Goal: Task Accomplishment & Management: Manage account settings

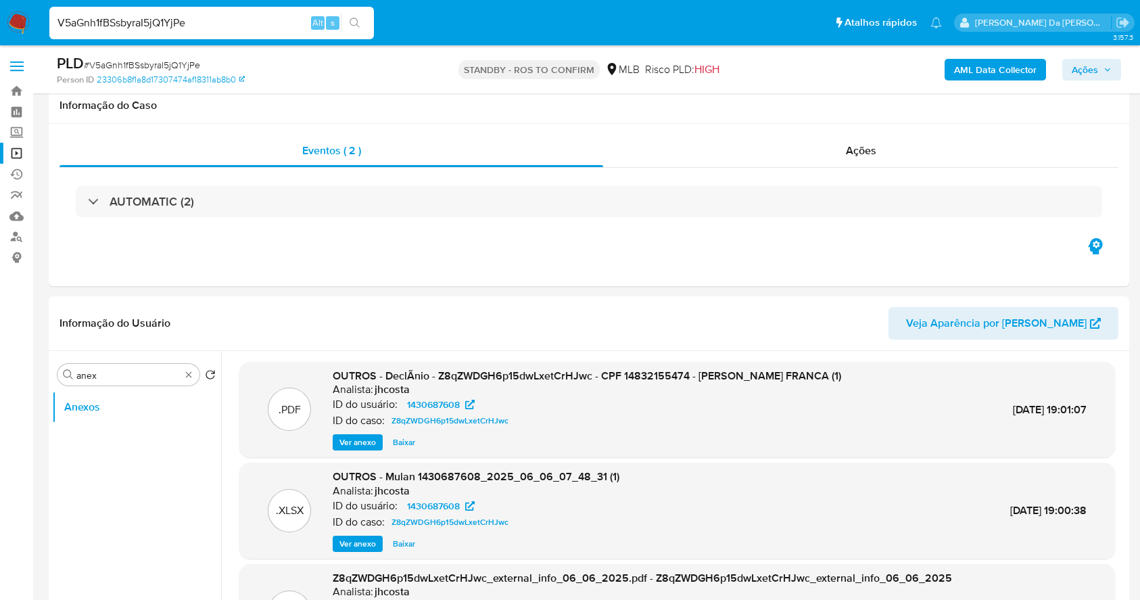
select select "10"
click at [283, 22] on input "V5aGnh1fBSsbyraI5jQ1YjPe" at bounding box center [211, 23] width 325 height 18
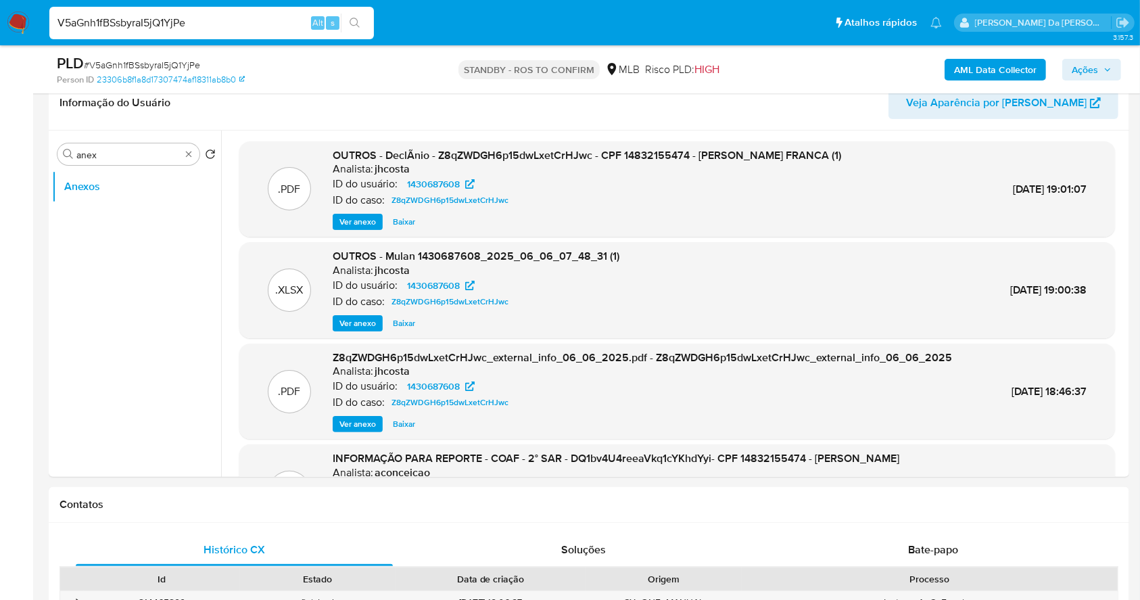
click at [220, 24] on input "V5aGnh1fBSsbyraI5jQ1YjPe" at bounding box center [211, 23] width 325 height 18
click at [252, 24] on input "V5aGnh1fBSsbyraI5jQ1YjPe" at bounding box center [211, 23] width 325 height 18
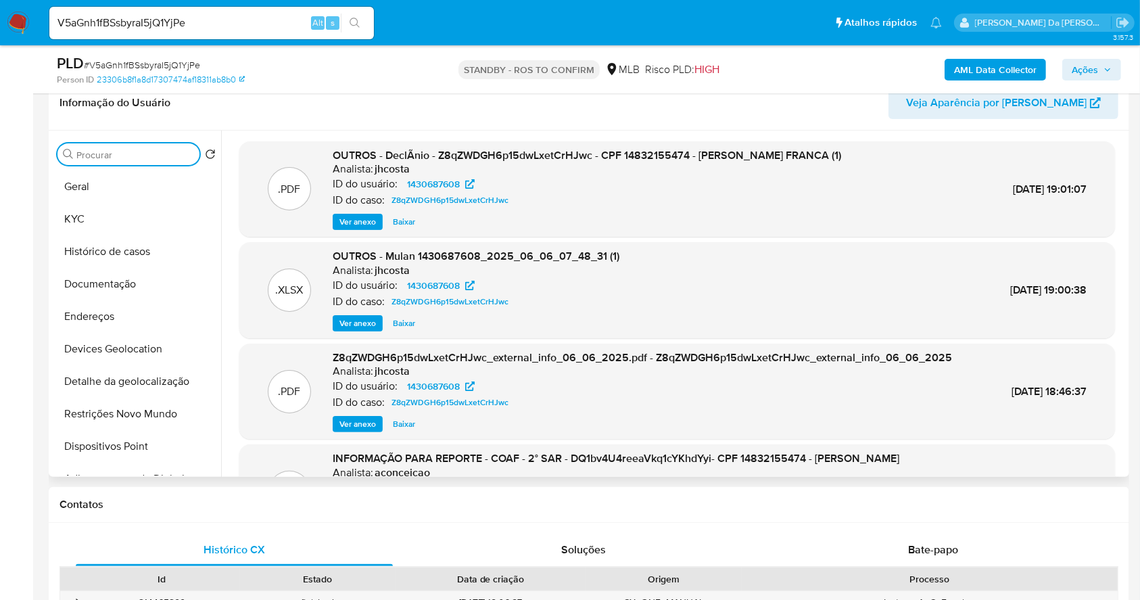
click at [187, 158] on input "anex" at bounding box center [135, 155] width 118 height 12
click at [101, 286] on button "Documentação" at bounding box center [131, 284] width 158 height 32
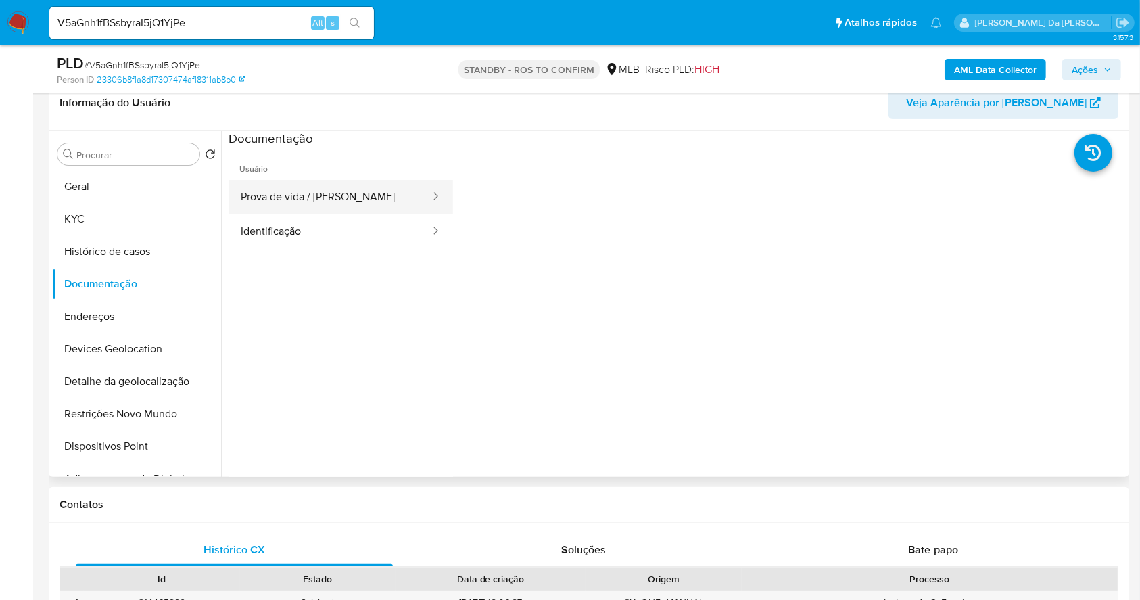
click at [360, 208] on button "Prova de vida / [PERSON_NAME]" at bounding box center [330, 197] width 203 height 34
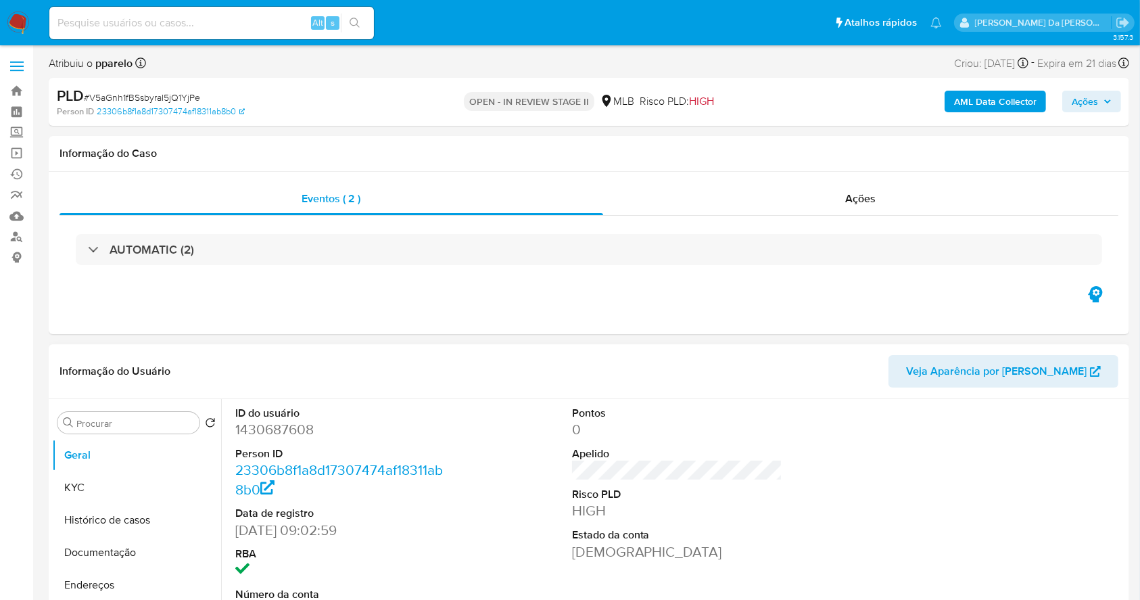
select select "10"
click at [276, 23] on input at bounding box center [211, 23] width 325 height 18
paste input "XP2T0PASEg84kOzC6Xjxy0SX"
type input "XP2T0PASEg84kOzC6Xjxy0SX"
select select "10"
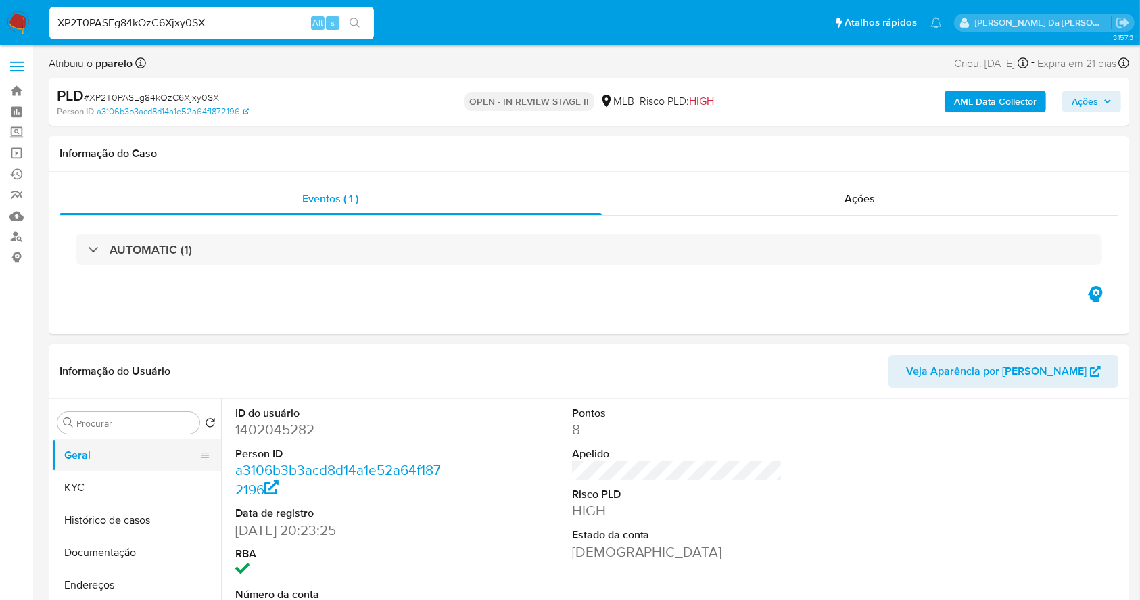
click at [108, 486] on button "KYC" at bounding box center [136, 487] width 169 height 32
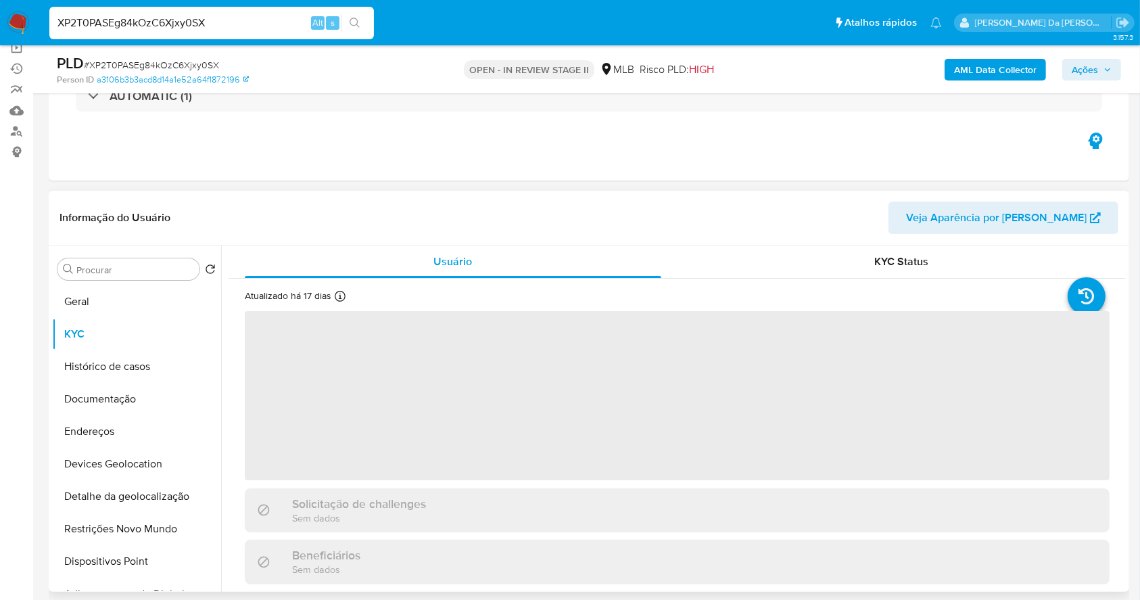
scroll to position [180, 0]
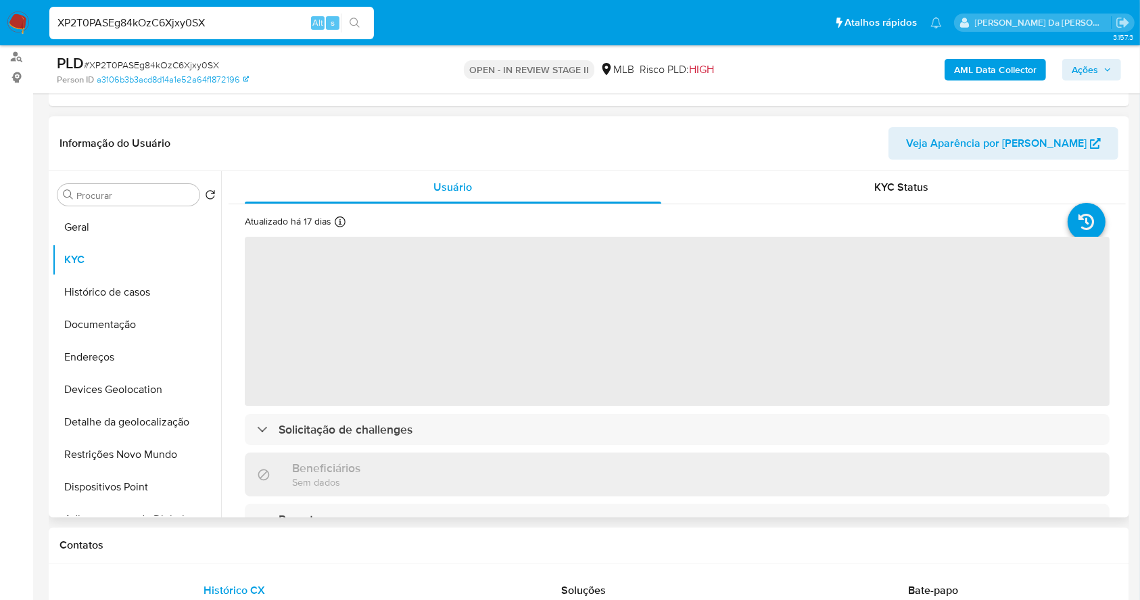
click at [335, 226] on icon at bounding box center [340, 221] width 11 height 11
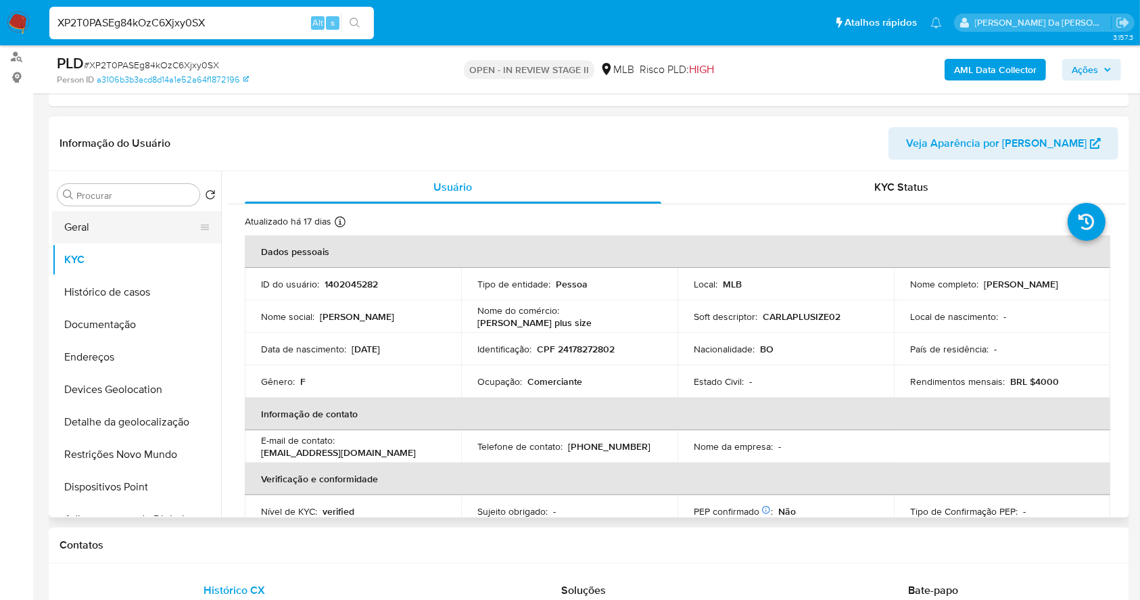
click at [90, 229] on button "Geral" at bounding box center [131, 227] width 158 height 32
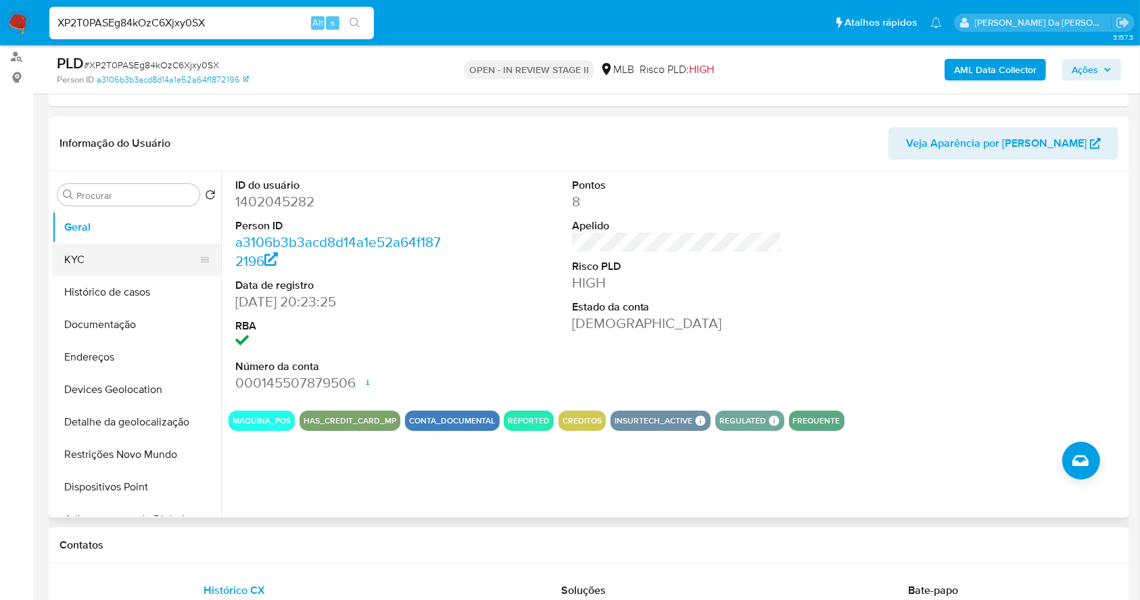
click at [89, 251] on button "KYC" at bounding box center [131, 259] width 158 height 32
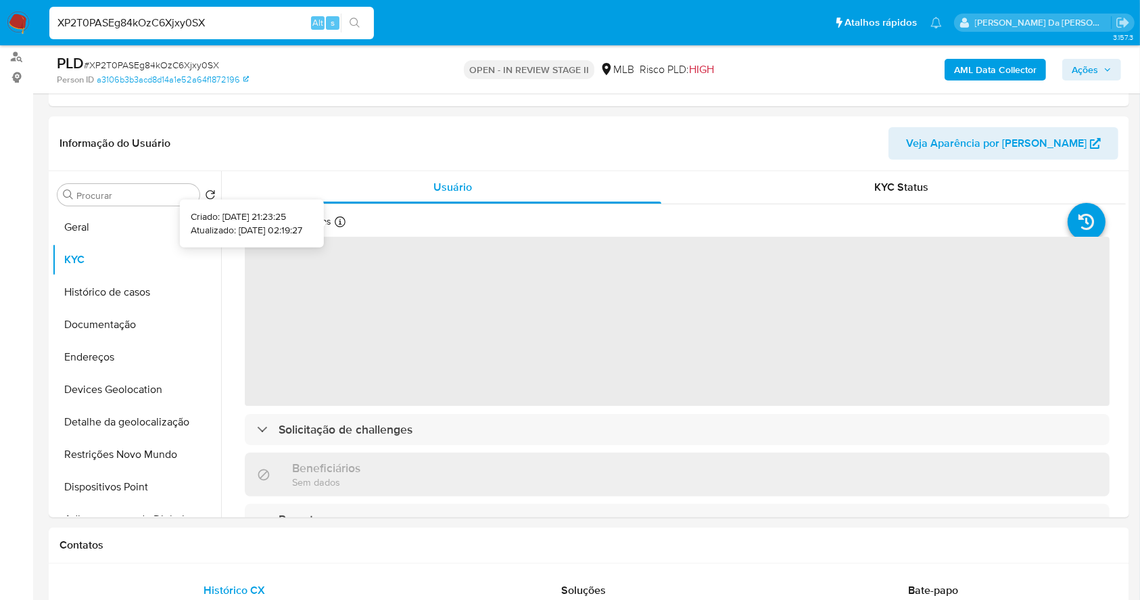
click at [335, 224] on icon at bounding box center [340, 221] width 11 height 11
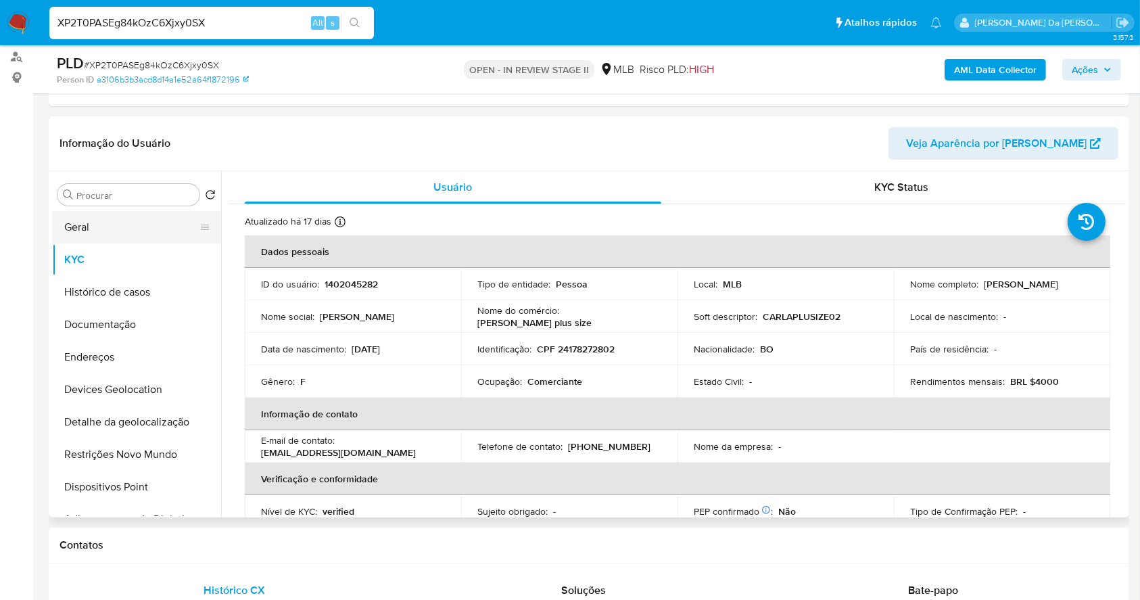
click at [124, 229] on button "Geral" at bounding box center [131, 227] width 158 height 32
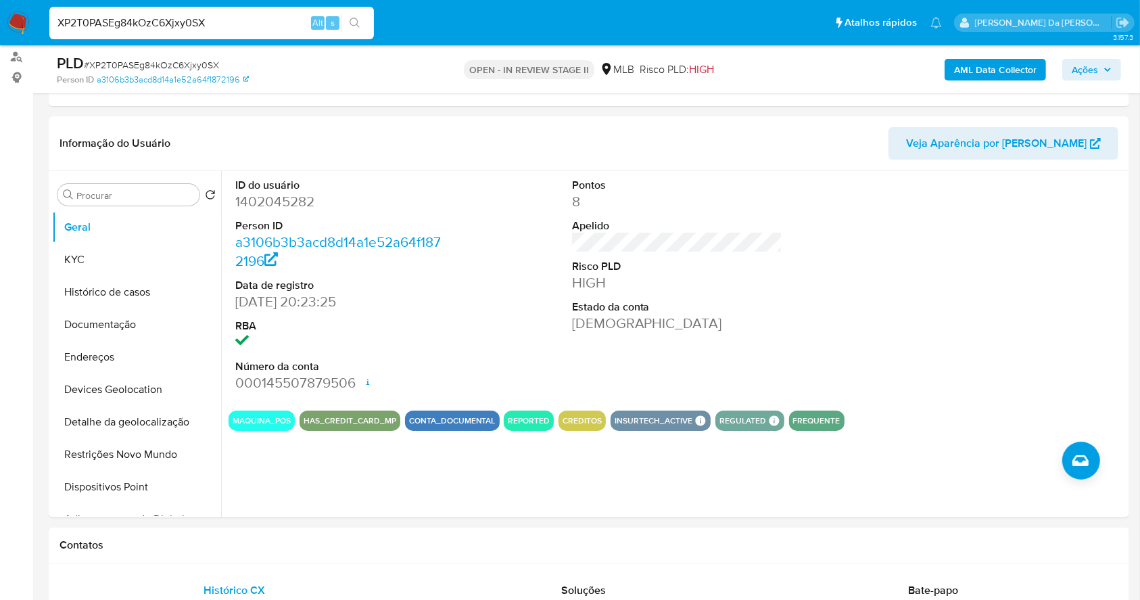
click at [251, 24] on input "XP2T0PASEg84kOzC6Xjxy0SX" at bounding box center [211, 23] width 325 height 18
paste input "xmFpq1ZDhJJZcUjz6QzQfA5N"
type input "xmFpq1ZDhJJZcUjz6QzQfA5N"
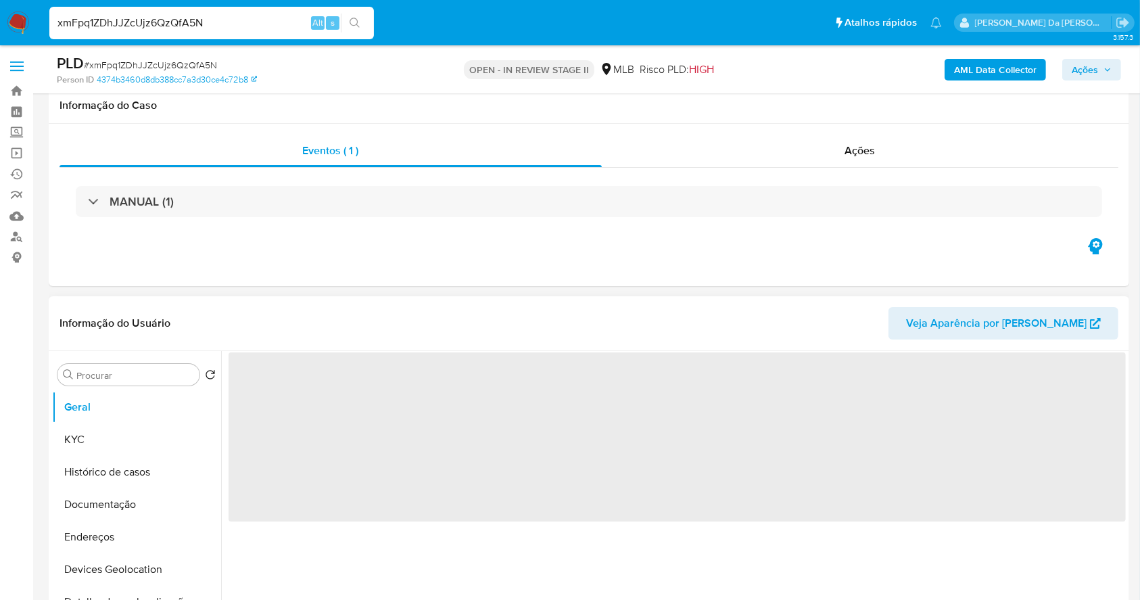
scroll to position [180, 0]
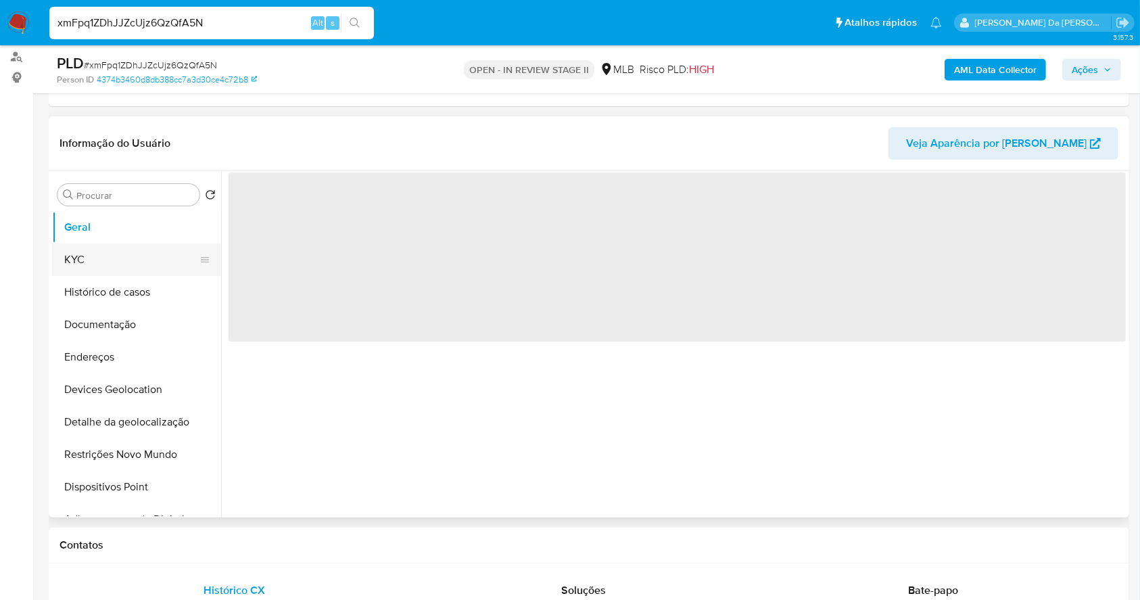
click at [126, 251] on button "KYC" at bounding box center [131, 259] width 158 height 32
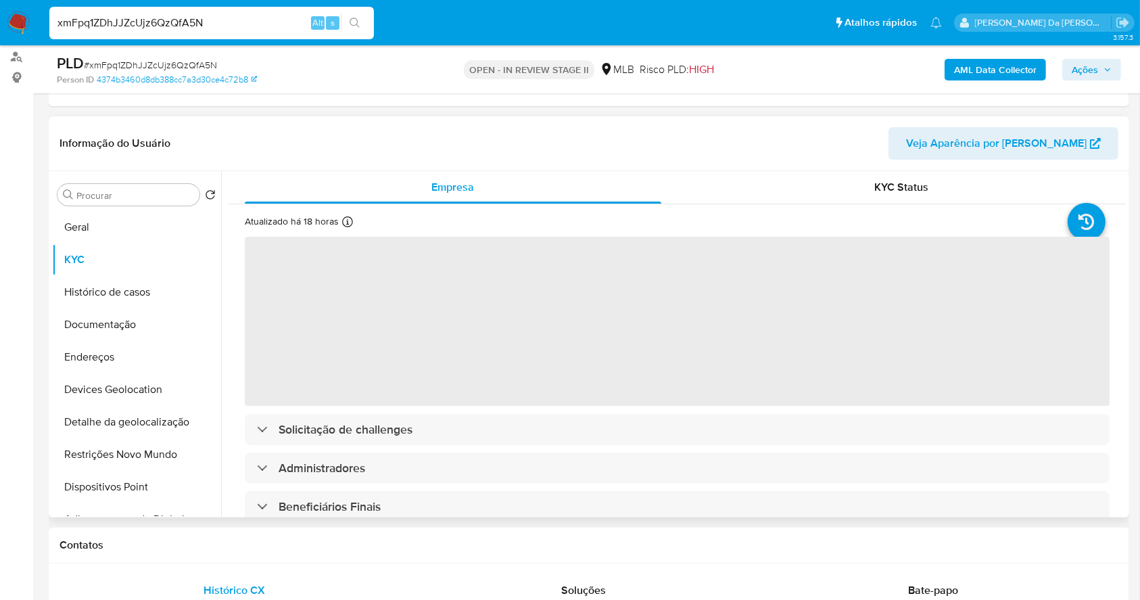
select select "10"
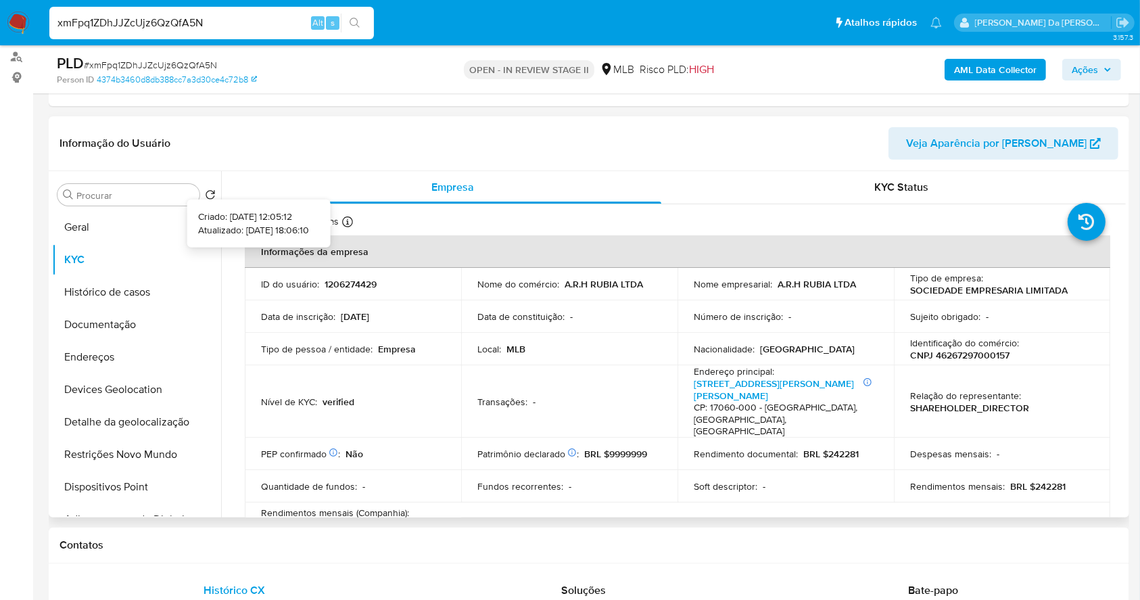
click at [344, 220] on icon at bounding box center [347, 221] width 11 height 11
click at [347, 216] on icon at bounding box center [347, 221] width 11 height 11
click at [233, 33] on div "xmFpq1ZDhJJZcUjz6QzQfA5N Alt s" at bounding box center [211, 23] width 325 height 32
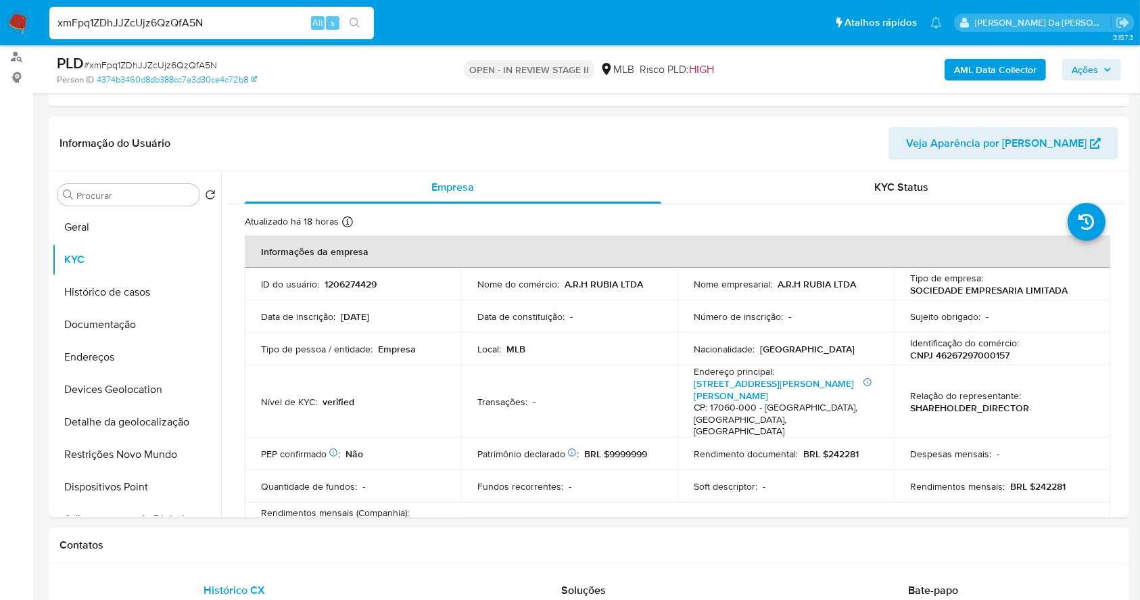
click at [230, 29] on input "xmFpq1ZDhJJZcUjz6QzQfA5N" at bounding box center [211, 23] width 325 height 18
paste input "1206274429"
type input "1206274429"
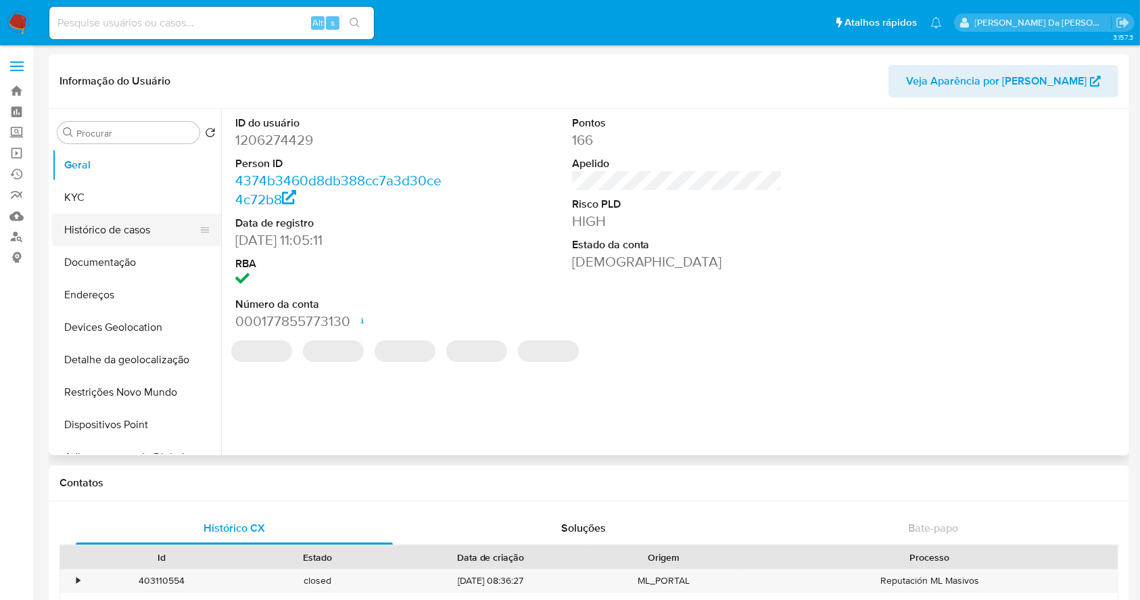
select select "10"
click at [140, 233] on button "Histórico de casos" at bounding box center [131, 230] width 158 height 32
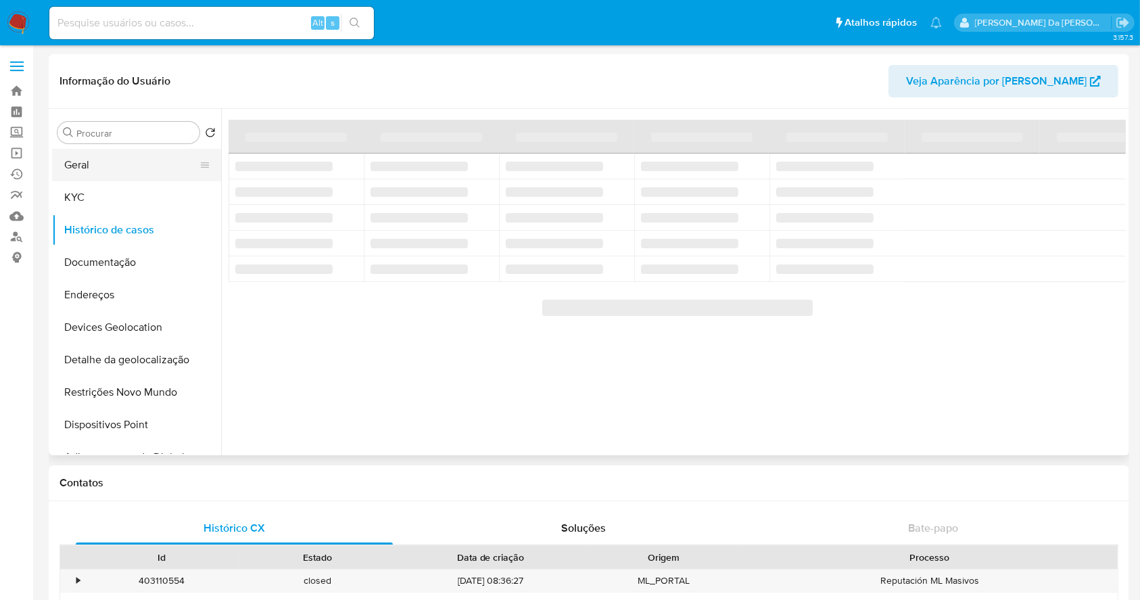
click at [112, 170] on button "Geral" at bounding box center [131, 165] width 158 height 32
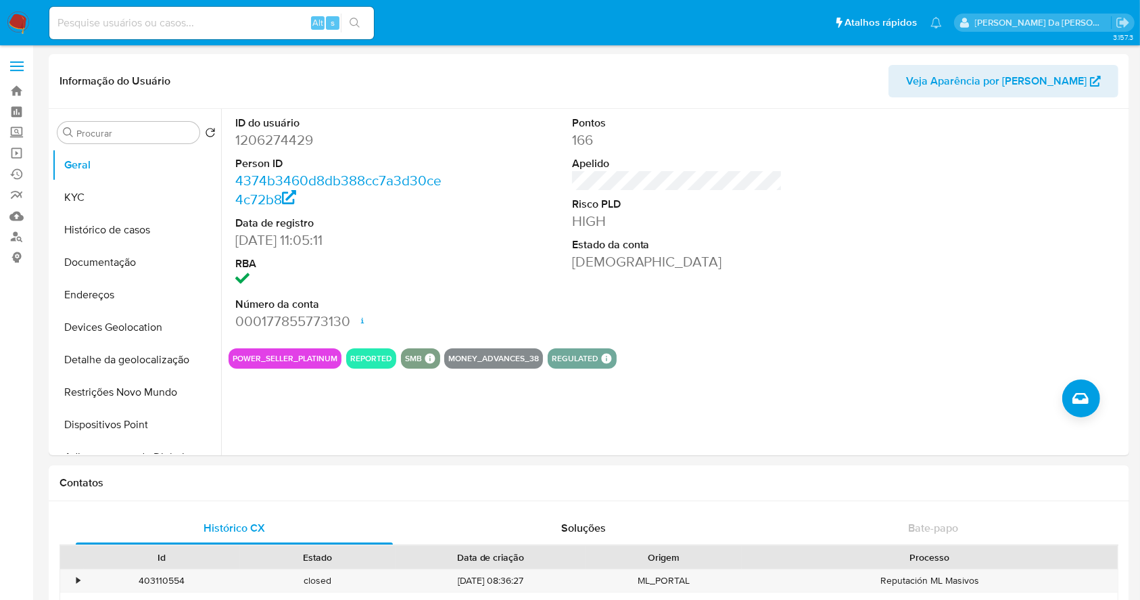
click at [277, 38] on div "Alt s" at bounding box center [211, 23] width 325 height 32
click at [277, 22] on input at bounding box center [211, 23] width 325 height 18
paste input "xmFpq1ZDhJJZcUjz6QzQfA5N"
type input "xmFpq1ZDhJJZcUjz6QzQfA5N"
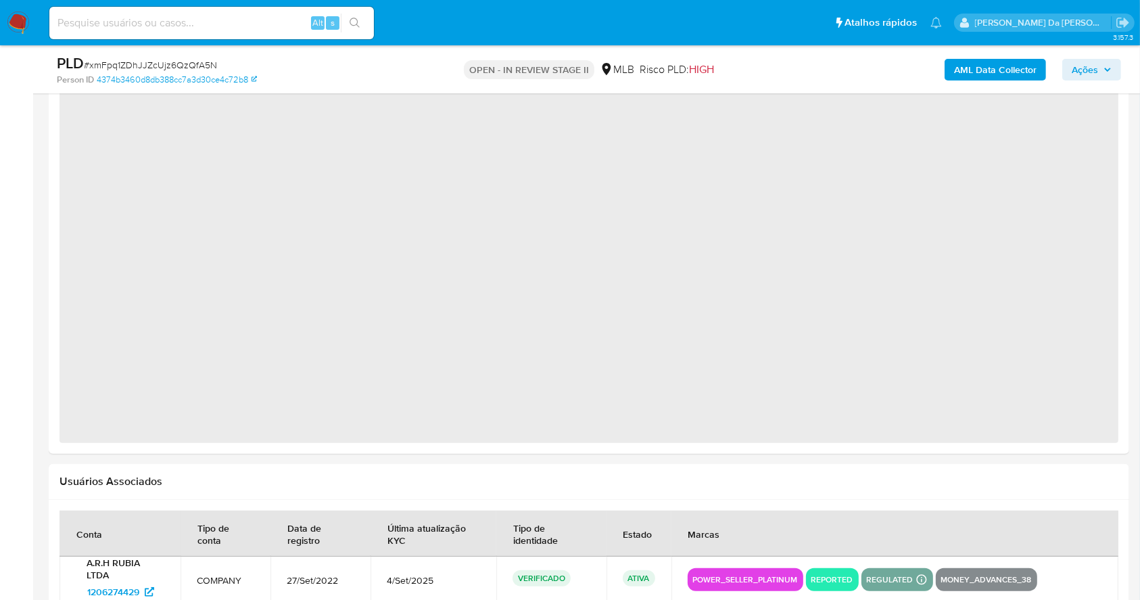
select select "10"
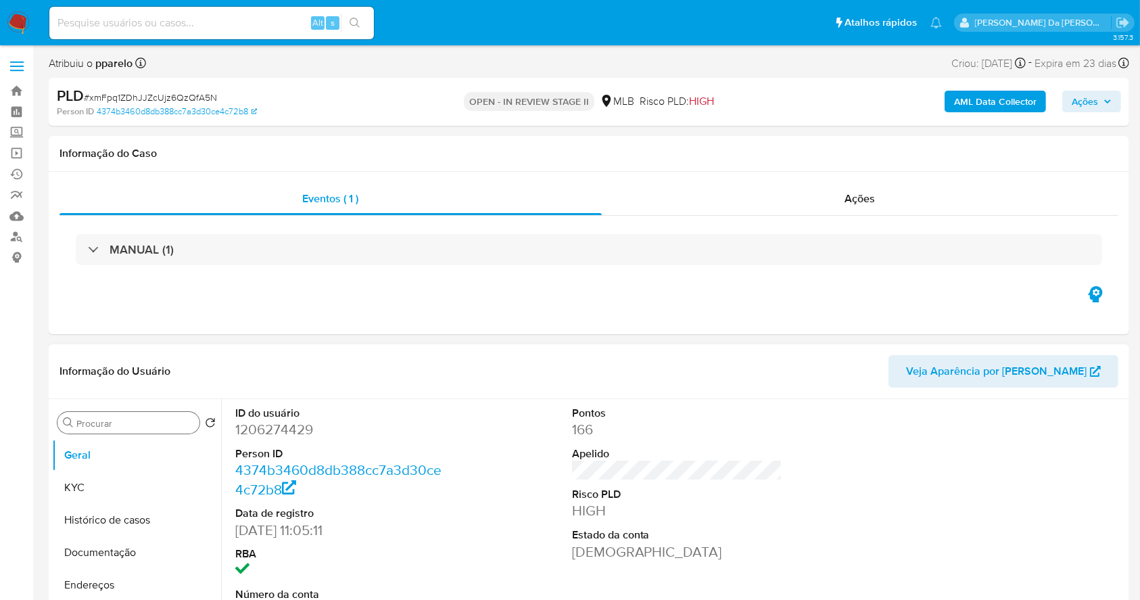
click at [130, 416] on div "Procurar" at bounding box center [128, 423] width 142 height 22
click at [110, 420] on input "Procurar" at bounding box center [135, 423] width 118 height 12
click at [104, 423] on input "Procurar" at bounding box center [135, 423] width 118 height 12
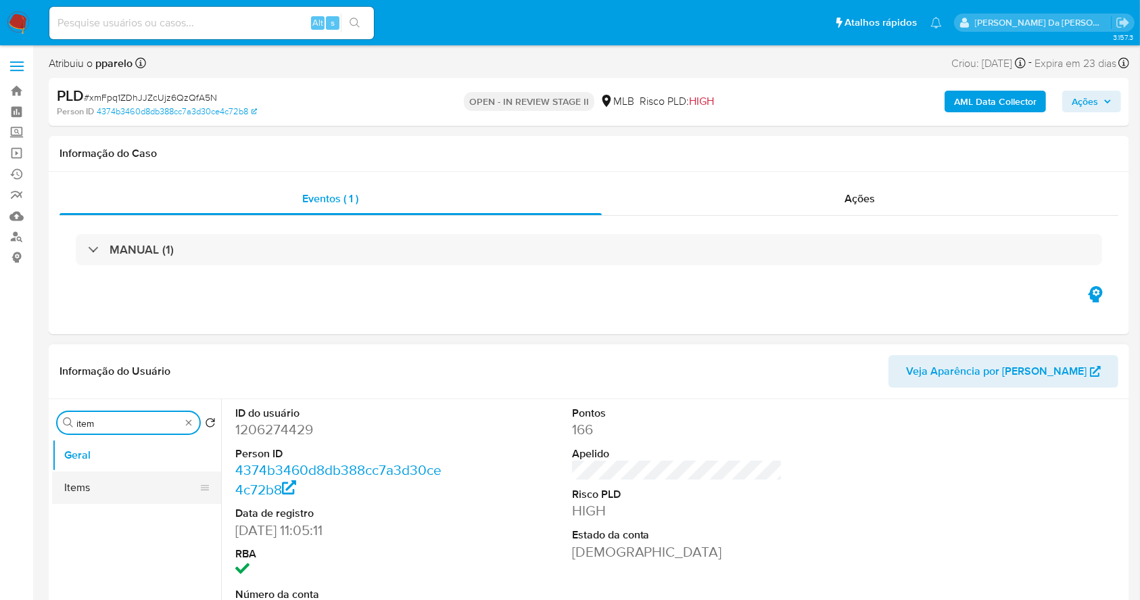
type input "item"
click at [126, 491] on button "Items" at bounding box center [131, 487] width 158 height 32
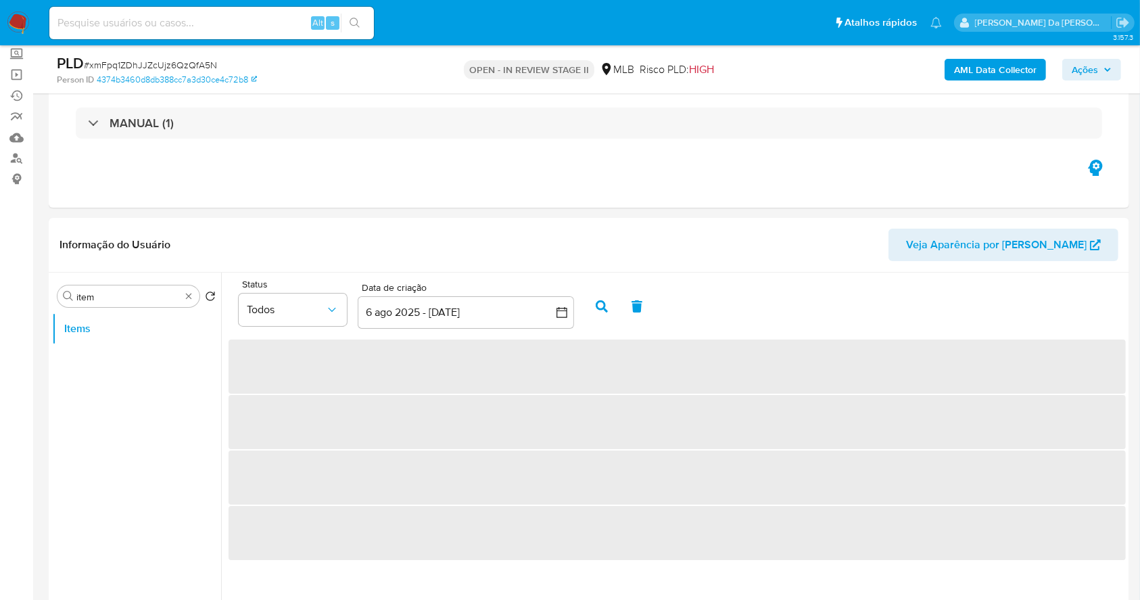
scroll to position [180, 0]
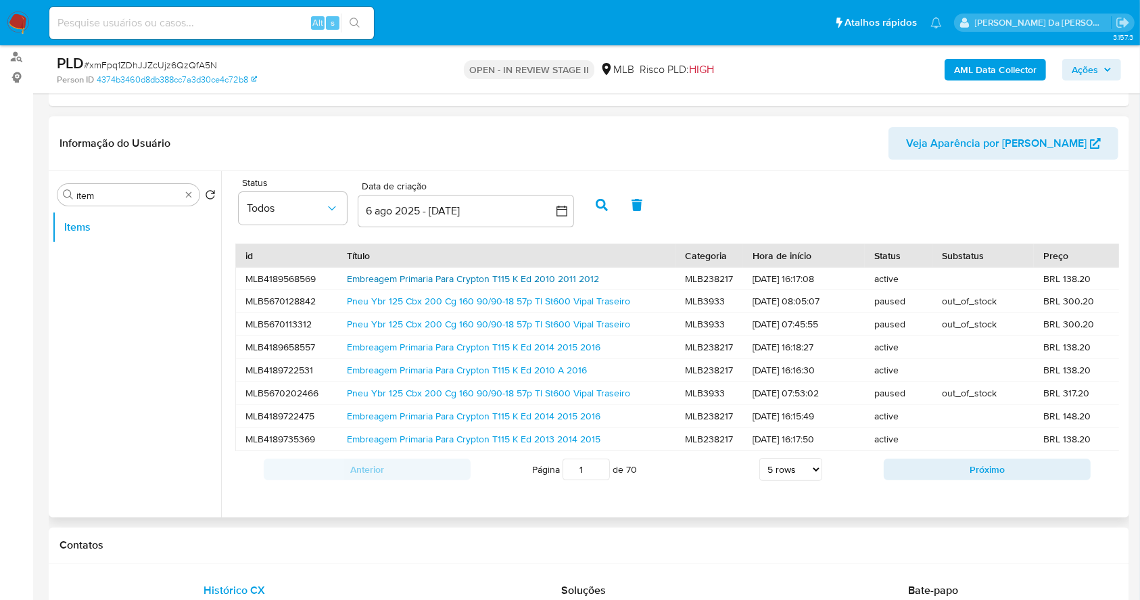
click at [400, 281] on link "Embreagem Primaria Para Crypton T115 K Ed 2010 2011 2012" at bounding box center [473, 279] width 252 height 14
click at [433, 298] on link "Pneu Ybr 125 Cbx 200 Cg 160 90/90-18 57p Tl St600 Vipal Traseiro" at bounding box center [488, 301] width 283 height 14
click at [427, 432] on link "Embreagem Primaria Para Crypton T115 K Ed 2013 2014 2015" at bounding box center [474, 439] width 254 height 14
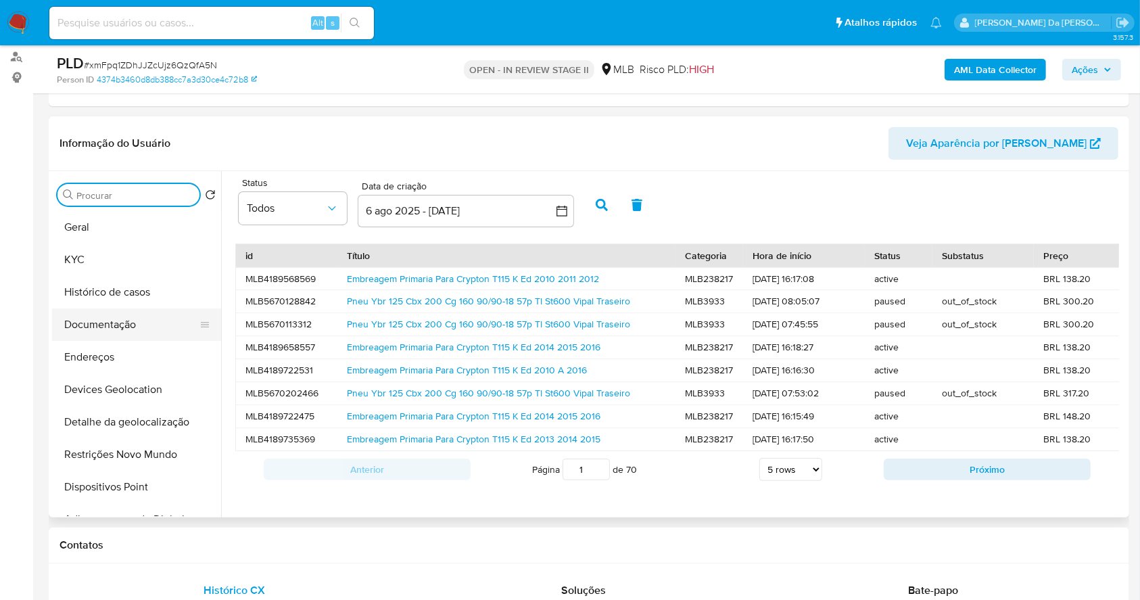
click at [139, 327] on button "Documentação" at bounding box center [131, 324] width 158 height 32
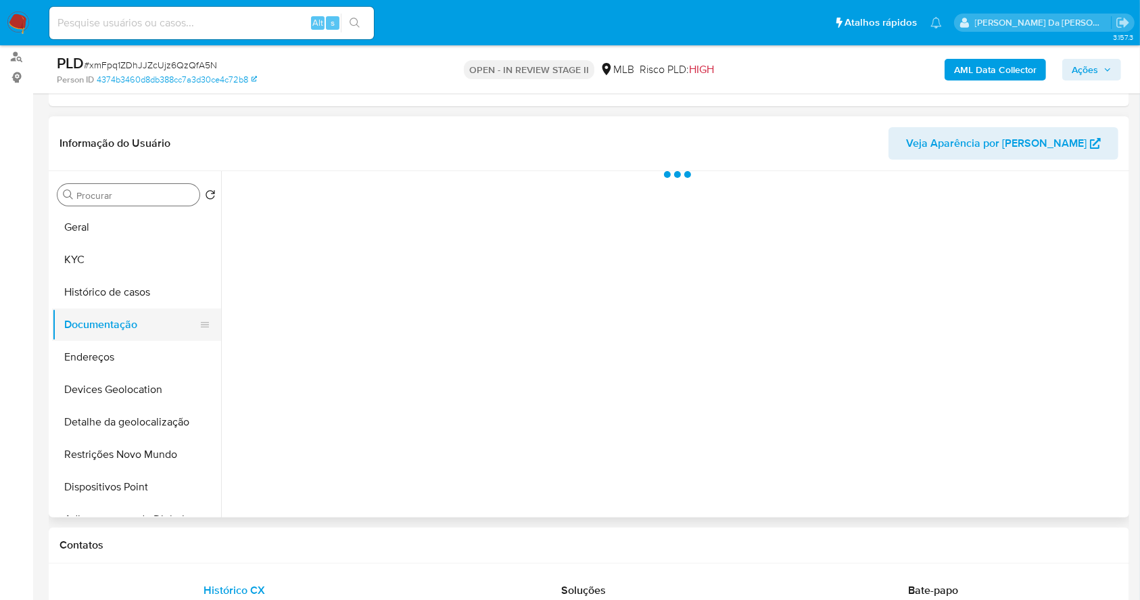
scroll to position [0, 0]
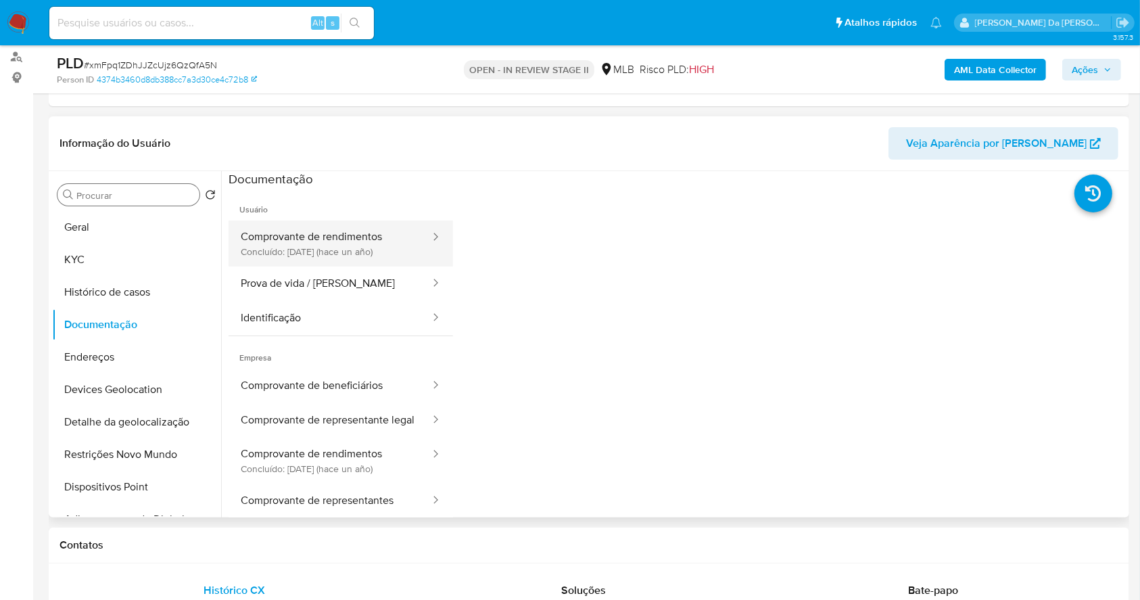
click at [337, 256] on button "Comprovante de rendimentos Concluído: 05/07/2024 (hace un año)" at bounding box center [330, 243] width 203 height 46
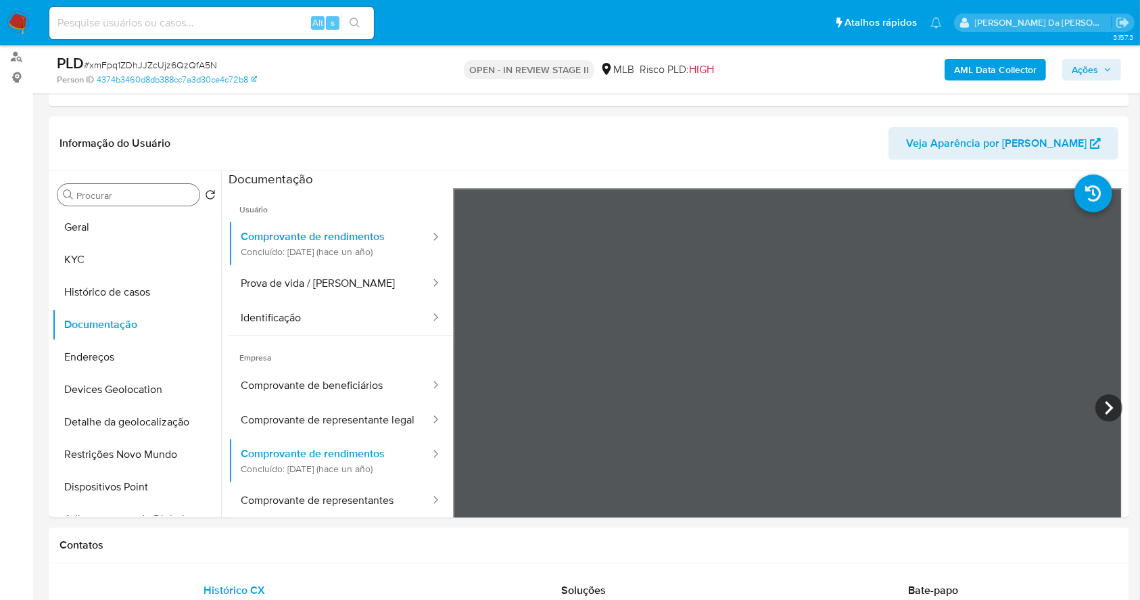
click at [286, 17] on input at bounding box center [211, 23] width 325 height 18
paste input "GudAL5wm9kGESQ6kmvjcxD4d"
type input "GudAL5wm9kGESQ6kmvjcxD4d"
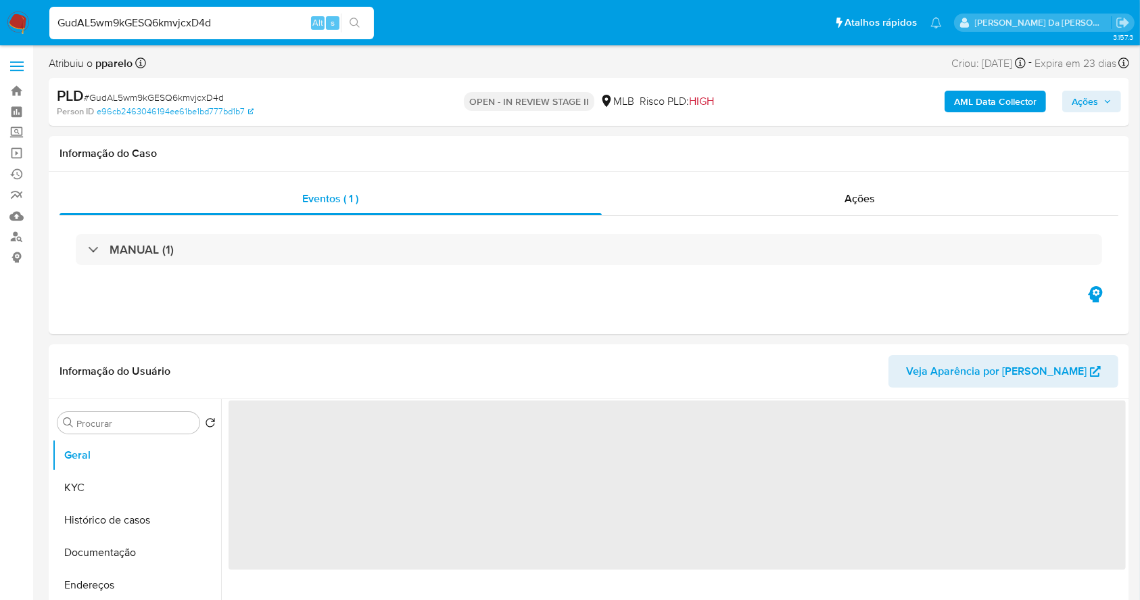
select select "10"
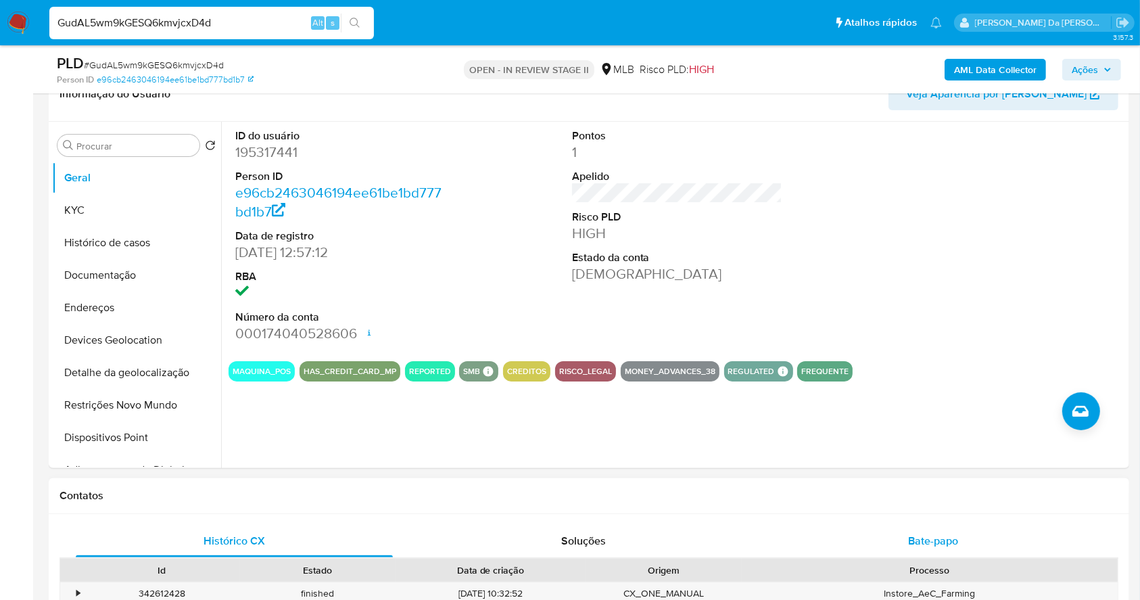
scroll to position [400, 0]
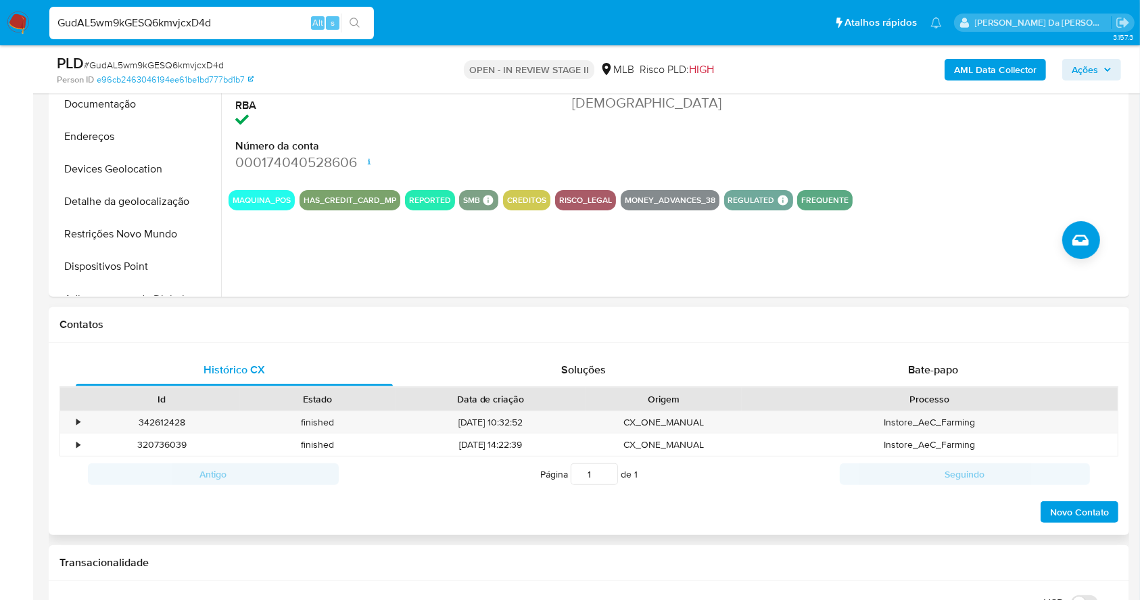
click at [925, 390] on div "Processo" at bounding box center [930, 398] width 376 height 23
click at [933, 377] on div "Bate-papo" at bounding box center [933, 370] width 317 height 32
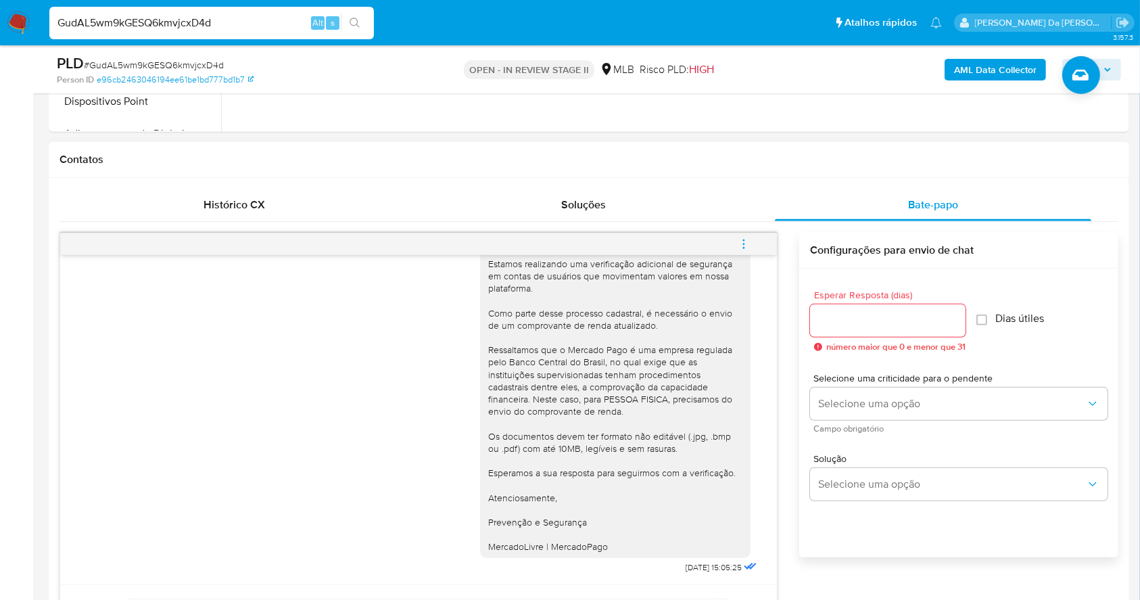
scroll to position [581, 0]
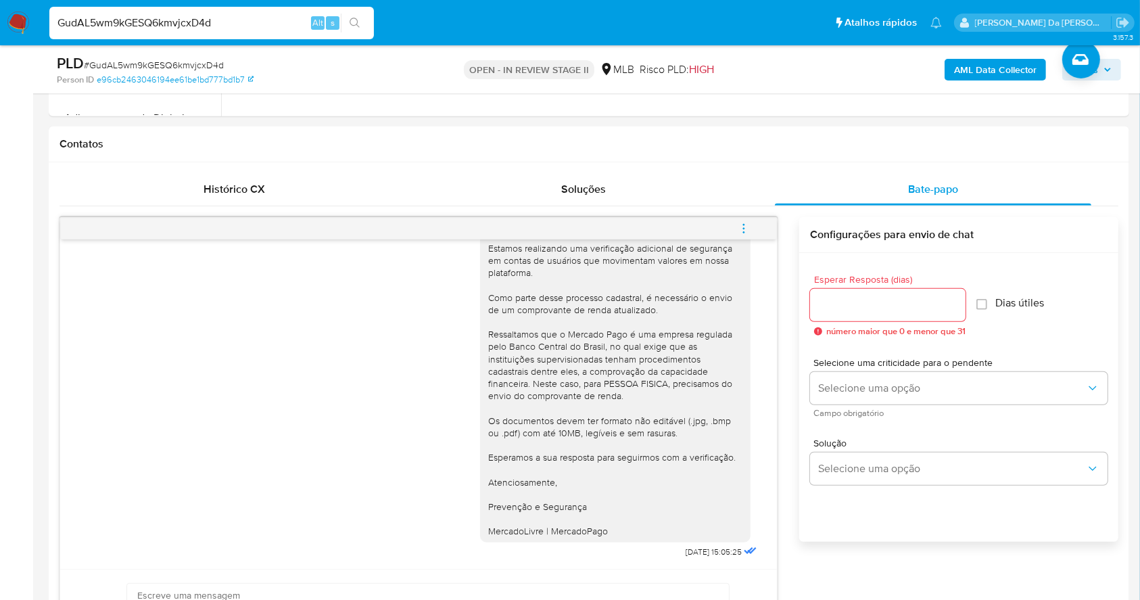
click at [265, 23] on input "GudAL5wm9kGESQ6kmvjcxD4d" at bounding box center [211, 23] width 325 height 18
paste input "2zD2uZTLCtwI9kNzKvWGd9MI"
type input "2zD2uZTLCtwI9kNzKvWGd9MI"
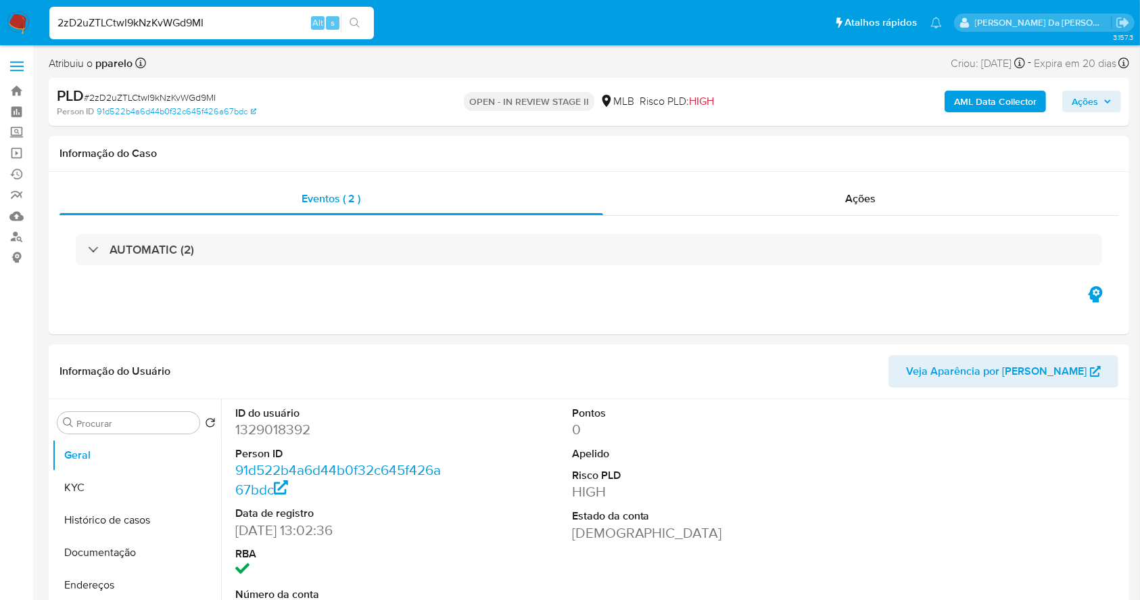
select select "10"
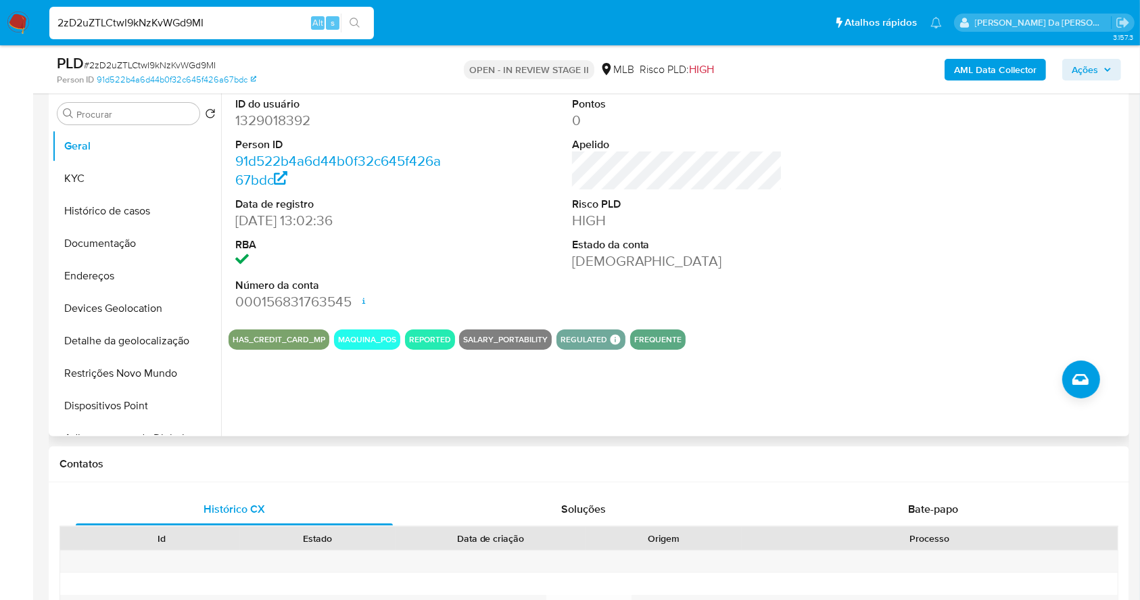
scroll to position [220, 0]
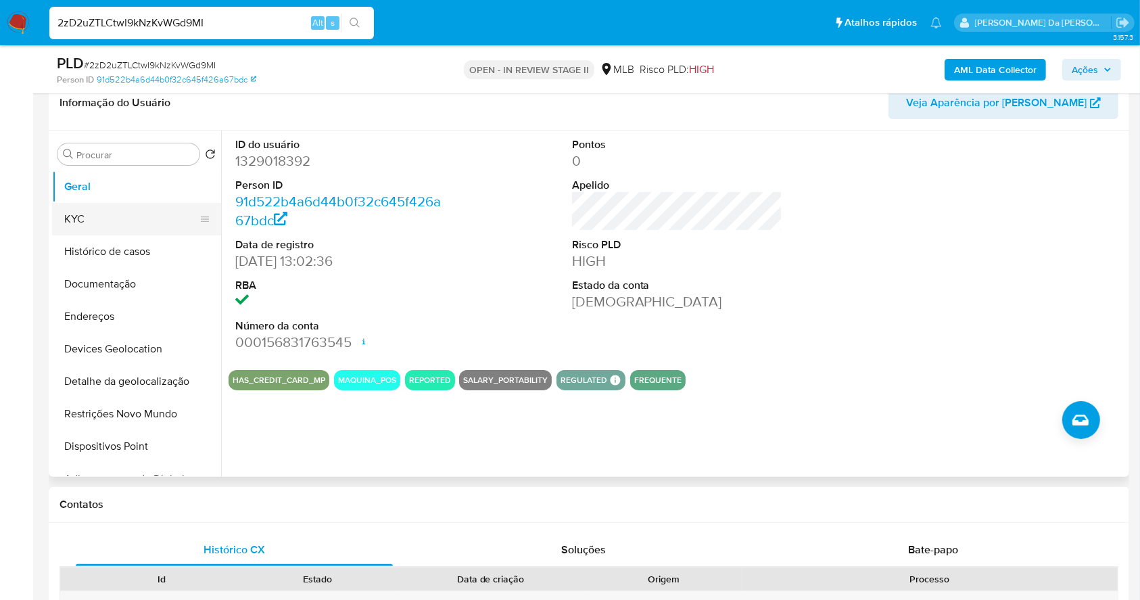
click at [112, 224] on button "KYC" at bounding box center [131, 219] width 158 height 32
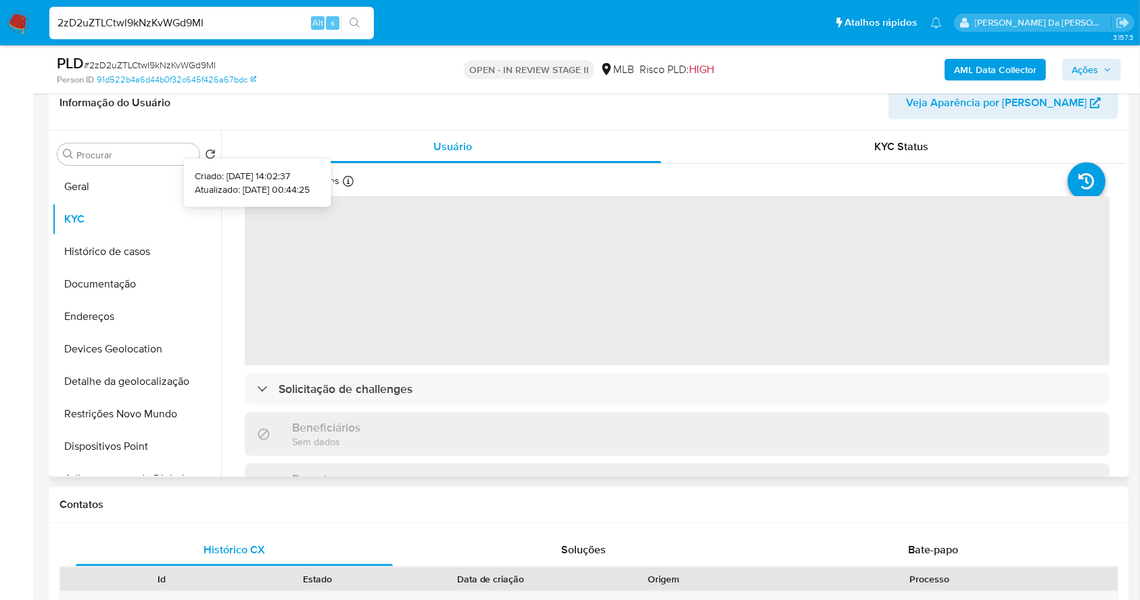
click at [346, 185] on icon at bounding box center [348, 181] width 11 height 11
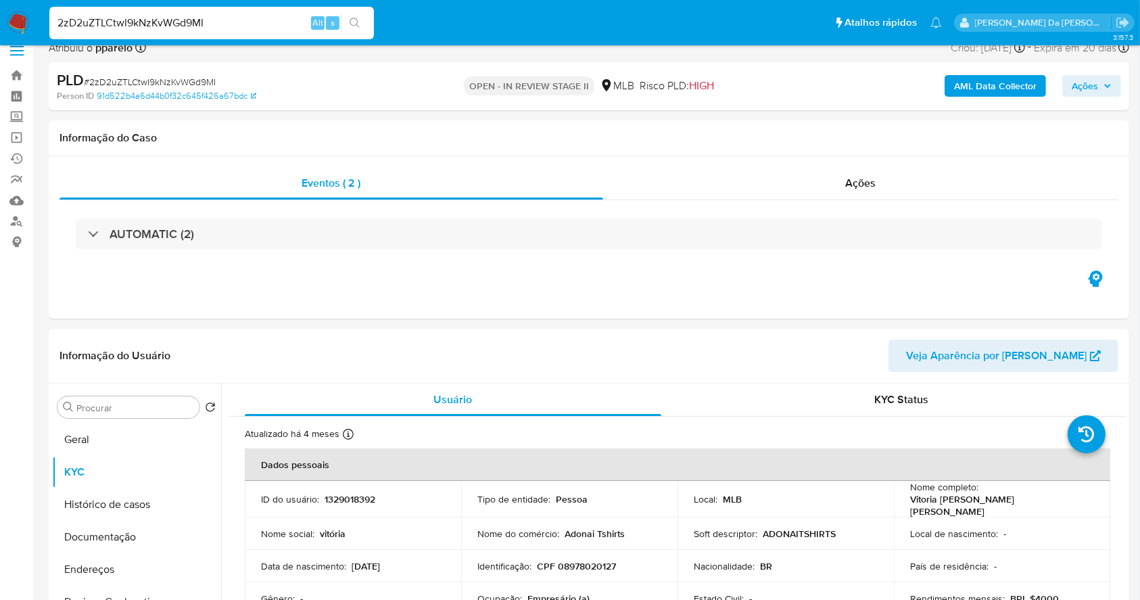
scroll to position [0, 0]
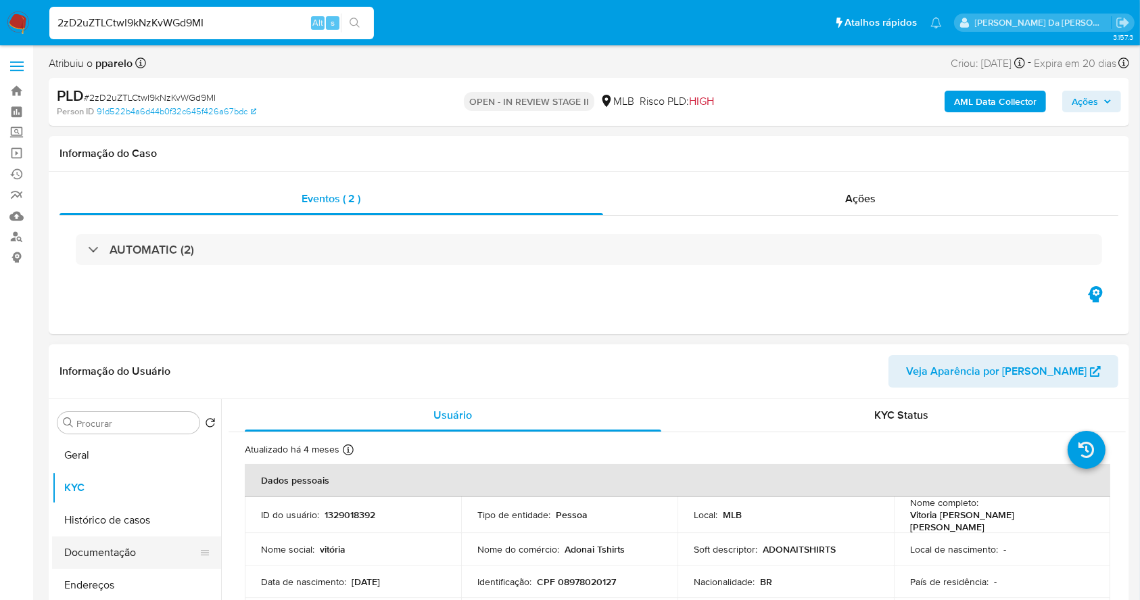
click at [115, 554] on button "Documentação" at bounding box center [131, 552] width 158 height 32
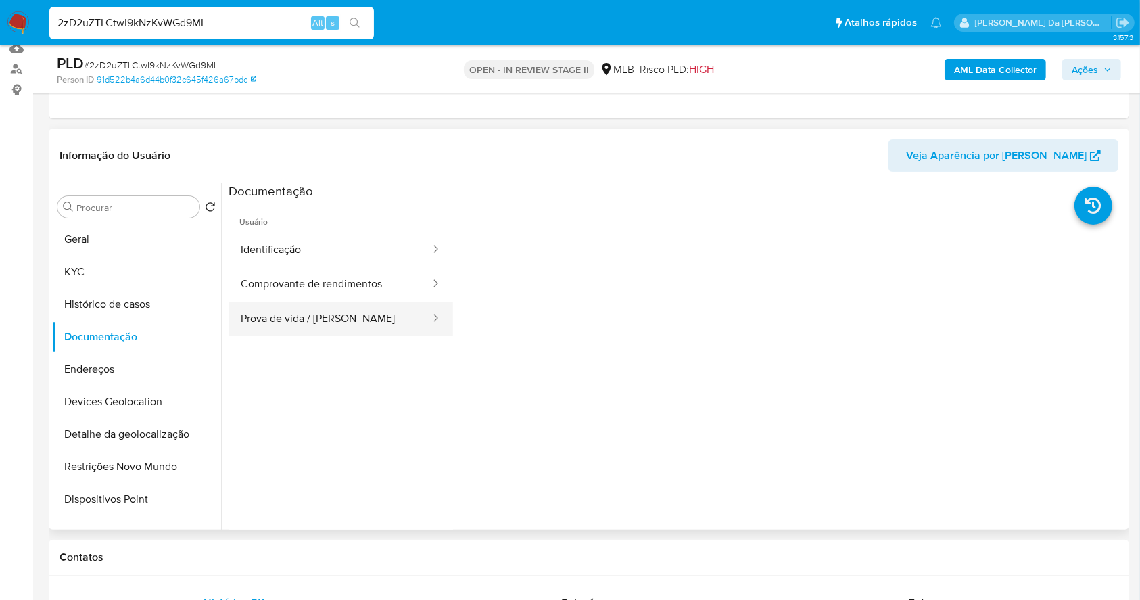
scroll to position [180, 0]
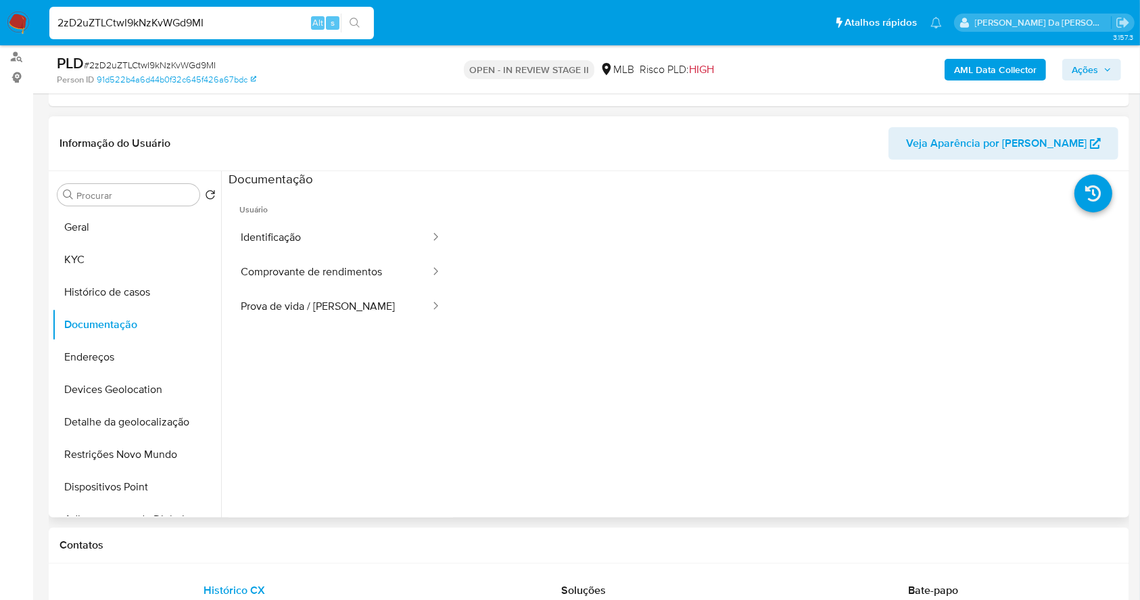
click at [301, 326] on ul "Usuário Identificação Comprovante de rendimentos Prova de vida / Selfie" at bounding box center [341, 382] width 224 height 389
click at [312, 312] on button "Prova de vida / [PERSON_NAME]" at bounding box center [330, 306] width 203 height 34
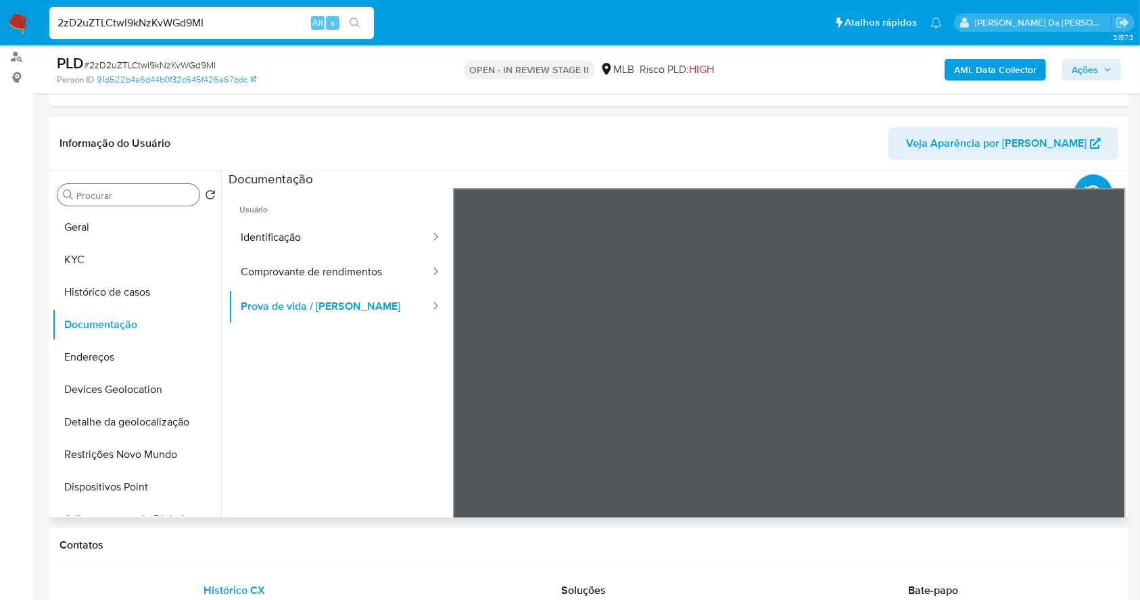
click at [141, 190] on input "Procurar" at bounding box center [135, 195] width 118 height 12
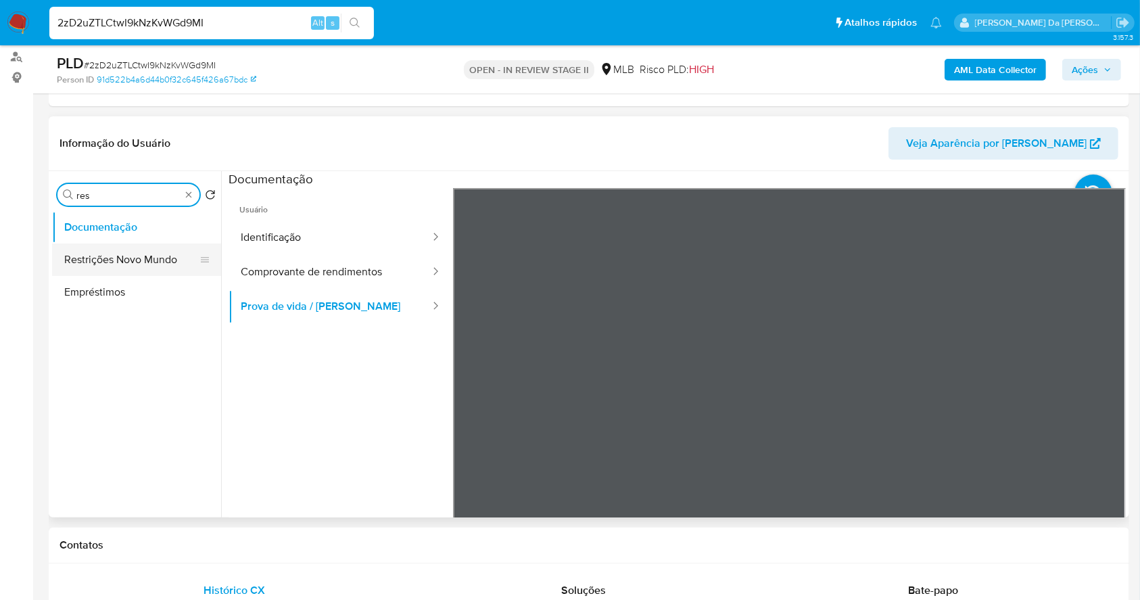
type input "res"
click at [150, 268] on button "Restrições Novo Mundo" at bounding box center [131, 259] width 158 height 32
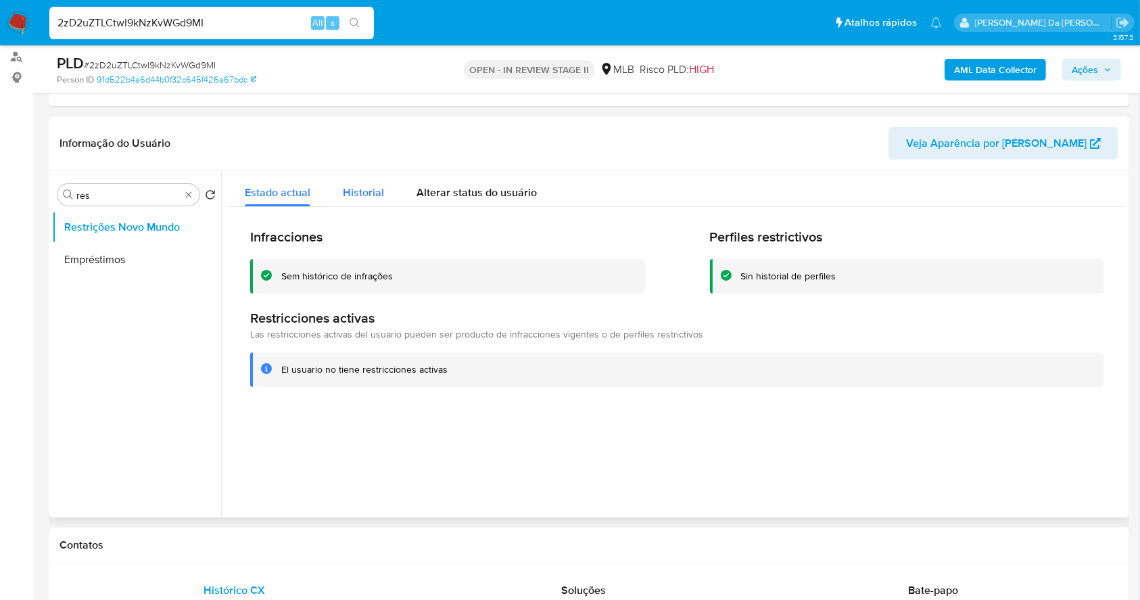
click at [389, 191] on button "Historial" at bounding box center [364, 189] width 74 height 36
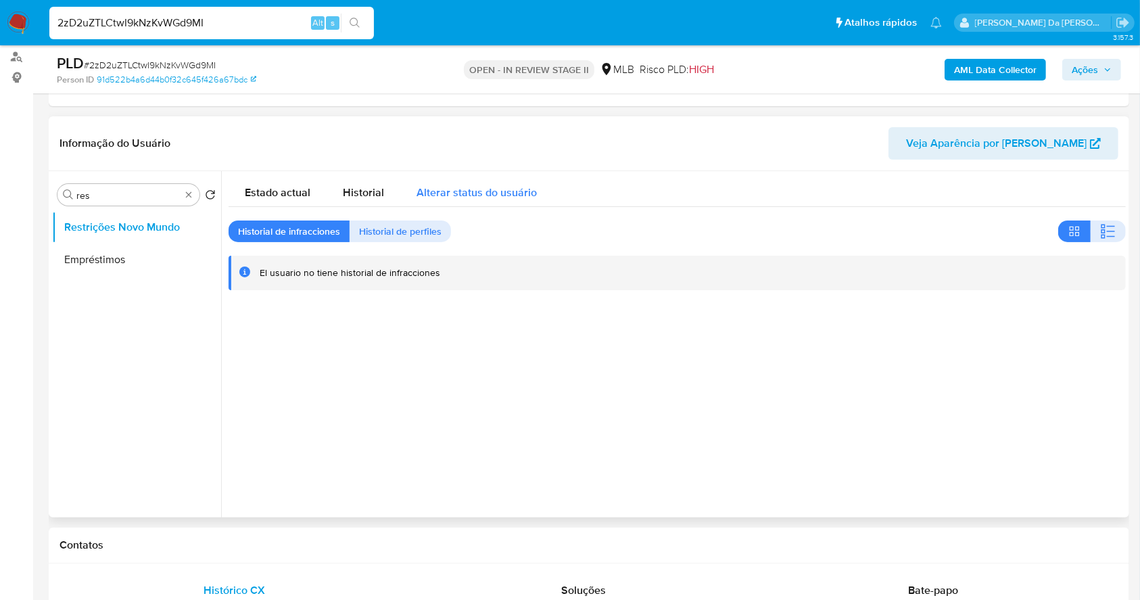
click at [485, 190] on span "Alterar status do usuário" at bounding box center [476, 193] width 120 height 16
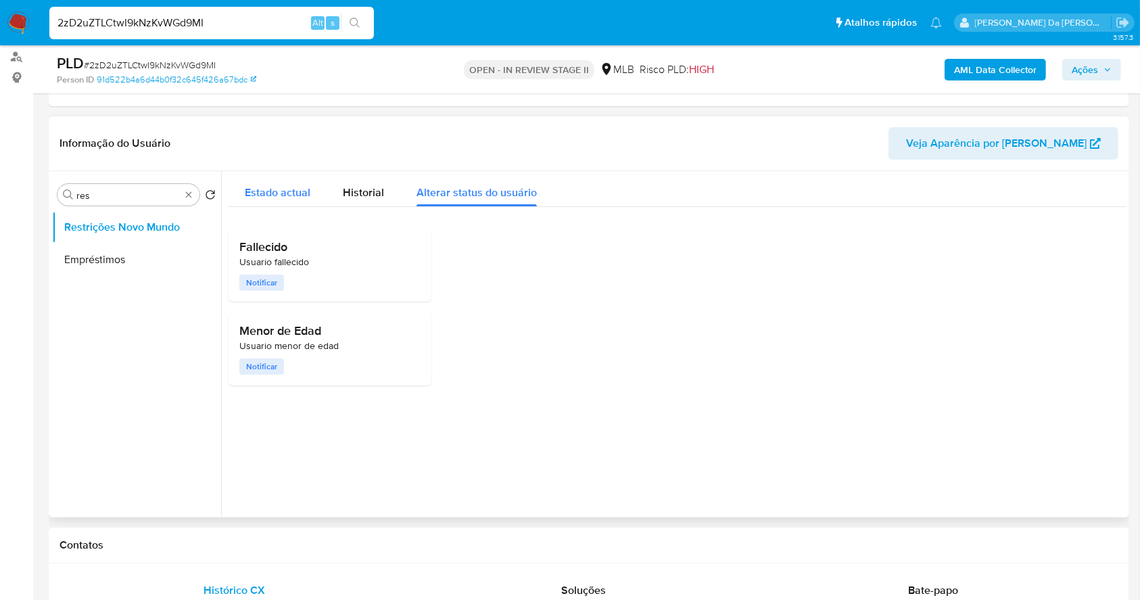
click at [286, 185] on span "Estado actual" at bounding box center [278, 193] width 66 height 16
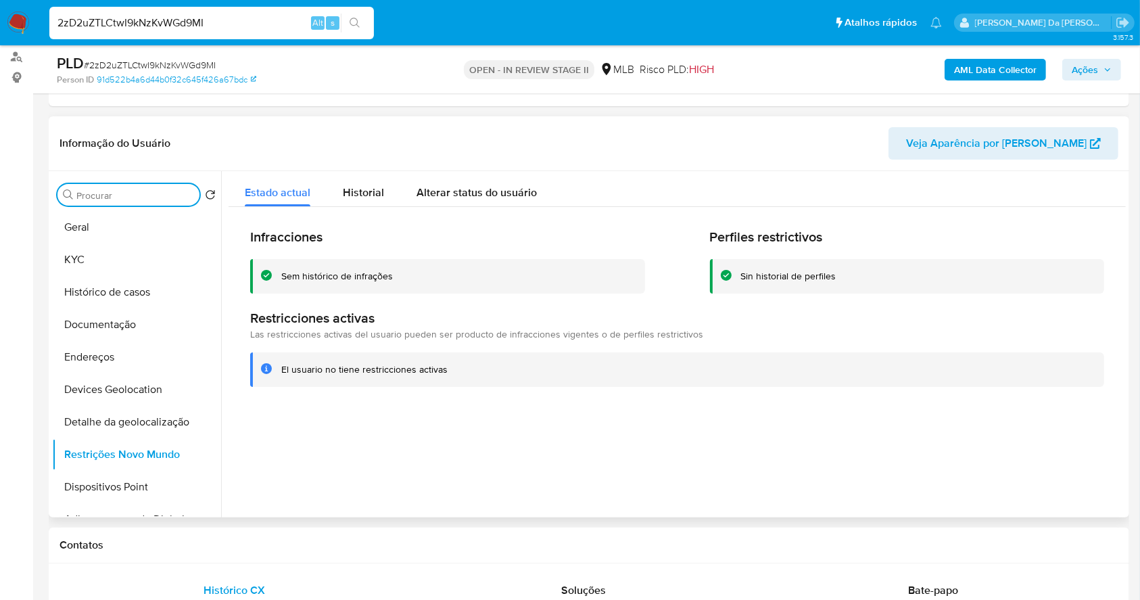
click at [190, 24] on input "2zD2uZTLCtwI9kNzKvWGd9MI" at bounding box center [211, 23] width 325 height 18
paste input "ompCWOpKlFRYHmiC7hnl5KVy"
type input "ompCWOpKlFRYHmiC7hnl5KVy"
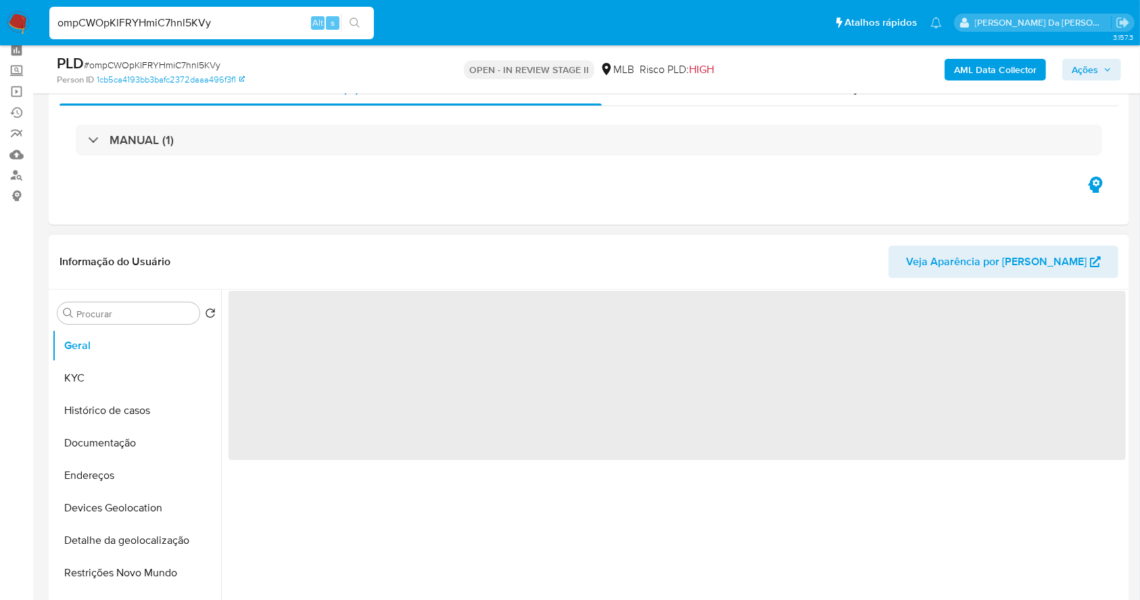
scroll to position [90, 0]
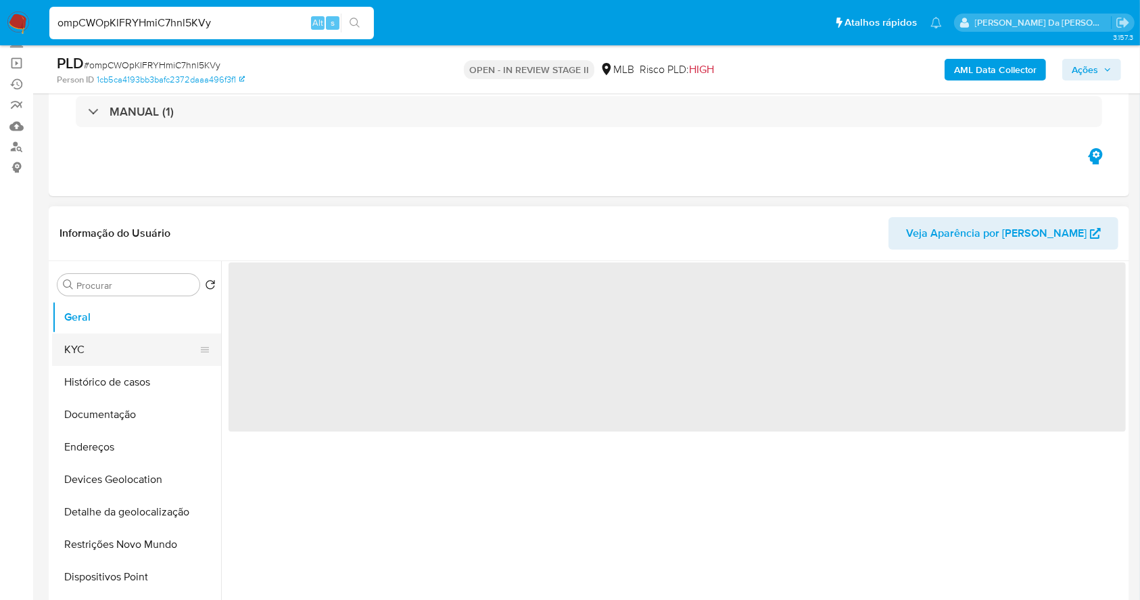
click at [99, 354] on button "KYC" at bounding box center [131, 349] width 158 height 32
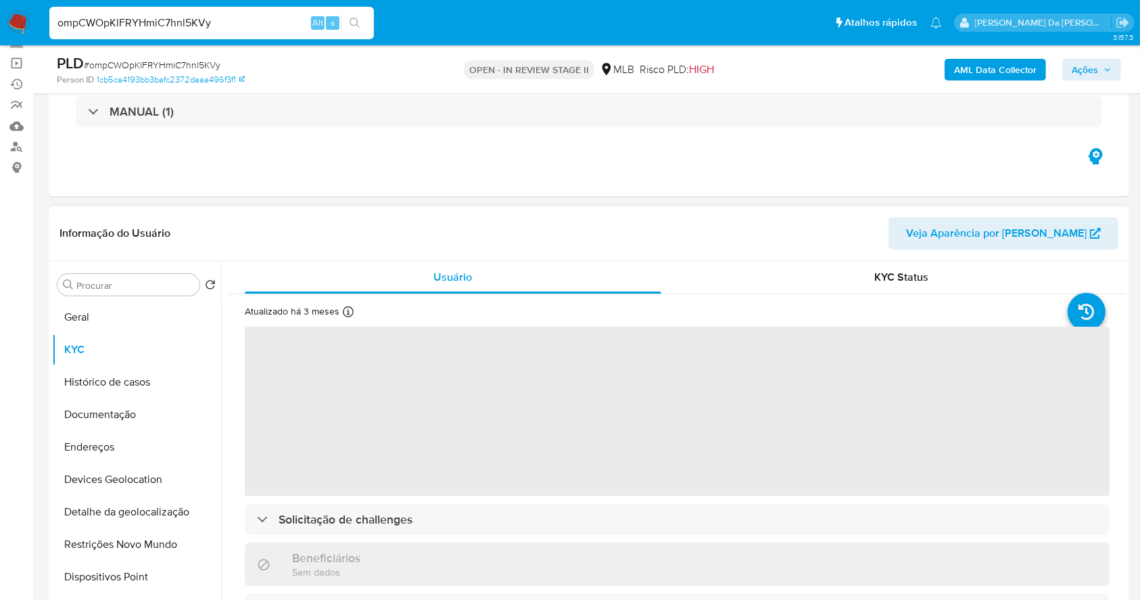
select select "10"
click at [341, 308] on div "Atualizado há 3 meses Criado: 20/08/2020 15:18:21 Atualizado: 19/06/2025 00:42:…" at bounding box center [319, 314] width 149 height 18
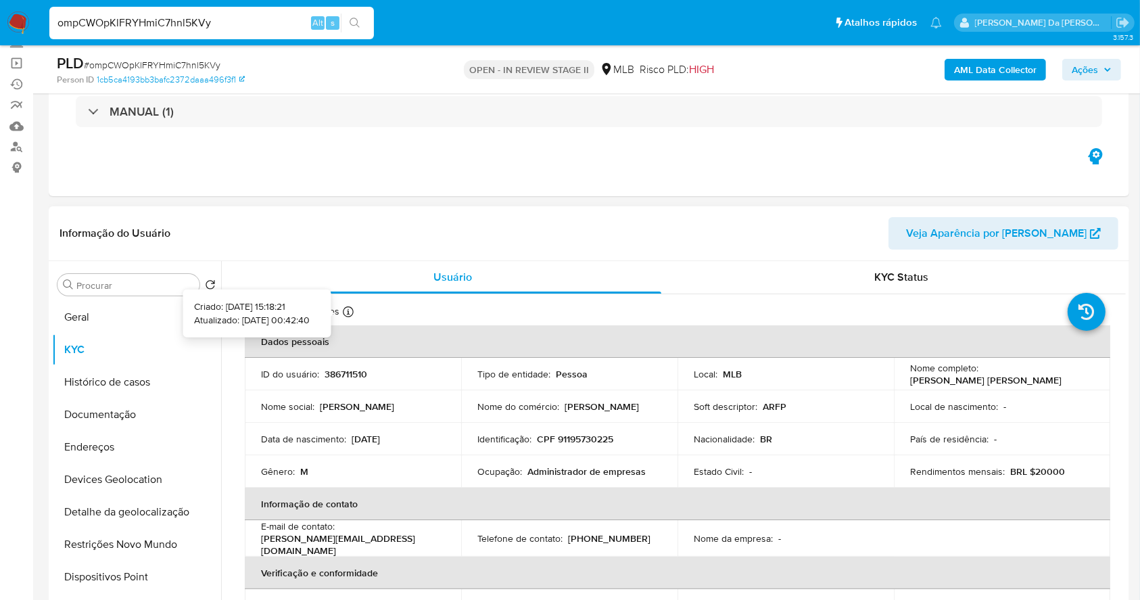
click at [346, 312] on icon at bounding box center [348, 311] width 11 height 11
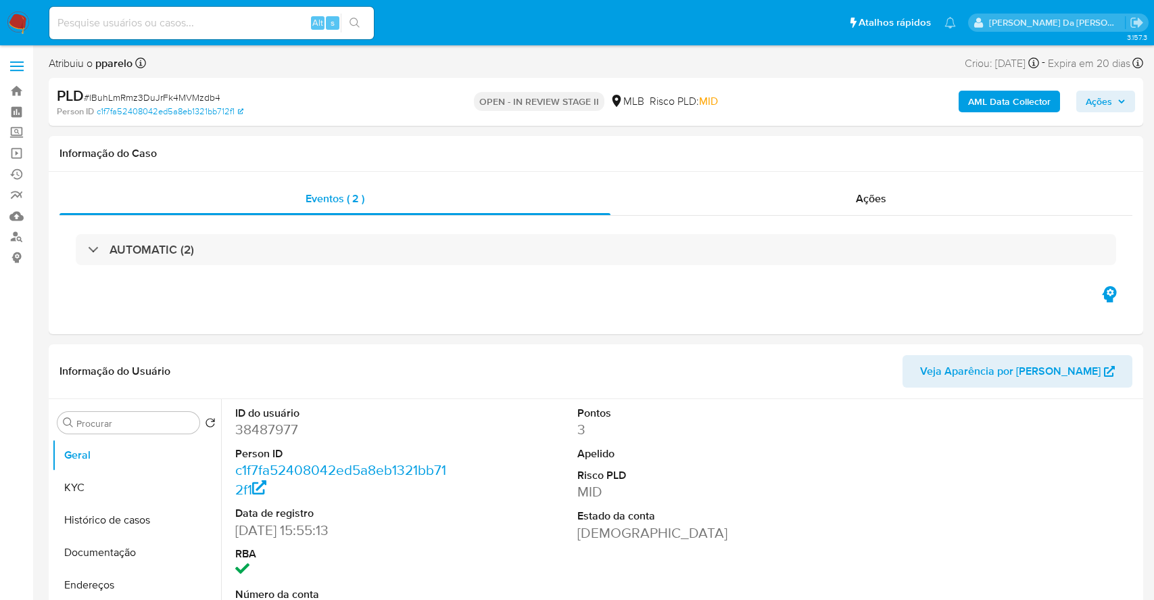
select select "10"
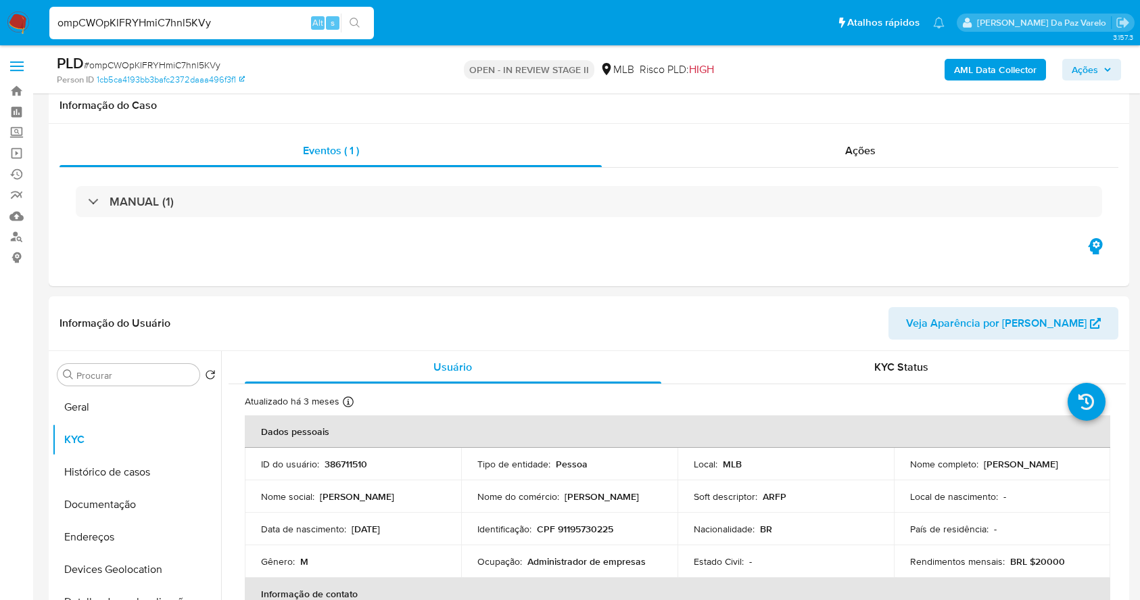
select select "10"
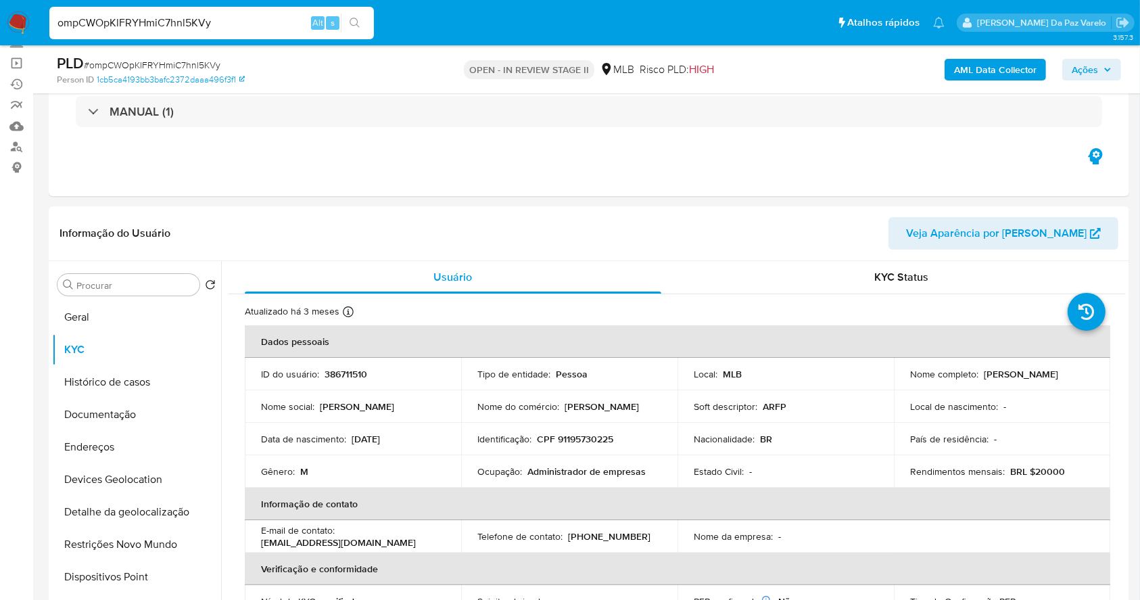
scroll to position [90, 0]
drag, startPoint x: 116, startPoint y: 298, endPoint x: 116, endPoint y: 309, distance: 10.8
click at [116, 298] on div "Procurar Retornar ao pedido padrão Geral KYC Histórico de casos Documentação En…" at bounding box center [136, 435] width 169 height 344
click at [113, 317] on button "Geral" at bounding box center [131, 317] width 158 height 32
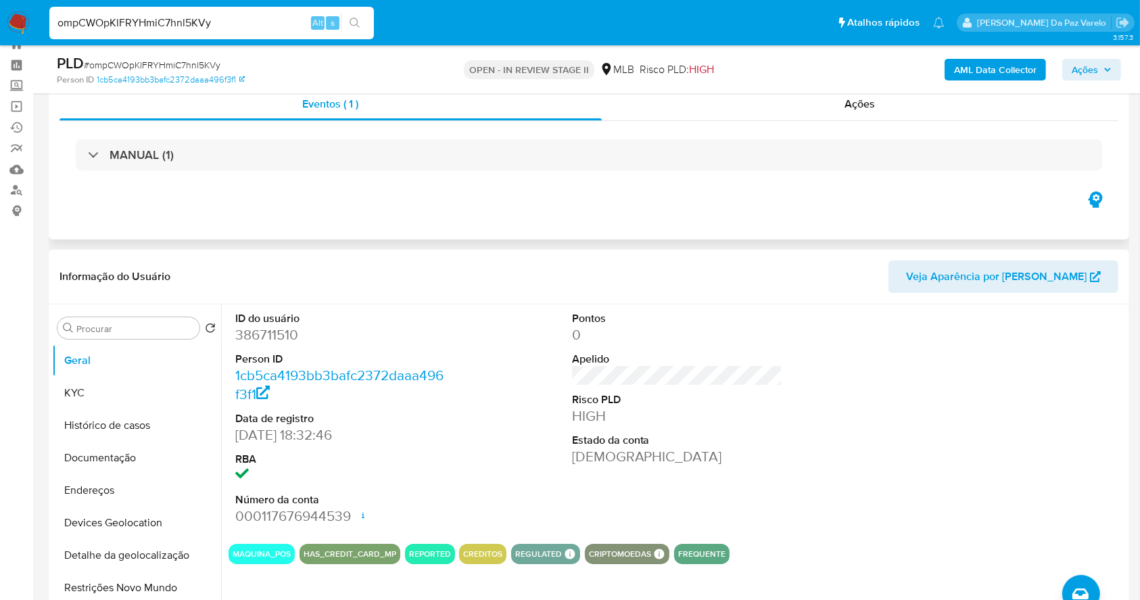
scroll to position [0, 0]
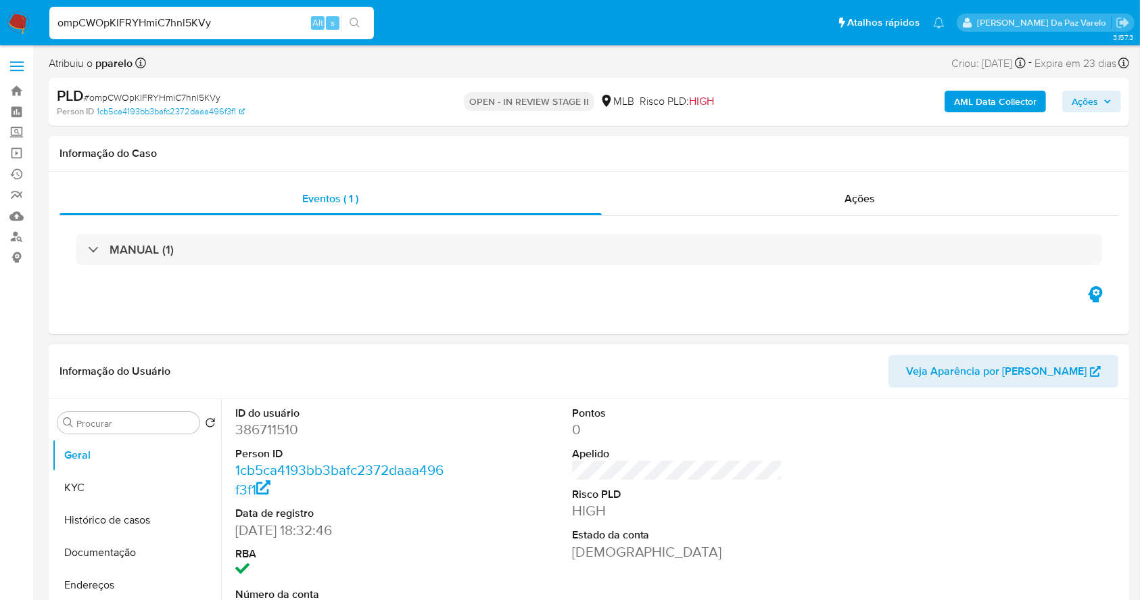
click at [273, 24] on input "ompCWOpKlFRYHmiC7hnl5KVy" at bounding box center [211, 23] width 325 height 18
paste input "7K5UtG14CTXUs3T7Y91PFE37"
type input "7K5UtG14CTXUs3T7Y91PFE37"
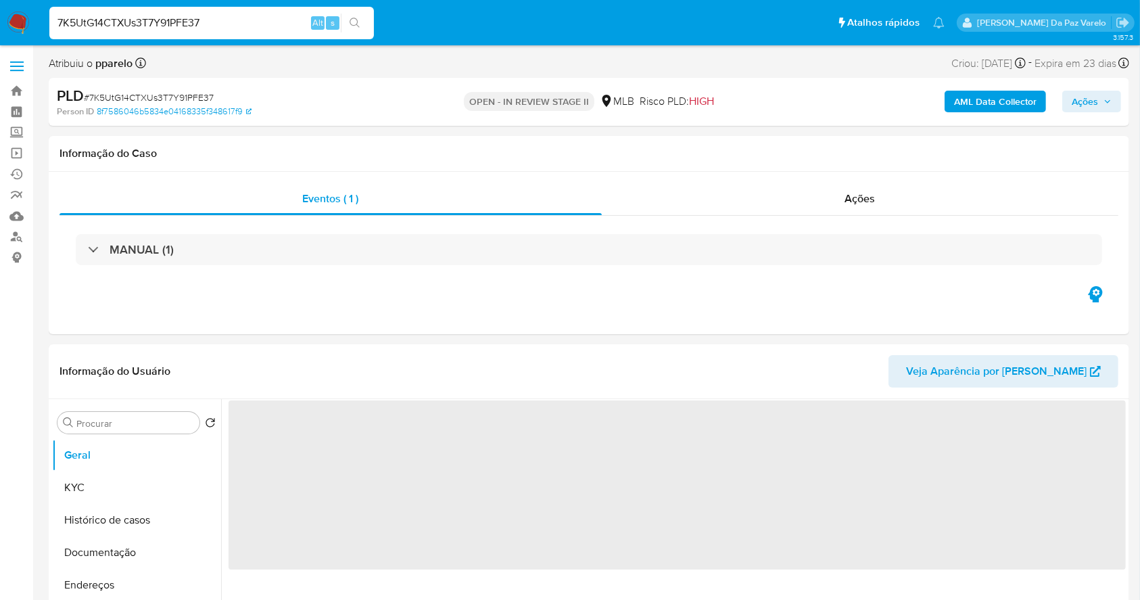
select select "10"
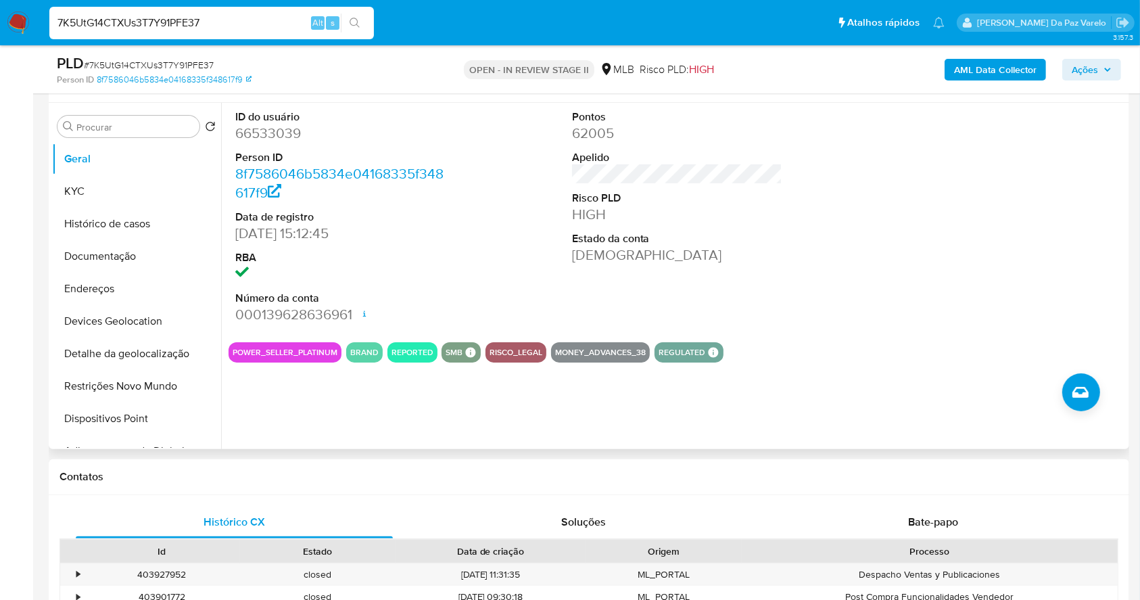
scroll to position [130, 0]
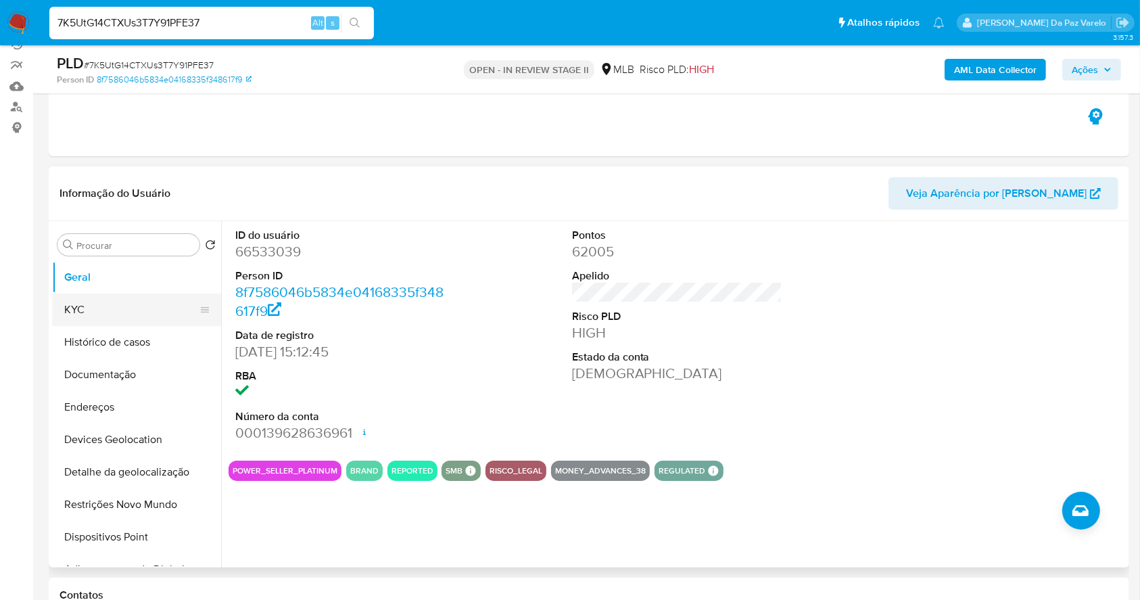
click at [119, 311] on button "KYC" at bounding box center [131, 309] width 158 height 32
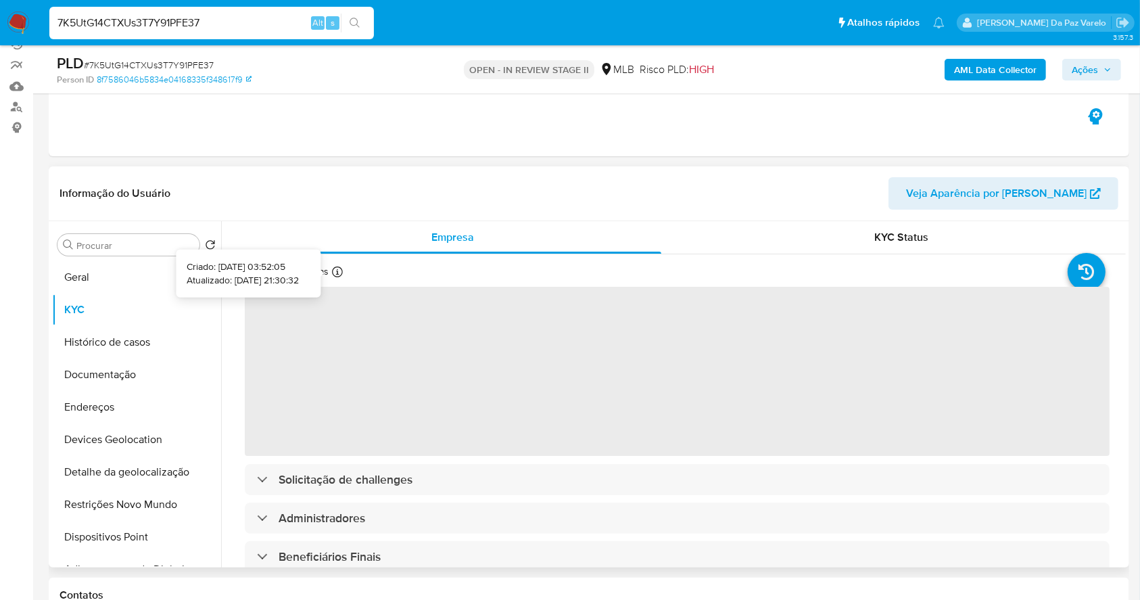
click at [335, 273] on icon at bounding box center [337, 271] width 11 height 11
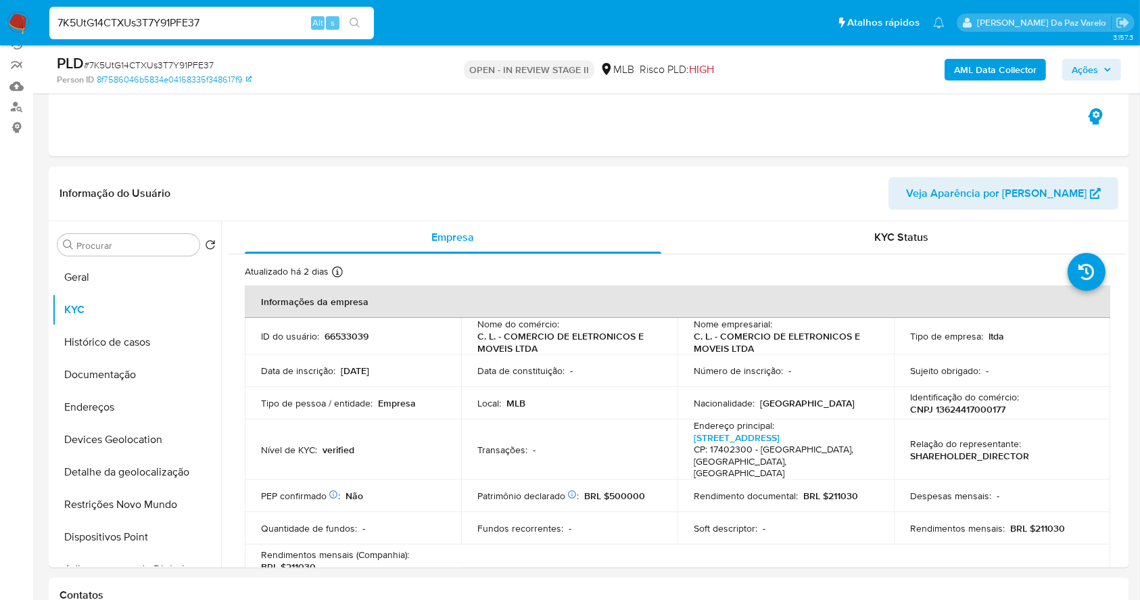
click at [251, 29] on input "7K5UtG14CTXUs3T7Y91PFE37" at bounding box center [211, 23] width 325 height 18
paste input "xmFpq1ZDhJJZcUjz6QzQfA5N"
type input "xmFpq1ZDhJJZcUjz6QzQfA5N"
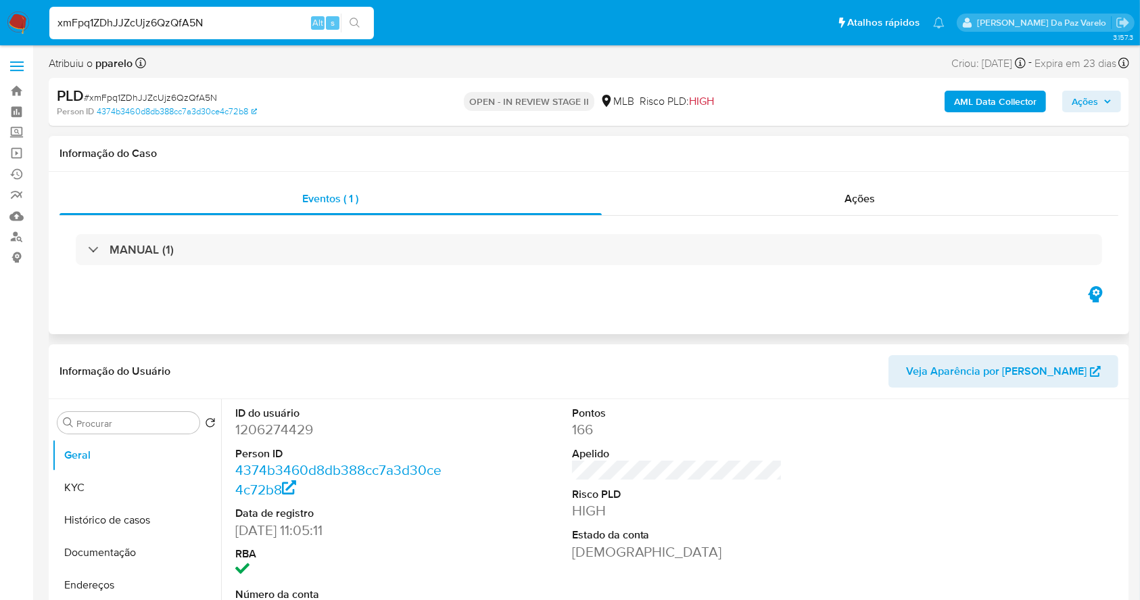
select select "10"
click at [270, 22] on input "xmFpq1ZDhJJZcUjz6QzQfA5N" at bounding box center [211, 23] width 325 height 18
paste input "7K5UtG14CTXUs3T7Y91PFE37"
type input "7K5UtG14CTXUs3T7Y91PFE37"
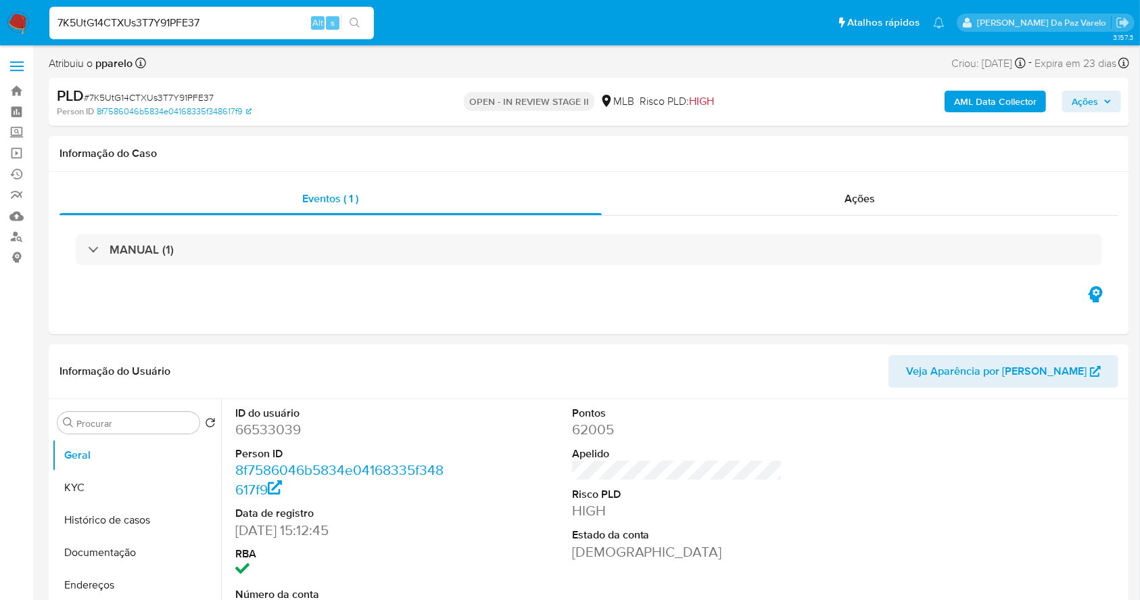
select select "10"
click at [122, 427] on input "Procurar" at bounding box center [135, 423] width 118 height 12
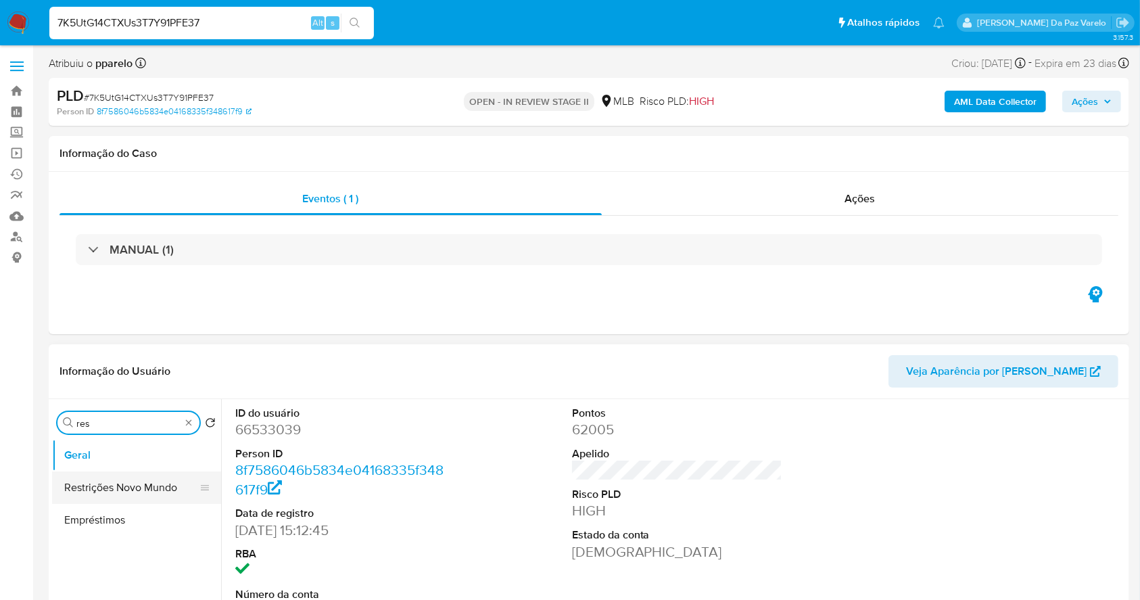
type input "res"
click at [145, 500] on button "Restrições Novo Mundo" at bounding box center [131, 487] width 158 height 32
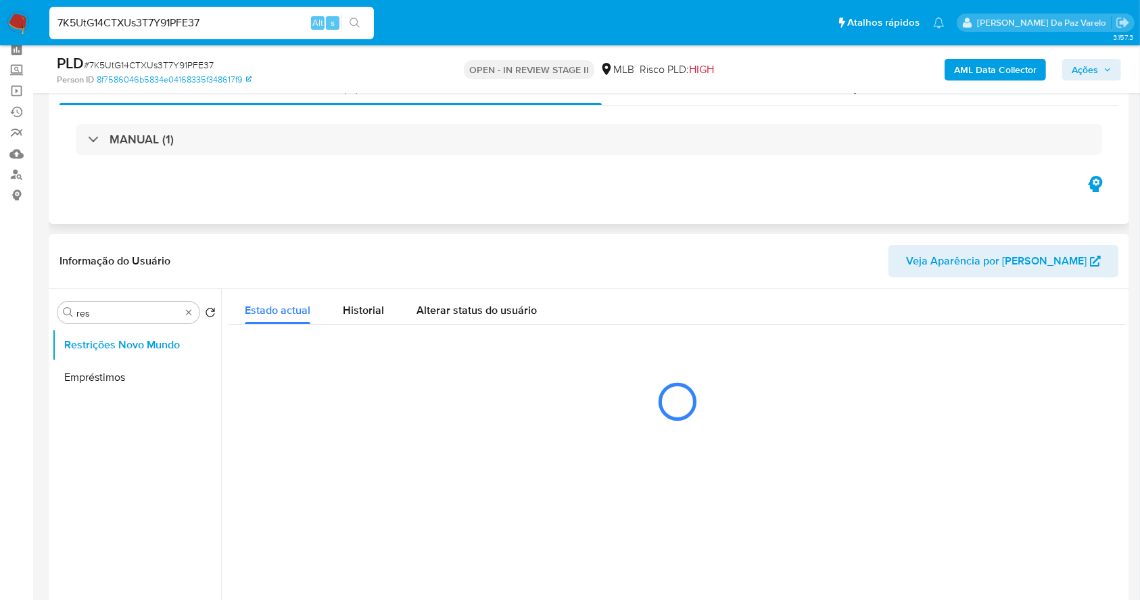
scroll to position [90, 0]
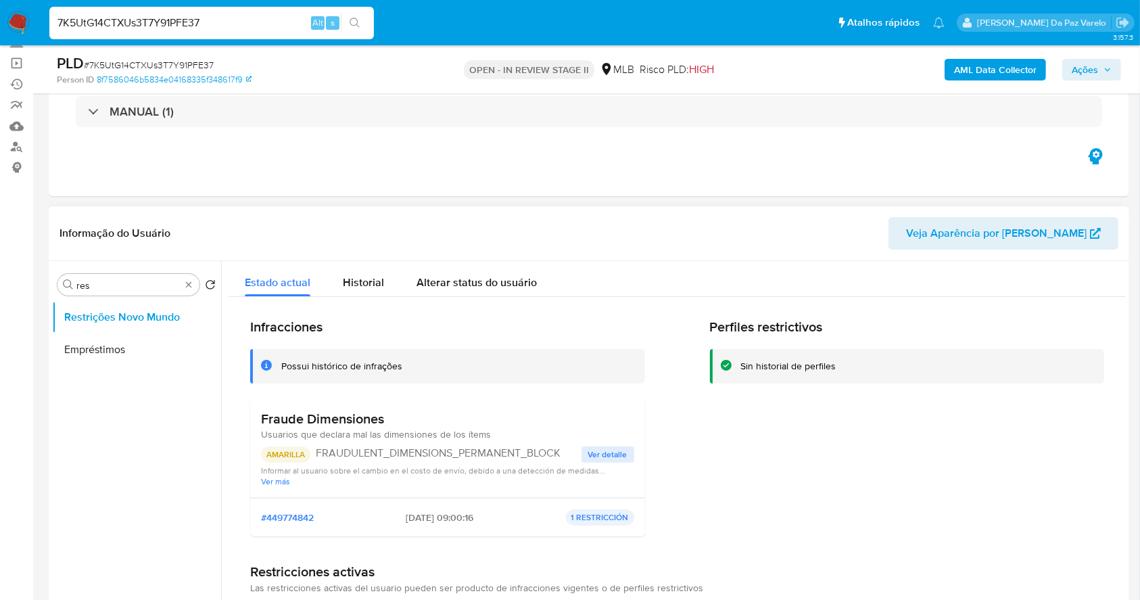
click at [605, 452] on span "Ver detalle" at bounding box center [607, 455] width 39 height 14
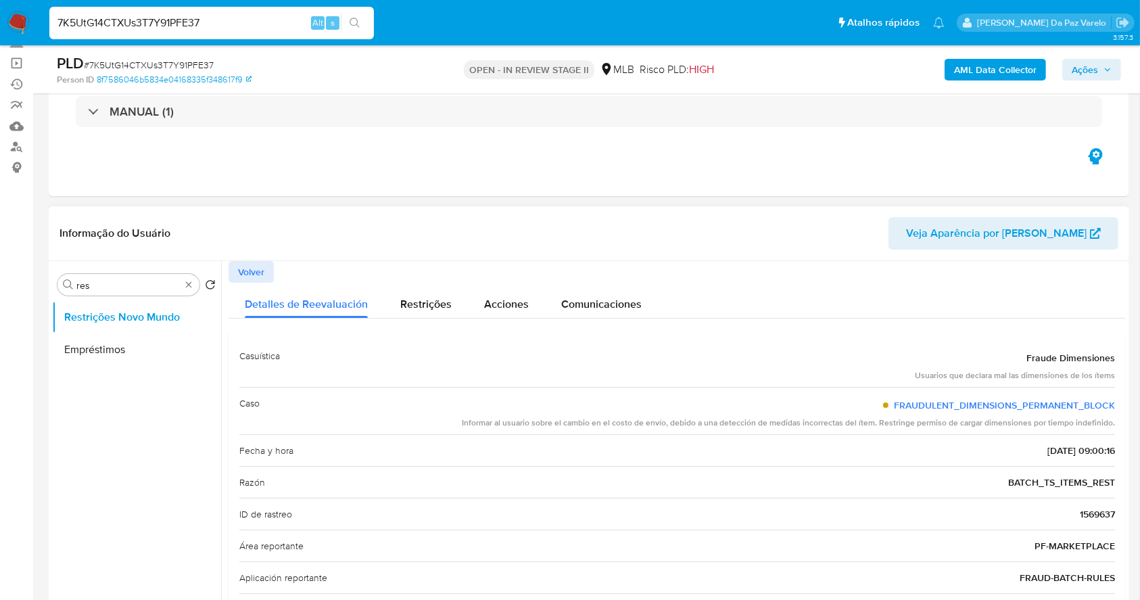
click at [1000, 479] on div "Razón BATCH_TS_ITEMS_REST" at bounding box center [676, 482] width 875 height 32
click at [458, 426] on div "Caso FRAUDULENT_DIMENSIONS_PERMANENT_BLOCK Informar al usuario sobre el cambio …" at bounding box center [676, 410] width 875 height 47
drag, startPoint x: 458, startPoint y: 426, endPoint x: 679, endPoint y: 429, distance: 221.1
click at [679, 429] on div "Caso FRAUDULENT_DIMENSIONS_PERMANENT_BLOCK Informar al usuario sobre el cambio …" at bounding box center [676, 410] width 875 height 47
click at [681, 429] on div "Caso FRAUDULENT_DIMENSIONS_PERMANENT_BLOCK Informar al usuario sobre el cambio …" at bounding box center [676, 410] width 875 height 47
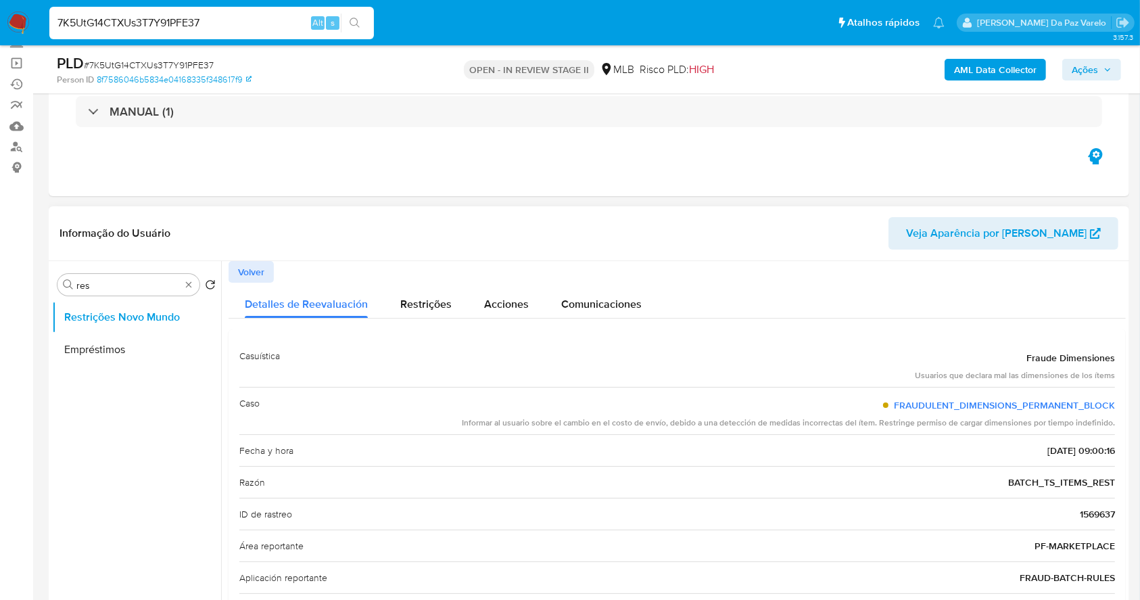
click at [681, 429] on div "Caso FRAUDULENT_DIMENSIONS_PERMANENT_BLOCK Informar al usuario sobre el cambio …" at bounding box center [676, 410] width 875 height 47
click at [683, 429] on div "Caso FRAUDULENT_DIMENSIONS_PERMANENT_BLOCK Informar al usuario sobre el cambio …" at bounding box center [676, 410] width 875 height 47
click at [249, 273] on span "Volver" at bounding box center [251, 271] width 26 height 19
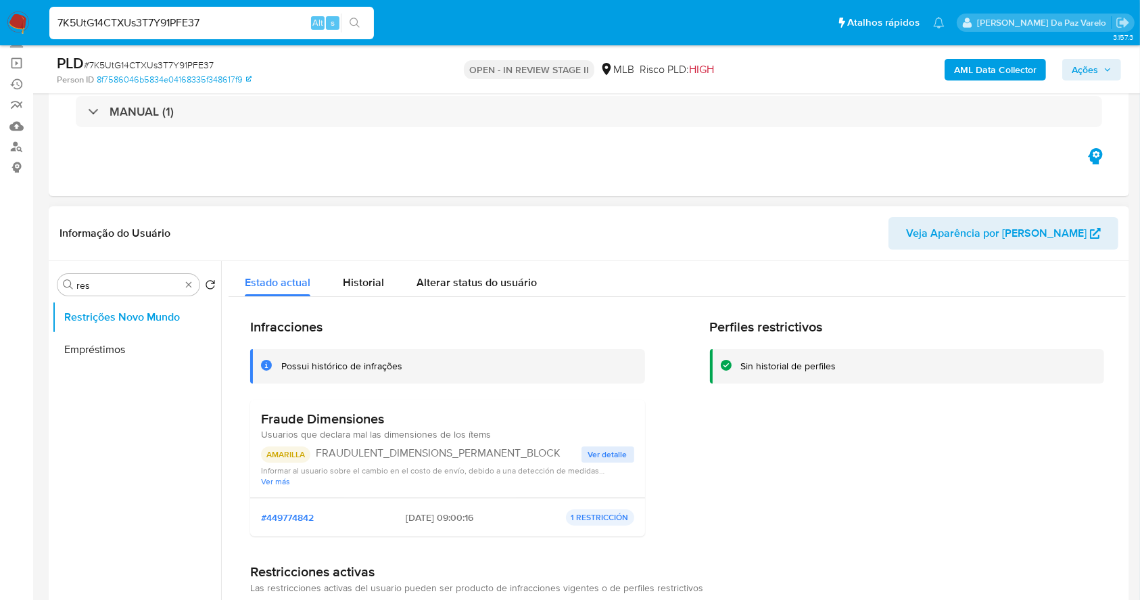
drag, startPoint x: 76, startPoint y: 517, endPoint x: 130, endPoint y: 557, distance: 68.1
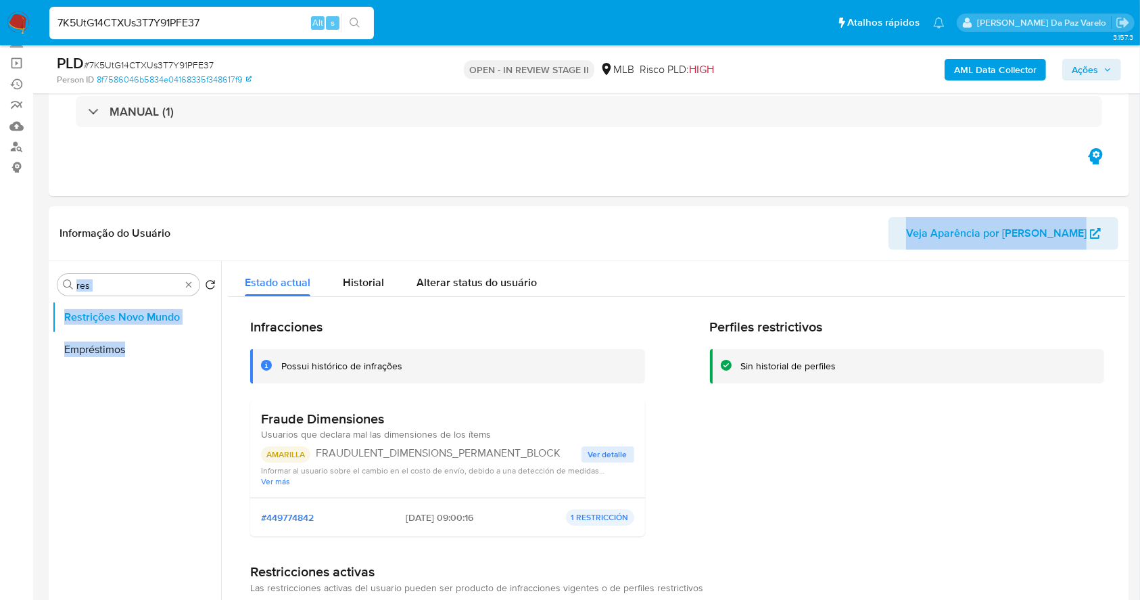
drag, startPoint x: 130, startPoint y: 557, endPoint x: 637, endPoint y: 260, distance: 586.9
click at [637, 260] on div "Informação do Usuário Veja Aparência por Pessoa Procurar res Retornar ao pedido…" at bounding box center [589, 406] width 1080 height 401
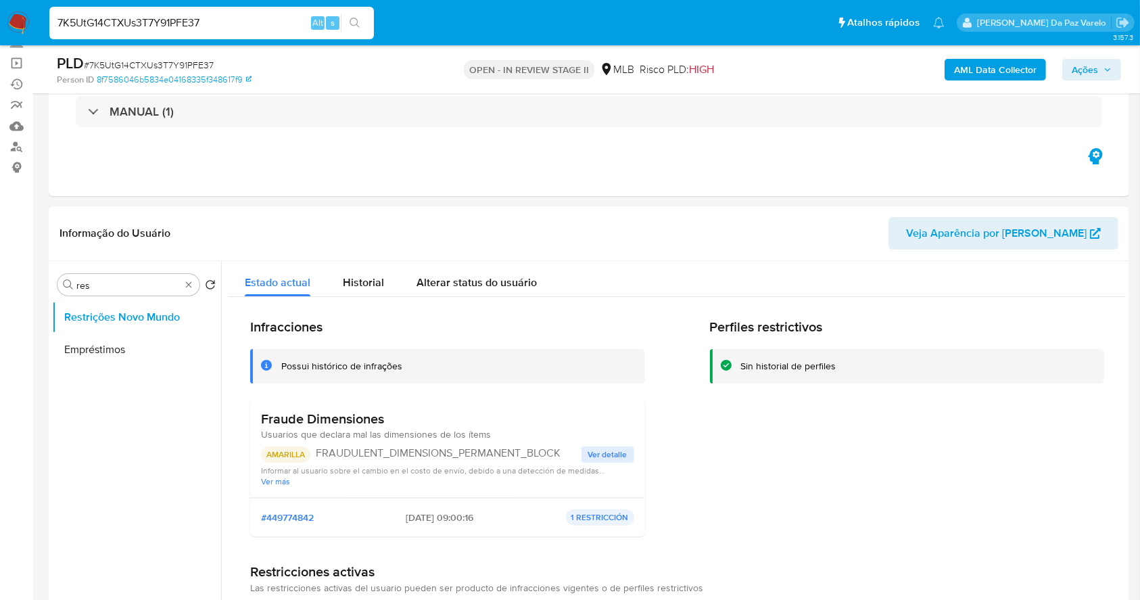
click at [368, 453] on p "FRAUDULENT_DIMENSIONS_PERMANENT_BLOCK" at bounding box center [449, 453] width 266 height 14
drag, startPoint x: 368, startPoint y: 453, endPoint x: 548, endPoint y: 456, distance: 179.2
click at [548, 456] on p "FRAUDULENT_DIMENSIONS_PERMANENT_BLOCK" at bounding box center [449, 453] width 266 height 14
click at [602, 448] on span "Ver detalle" at bounding box center [607, 455] width 39 height 14
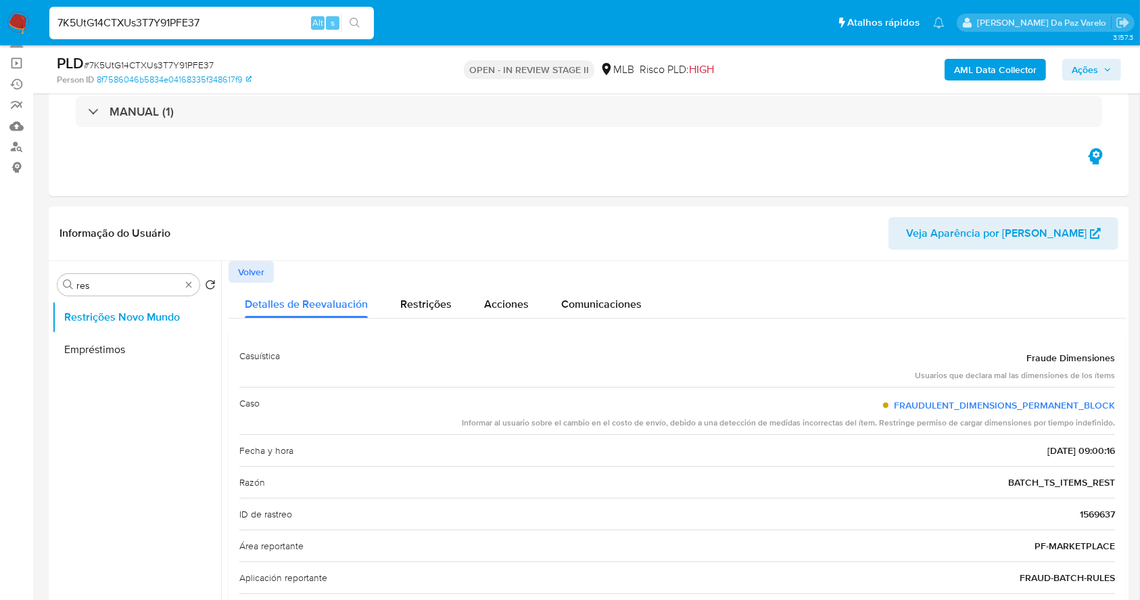
drag, startPoint x: 527, startPoint y: 423, endPoint x: 1095, endPoint y: 422, distance: 568.6
click at [1095, 422] on div "Informar al usuario sobre el cambio en el costo de envío, debido a una detecció…" at bounding box center [788, 422] width 653 height 11
click at [245, 266] on span "Volver" at bounding box center [251, 271] width 26 height 19
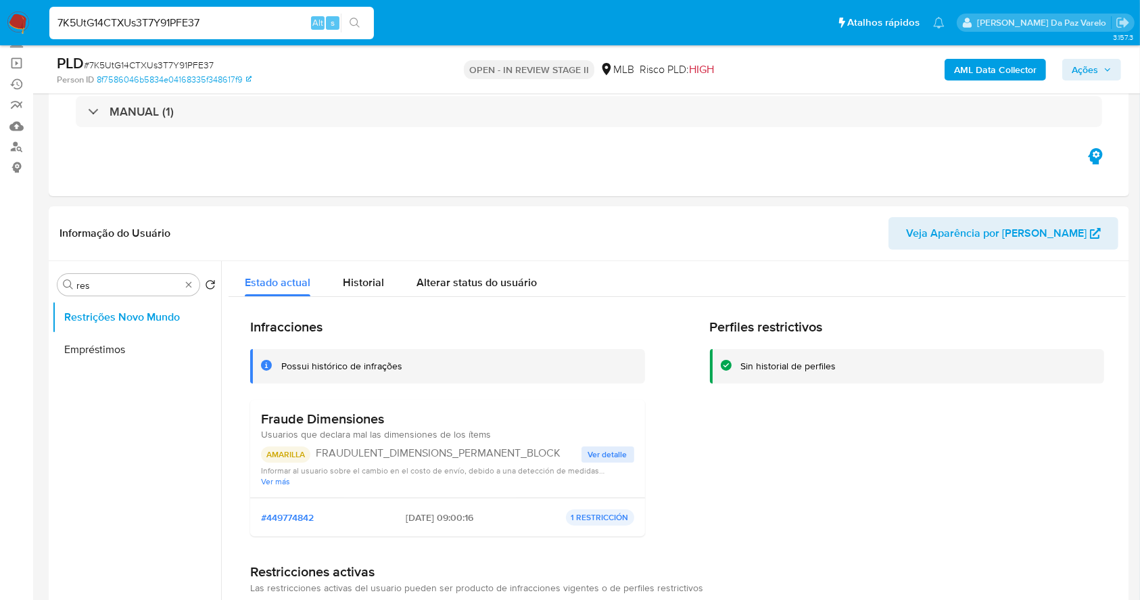
click at [294, 14] on input "7K5UtG14CTXUs3T7Y91PFE37" at bounding box center [211, 23] width 325 height 18
click at [291, 14] on input "7K5UtG14CTXUs3T7Y91PFE37" at bounding box center [211, 23] width 325 height 18
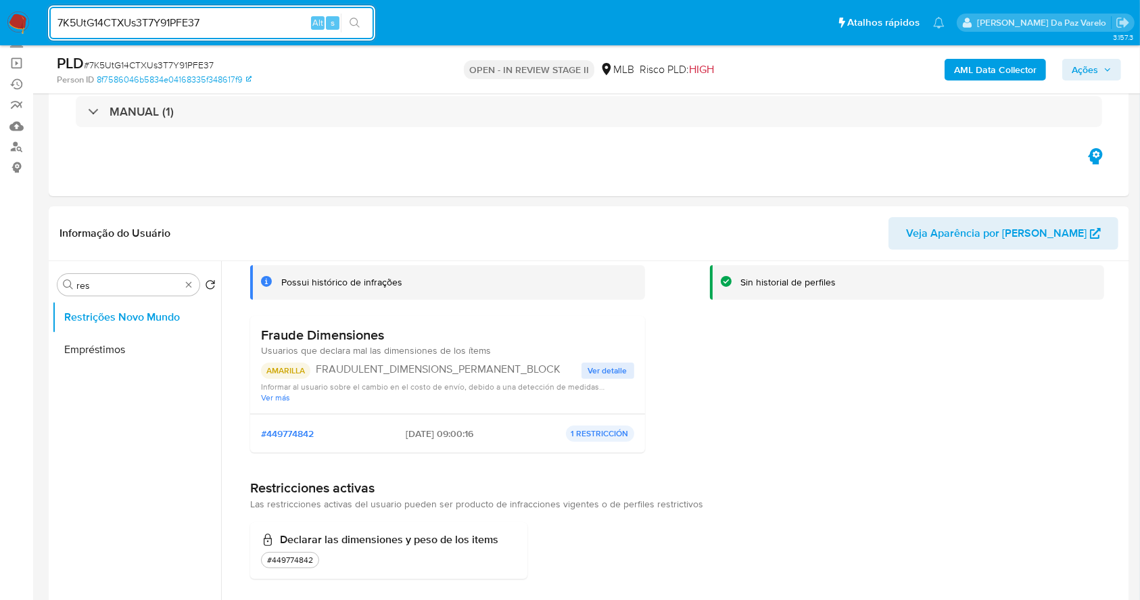
scroll to position [0, 0]
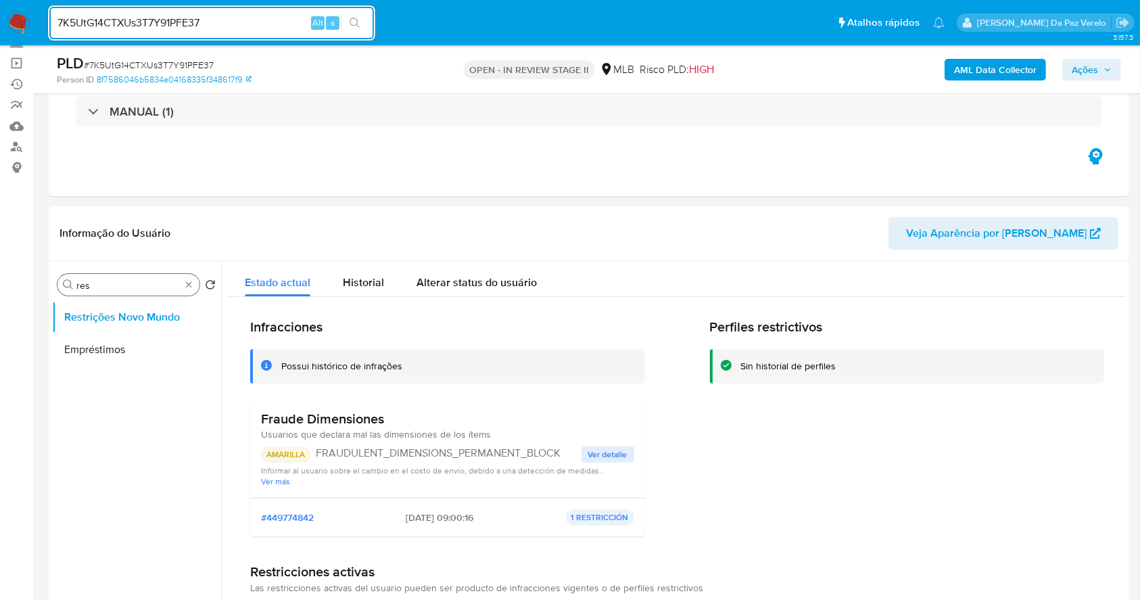
click at [199, 285] on search "Procurar res Retornar ao pedido padrão" at bounding box center [136, 285] width 158 height 22
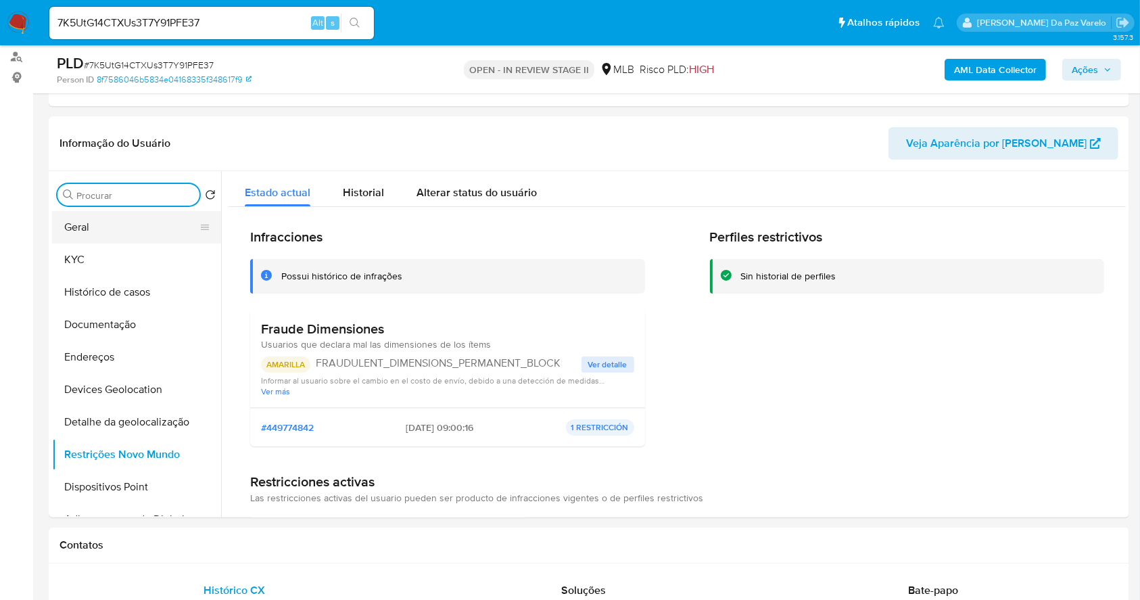
click at [103, 224] on button "Geral" at bounding box center [131, 227] width 158 height 32
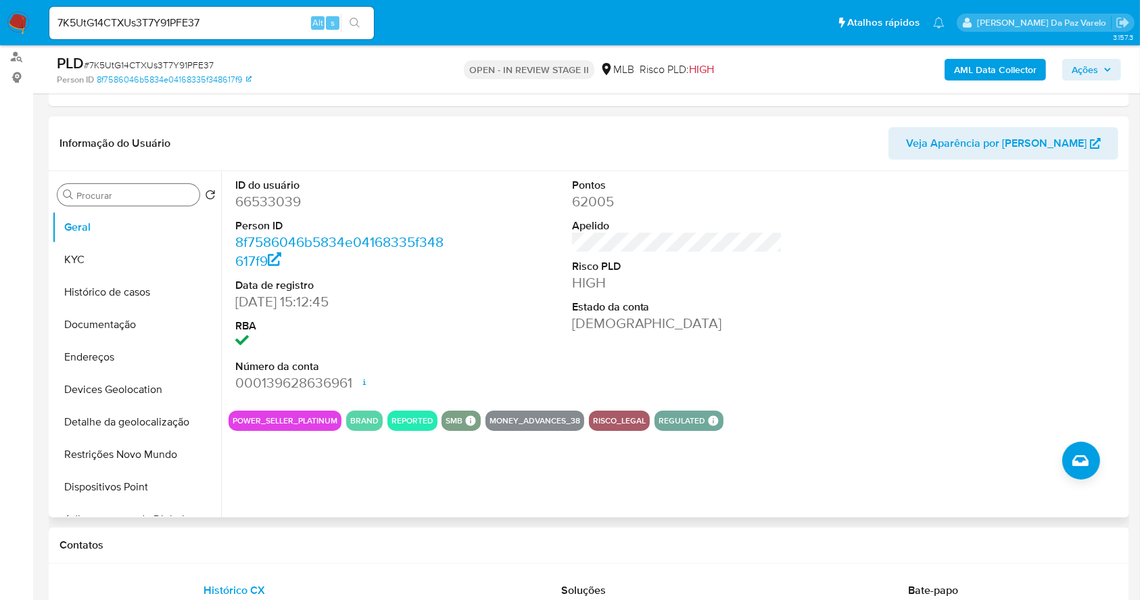
click at [116, 200] on input "Procurar" at bounding box center [135, 195] width 118 height 12
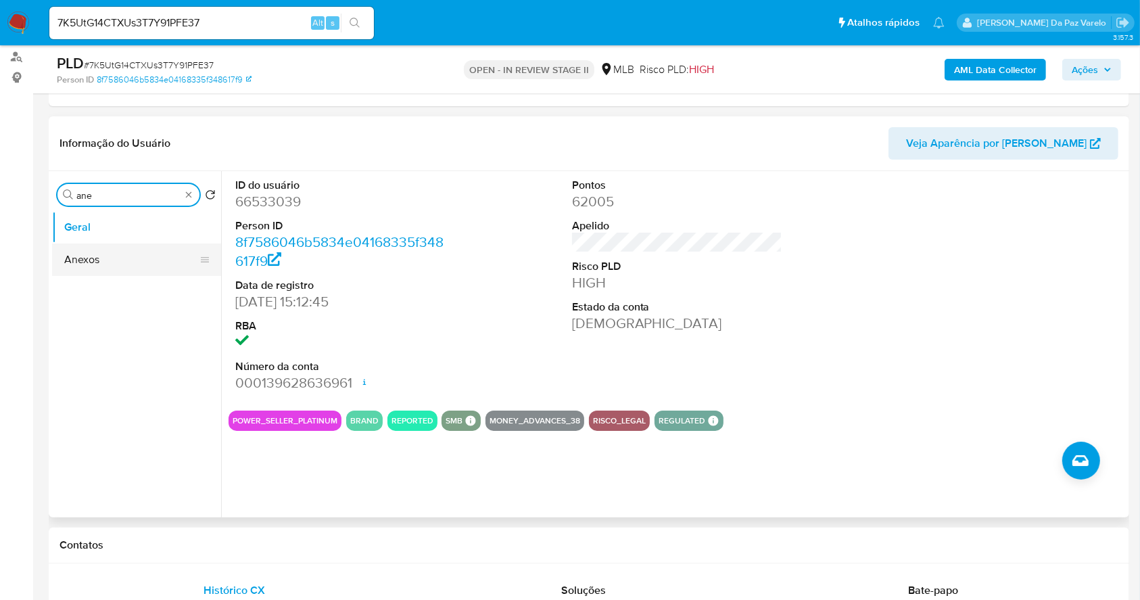
type input "ane"
click at [103, 256] on button "Anexos" at bounding box center [131, 259] width 158 height 32
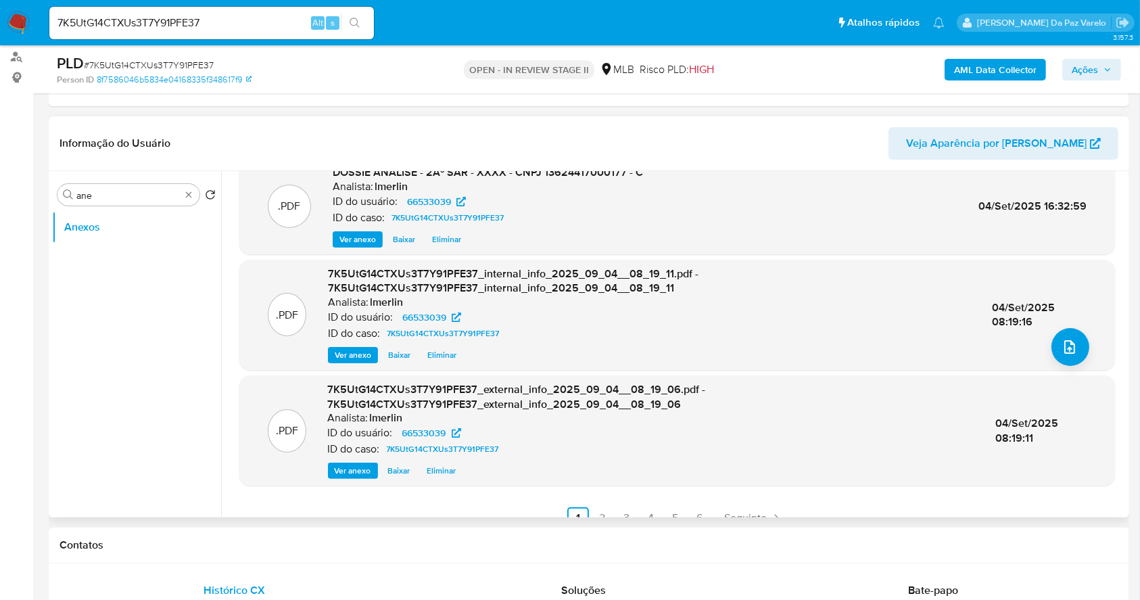
scroll to position [143, 0]
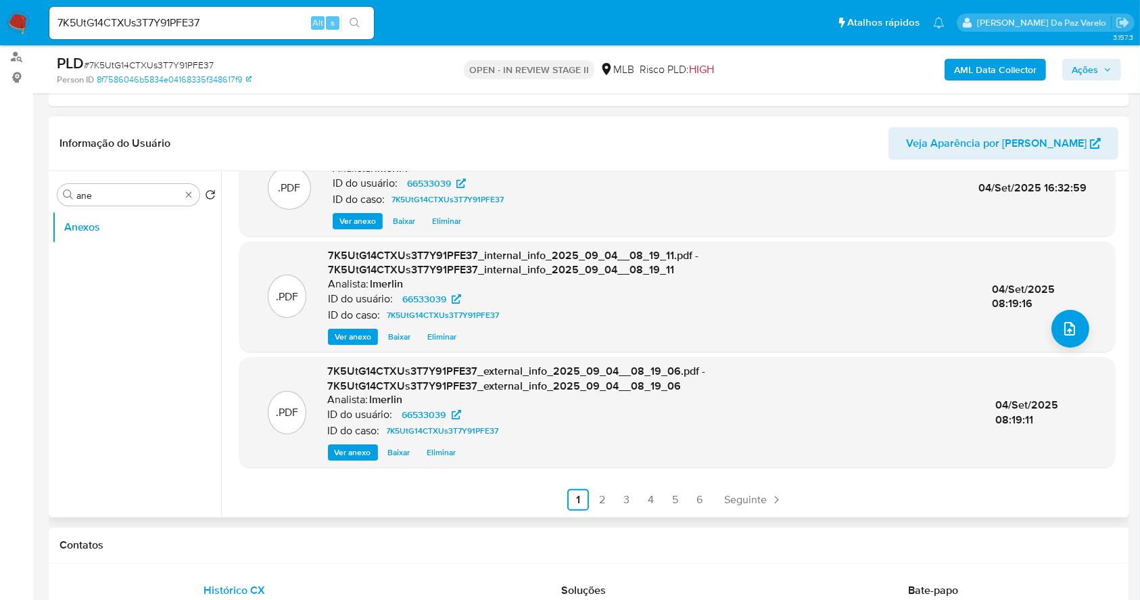
click at [596, 485] on div ".XLSX DOSSIÊ ANÁLISE - Mulan 66533039_2025_09_04_07_30_03 Analista: lmerlin ID …" at bounding box center [676, 275] width 875 height 472
click at [598, 506] on link "2" at bounding box center [603, 500] width 22 height 22
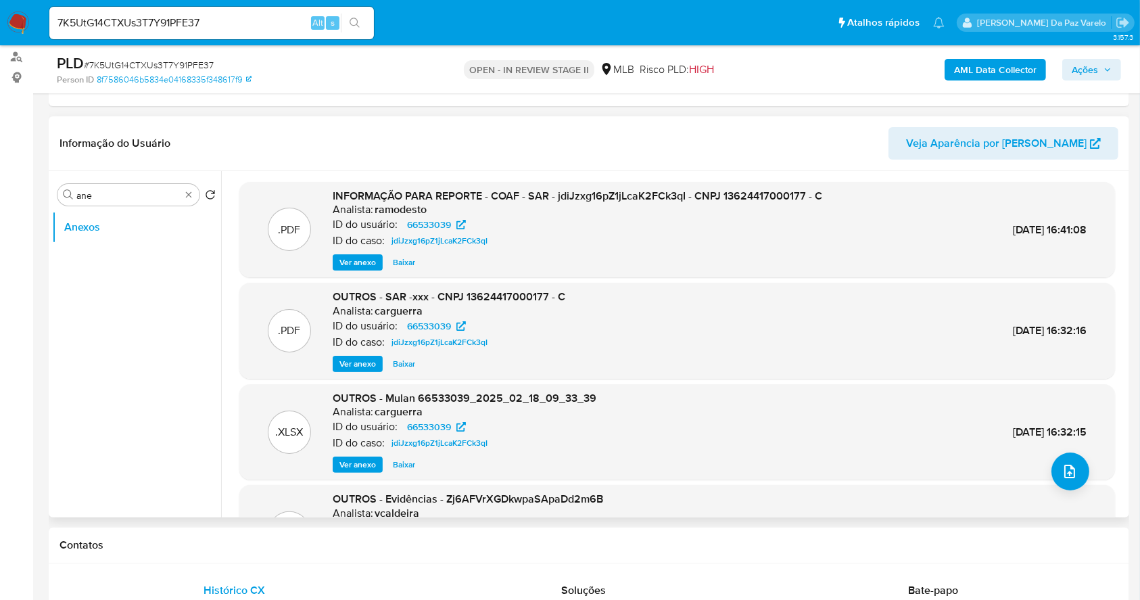
click at [363, 259] on span "Ver anexo" at bounding box center [357, 263] width 37 height 14
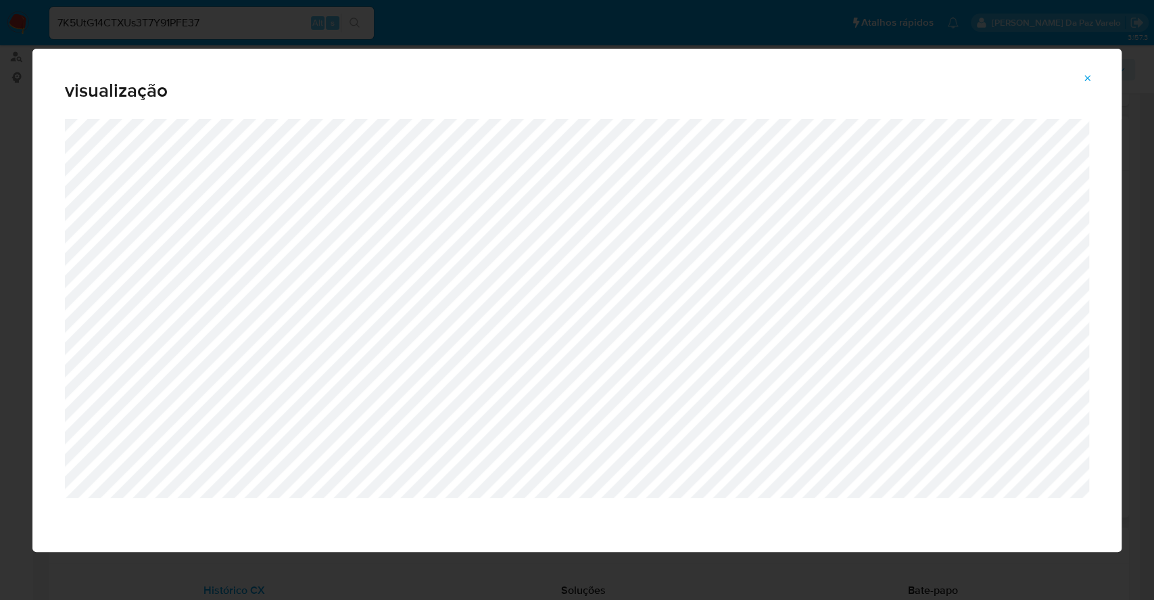
click at [1087, 76] on icon "Attachment preview" at bounding box center [1087, 78] width 11 height 11
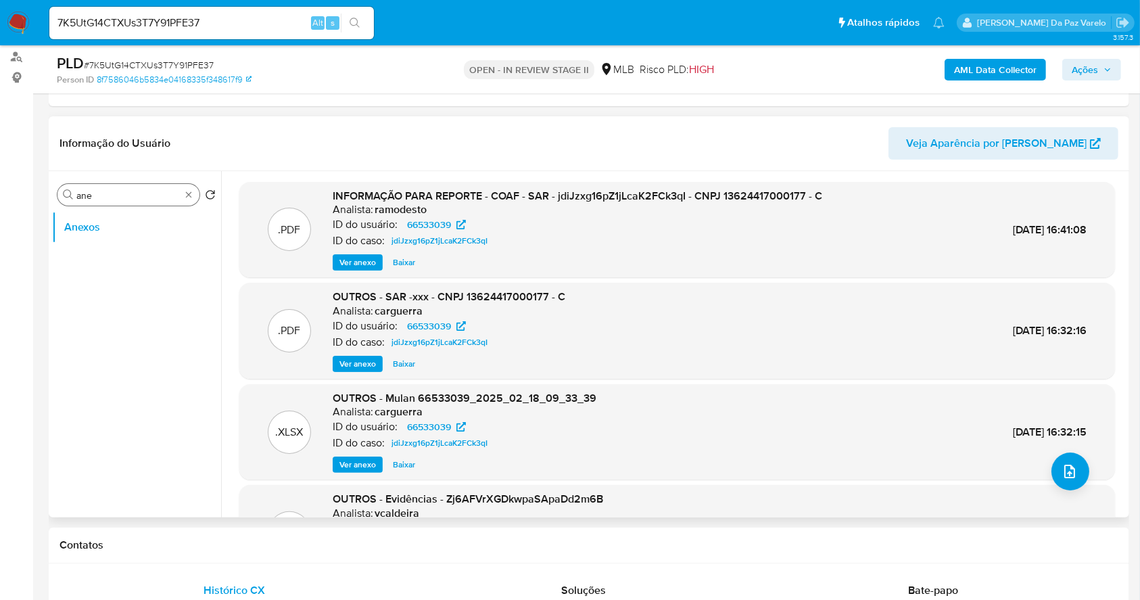
click at [181, 188] on div "Procurar ane" at bounding box center [128, 195] width 142 height 22
click at [197, 188] on div "Procurar ane" at bounding box center [128, 195] width 142 height 22
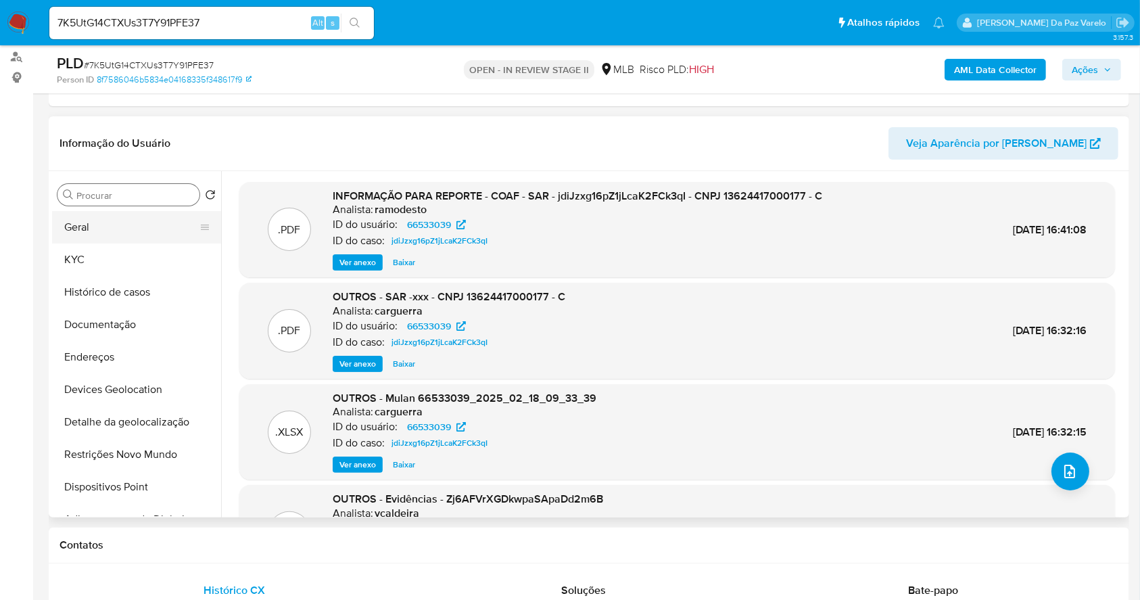
click at [119, 225] on button "Geral" at bounding box center [131, 227] width 158 height 32
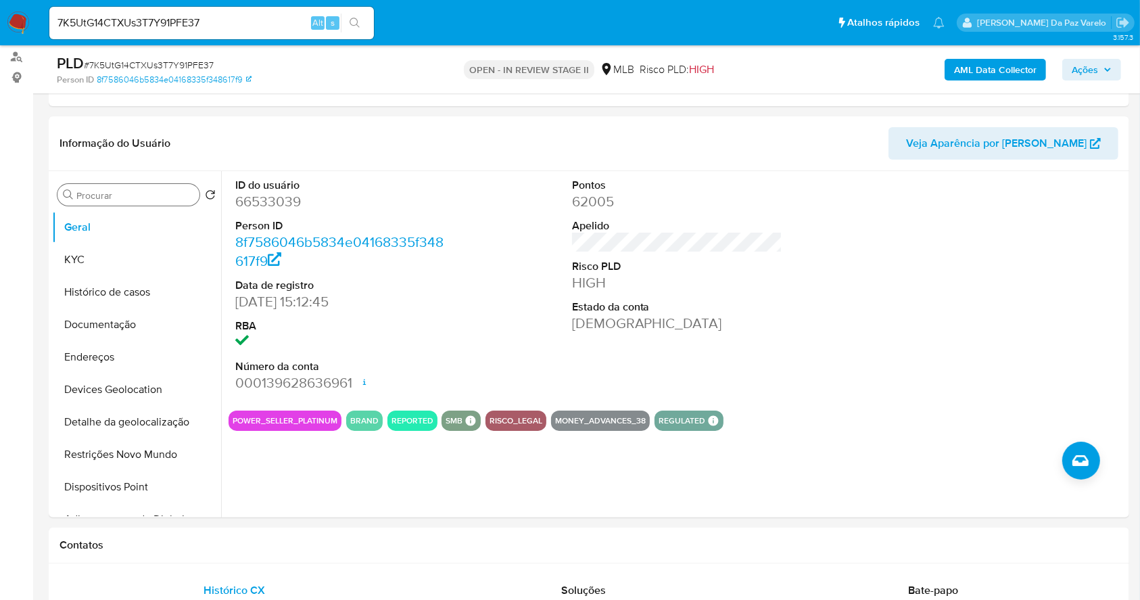
click at [241, 304] on dd "10/08/2011 15:12:45" at bounding box center [340, 301] width 211 height 19
drag, startPoint x: 241, startPoint y: 304, endPoint x: 301, endPoint y: 303, distance: 60.2
click at [301, 303] on dd "10/08/2011 15:12:45" at bounding box center [340, 301] width 211 height 19
copy dd "10/08/2011"
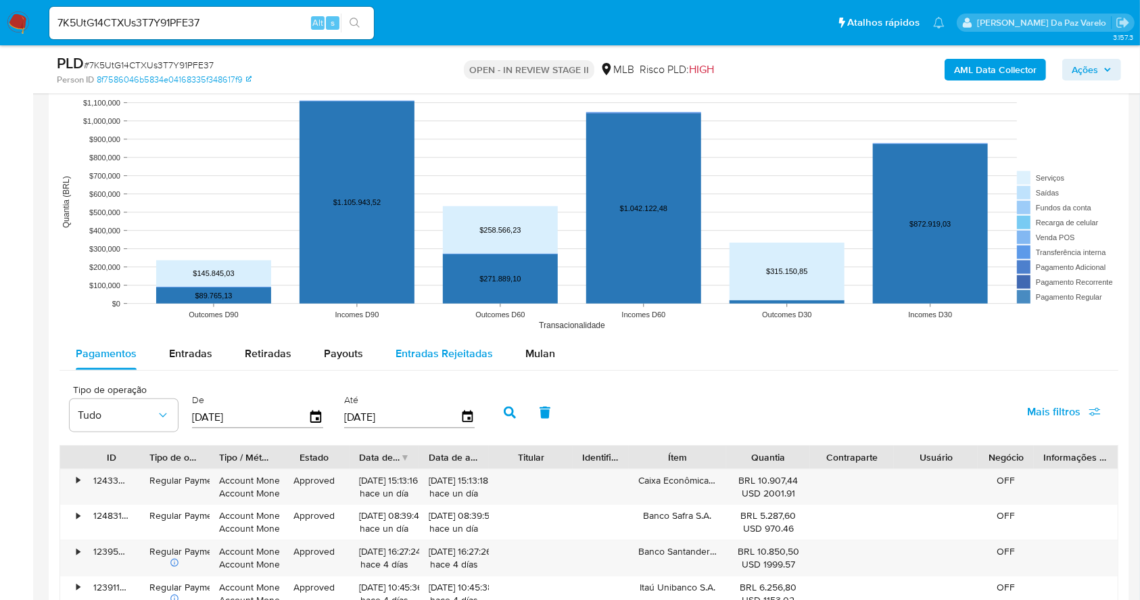
drag, startPoint x: 183, startPoint y: 356, endPoint x: 440, endPoint y: 354, distance: 256.9
click at [183, 356] on span "Entradas" at bounding box center [190, 353] width 43 height 16
select select "10"
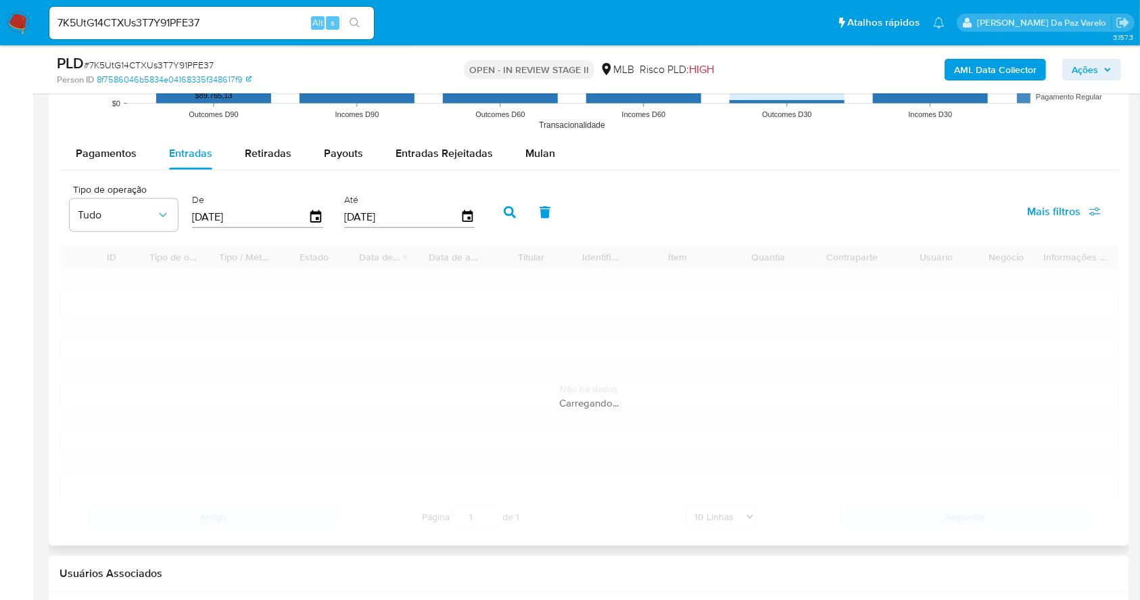
scroll to position [1532, 0]
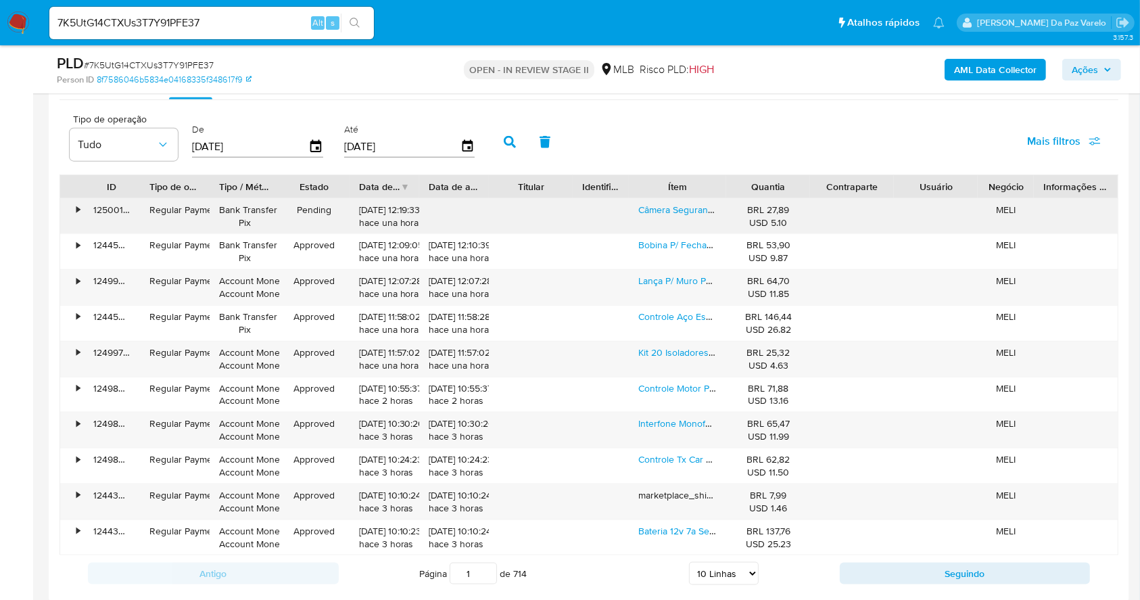
click at [675, 225] on div "Câmera Segurança Bullet Falsa C/ Led À Pilha Sem Fio Bivolt Cor Branco" at bounding box center [678, 216] width 98 height 35
click at [676, 219] on div "Câmera Segurança Bullet Falsa C/ Led À Pilha Sem Fio Bivolt Cor Branco" at bounding box center [678, 216] width 98 height 35
click at [660, 208] on link "Câmera Segurança Bullet Falsa C/ Led À Pilha Sem Fio Bivolt Cor Branco" at bounding box center [789, 210] width 303 height 14
click at [700, 356] on link "Kit 20 Isoladores Castanha P/ Cerca Elétrica" at bounding box center [729, 352] width 183 height 14
click at [245, 30] on input "7K5UtG14CTXUs3T7Y91PFE37" at bounding box center [211, 23] width 325 height 18
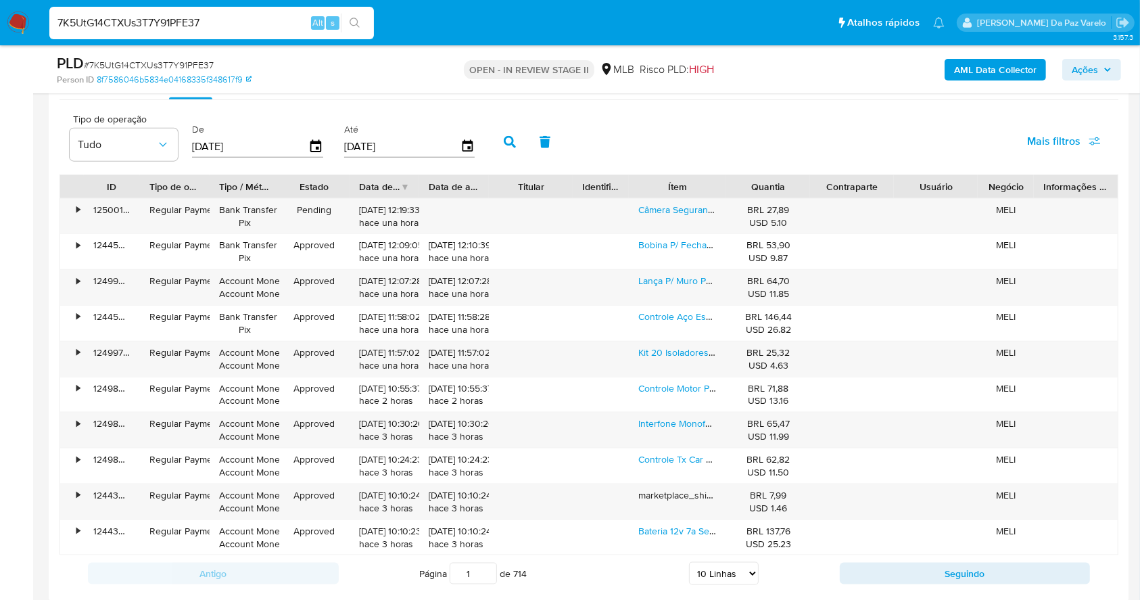
click at [245, 30] on input "7K5UtG14CTXUs3T7Y91PFE37" at bounding box center [211, 23] width 325 height 18
paste input "cyxSOjx5j0cFCrNJMTYEC9Xw"
type input "cyxSOjx5j0cFCrNJMTYEC9Xw"
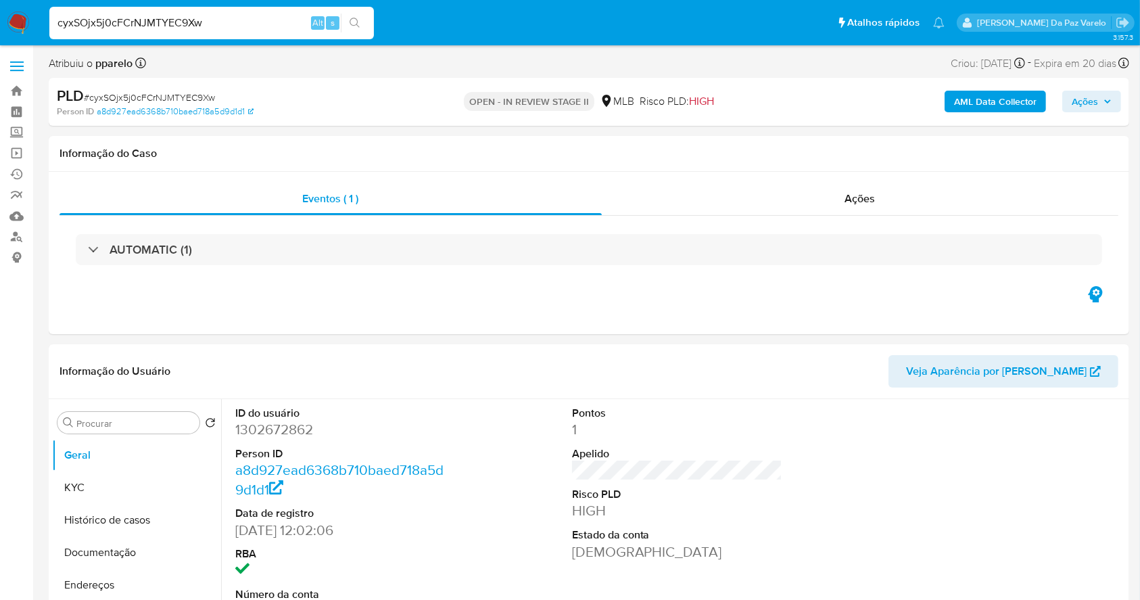
select select "10"
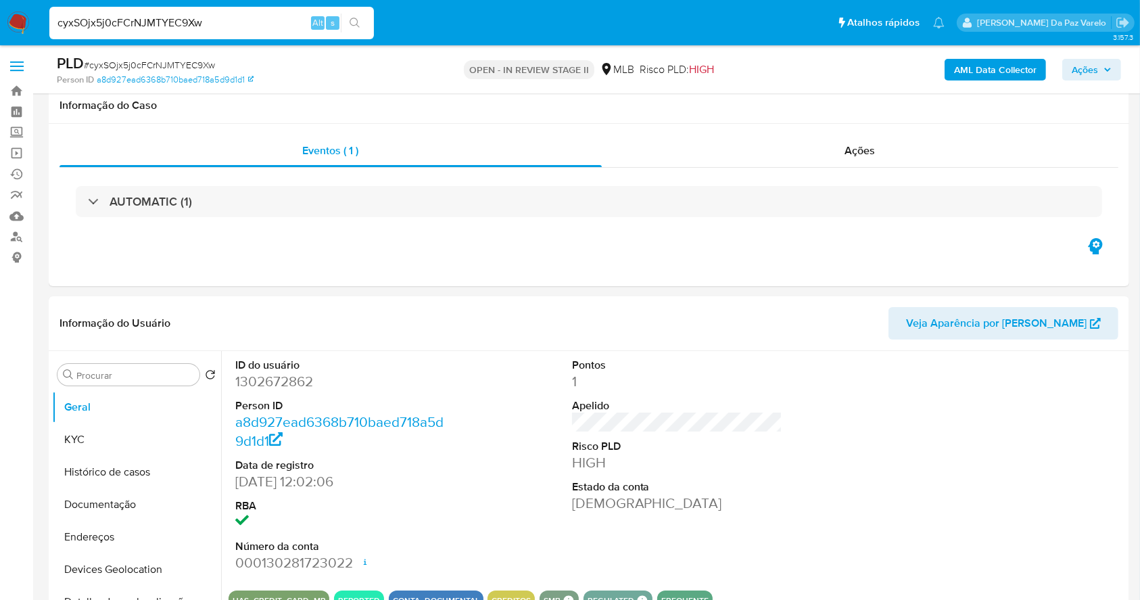
scroll to position [310, 0]
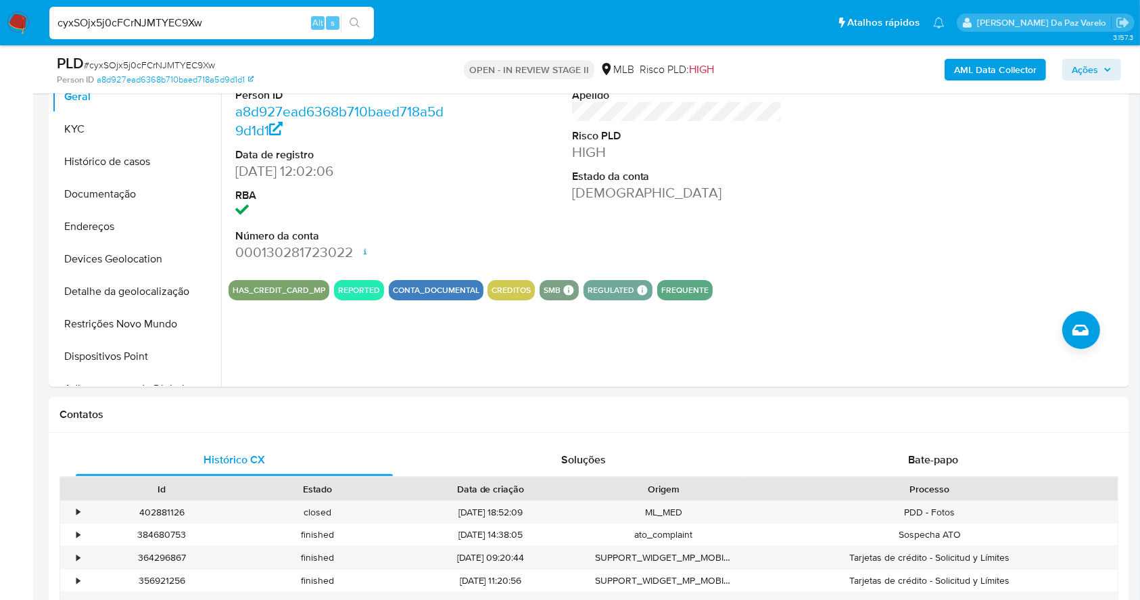
click at [227, 24] on input "cyxSOjx5j0cFCrNJMTYEC9Xw" at bounding box center [211, 23] width 325 height 18
paste input "U6ZdT3OYiy1Zvm3ttZYG3ykZ"
type input "U6ZdT3OYiy1Zvm3ttZYG3ykZ"
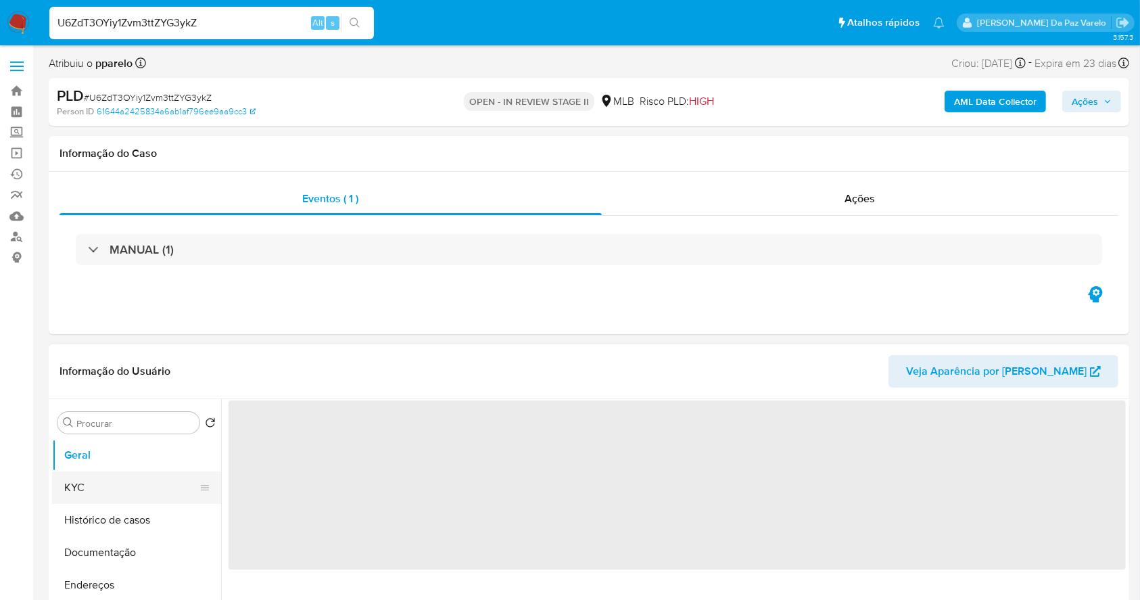
click at [119, 488] on button "KYC" at bounding box center [131, 487] width 158 height 32
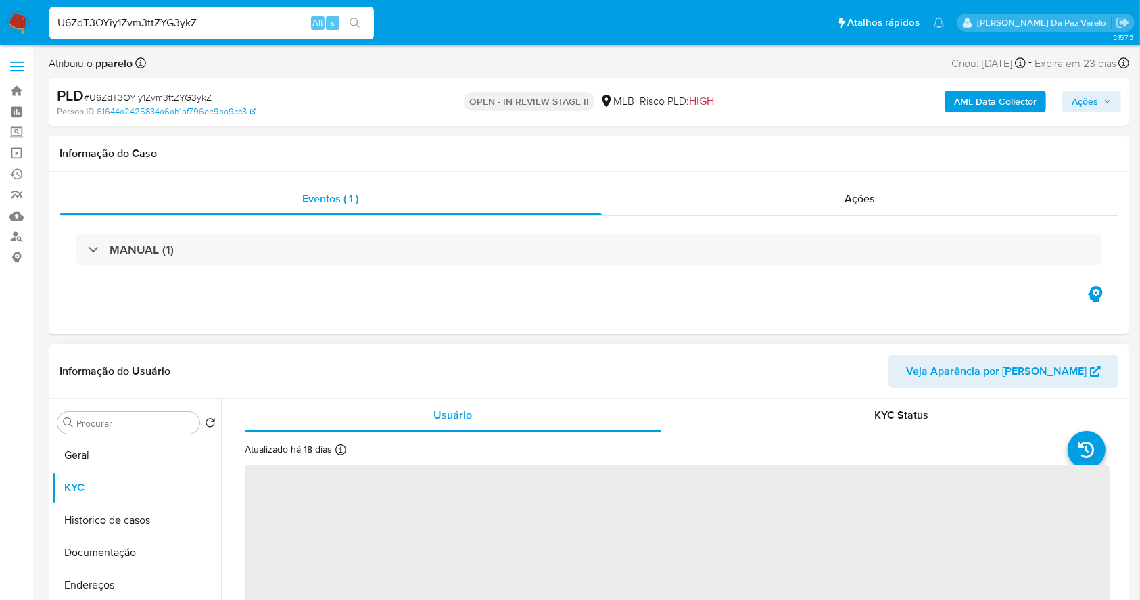
select select "10"
click at [329, 446] on p "Atualizado há 18 dias" at bounding box center [288, 449] width 87 height 13
click at [334, 452] on div "Atualizado há 18 dias Criado: 07/08/2022 11:11:33 Atualizado: 19/08/2025 02:10:…" at bounding box center [316, 452] width 142 height 18
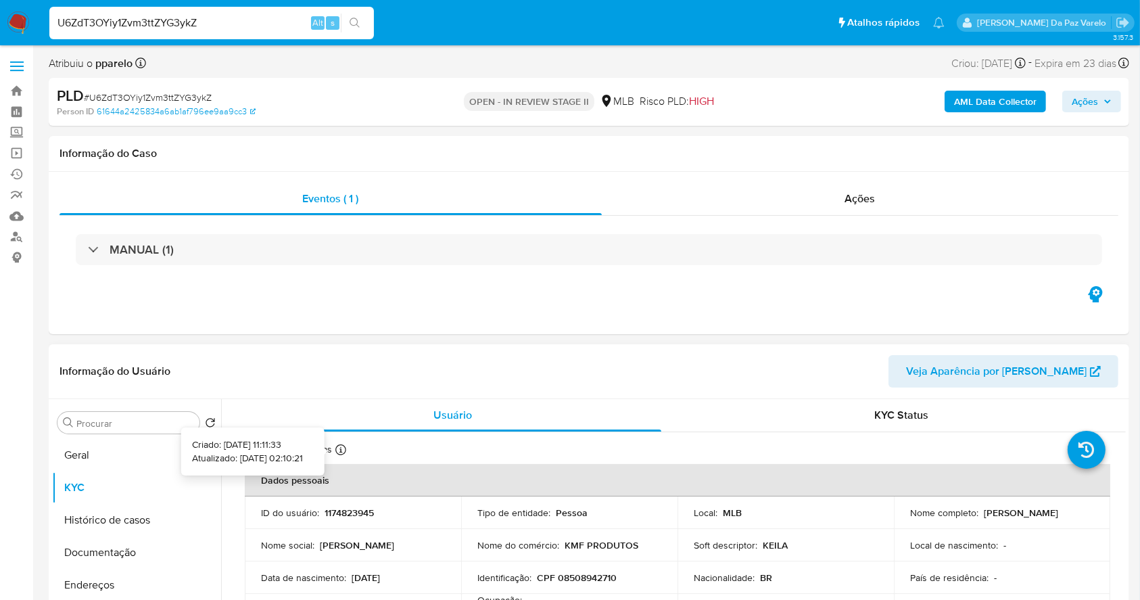
click at [335, 452] on icon at bounding box center [340, 449] width 11 height 11
click at [133, 474] on button "KYC" at bounding box center [131, 487] width 158 height 32
click at [91, 458] on button "Geral" at bounding box center [131, 455] width 158 height 32
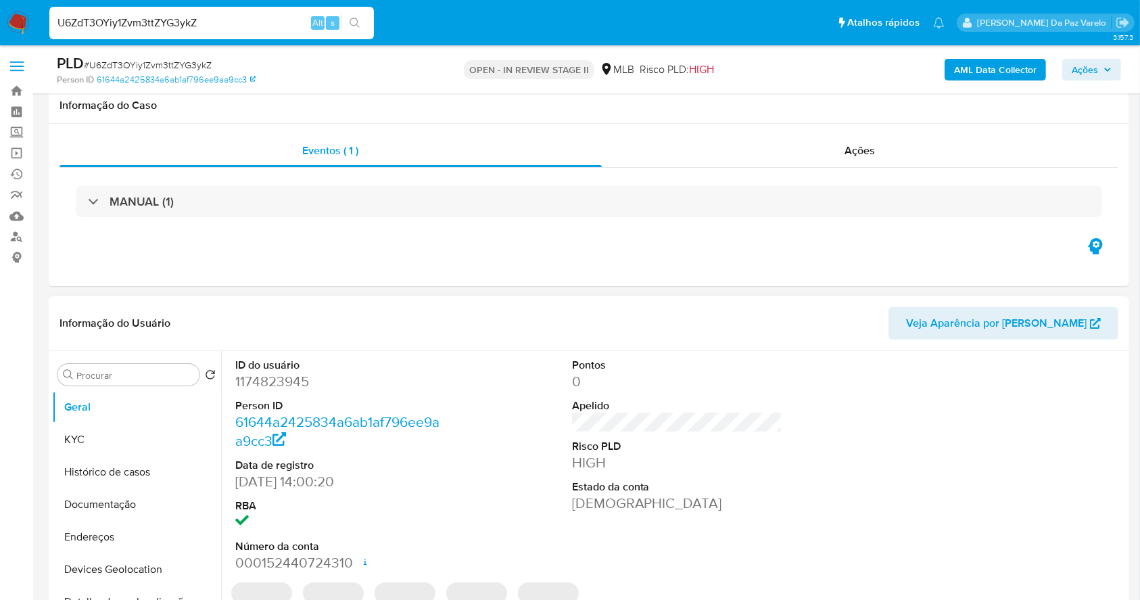
scroll to position [310, 0]
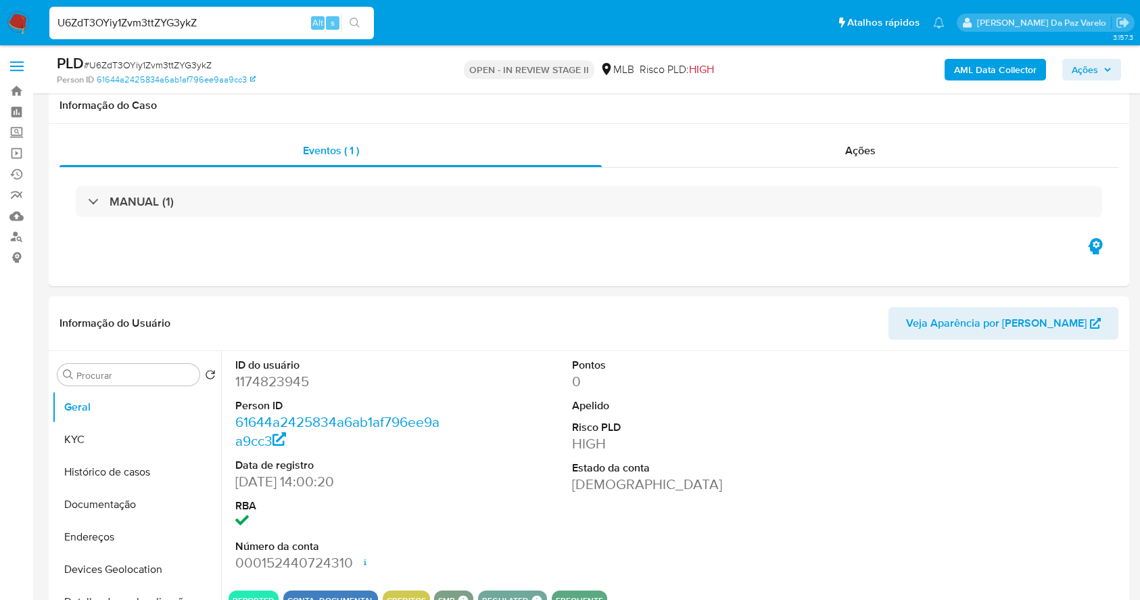
select select "10"
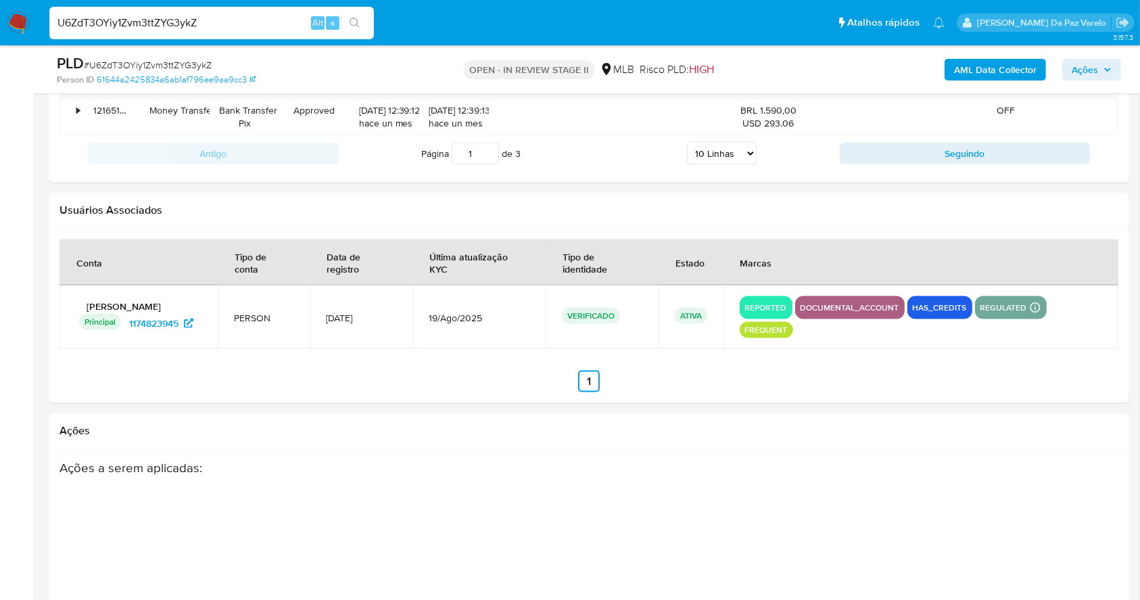
scroll to position [262, 0]
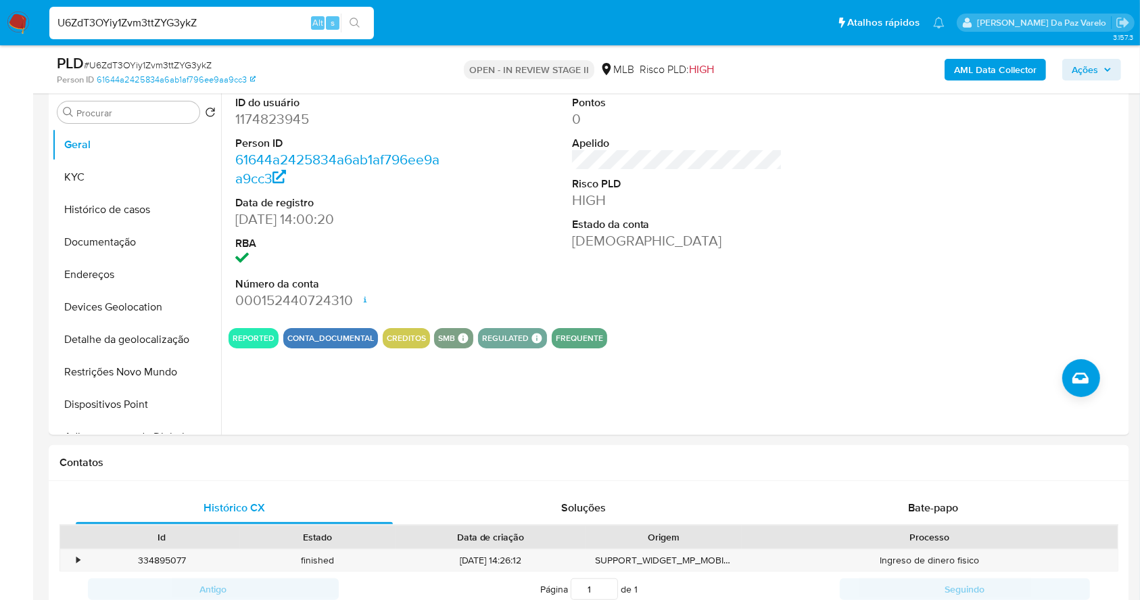
click at [283, 9] on div "U6ZdT3OYiy1Zvm3ttZYG3ykZ Alt s" at bounding box center [211, 23] width 325 height 32
click at [272, 19] on input "U6ZdT3OYiy1Zvm3ttZYG3ykZ" at bounding box center [211, 23] width 325 height 18
paste input "4rcGQsuqCNjVoL6YLfdeo3bx"
type input "4rcGQsuqCNjVoL6YLfdeo3bx"
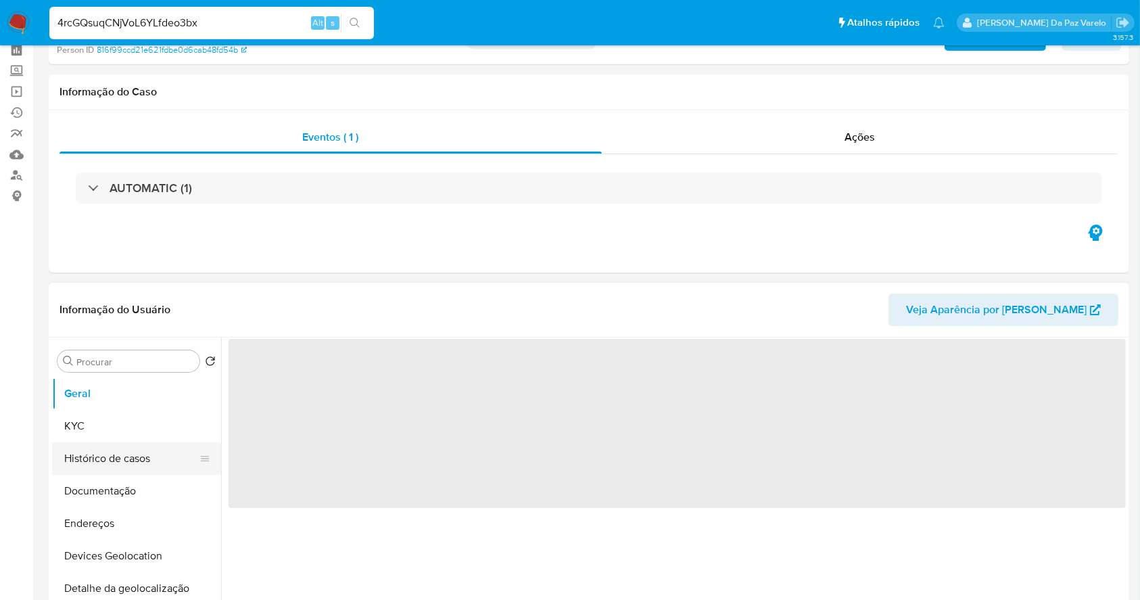
scroll to position [90, 0]
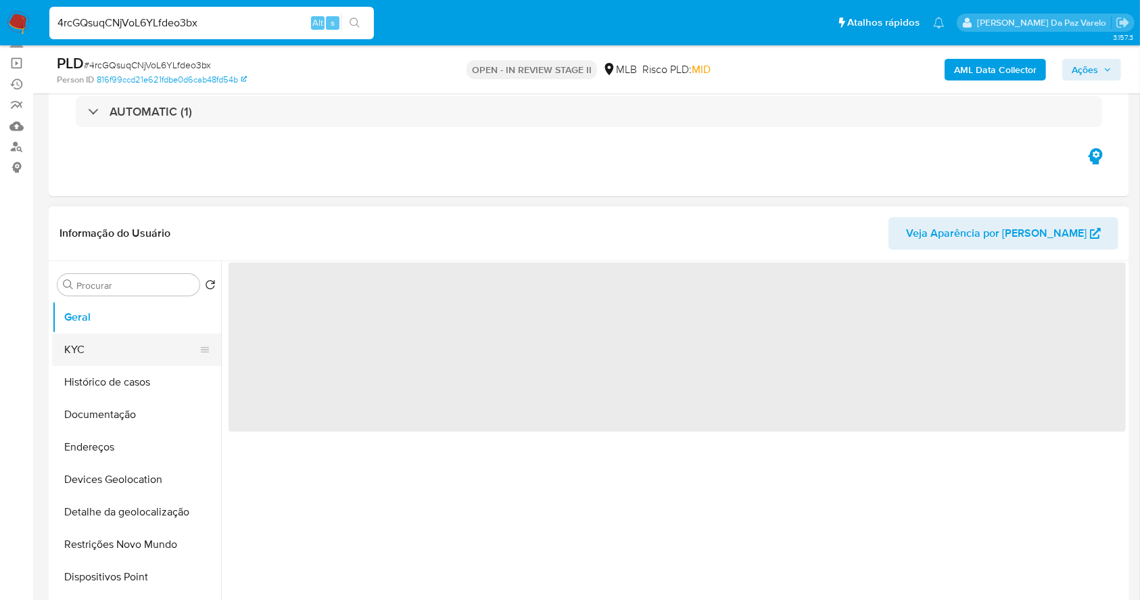
click at [121, 350] on button "KYC" at bounding box center [131, 349] width 158 height 32
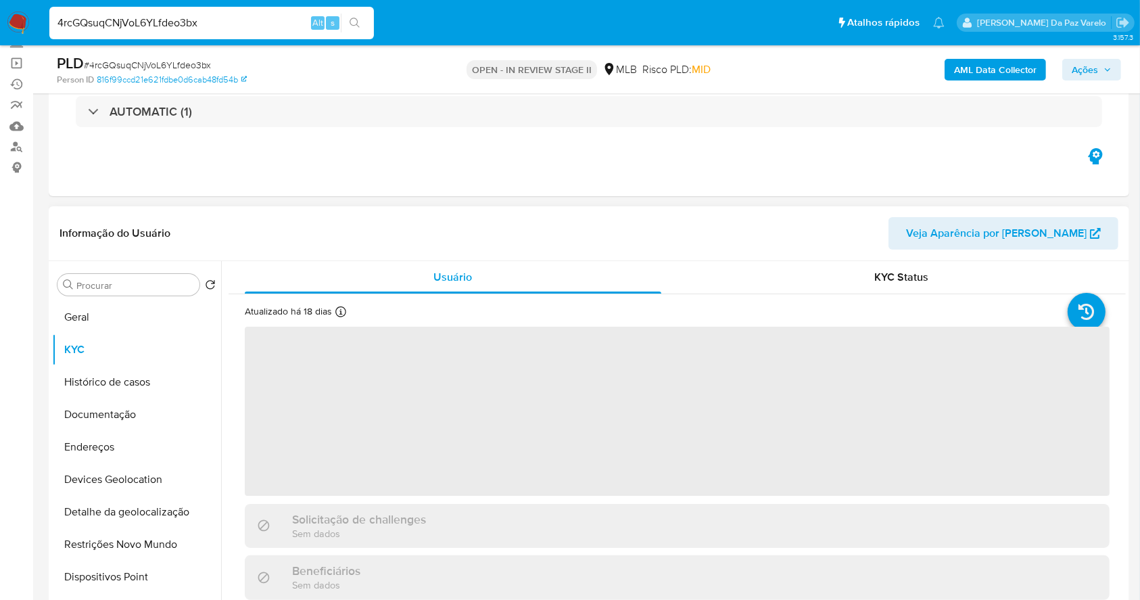
select select "10"
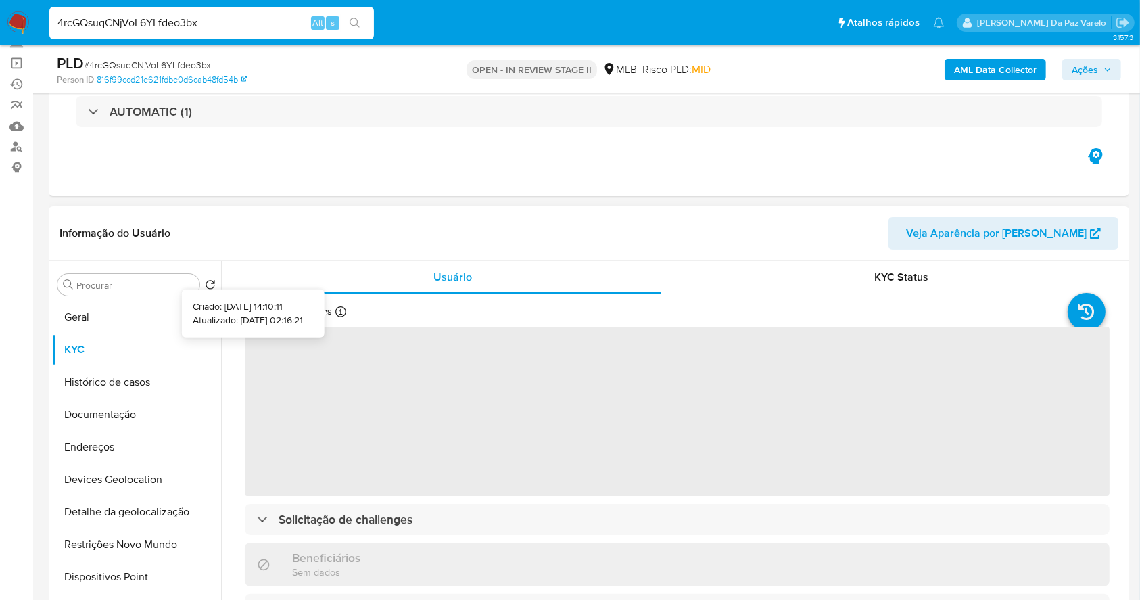
click at [337, 315] on icon at bounding box center [340, 311] width 11 height 11
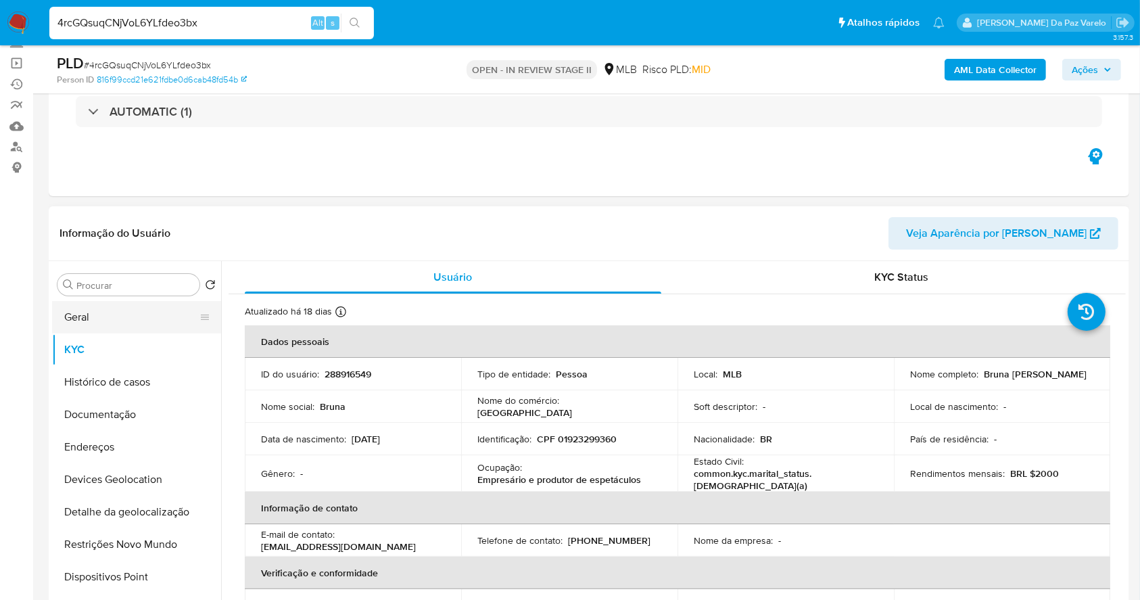
click at [105, 319] on button "Geral" at bounding box center [131, 317] width 158 height 32
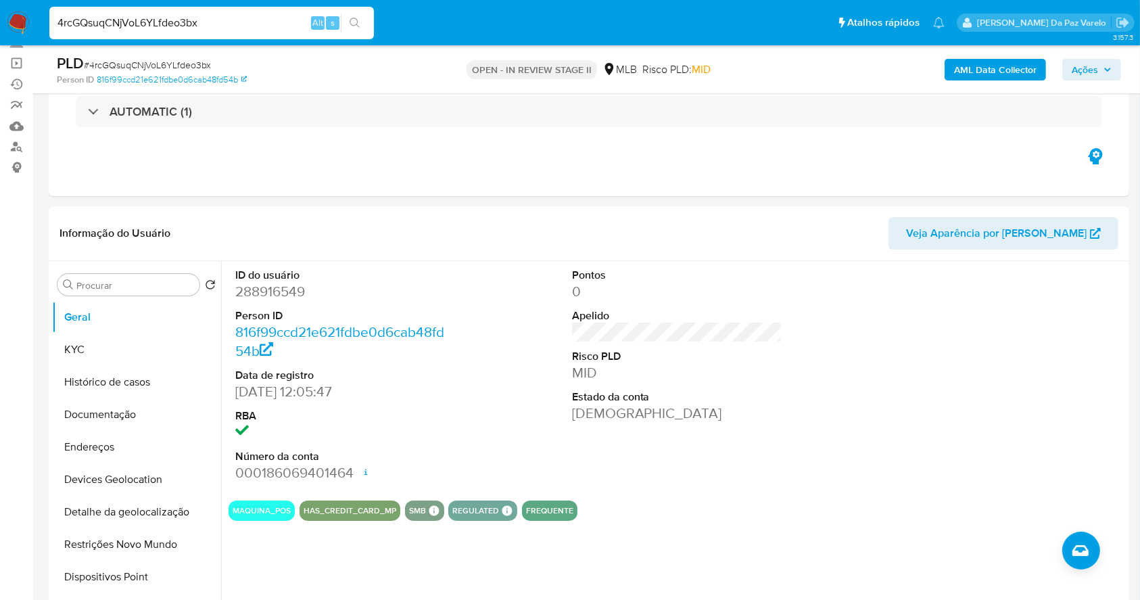
click at [288, 19] on input "4rcGQsuqCNjVoL6YLfdeo3bx" at bounding box center [211, 23] width 325 height 18
paste input "vm0WobFX8ECviYFC5kuOa6M8"
type input "vm0WobFX8ECviYFC5kuOa6M8"
click at [271, 28] on input "vm0WobFX8ECviYFC5kuOa6M8" at bounding box center [211, 23] width 325 height 18
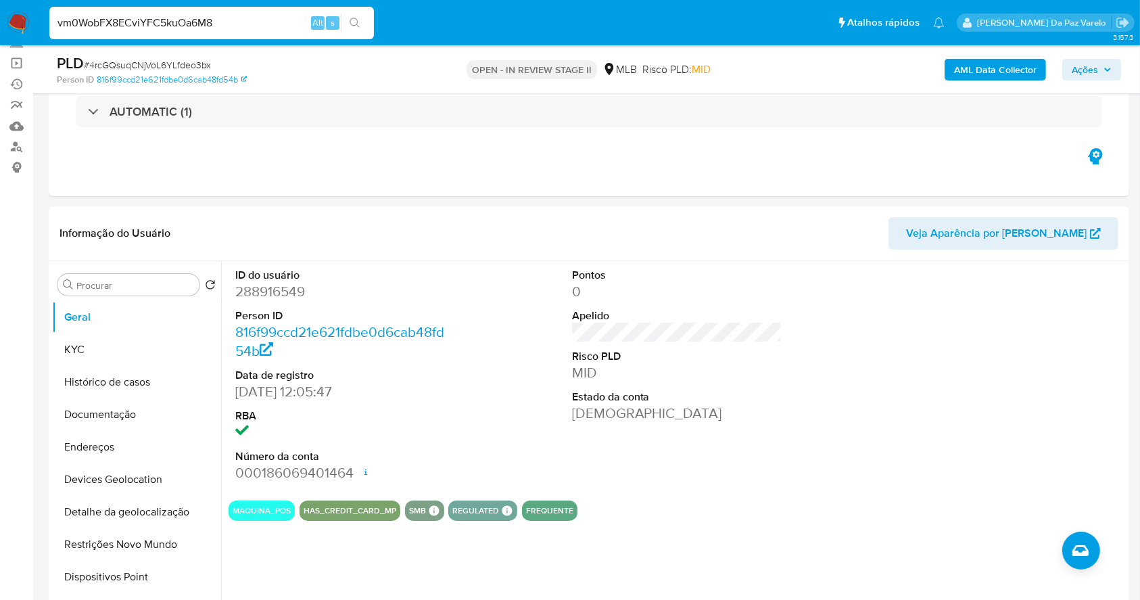
click at [271, 28] on input "vm0WobFX8ECviYFC5kuOa6M8" at bounding box center [211, 23] width 325 height 18
click at [277, 25] on input "vm0WobFX8ECviYFC5kuOa6M8" at bounding box center [211, 23] width 325 height 18
click at [353, 28] on icon "search-icon" at bounding box center [355, 23] width 11 height 11
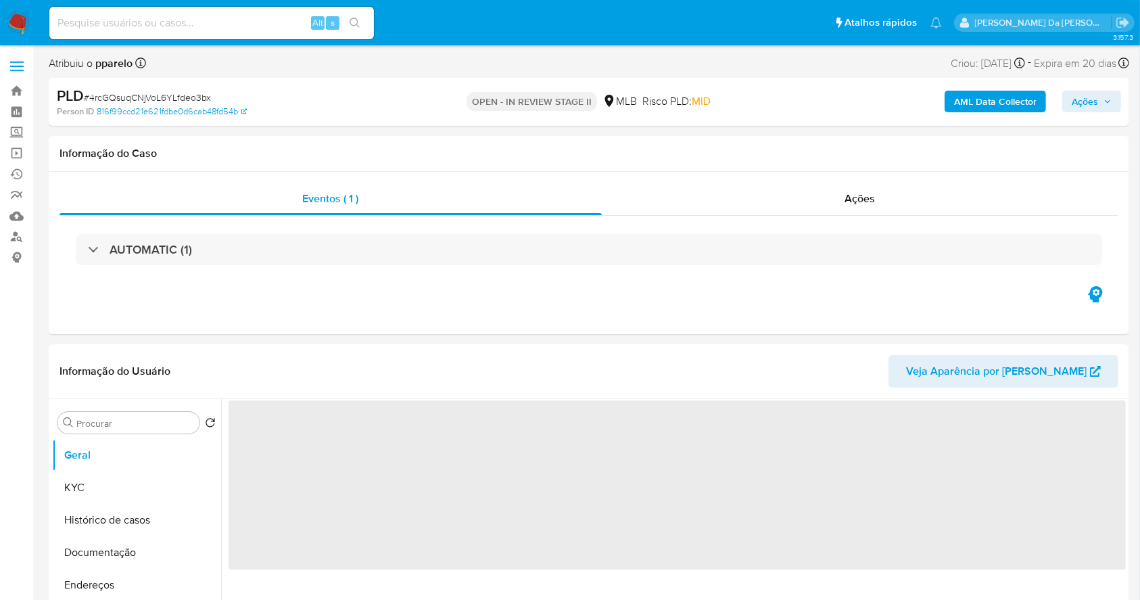
select select "10"
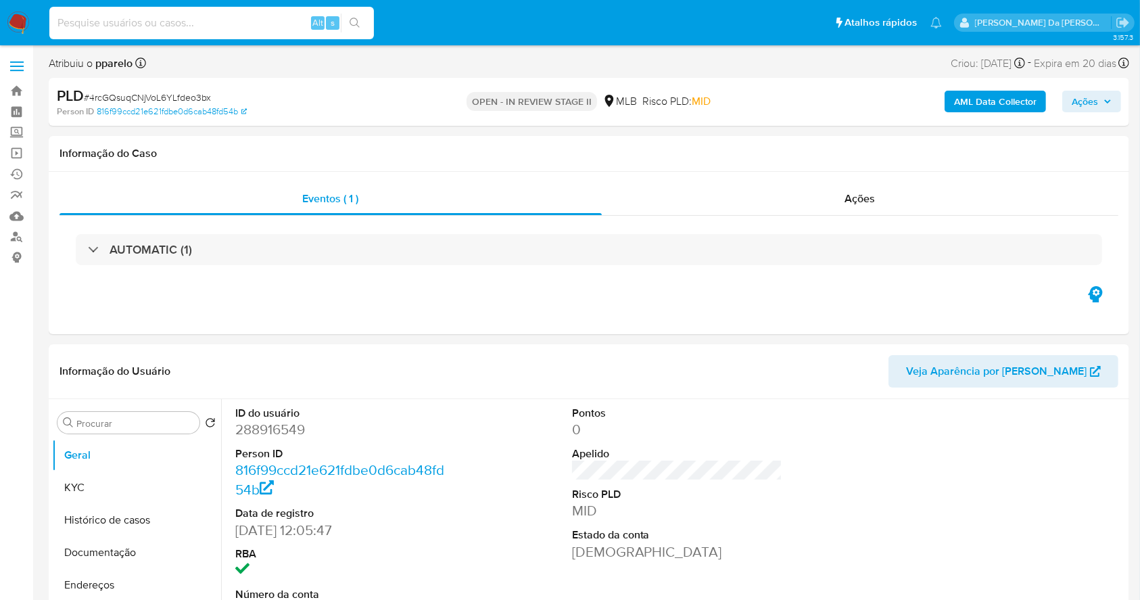
click at [219, 26] on input at bounding box center [211, 23] width 325 height 18
paste input "vm0WobFX8ECviYFC5kuOa6M8"
type input "vm0WobFX8ECviYFC5kuOa6M8"
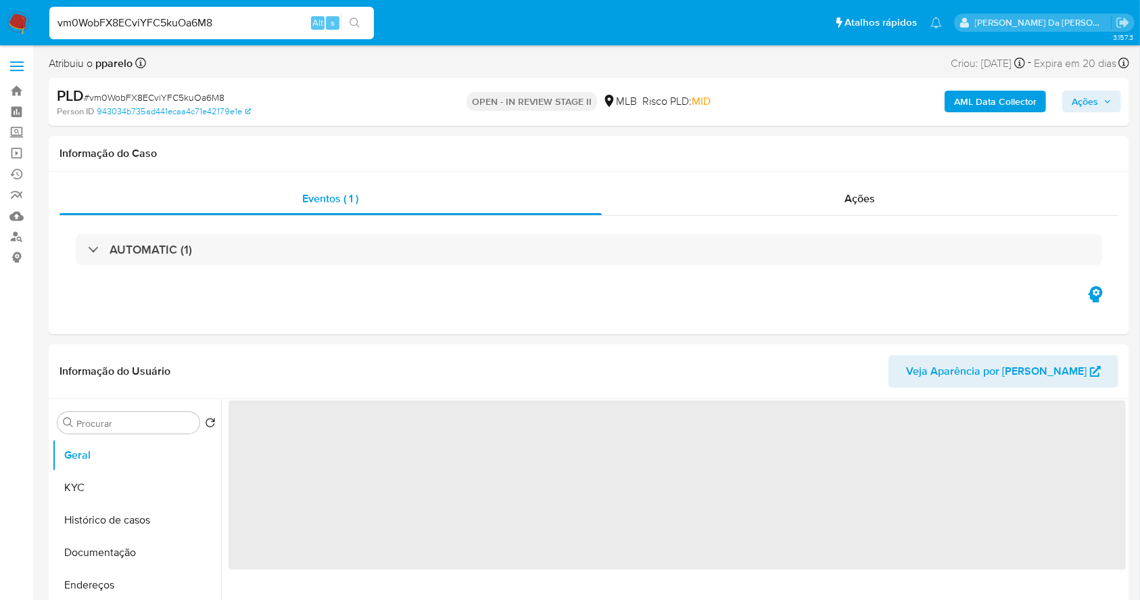
select select "10"
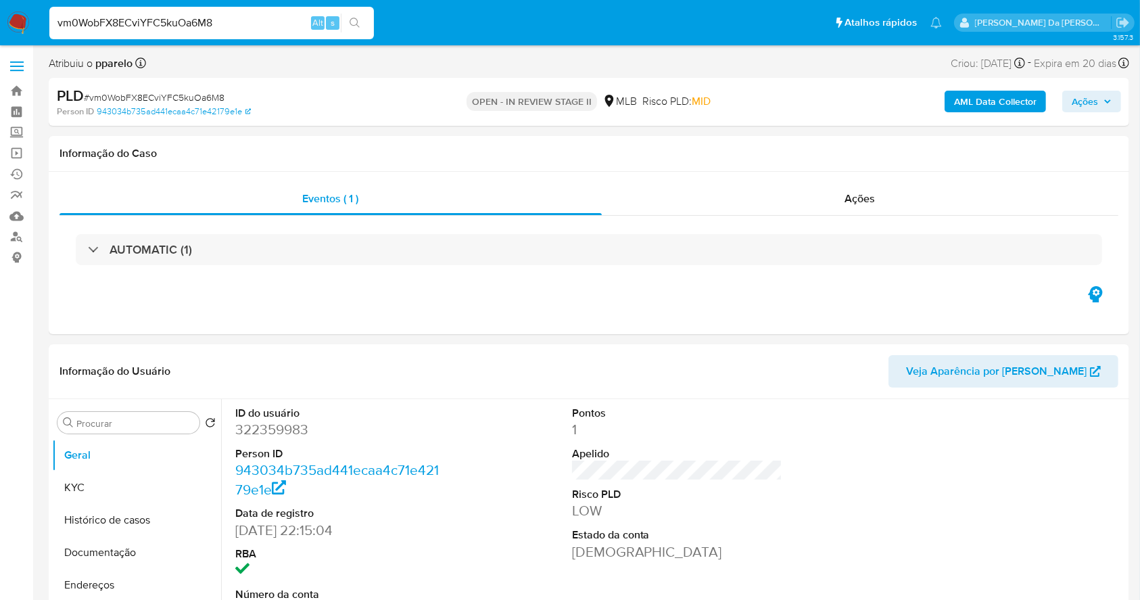
scroll to position [310, 0]
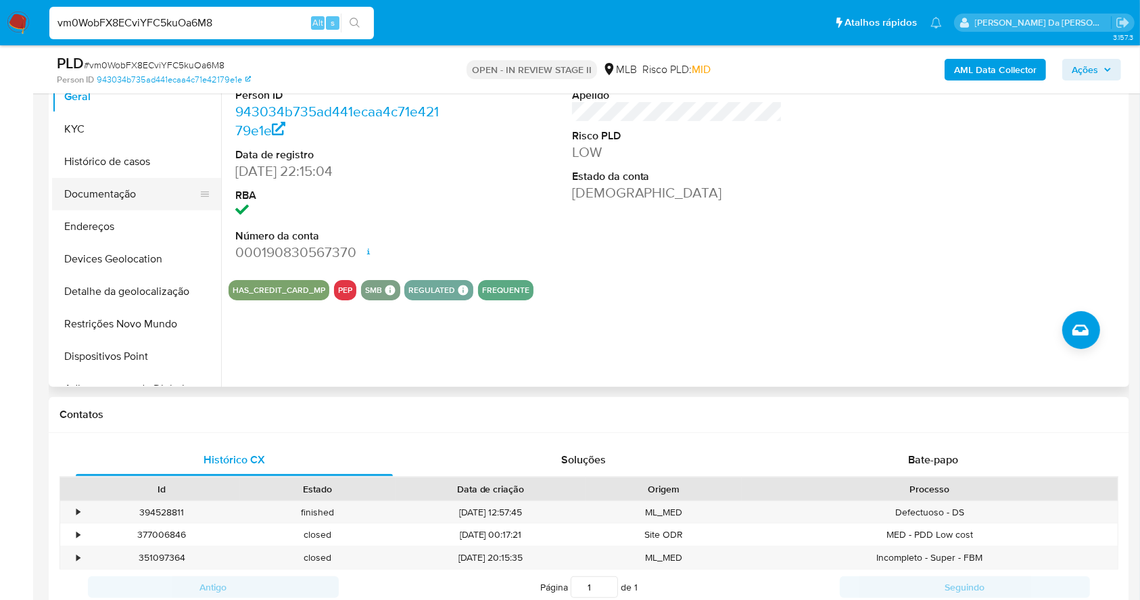
click at [119, 189] on button "Documentação" at bounding box center [131, 194] width 158 height 32
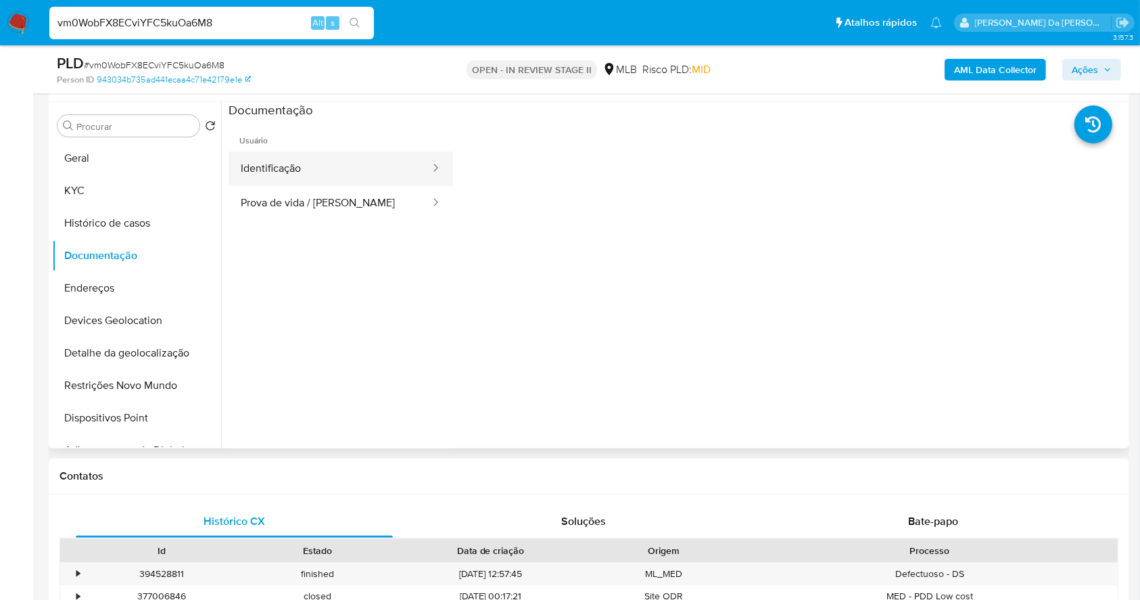
scroll to position [220, 0]
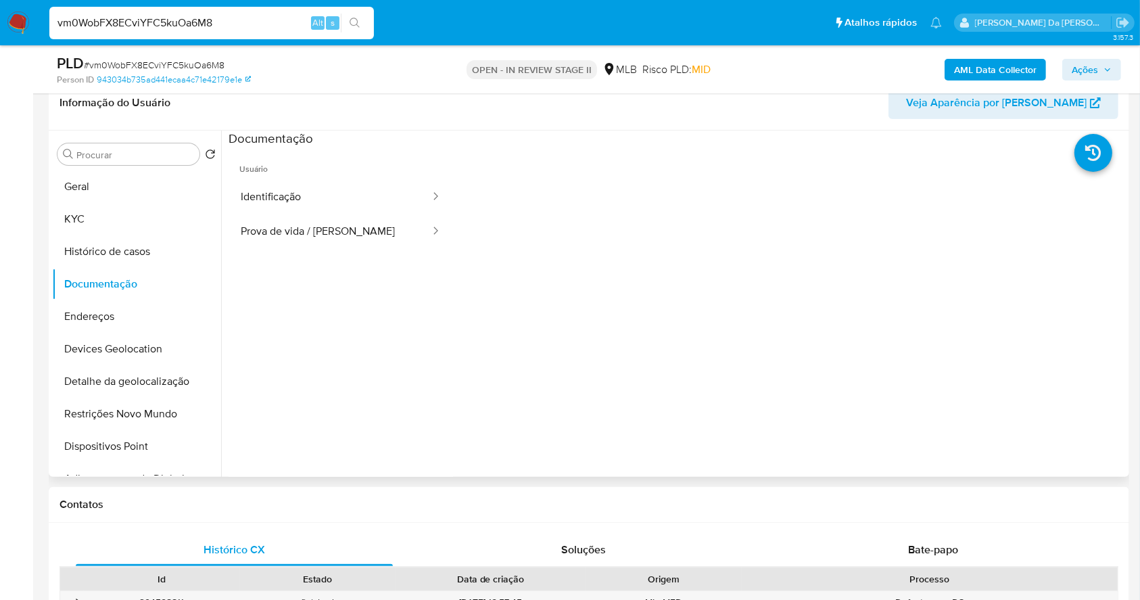
click at [297, 252] on ul "Usuário Identificação Prova de vida / [PERSON_NAME]" at bounding box center [341, 341] width 224 height 389
click at [319, 243] on button "Prova de vida / [PERSON_NAME]" at bounding box center [330, 231] width 203 height 34
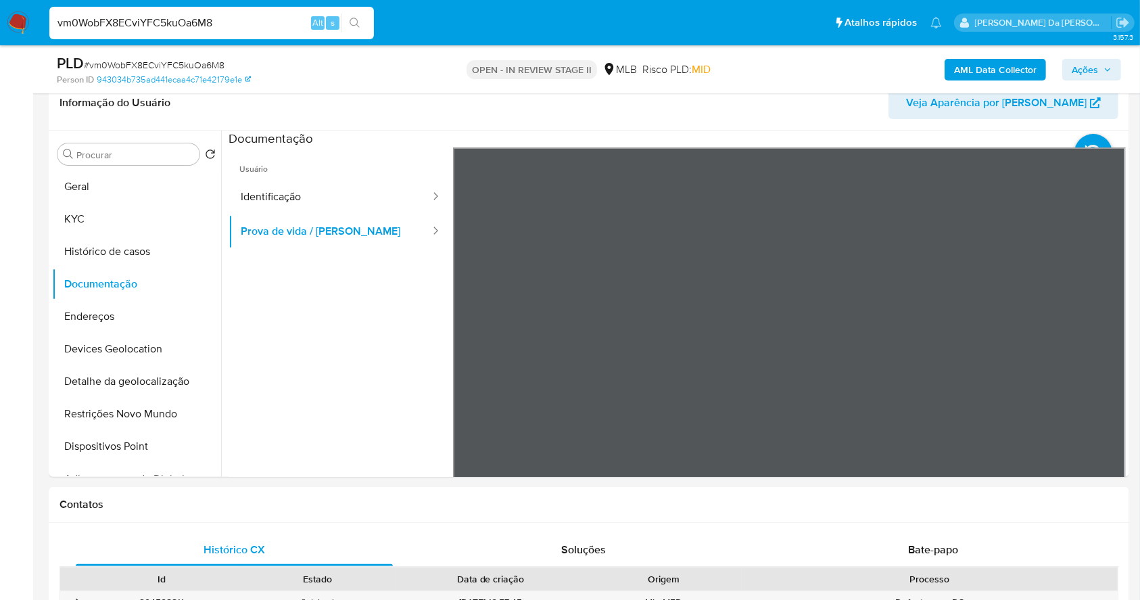
click at [255, 26] on input "vm0WobFX8ECviYFC5kuOa6M8" at bounding box center [211, 23] width 325 height 18
paste input "HcXQfYAknTp7LOMsjWcl0UEE"
type input "HcXQfYAknTp7LOMsjWcl0UEE"
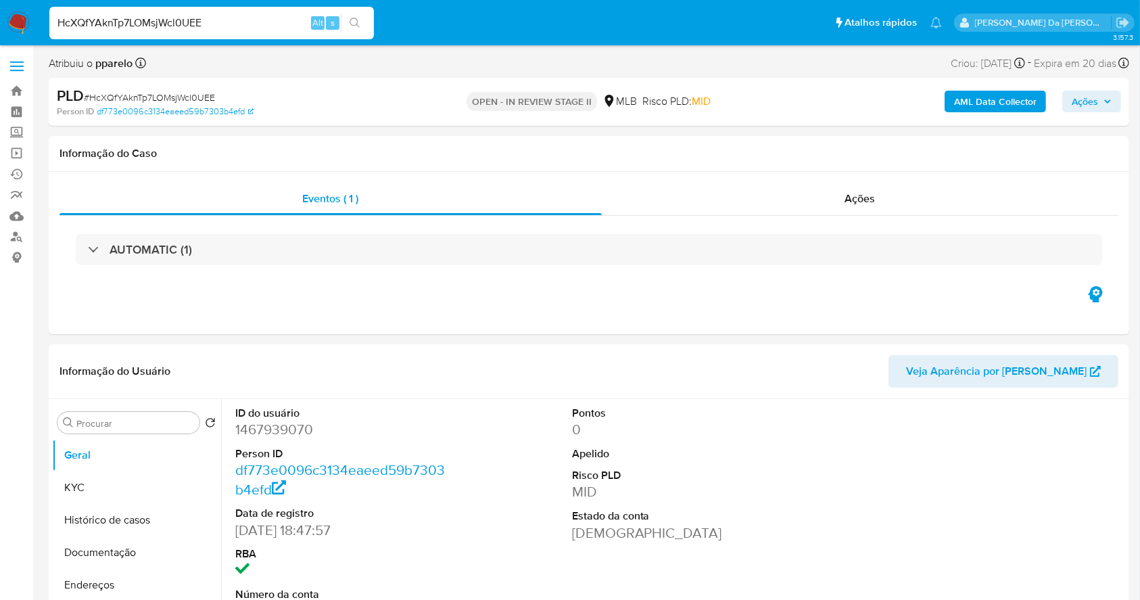
select select "10"
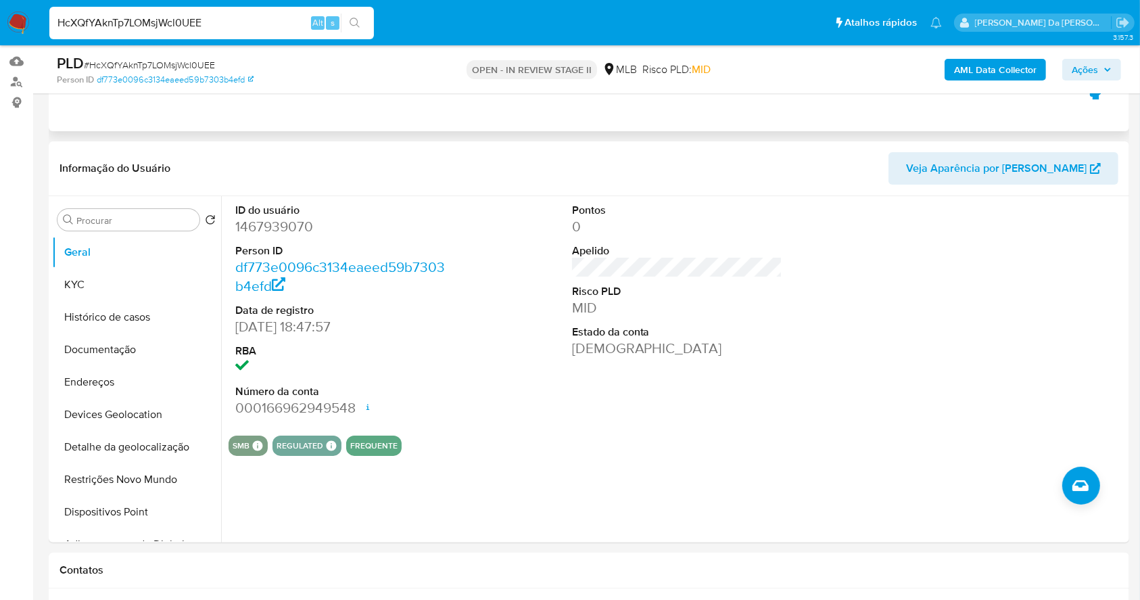
scroll to position [40, 0]
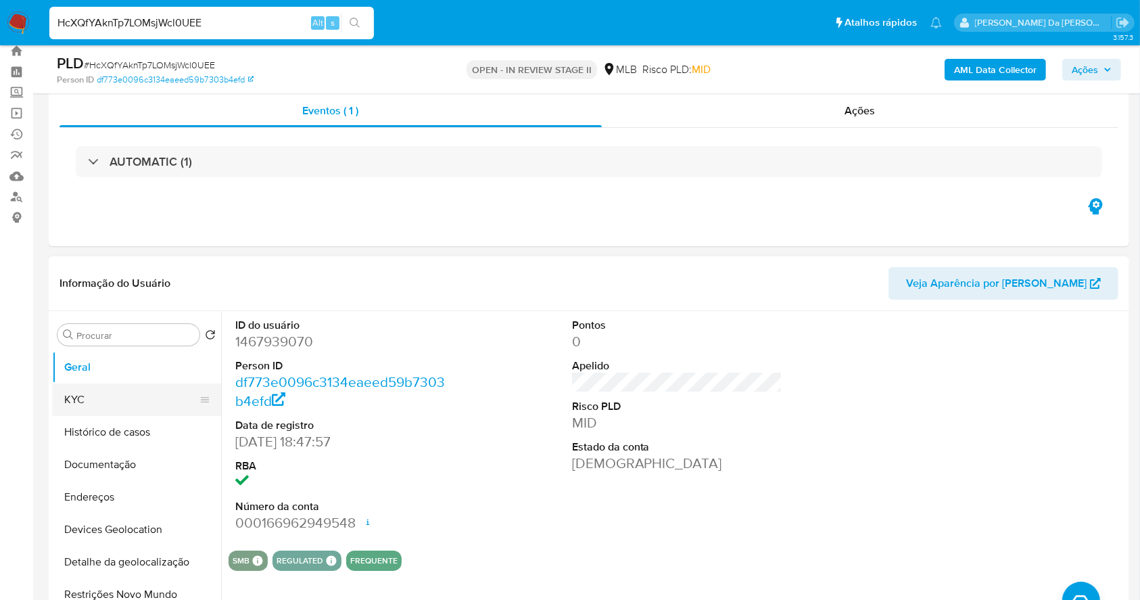
click at [134, 398] on button "KYC" at bounding box center [131, 399] width 158 height 32
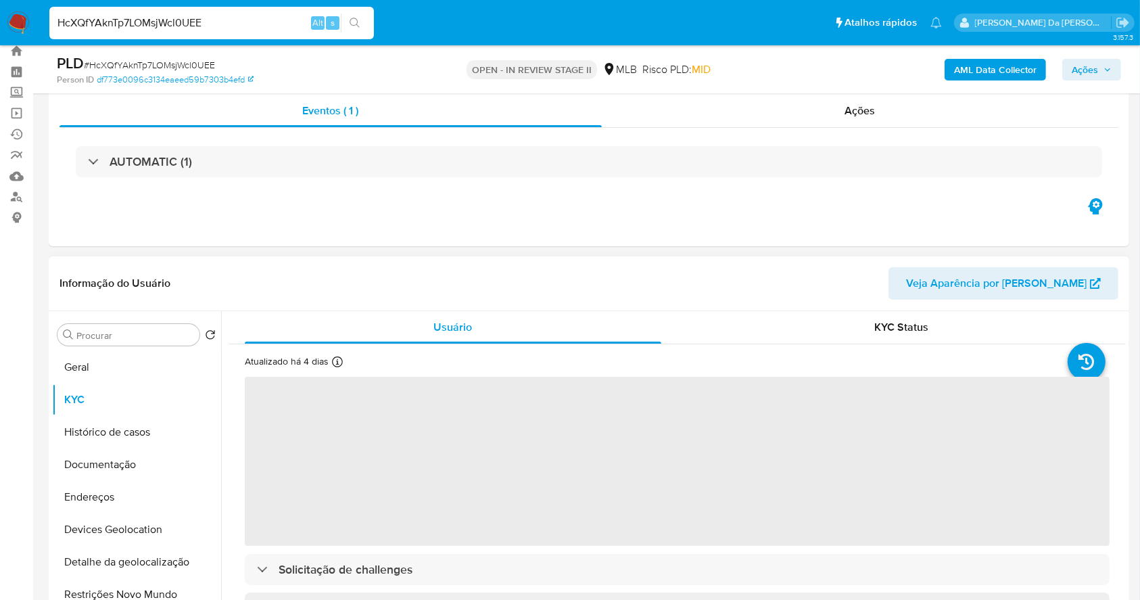
click at [334, 364] on icon at bounding box center [337, 361] width 11 height 11
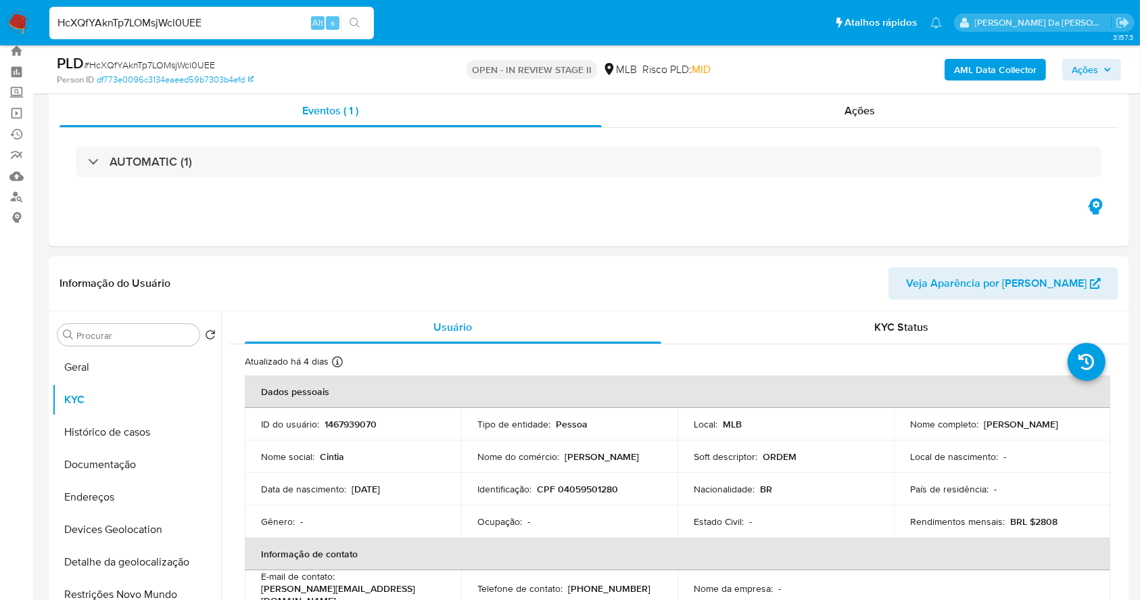
click at [254, 16] on input "HcXQfYAknTp7LOMsjWcl0UEE" at bounding box center [211, 23] width 325 height 18
paste input "psw1MVJ6Kji8xYvklpI3TGXU"
type input "psw1MVJ6Kji8xYvklpI3TGXU"
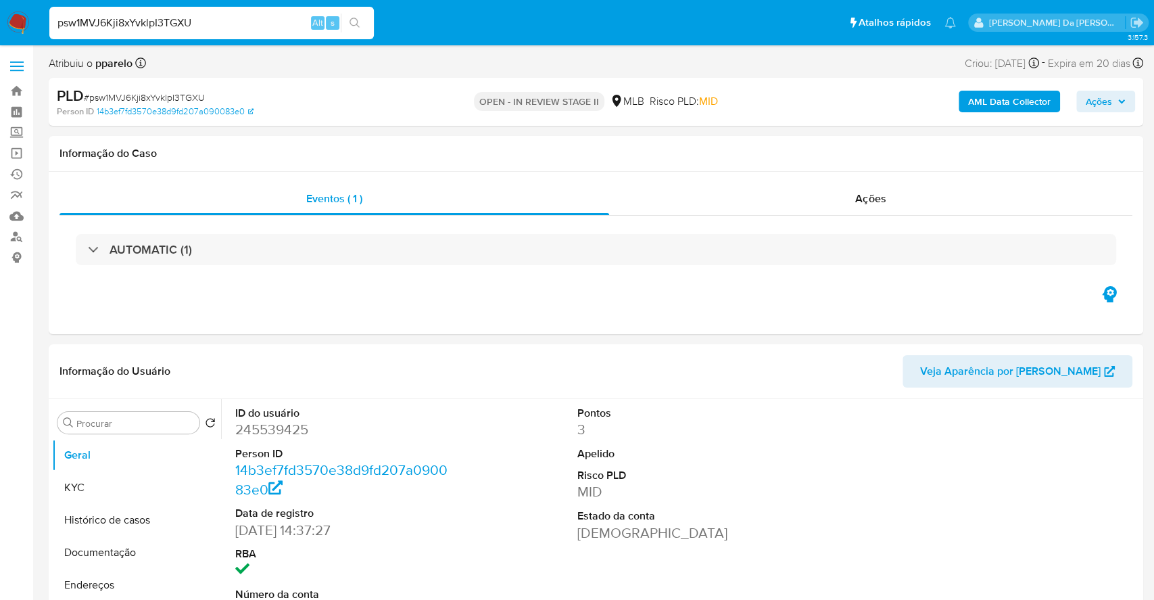
select select "10"
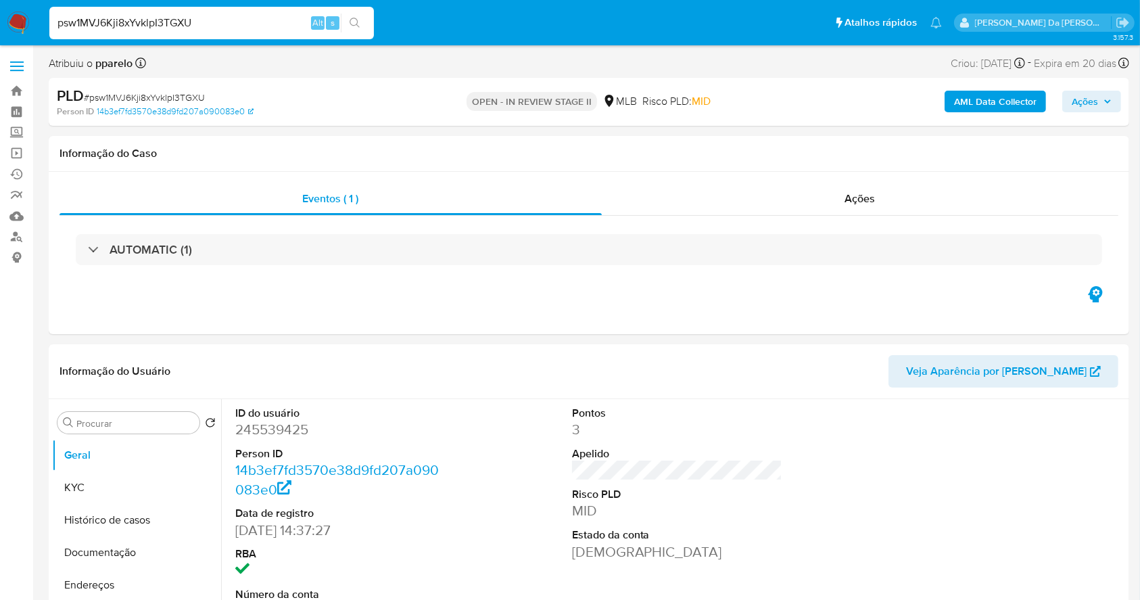
scroll to position [310, 0]
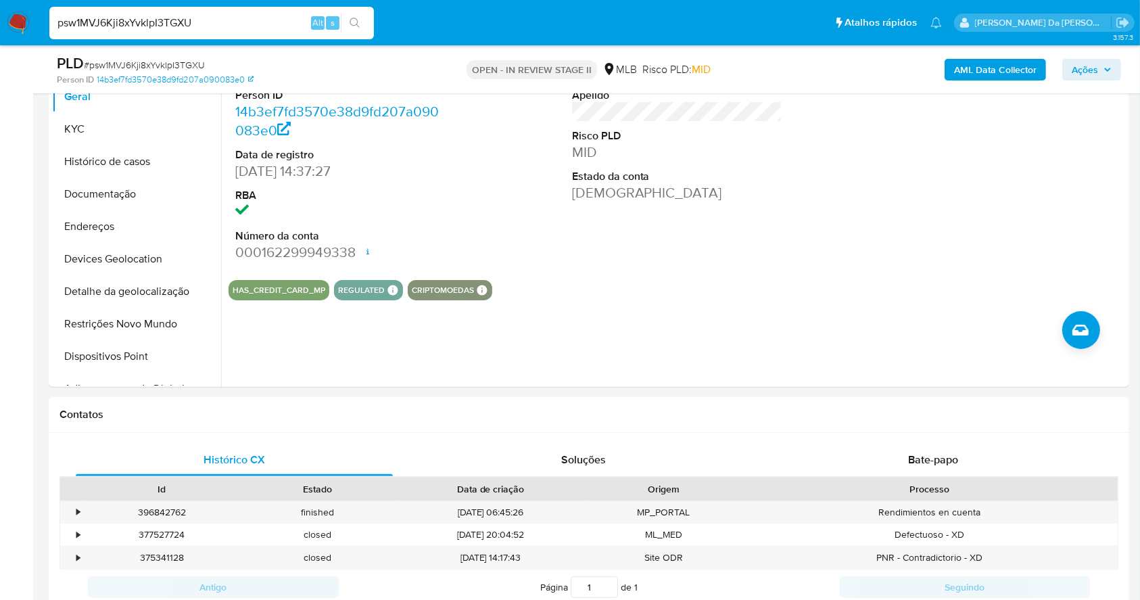
click at [283, 26] on input "psw1MVJ6Kji8xYvklpI3TGXU" at bounding box center [211, 23] width 325 height 18
paste input "X3f2fzALpUMEM1MRF8FRizKz"
type input "X3f2fzALpUMEM1MRF8FRizKz"
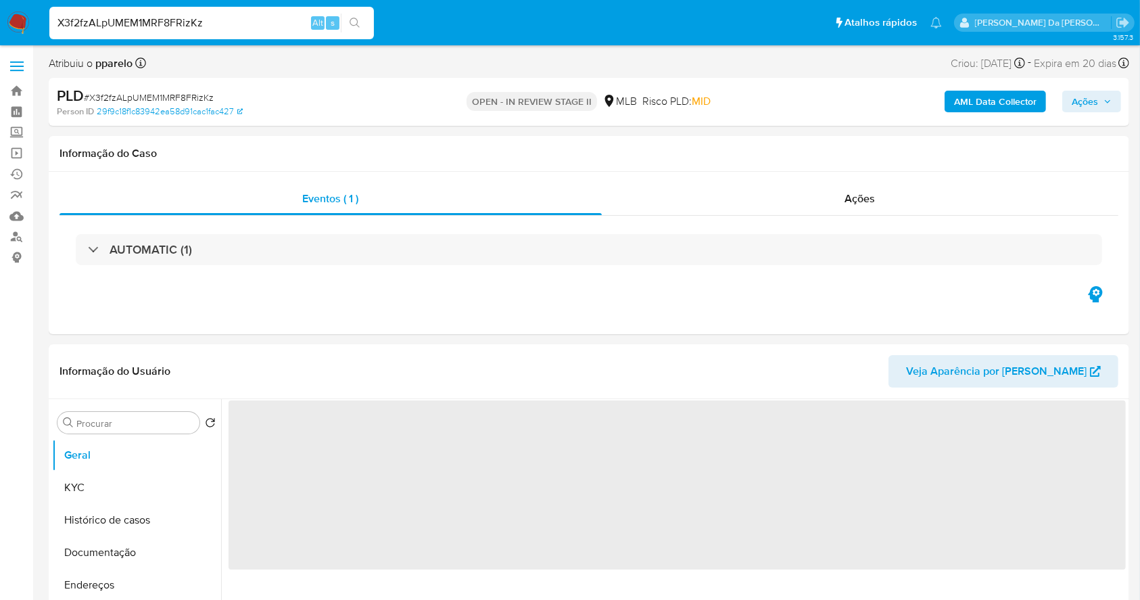
select select "10"
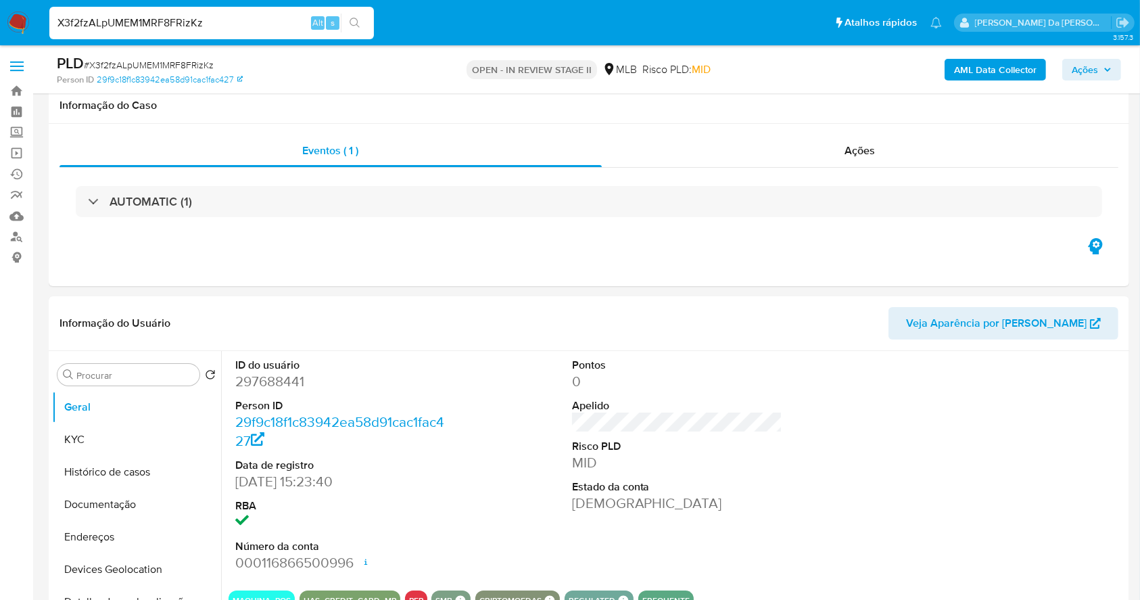
scroll to position [310, 0]
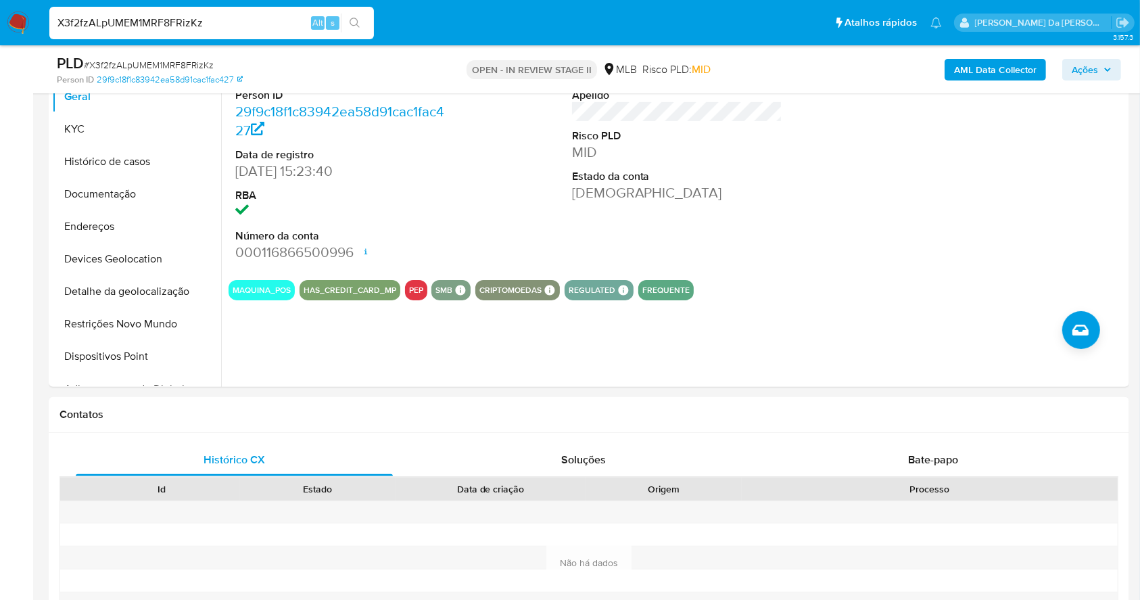
click at [285, 28] on input "X3f2fzALpUMEM1MRF8FRizKz" at bounding box center [211, 23] width 325 height 18
paste input "UbSpyssTBgFrecXYzGgozntp"
type input "UbSpyssTBgFrecXYzGgozntp"
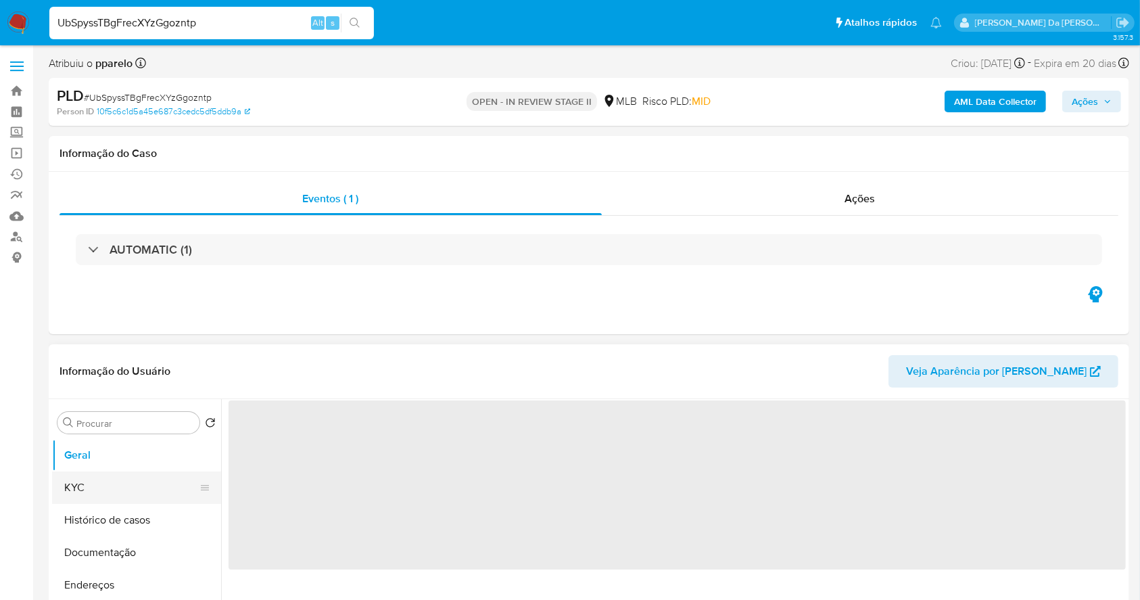
click at [133, 489] on button "KYC" at bounding box center [131, 487] width 158 height 32
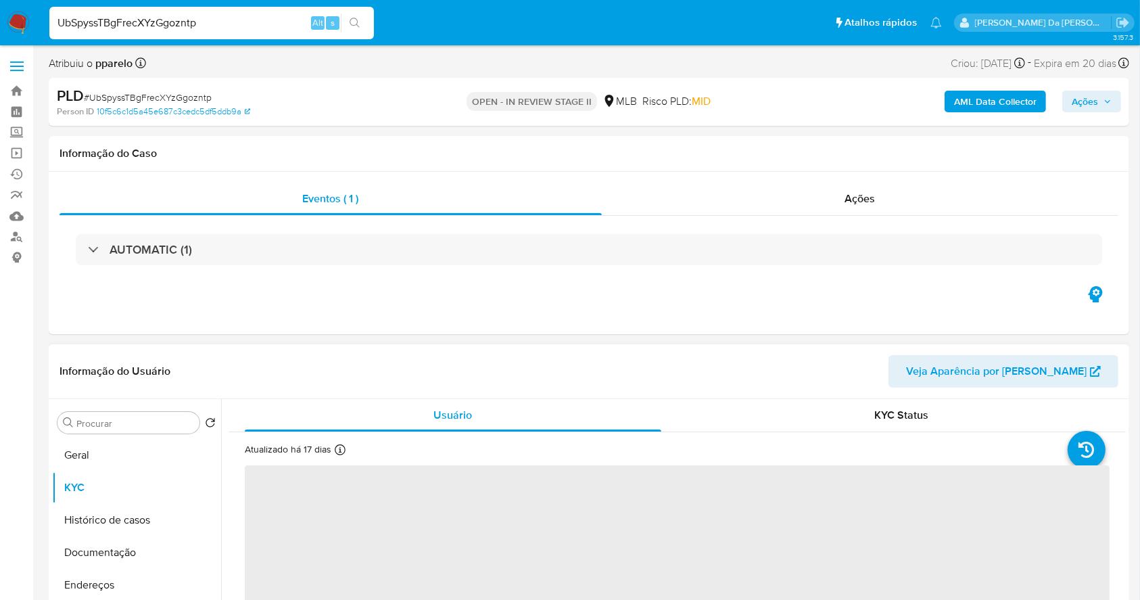
scroll to position [90, 0]
select select "10"
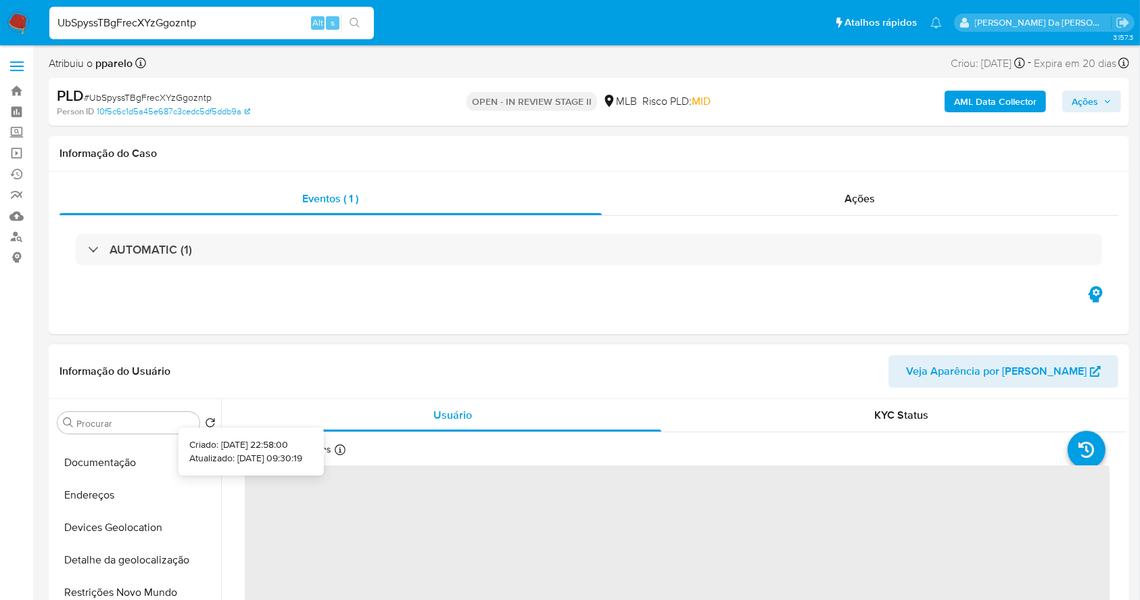
click at [335, 454] on div at bounding box center [340, 451] width 11 height 15
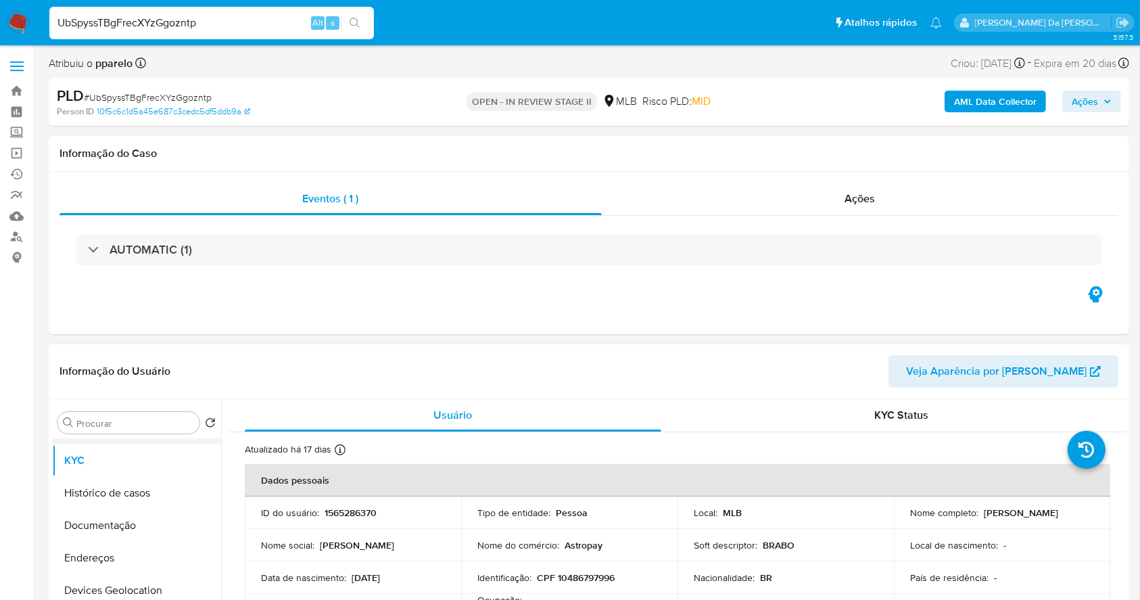
scroll to position [0, 0]
click at [128, 479] on button "KYC" at bounding box center [131, 487] width 158 height 32
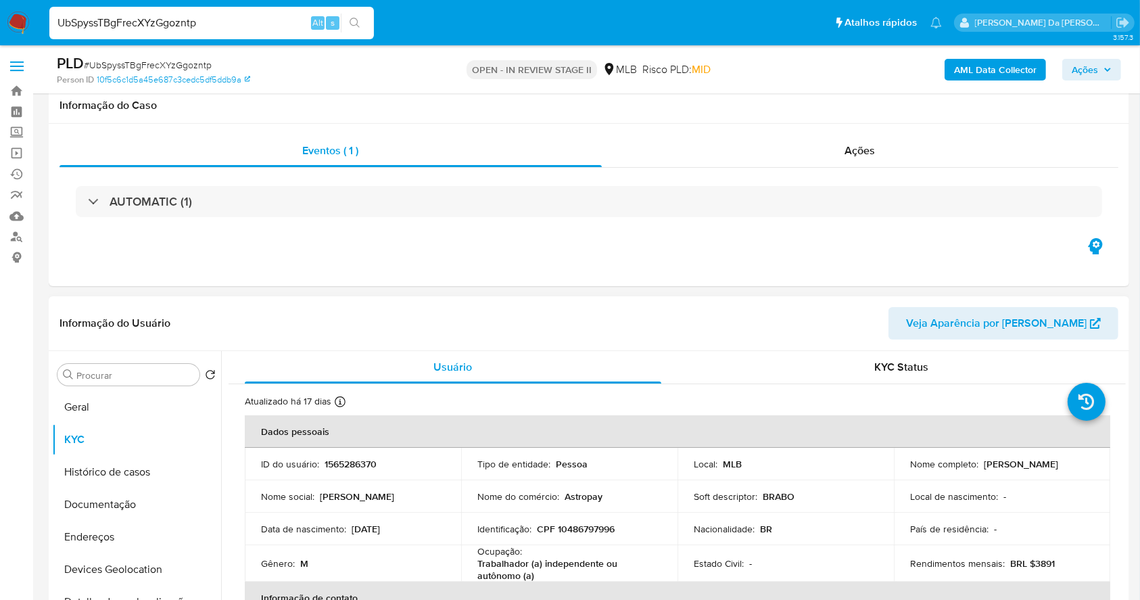
scroll to position [90, 0]
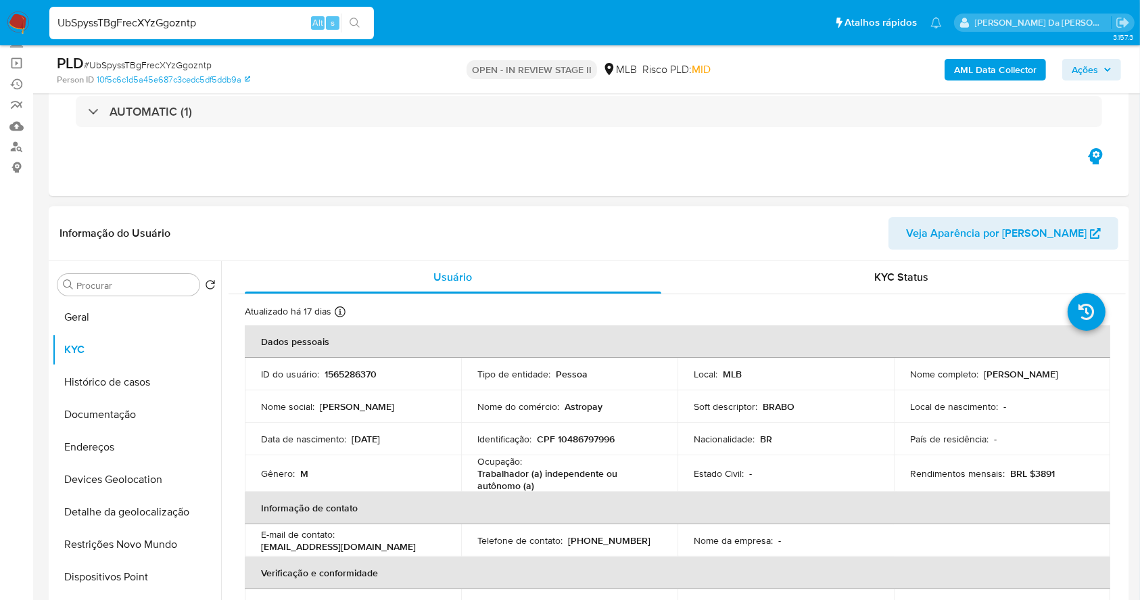
click at [341, 309] on icon at bounding box center [340, 311] width 11 height 11
click at [133, 329] on button "Geral" at bounding box center [131, 317] width 158 height 32
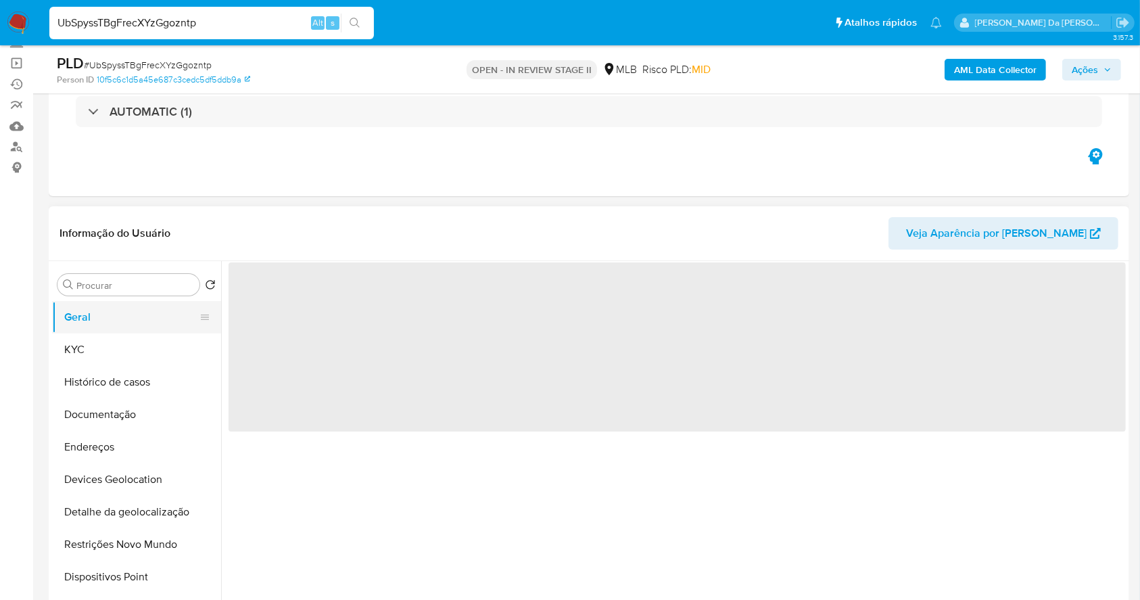
click at [135, 314] on button "Geral" at bounding box center [131, 317] width 158 height 32
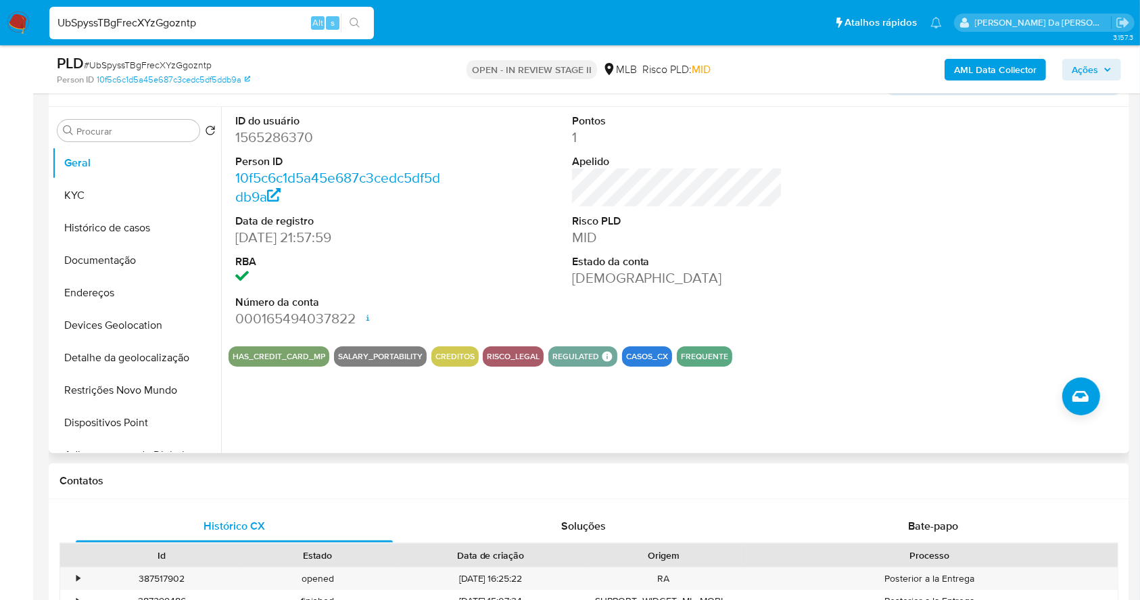
scroll to position [270, 0]
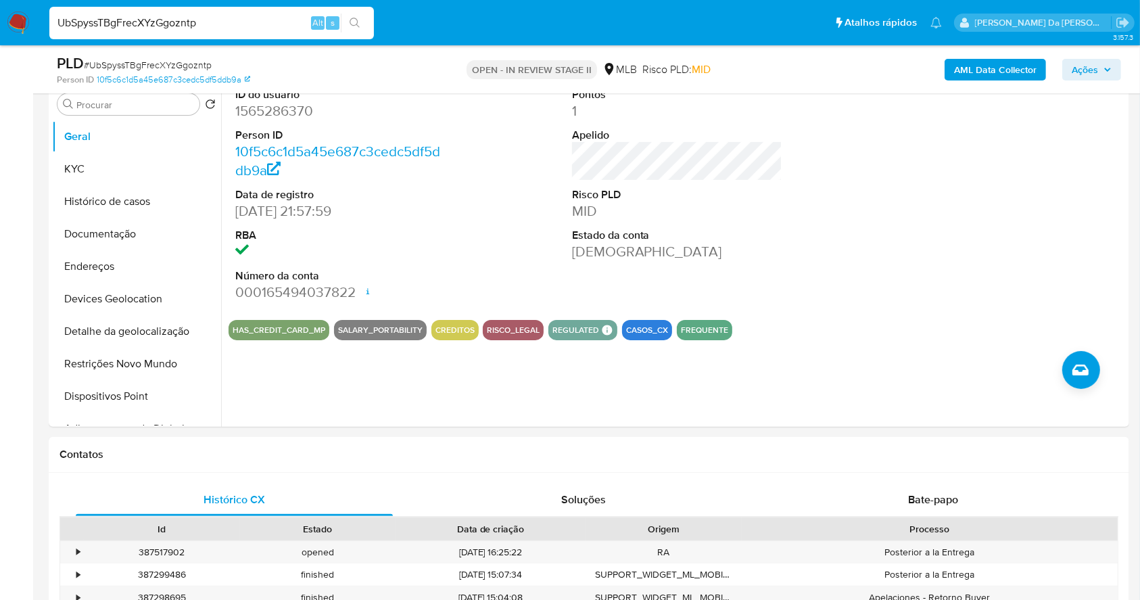
click at [300, 22] on input "UbSpyssTBgFrecXYzGgozntp" at bounding box center [211, 23] width 325 height 18
paste input "qqQnnDxByZrOeheCnXhXYB6Q"
type input "qqQnnDxByZrOeheCnXhXYB6Q"
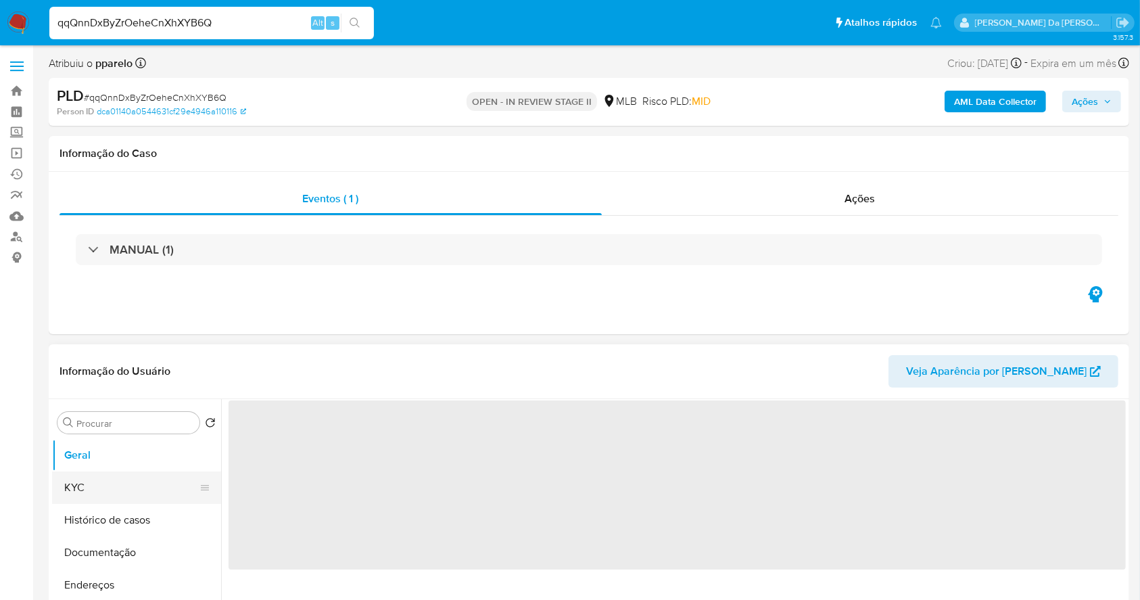
click at [123, 484] on button "KYC" at bounding box center [131, 487] width 158 height 32
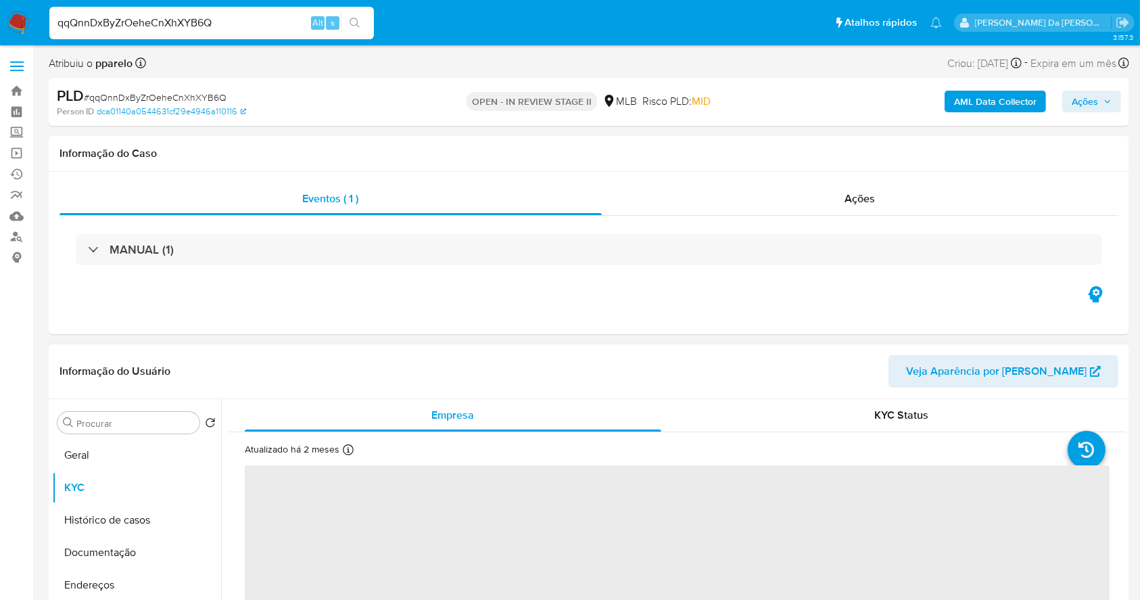
select select "10"
click at [340, 450] on div "Atualizado há 2 meses Criado: 12/09/2020 13:47:35 Atualizado: 17/07/2025 15:31:…" at bounding box center [319, 452] width 149 height 18
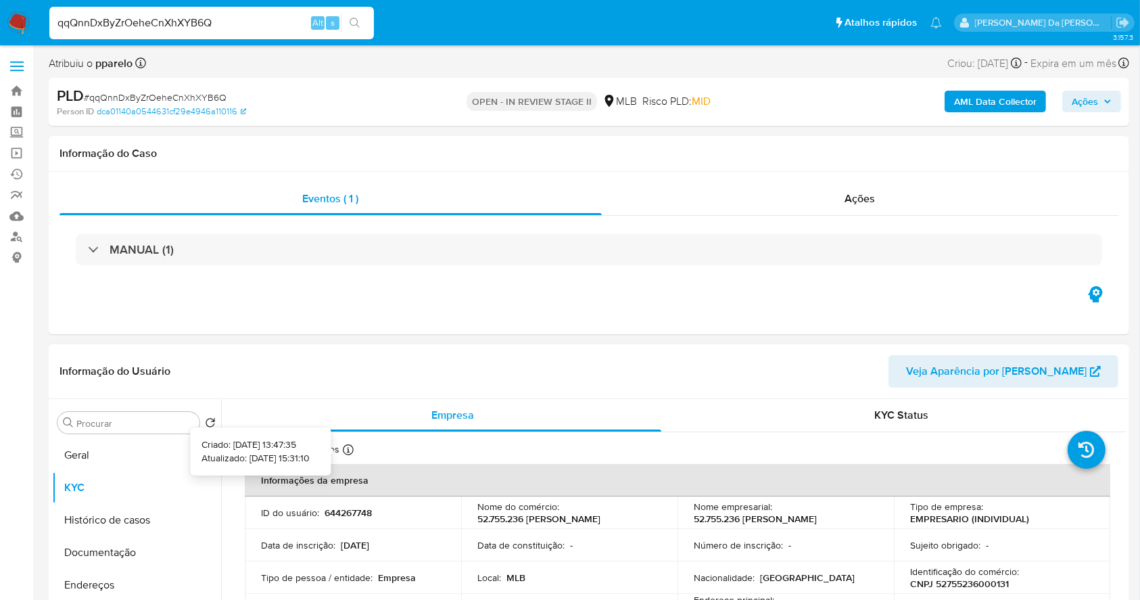
click at [346, 450] on icon at bounding box center [348, 449] width 11 height 11
click at [156, 455] on button "Geral" at bounding box center [131, 455] width 158 height 32
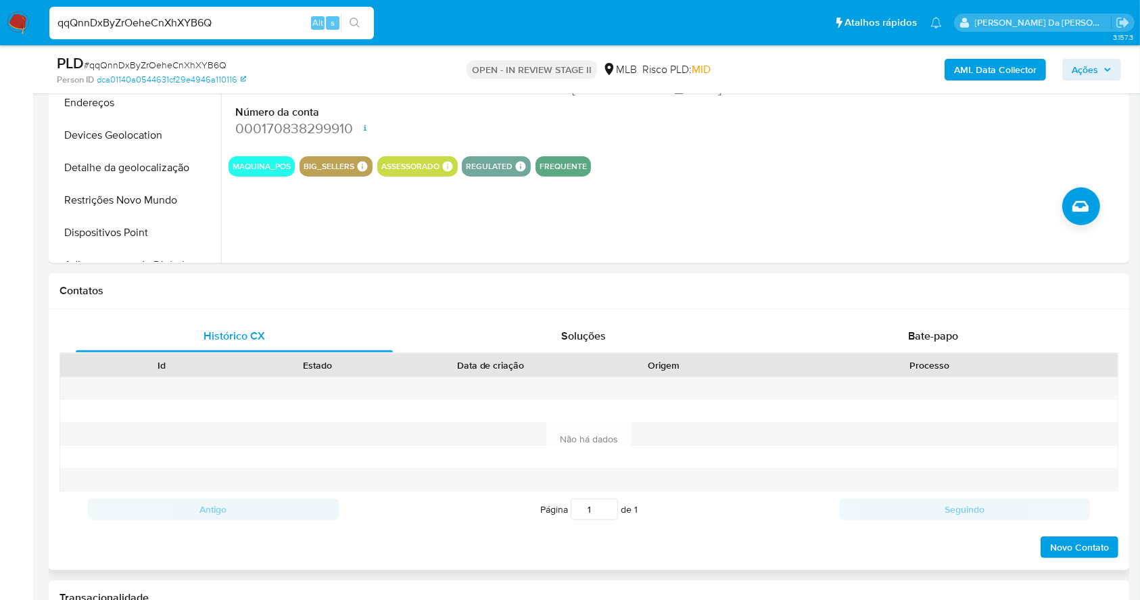
scroll to position [491, 0]
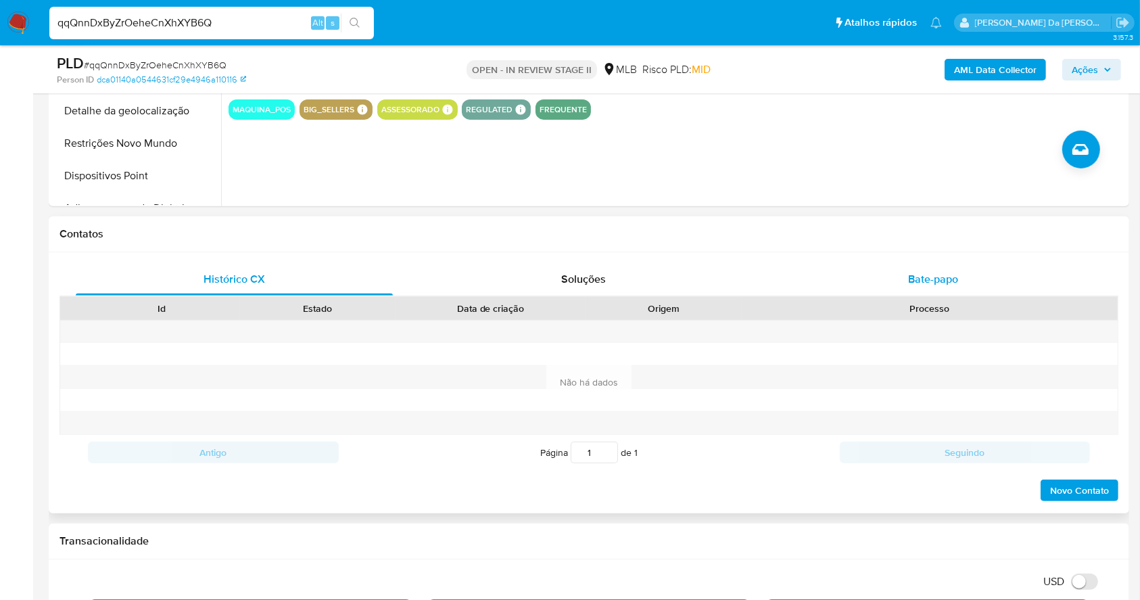
click at [918, 283] on span "Bate-papo" at bounding box center [933, 279] width 50 height 16
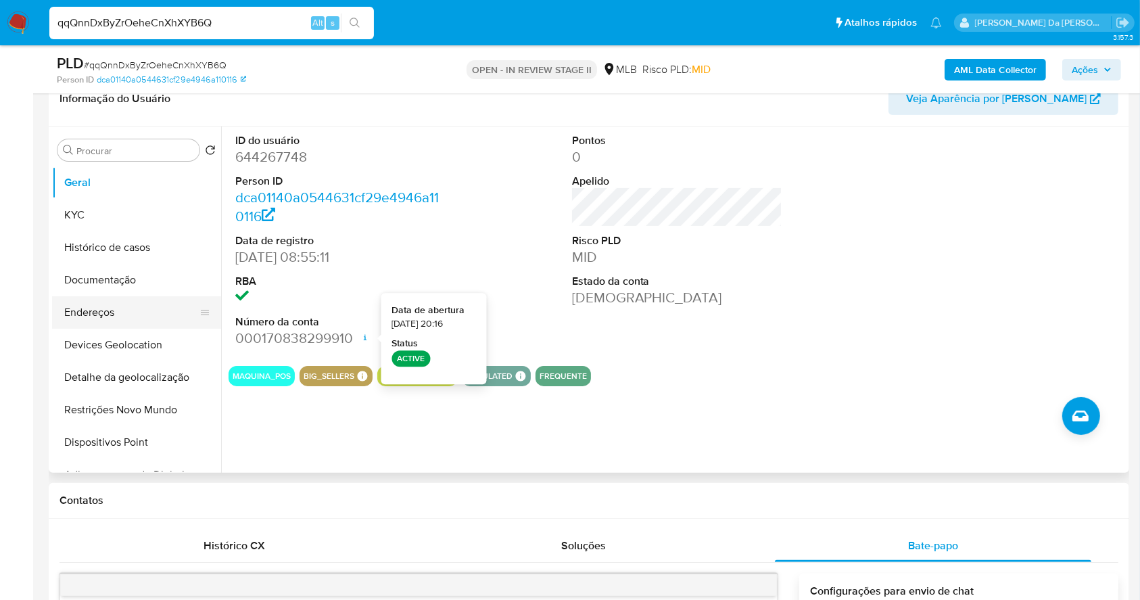
scroll to position [220, 0]
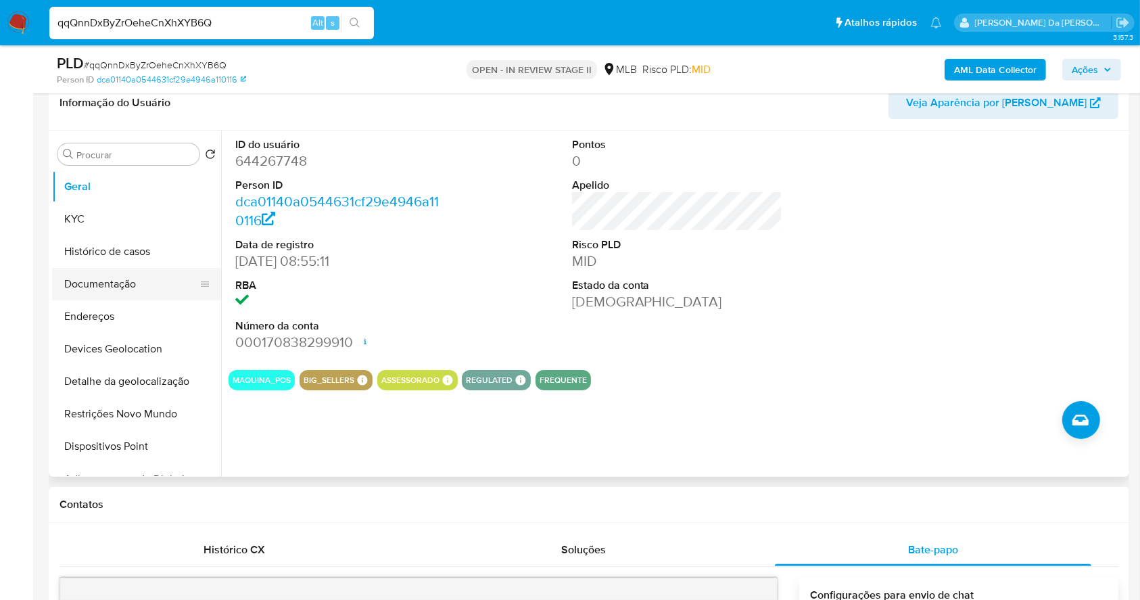
click at [115, 287] on button "Documentação" at bounding box center [131, 284] width 158 height 32
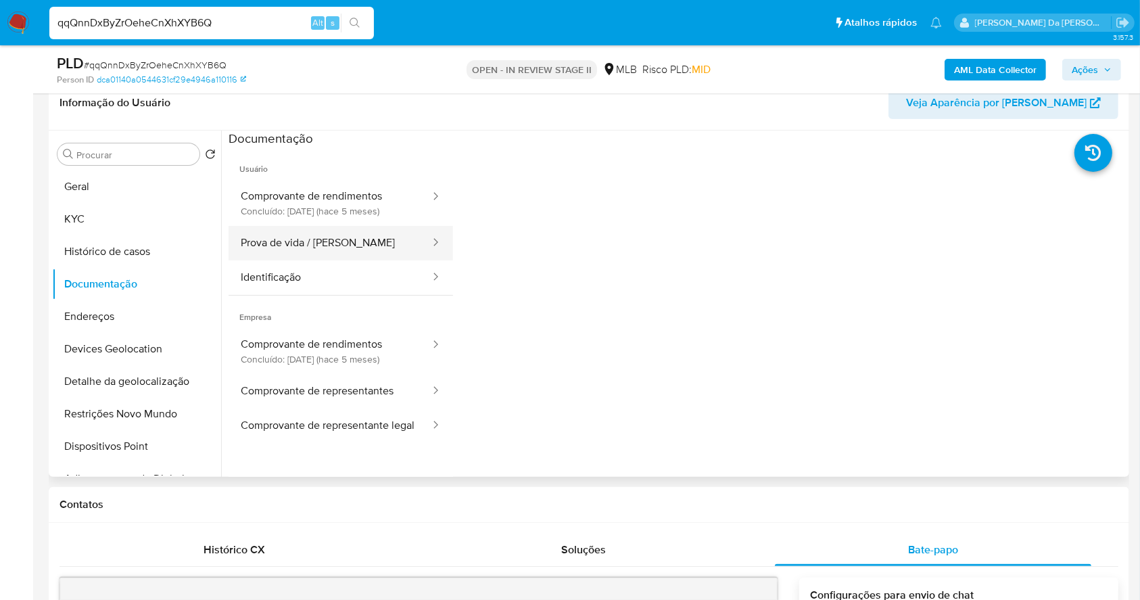
click at [347, 247] on button "Prova de vida / [PERSON_NAME]" at bounding box center [330, 243] width 203 height 34
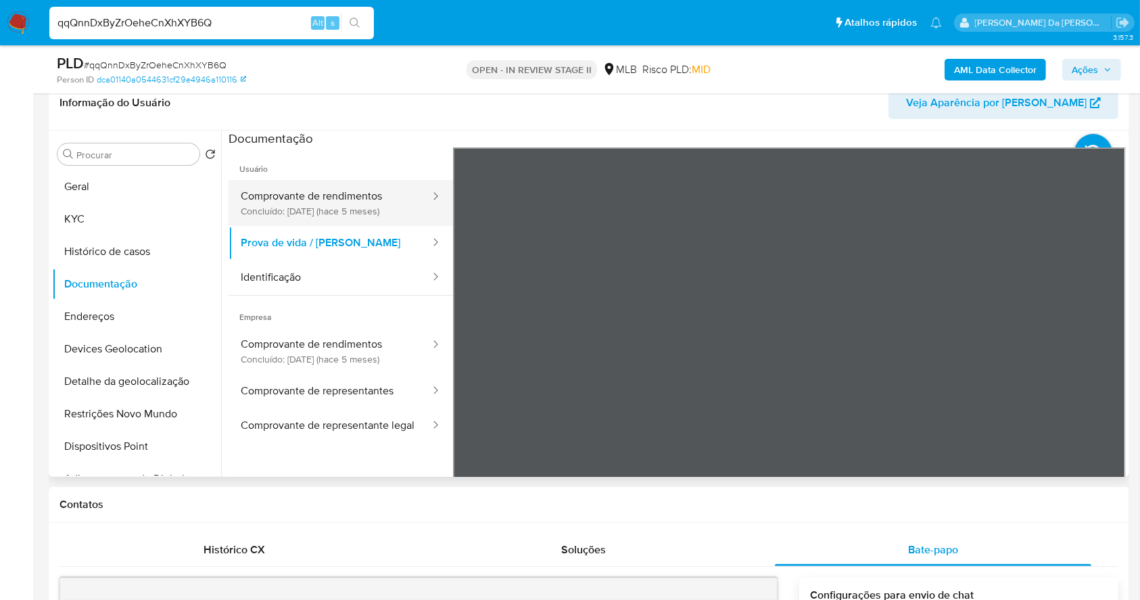
click at [349, 199] on button "Comprovante de rendimentos Concluído: 18/04/2025 (hace 5 meses)" at bounding box center [330, 203] width 203 height 46
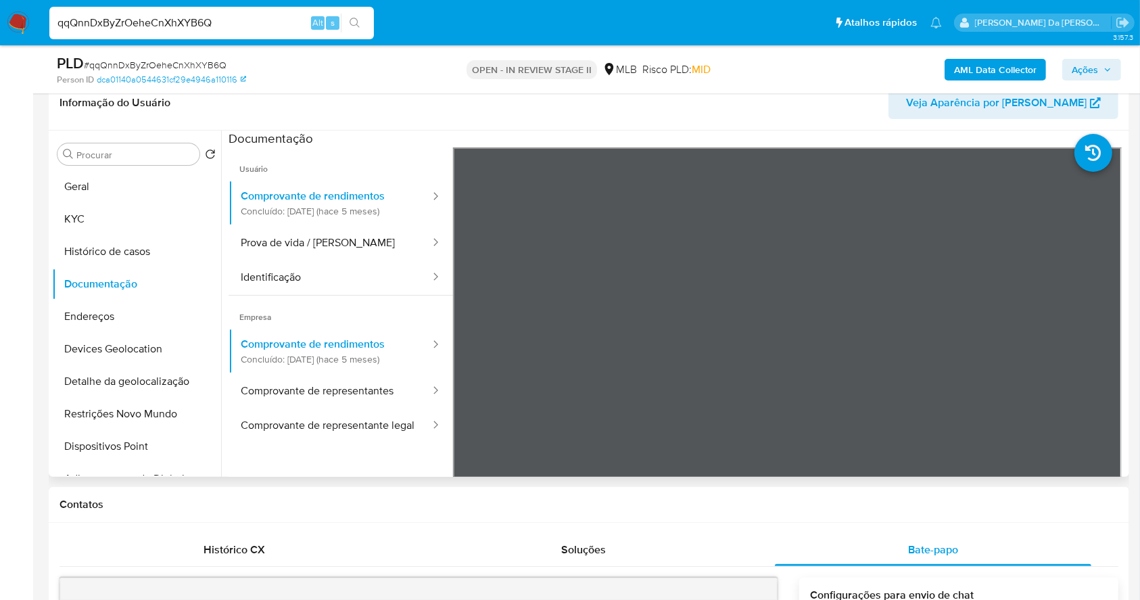
click at [126, 165] on div "Procurar Retornar ao pedido padrão Geral KYC Histórico de casos Documentação En…" at bounding box center [136, 305] width 169 height 344
click at [138, 149] on input "Procurar" at bounding box center [135, 155] width 118 height 12
click at [137, 149] on input "Procurar" at bounding box center [135, 155] width 118 height 12
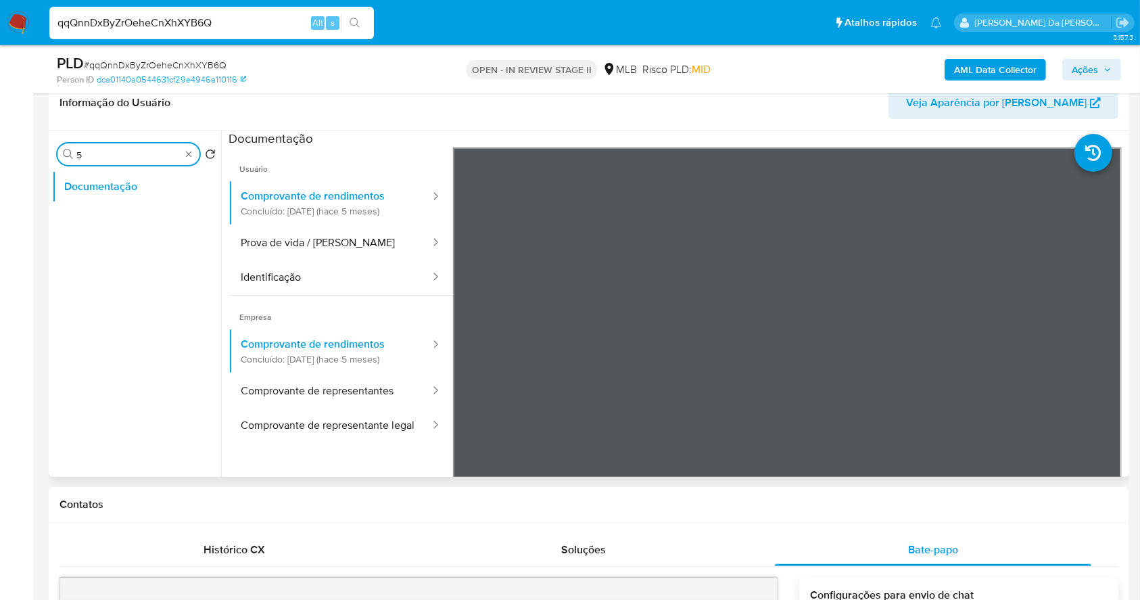
click at [137, 149] on input "5" at bounding box center [128, 155] width 104 height 12
type input "res"
click at [131, 231] on button "Restrições Novo Mundo" at bounding box center [131, 219] width 158 height 32
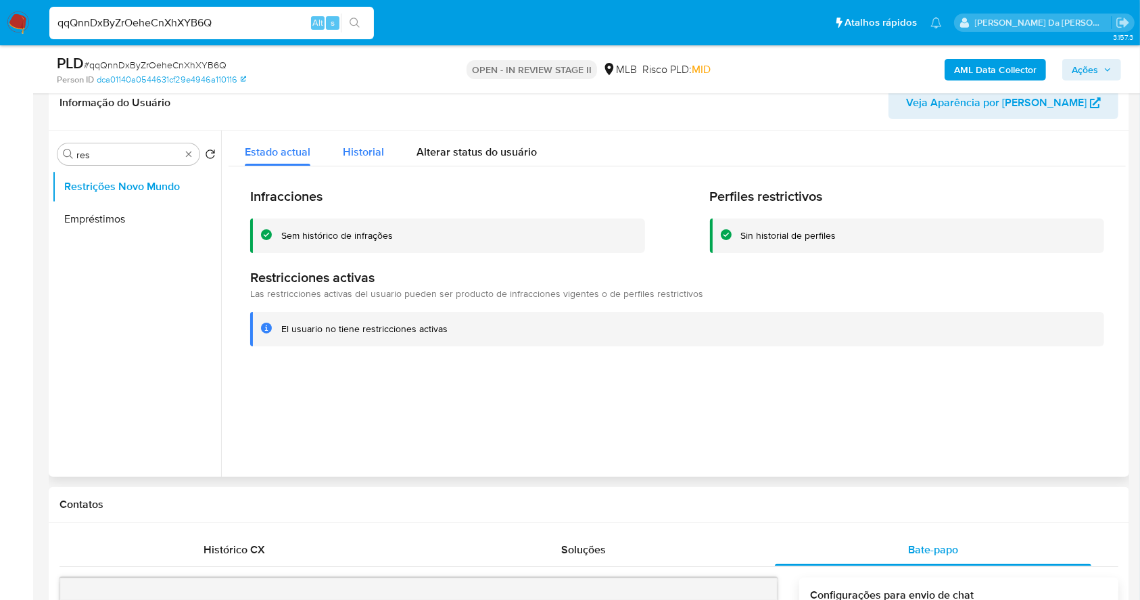
click at [368, 151] on span "Historial" at bounding box center [363, 152] width 41 height 16
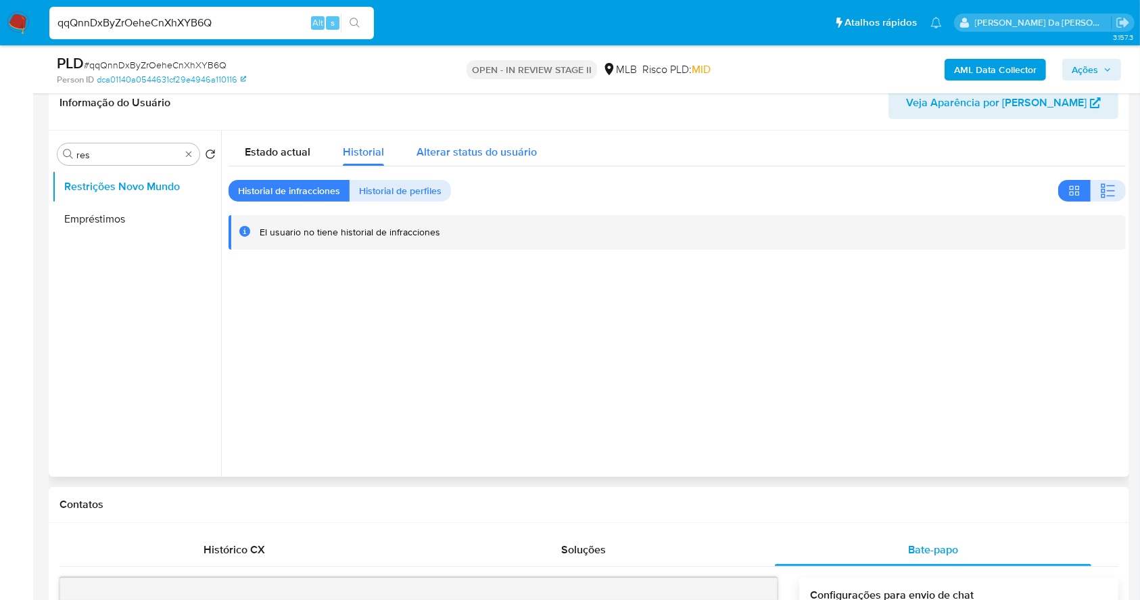
click at [456, 151] on span "Alterar status do usuário" at bounding box center [476, 152] width 120 height 16
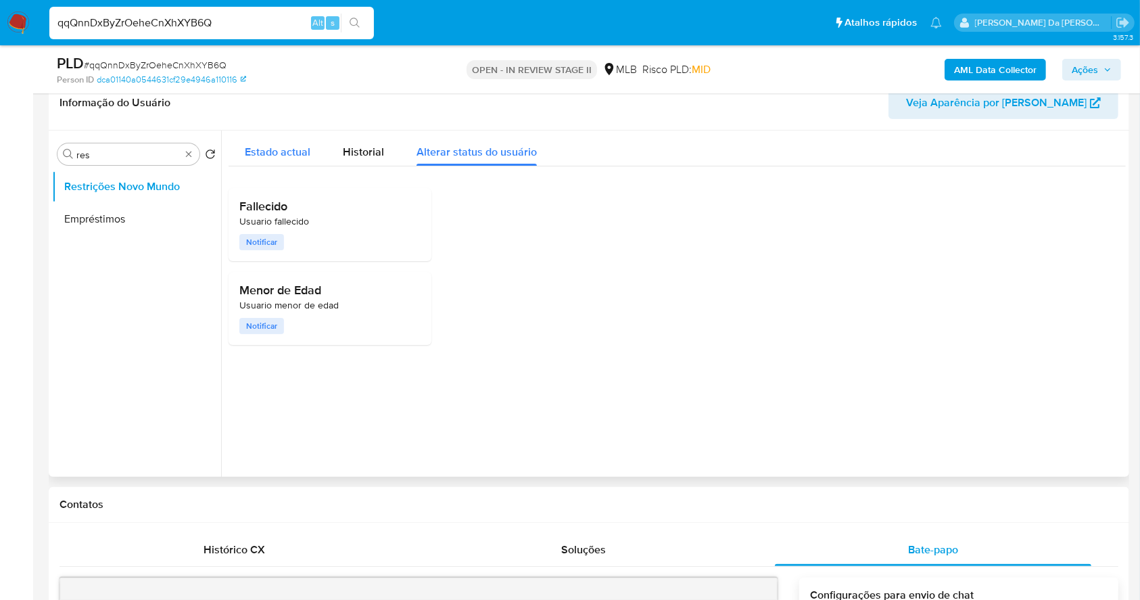
click at [301, 149] on span "Estado actual" at bounding box center [278, 152] width 66 height 16
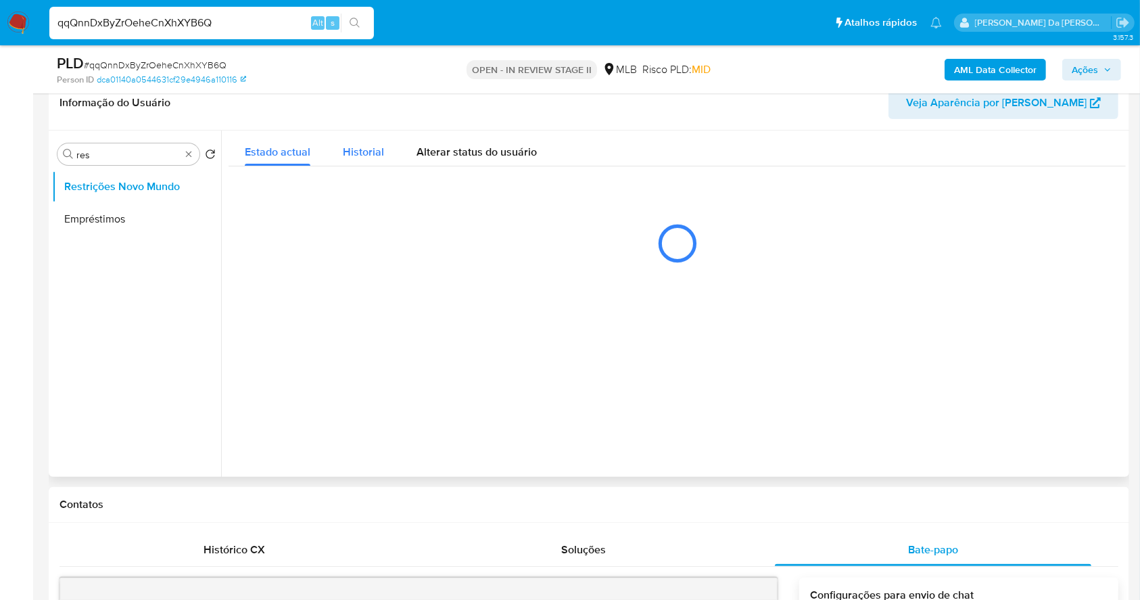
click at [356, 151] on span "Historial" at bounding box center [363, 152] width 41 height 16
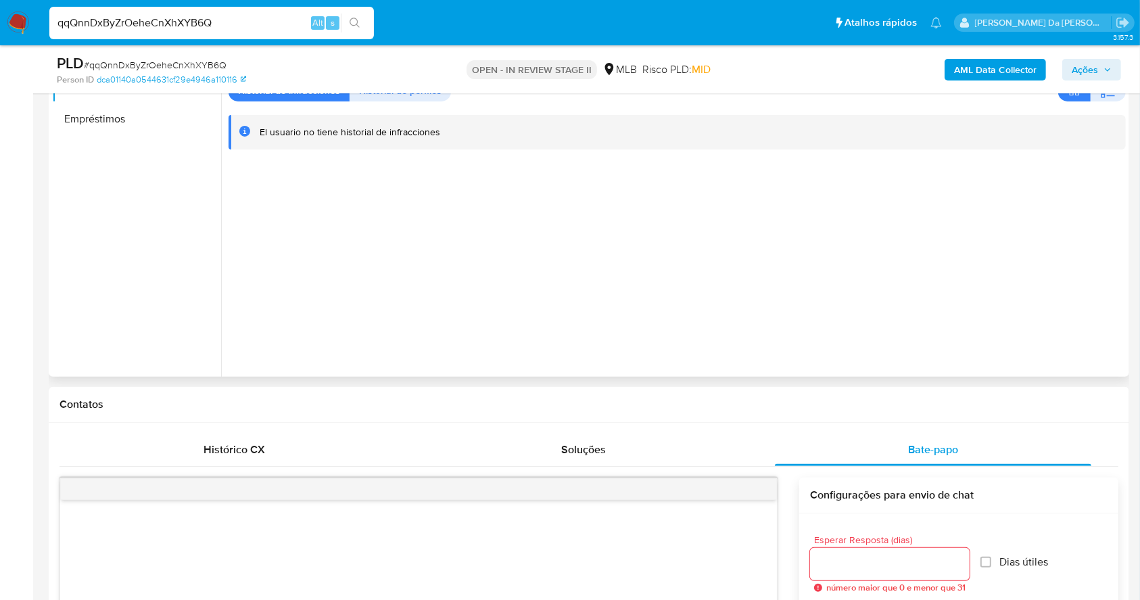
scroll to position [0, 0]
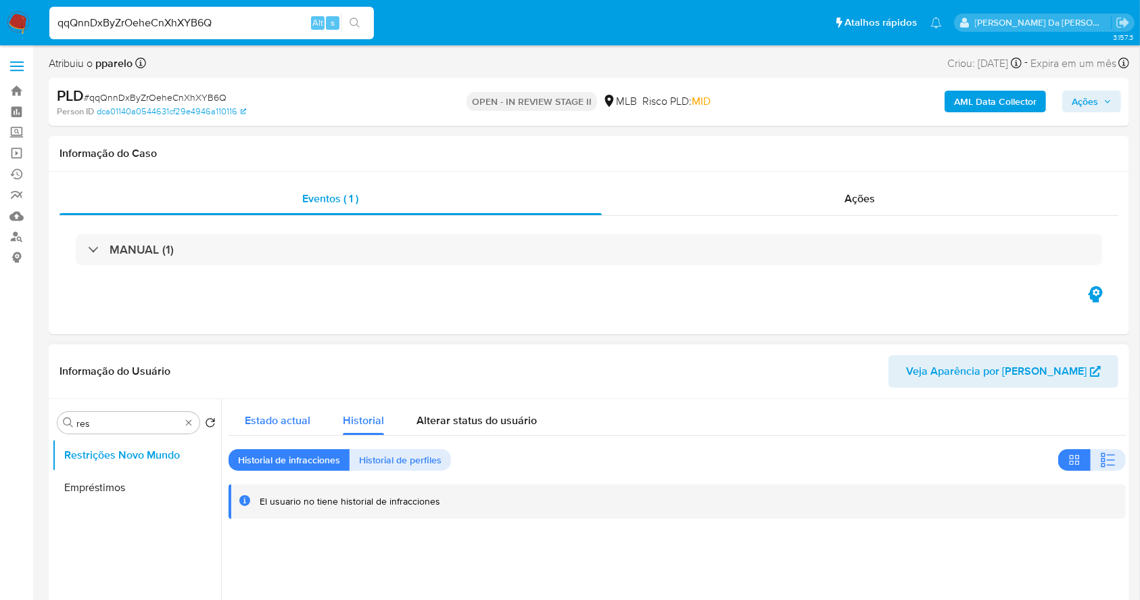
click at [292, 419] on span "Estado actual" at bounding box center [278, 420] width 66 height 16
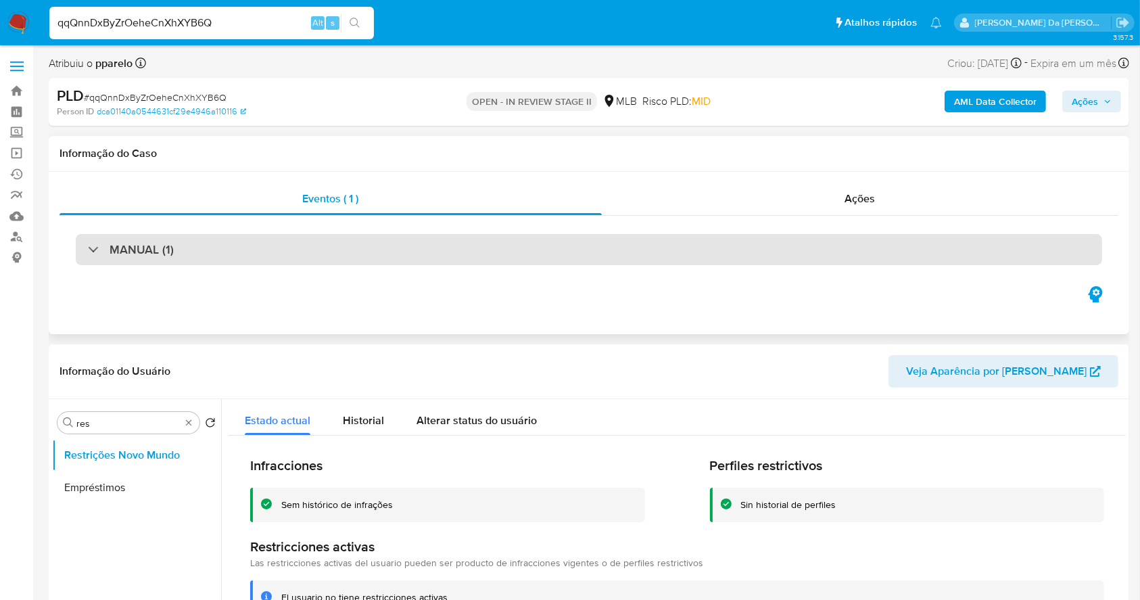
click at [160, 242] on h3 "MANUAL (1)" at bounding box center [142, 249] width 64 height 15
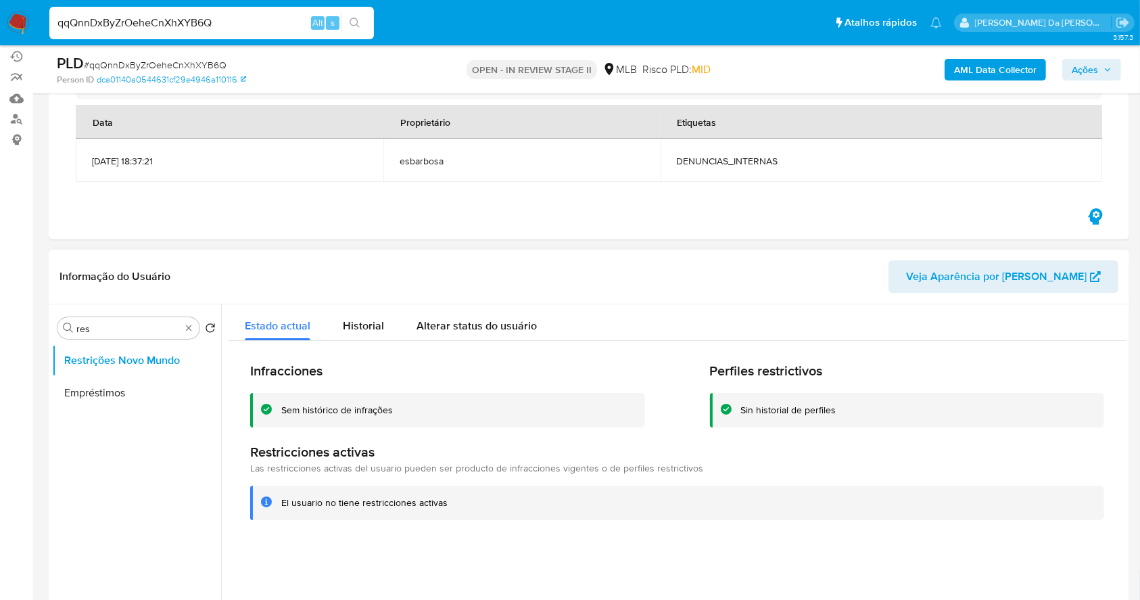
scroll to position [90, 0]
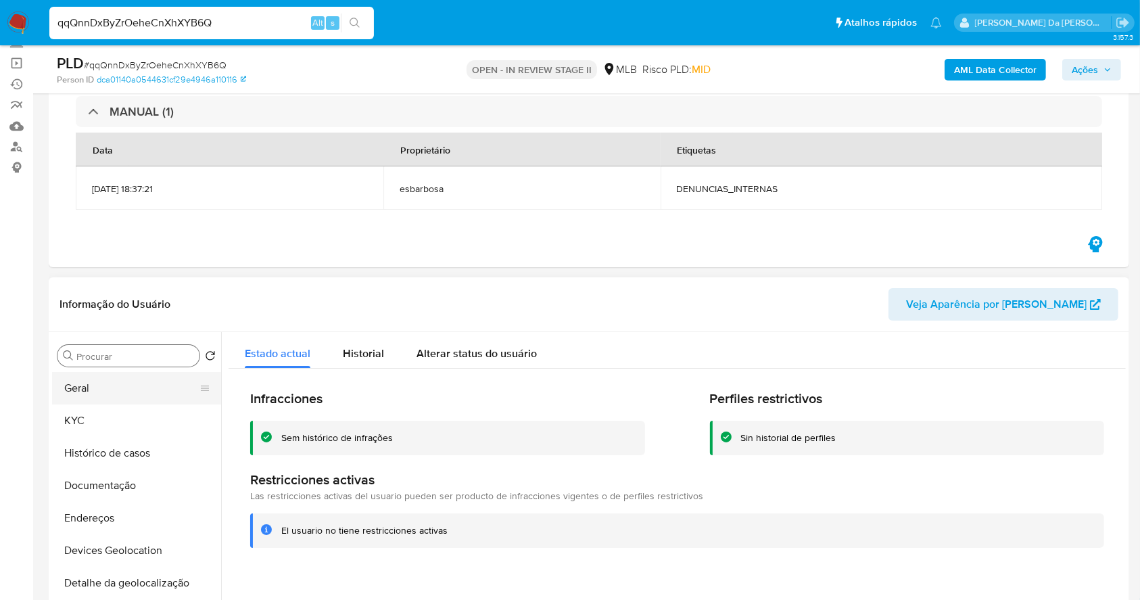
click at [159, 389] on button "Geral" at bounding box center [131, 388] width 158 height 32
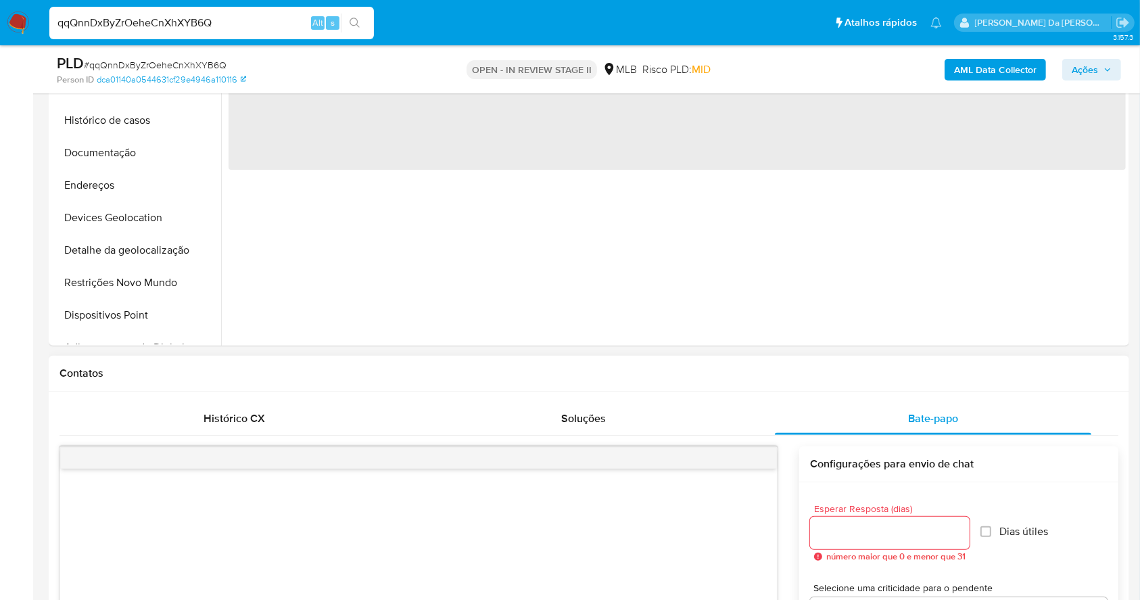
scroll to position [631, 0]
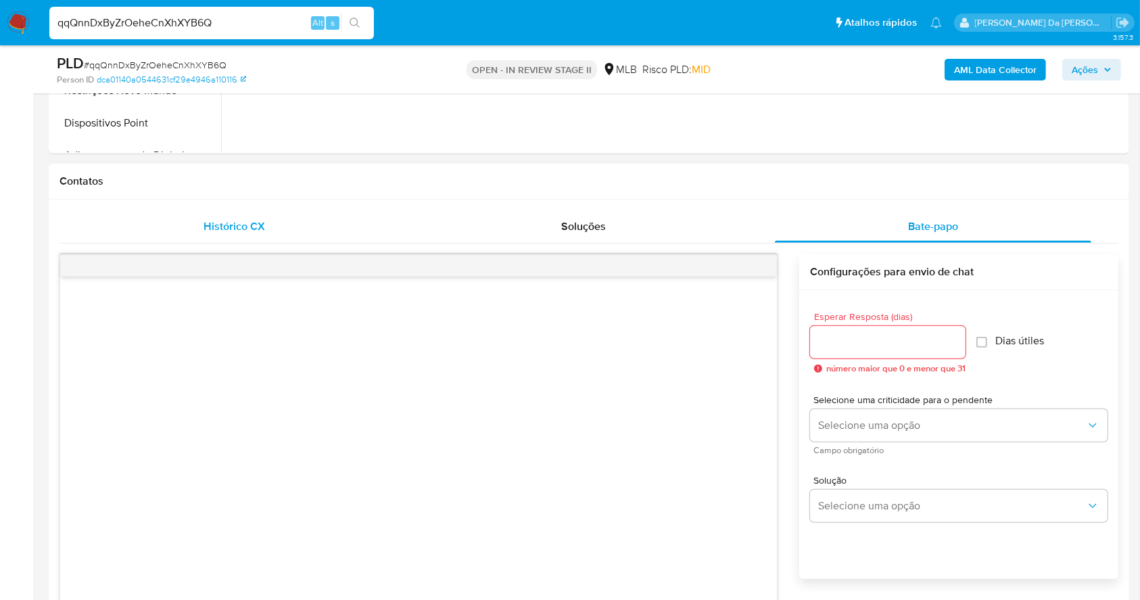
click at [238, 218] on span "Histórico CX" at bounding box center [234, 226] width 62 height 16
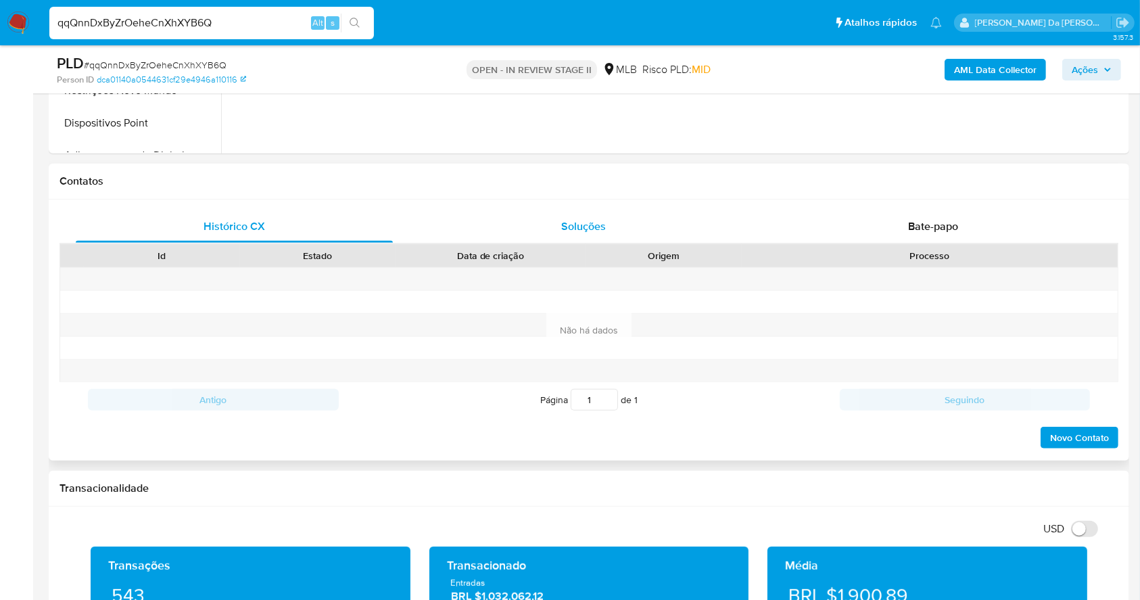
click at [604, 224] on span "Soluções" at bounding box center [583, 226] width 45 height 16
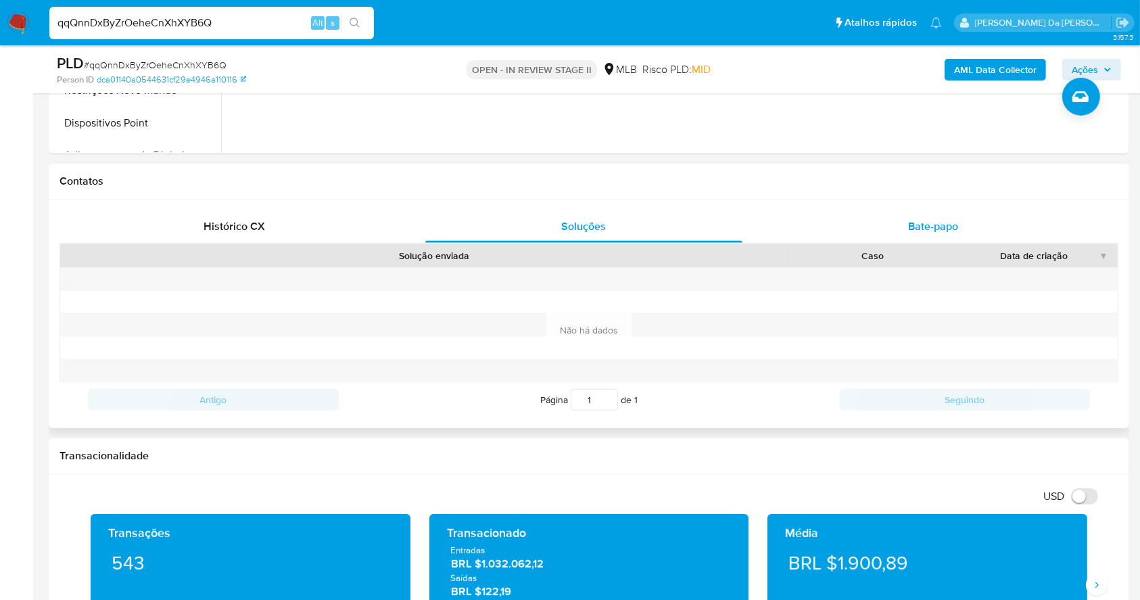
click at [922, 222] on span "Bate-papo" at bounding box center [933, 226] width 50 height 16
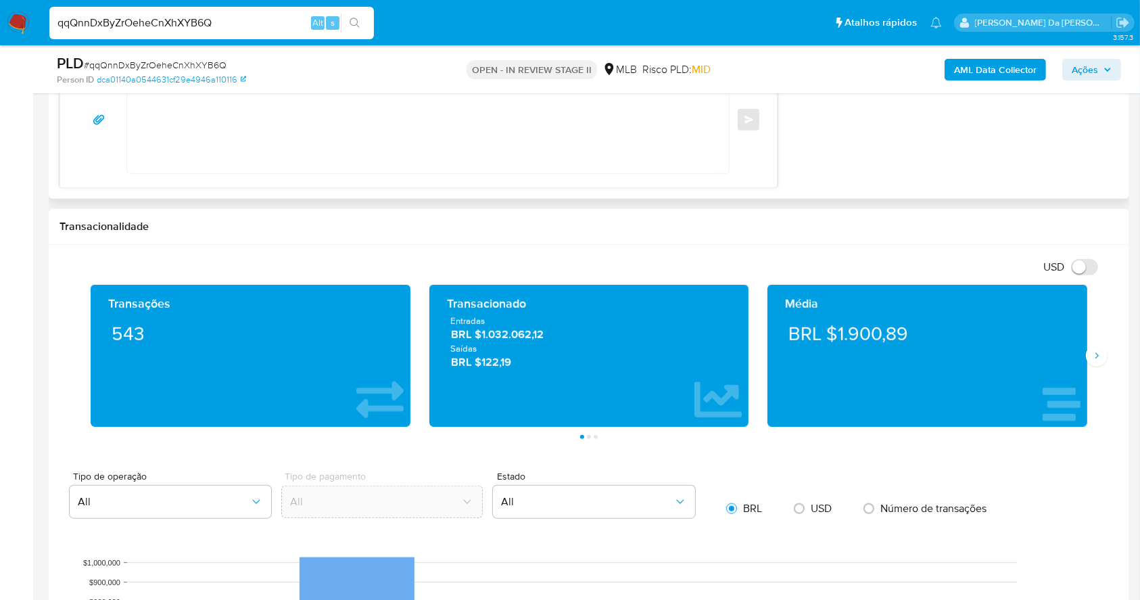
scroll to position [1262, 0]
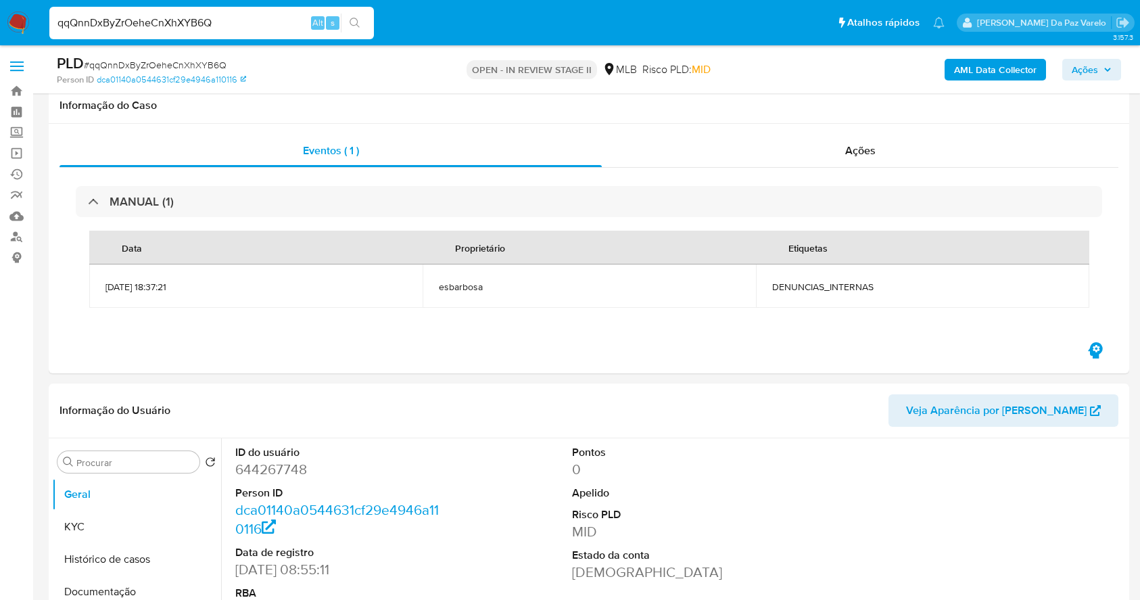
select select "10"
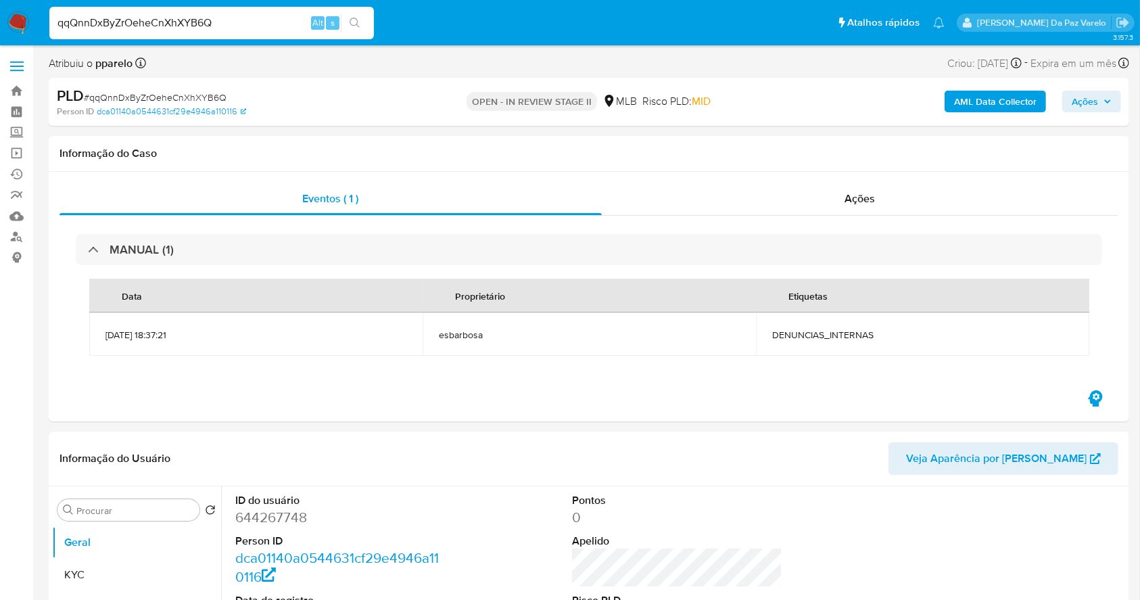
click at [268, 21] on input "qqQnnDxByZrOeheCnXhXYB6Q" at bounding box center [211, 23] width 325 height 18
paste input "jqMygLo4bgtv1BxI0kelim5h"
type input "jqMygLo4bgtv1BxI0kelim5h"
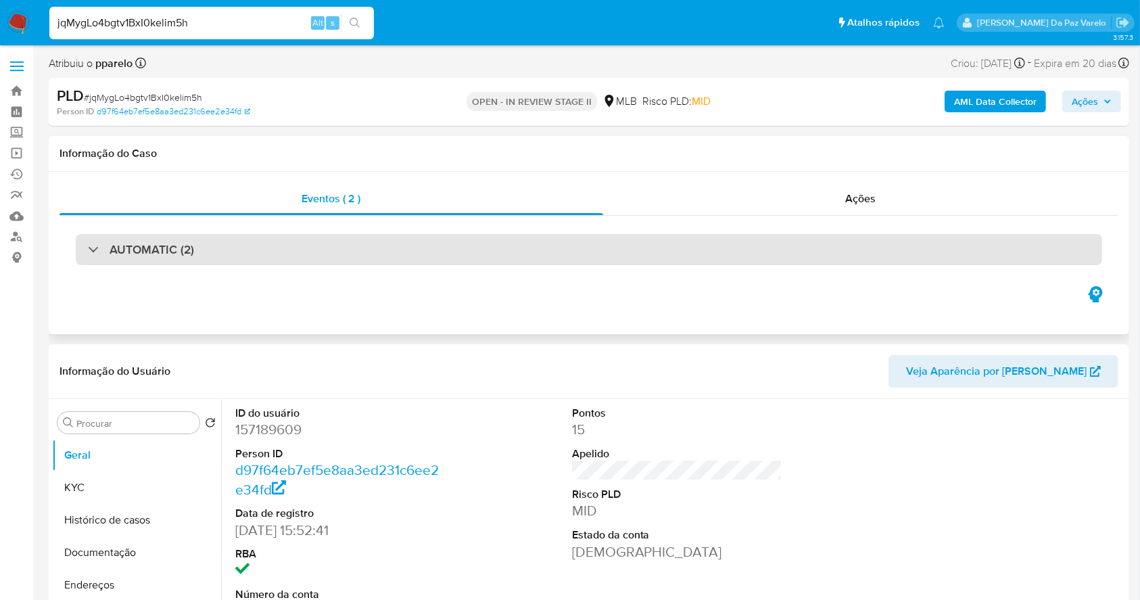
select select "10"
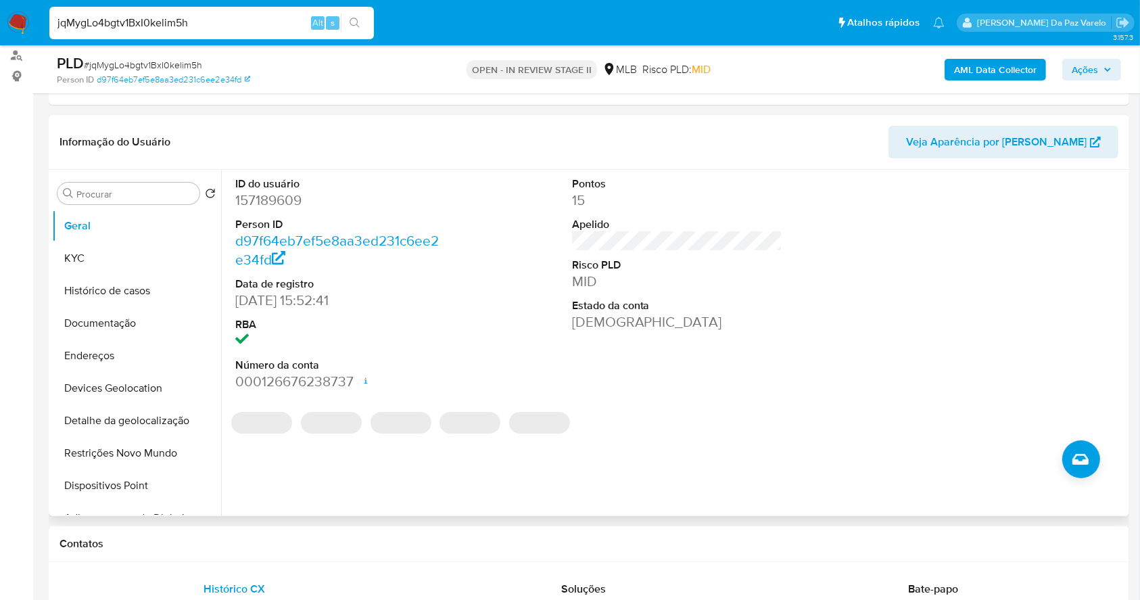
scroll to position [270, 0]
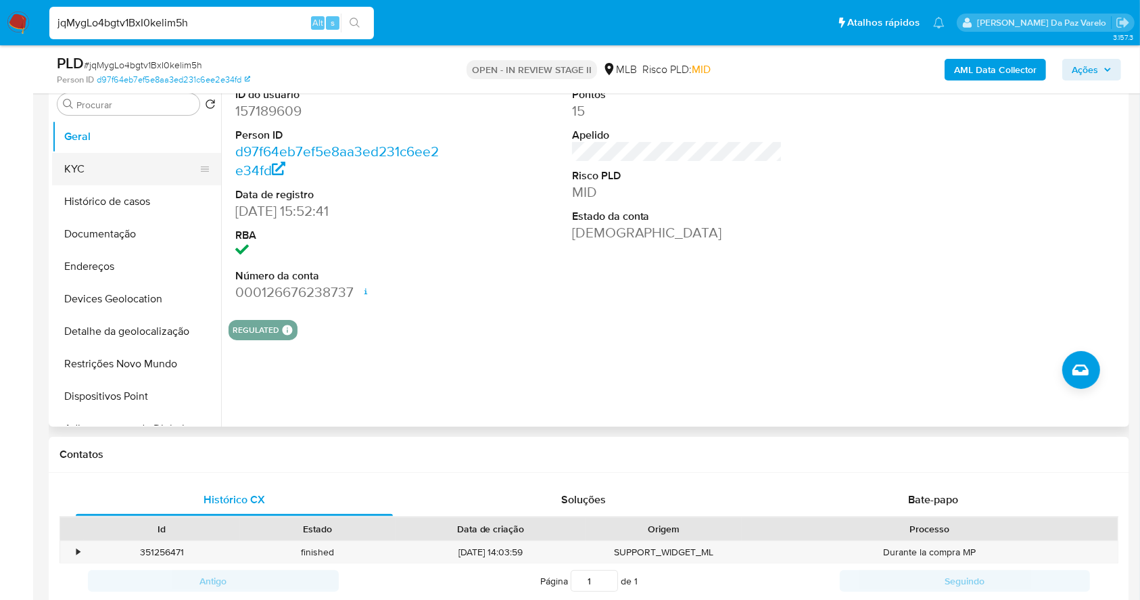
drag, startPoint x: 81, startPoint y: 170, endPoint x: 95, endPoint y: 166, distance: 14.8
click at [83, 169] on button "KYC" at bounding box center [131, 169] width 158 height 32
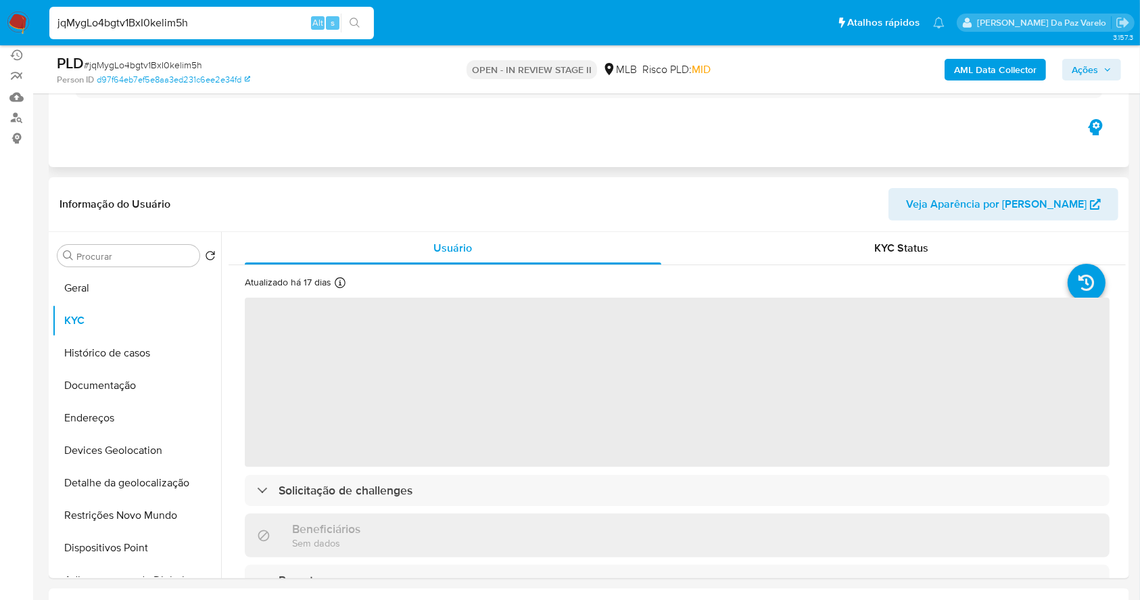
scroll to position [90, 0]
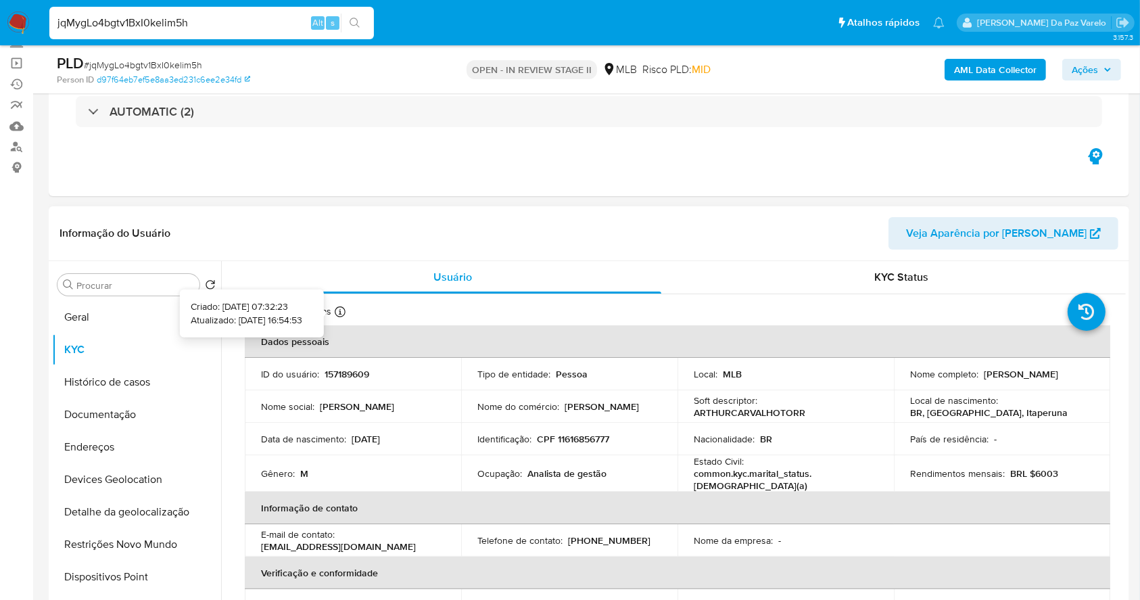
click at [339, 312] on icon at bounding box center [340, 311] width 11 height 11
click at [80, 317] on button "Geral" at bounding box center [131, 317] width 158 height 32
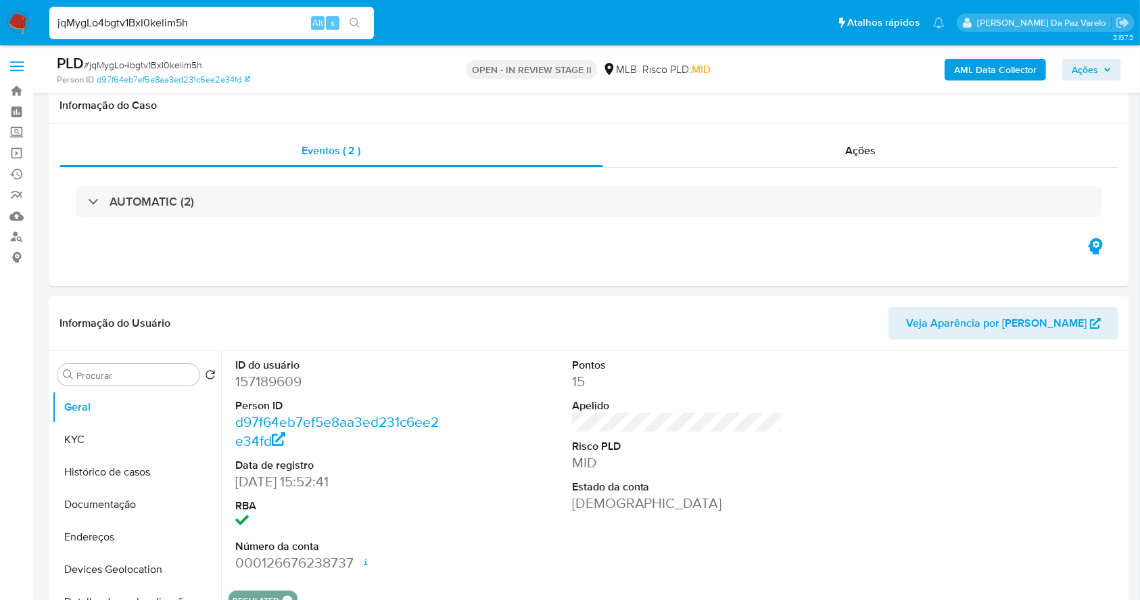
scroll to position [310, 0]
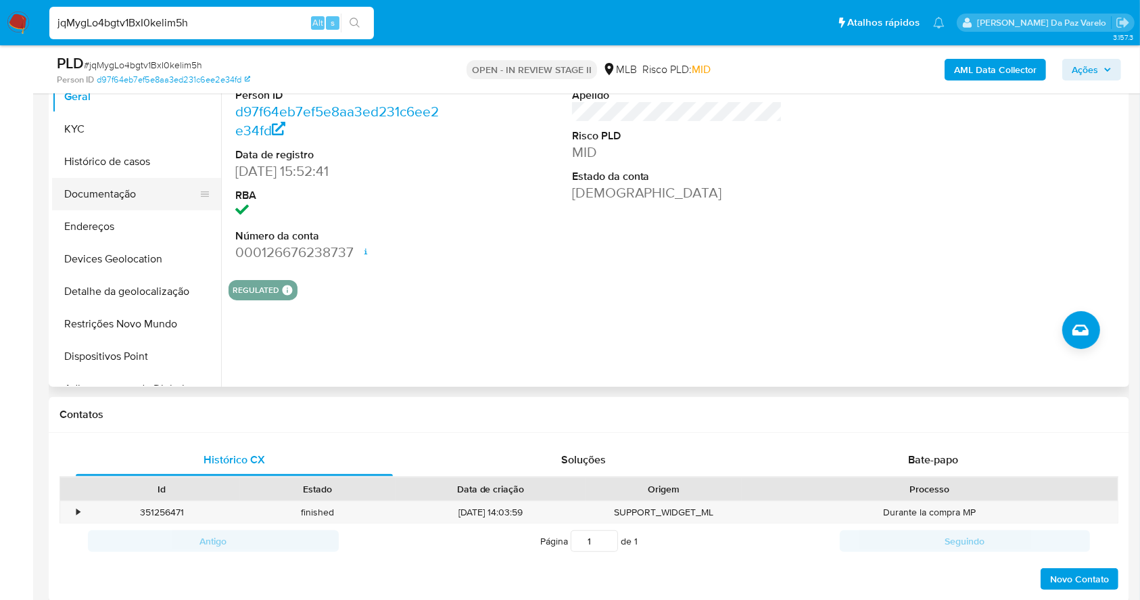
click at [99, 180] on button "Documentação" at bounding box center [131, 194] width 158 height 32
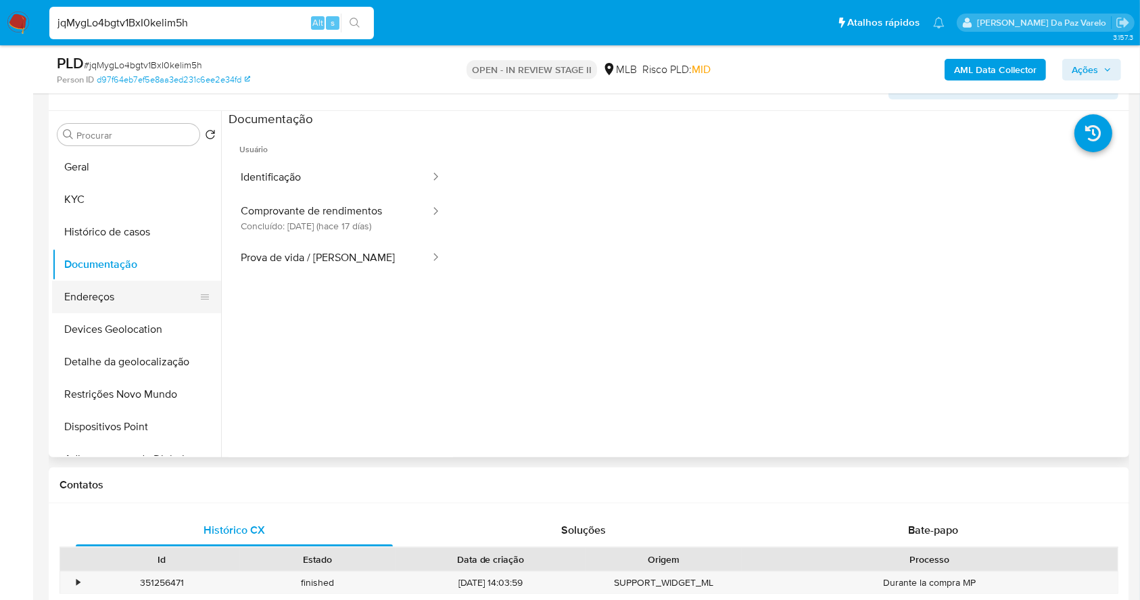
scroll to position [130, 0]
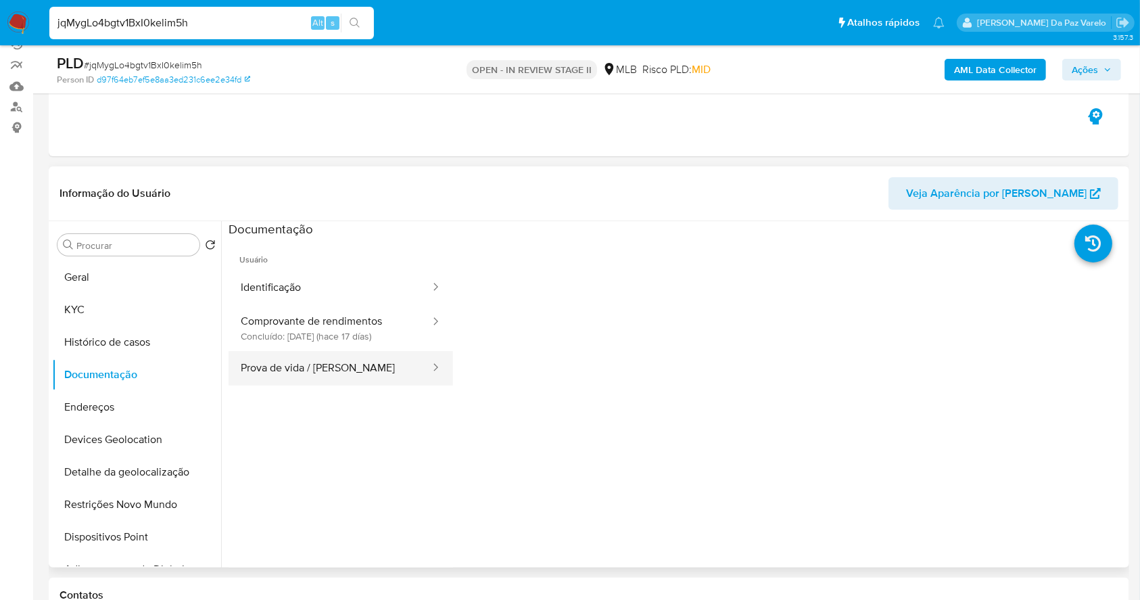
click at [331, 365] on button "Prova de vida / [PERSON_NAME]" at bounding box center [330, 368] width 203 height 34
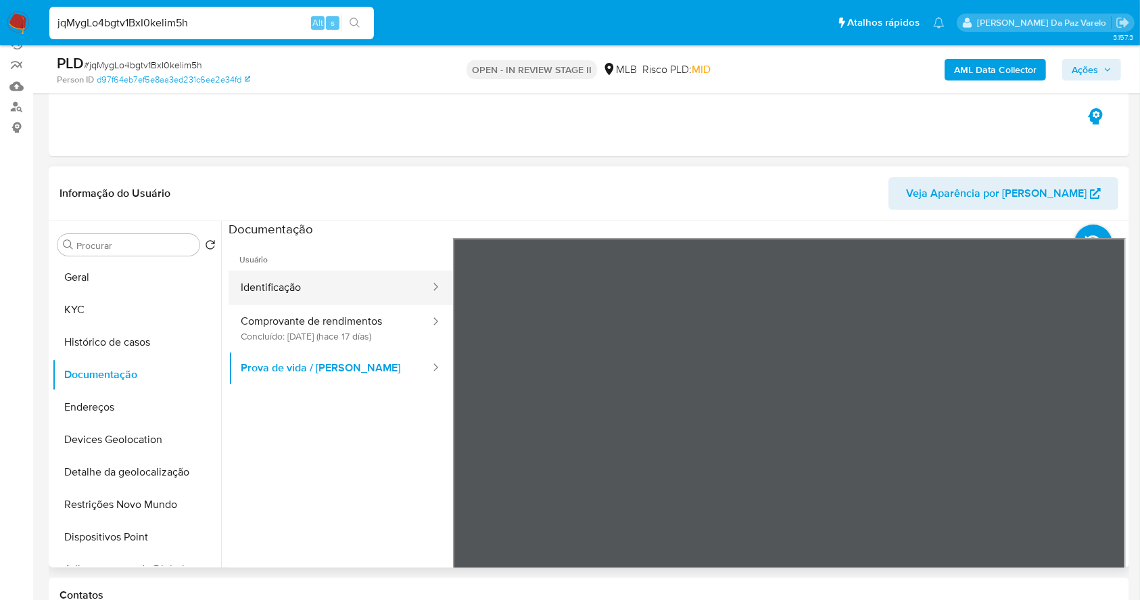
click at [306, 283] on button "Identificação" at bounding box center [330, 287] width 203 height 34
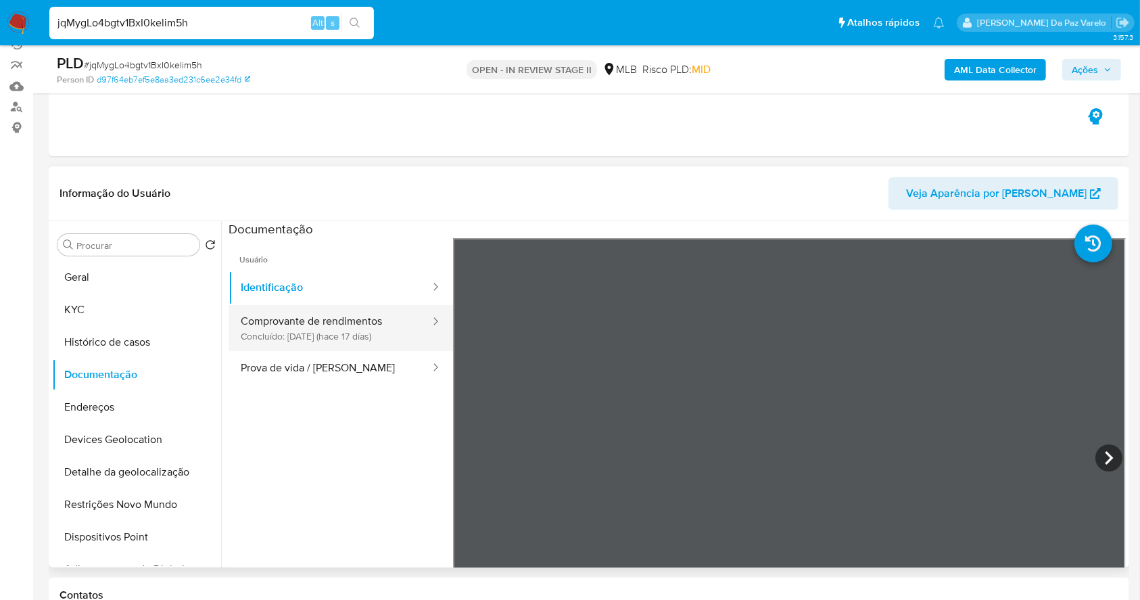
click at [395, 346] on button "Comprovante de rendimentos Concluído: [DATE] (hace 17 días)" at bounding box center [330, 328] width 203 height 46
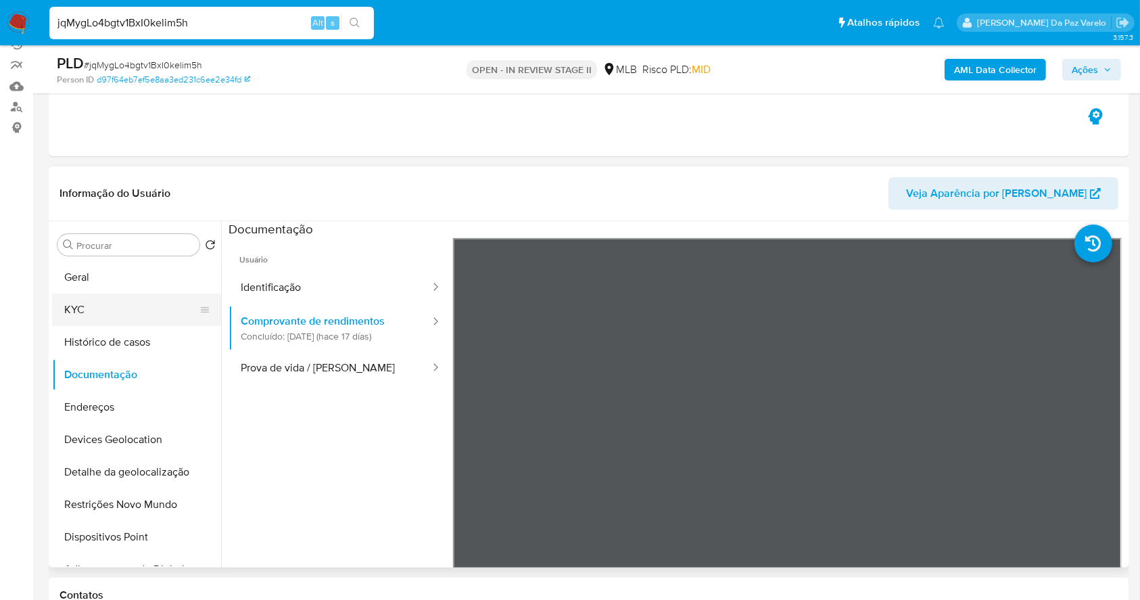
click at [111, 317] on button "KYC" at bounding box center [131, 309] width 158 height 32
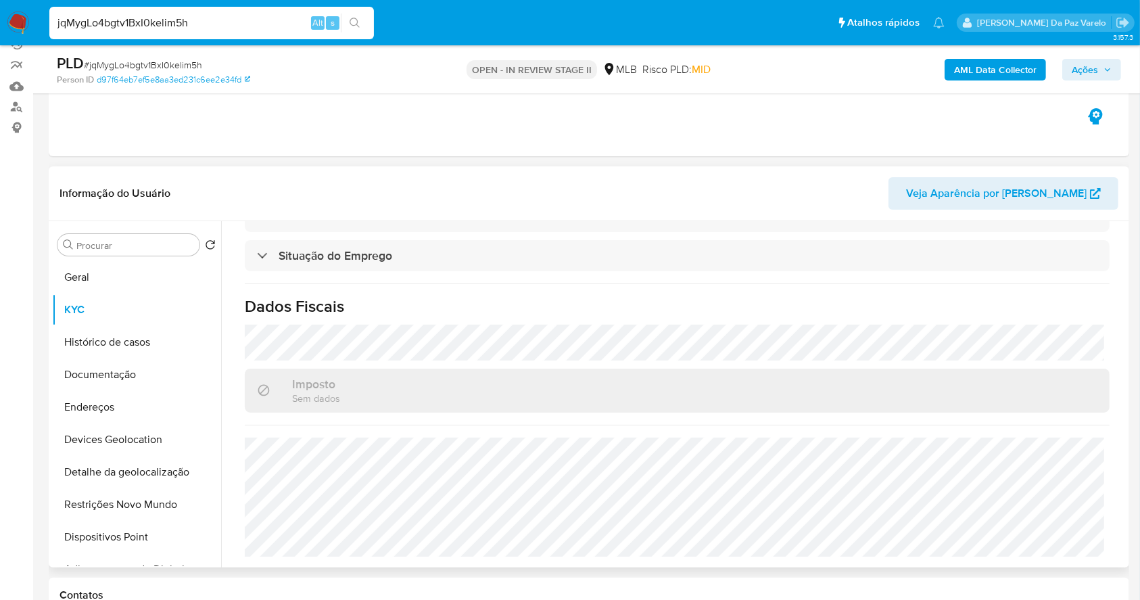
scroll to position [575, 0]
click at [133, 237] on div "Procurar" at bounding box center [128, 245] width 142 height 22
click at [126, 254] on div "Procurar" at bounding box center [128, 245] width 142 height 22
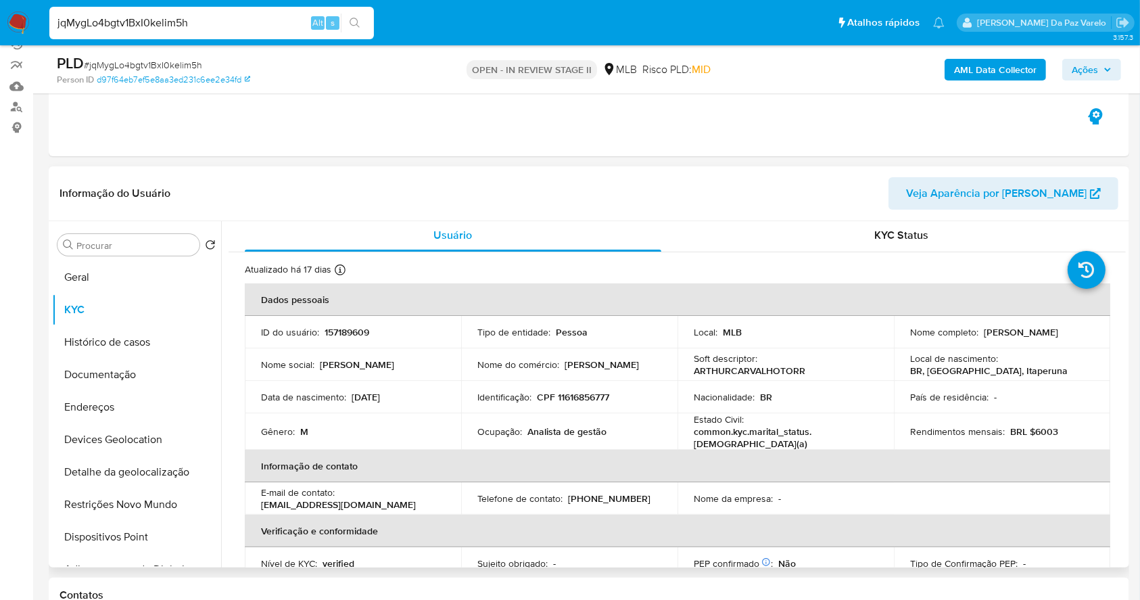
scroll to position [0, 0]
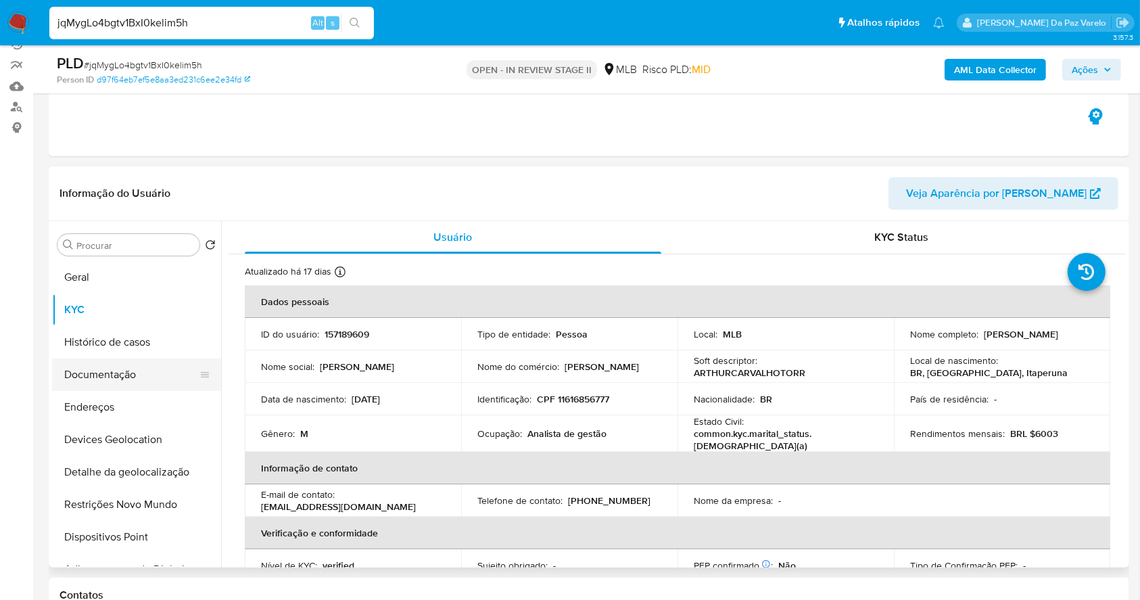
click at [132, 360] on button "Documentação" at bounding box center [131, 374] width 158 height 32
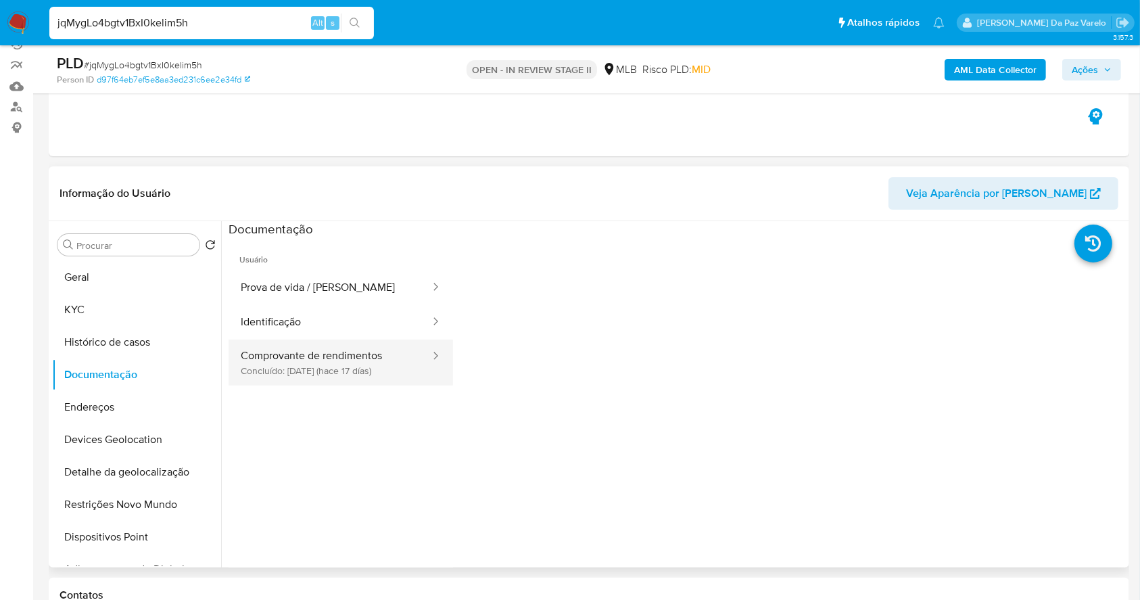
click at [289, 358] on button "Comprovante de rendimentos Concluído: [DATE] (hace 17 días)" at bounding box center [330, 362] width 203 height 46
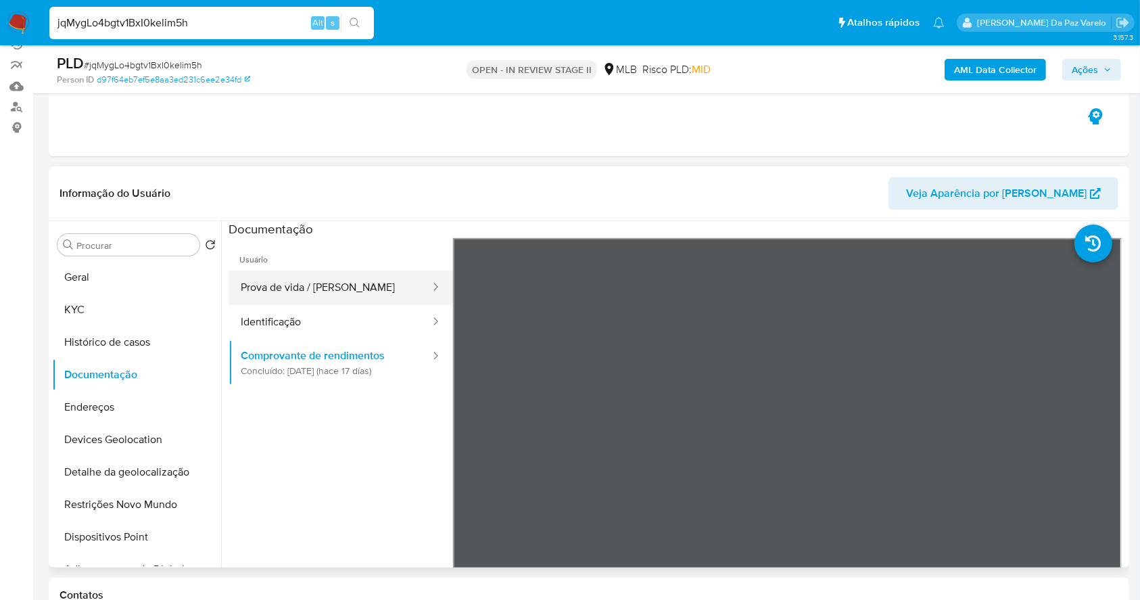
click at [329, 285] on button "Prova de vida / [PERSON_NAME]" at bounding box center [330, 287] width 203 height 34
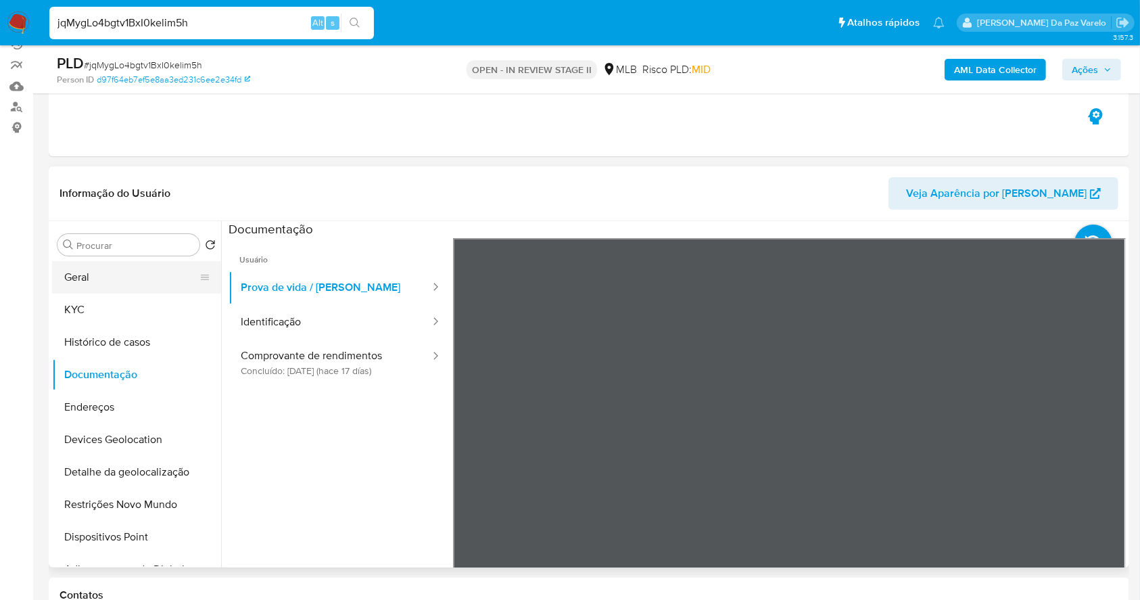
click at [97, 278] on button "Geral" at bounding box center [131, 277] width 158 height 32
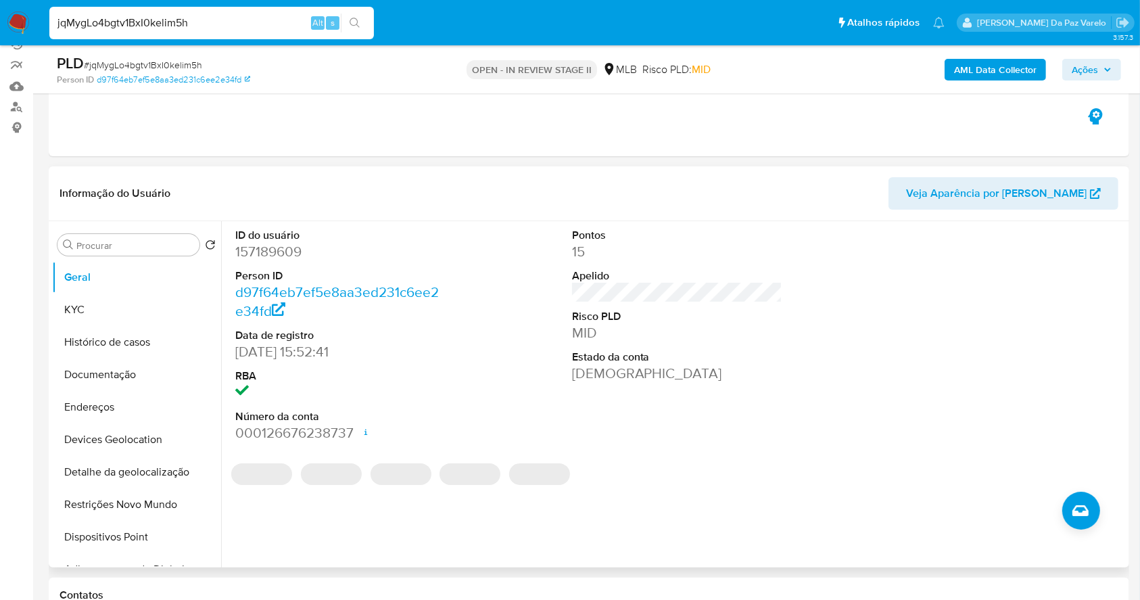
click at [235, 351] on dd "[DATE] 15:52:41" at bounding box center [340, 351] width 211 height 19
drag, startPoint x: 235, startPoint y: 351, endPoint x: 297, endPoint y: 356, distance: 63.1
click at [297, 356] on dd "[DATE] 15:52:41" at bounding box center [340, 351] width 211 height 19
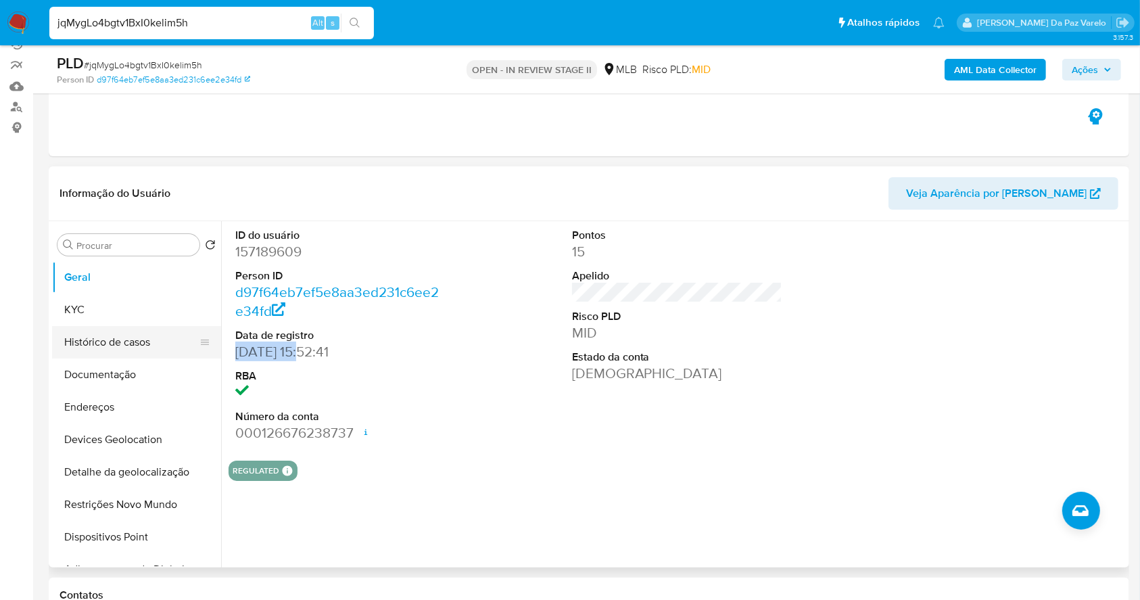
click at [115, 341] on button "Histórico de casos" at bounding box center [131, 342] width 158 height 32
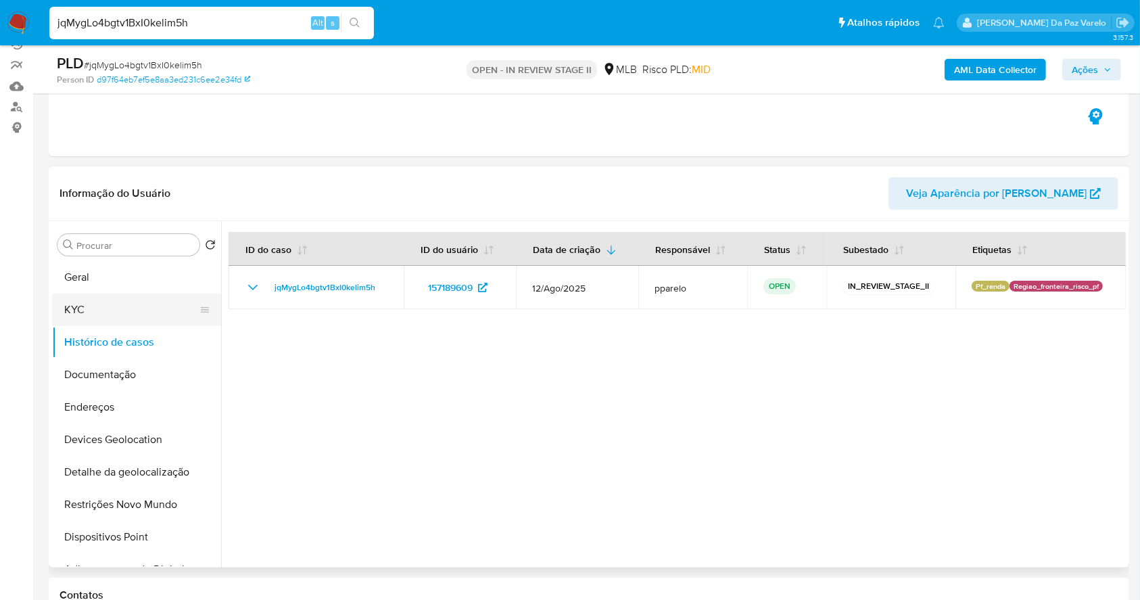
click at [97, 304] on button "KYC" at bounding box center [131, 309] width 158 height 32
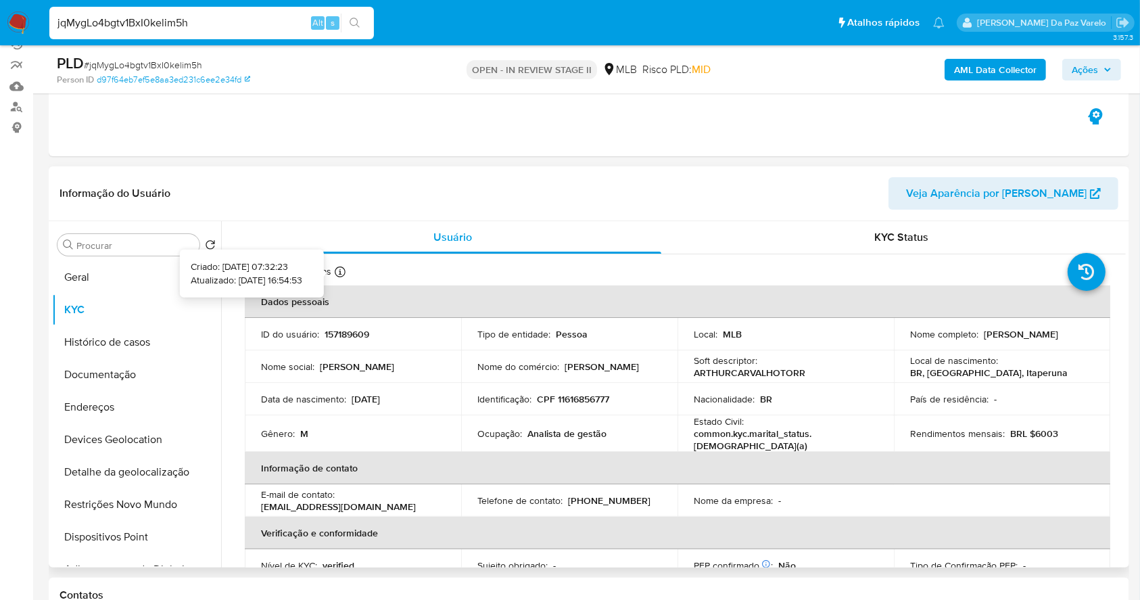
click at [340, 267] on icon at bounding box center [340, 271] width 11 height 11
click at [96, 283] on button "Geral" at bounding box center [131, 277] width 158 height 32
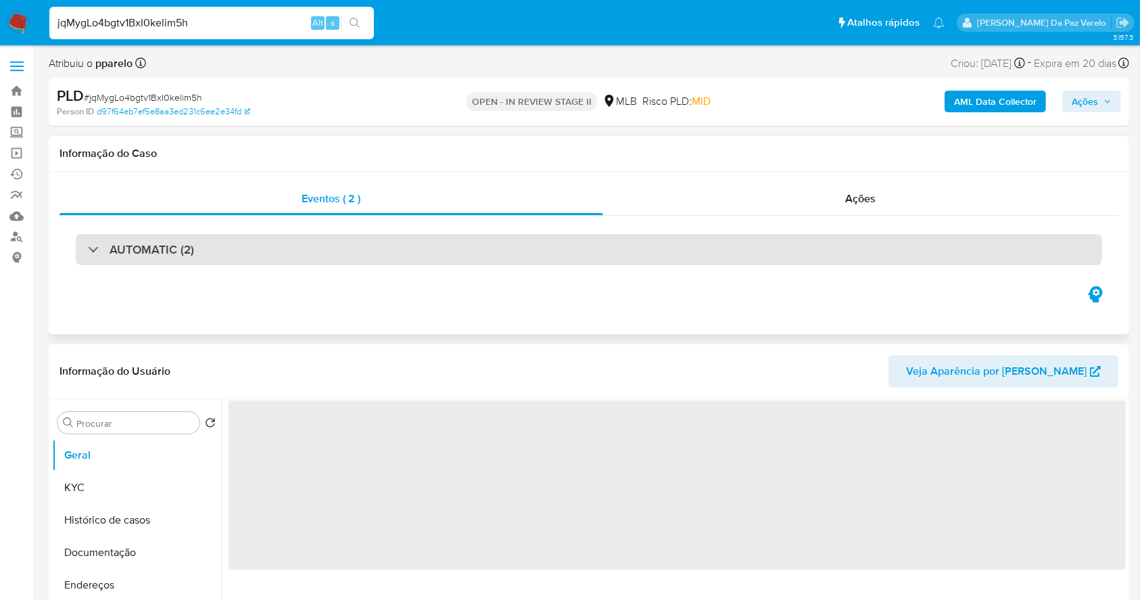
drag, startPoint x: 178, startPoint y: 203, endPoint x: 173, endPoint y: 238, distance: 35.5
click at [178, 203] on div "Eventos ( 2 )" at bounding box center [331, 199] width 544 height 32
click at [163, 260] on div "AUTOMATIC (2)" at bounding box center [589, 249] width 1026 height 31
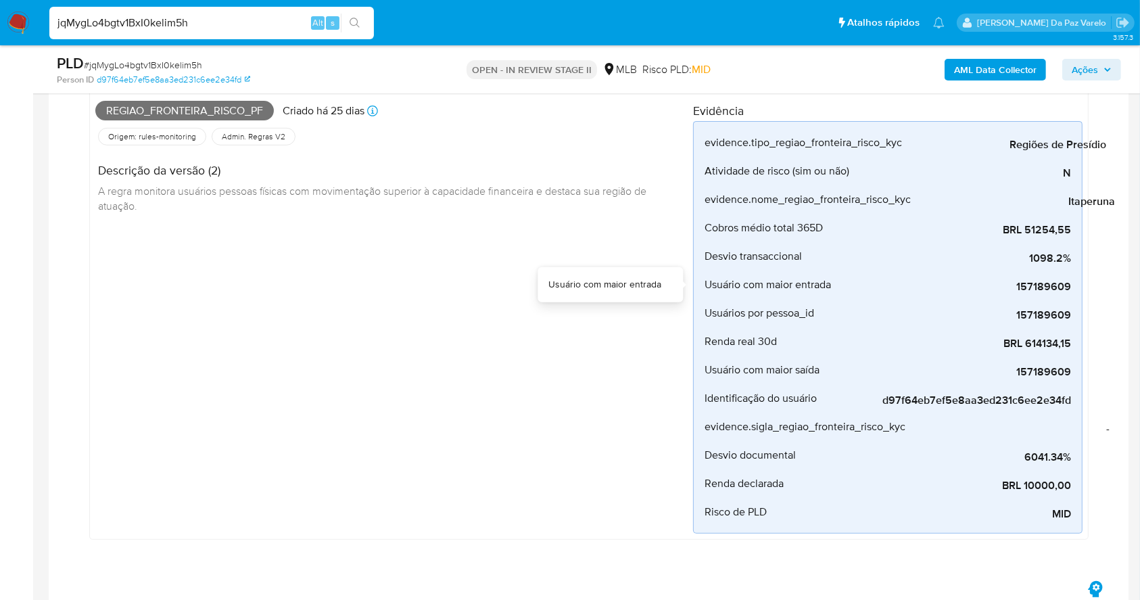
scroll to position [541, 0]
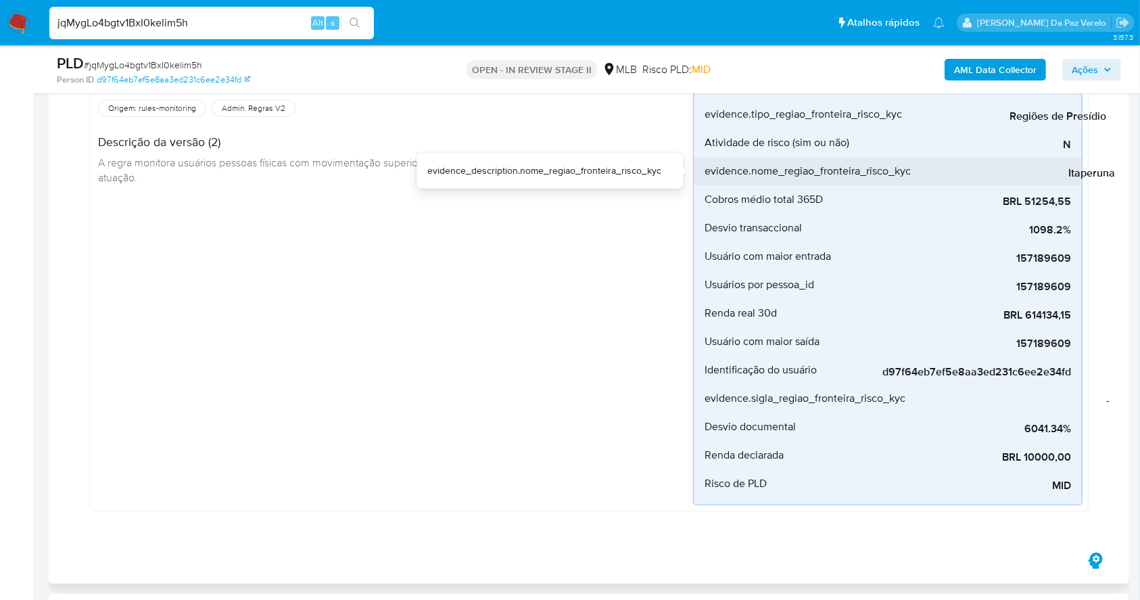
click at [1076, 174] on span "Itaperuna" at bounding box center [1013, 173] width 203 height 14
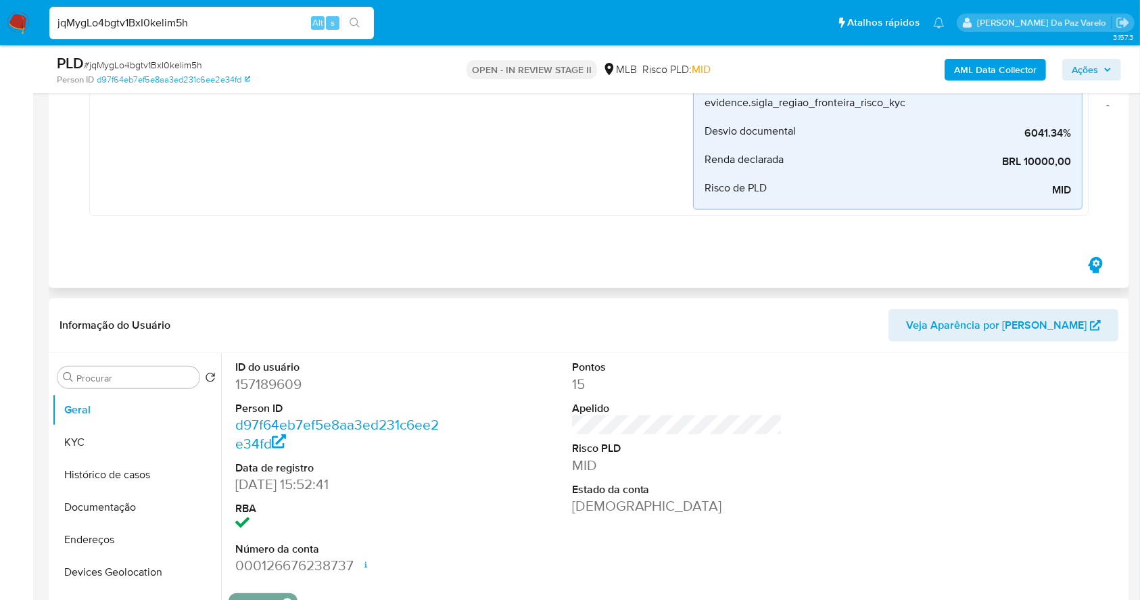
scroll to position [901, 0]
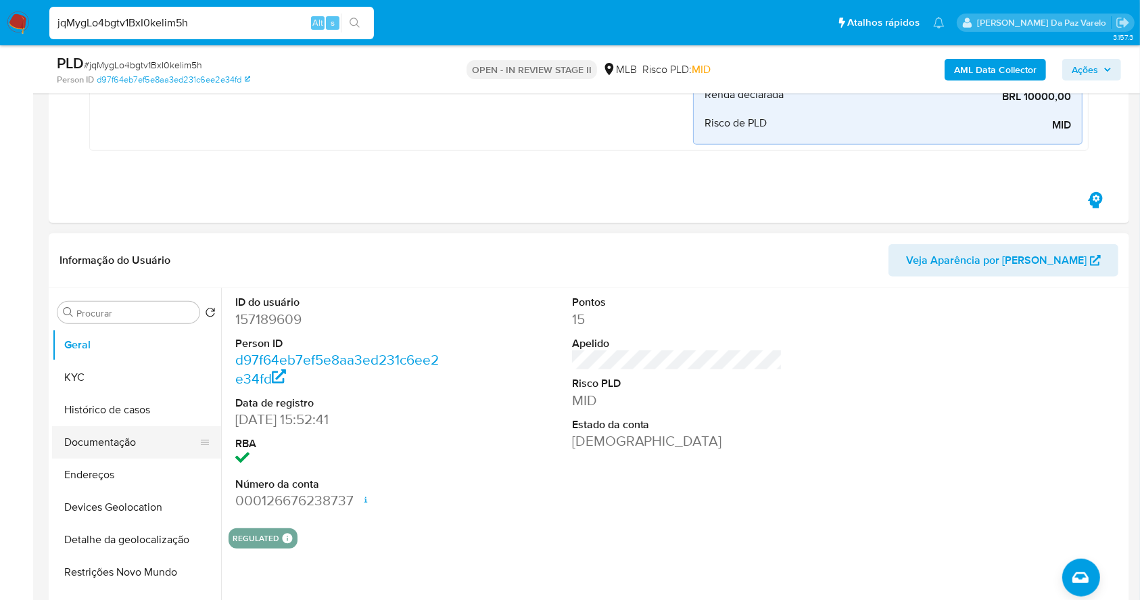
click at [114, 435] on button "Documentação" at bounding box center [131, 442] width 158 height 32
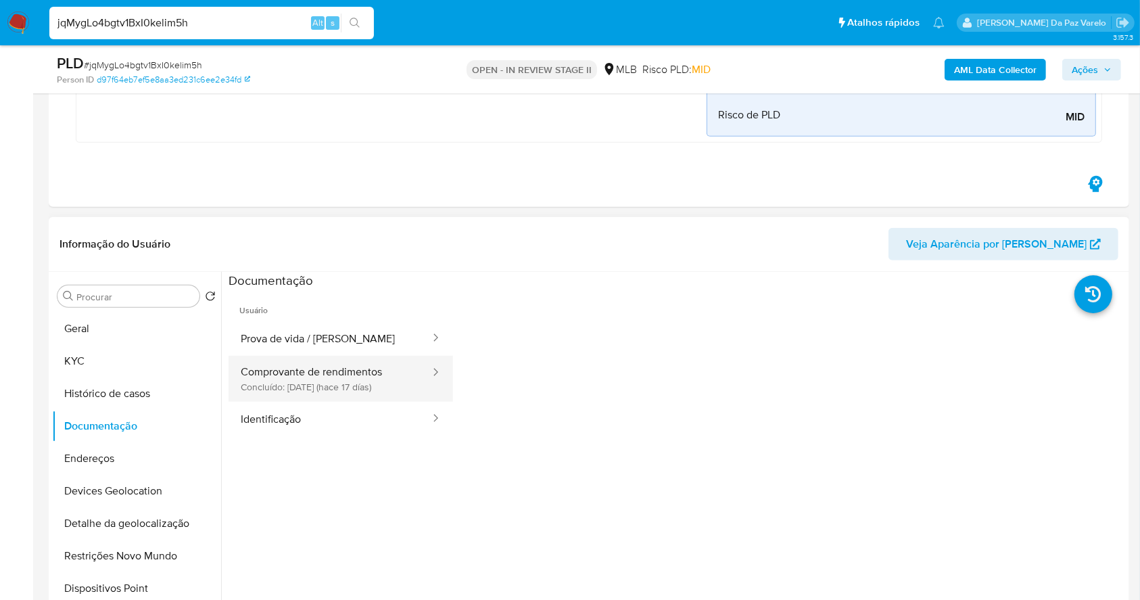
click at [339, 387] on button "Comprovante de rendimentos Concluído: [DATE] (hace 17 días)" at bounding box center [330, 379] width 203 height 46
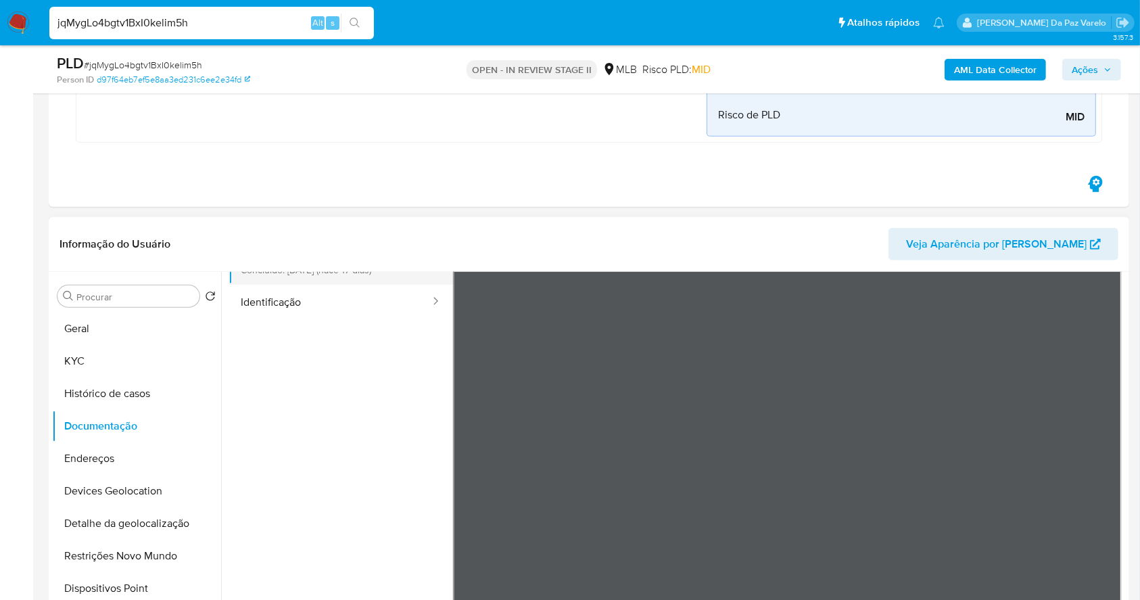
scroll to position [118, 0]
click at [210, 16] on input "jqMygLo4bgtv1BxI0kelim5h" at bounding box center [211, 23] width 325 height 18
paste input "kwEyFcQ9Sr6jeS3DbKLgv6Og"
type input "kwEyFcQ9Sr6jeS3DbKLgv6Og"
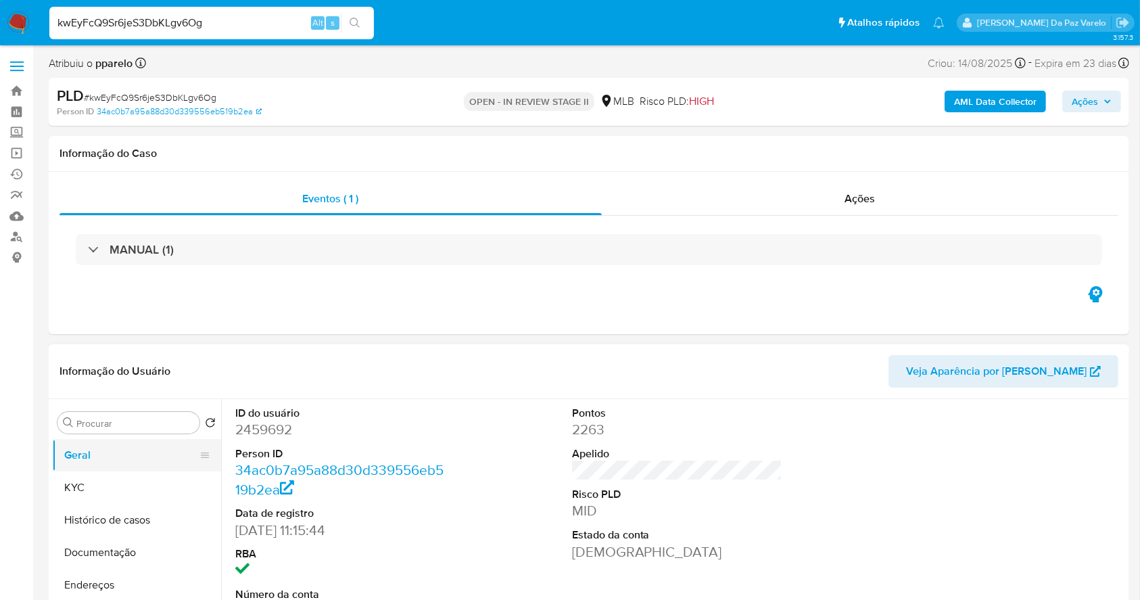
select select "10"
click at [141, 494] on button "KYC" at bounding box center [131, 487] width 158 height 32
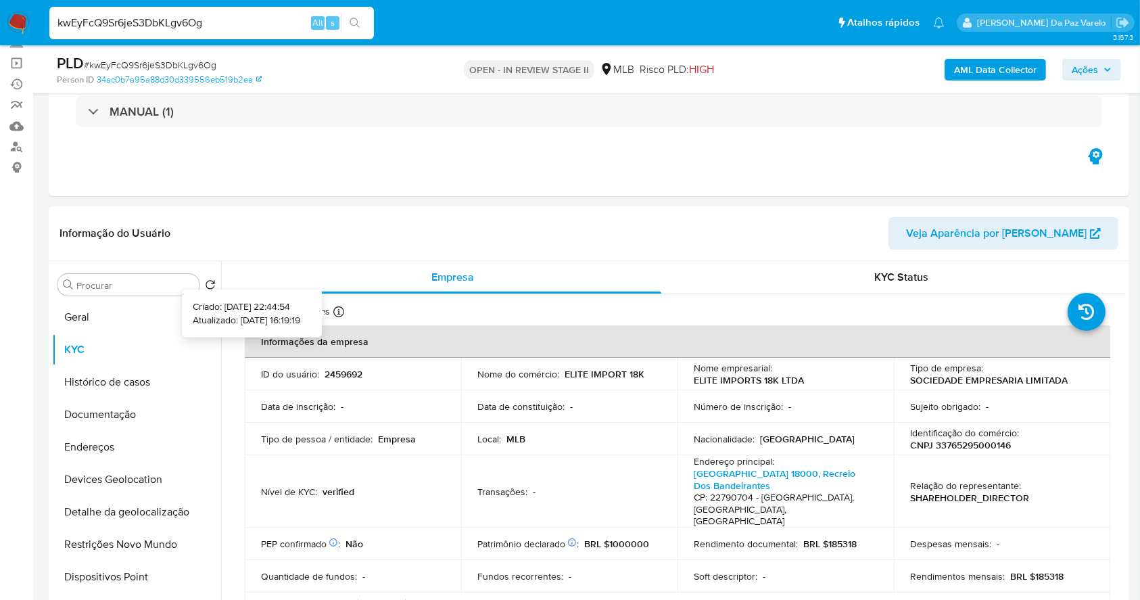
click at [339, 310] on icon at bounding box center [338, 311] width 11 height 11
click at [146, 299] on div "Procurar Retornar ao pedido padrão Geral KYC Histórico de casos Documentação En…" at bounding box center [136, 435] width 169 height 344
click at [135, 311] on button "Geral" at bounding box center [131, 317] width 158 height 32
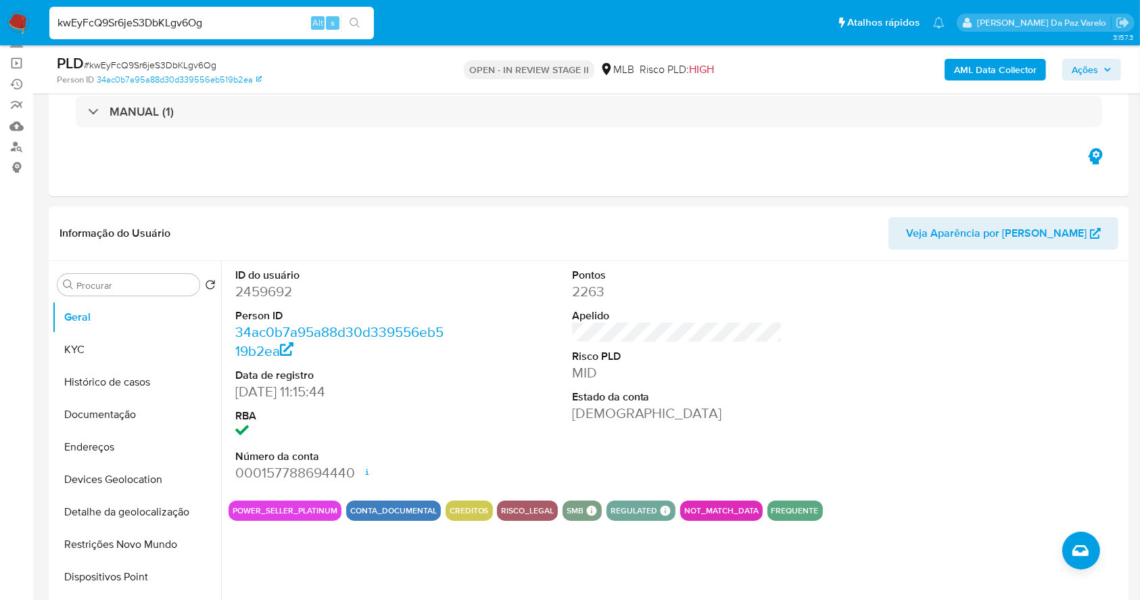
scroll to position [1980, 0]
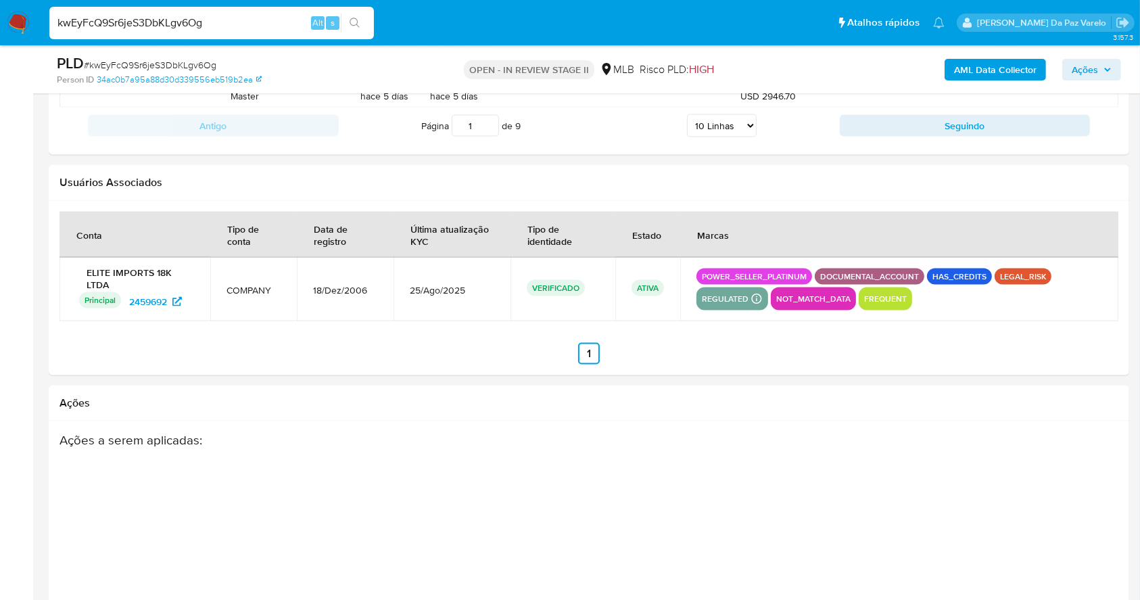
click at [199, 19] on input "kwEyFcQ9Sr6jeS3DbKLgv6Og" at bounding box center [211, 23] width 325 height 18
paste input "33765295000146"
click at [270, 28] on input "33765295000146" at bounding box center [211, 23] width 325 height 18
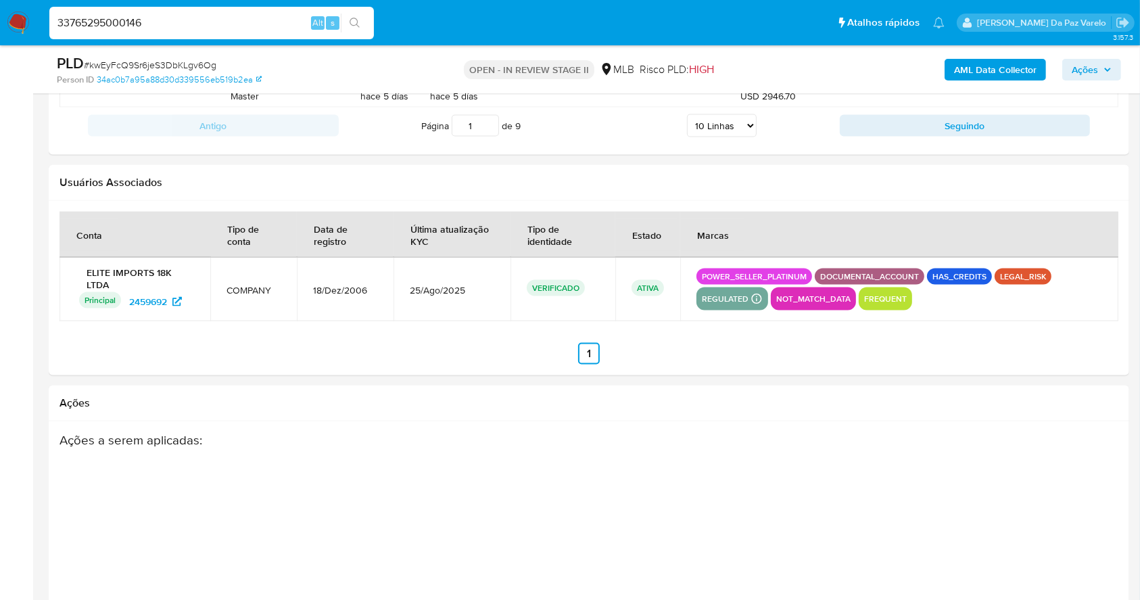
paste input "Km8kJhpYJlUi1tEJRBcQ0TZo"
type input "Km8kJhpYJlUi1tEJRBcQ0TZo"
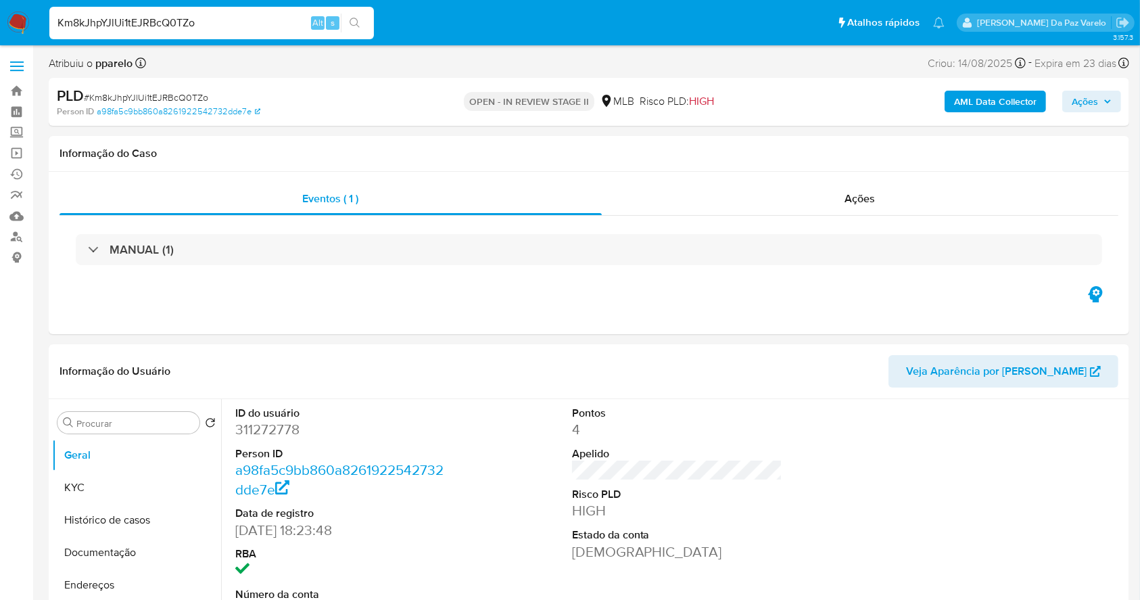
select select "10"
click at [143, 464] on button "Geral" at bounding box center [131, 455] width 158 height 32
click at [137, 484] on button "KYC" at bounding box center [131, 487] width 158 height 32
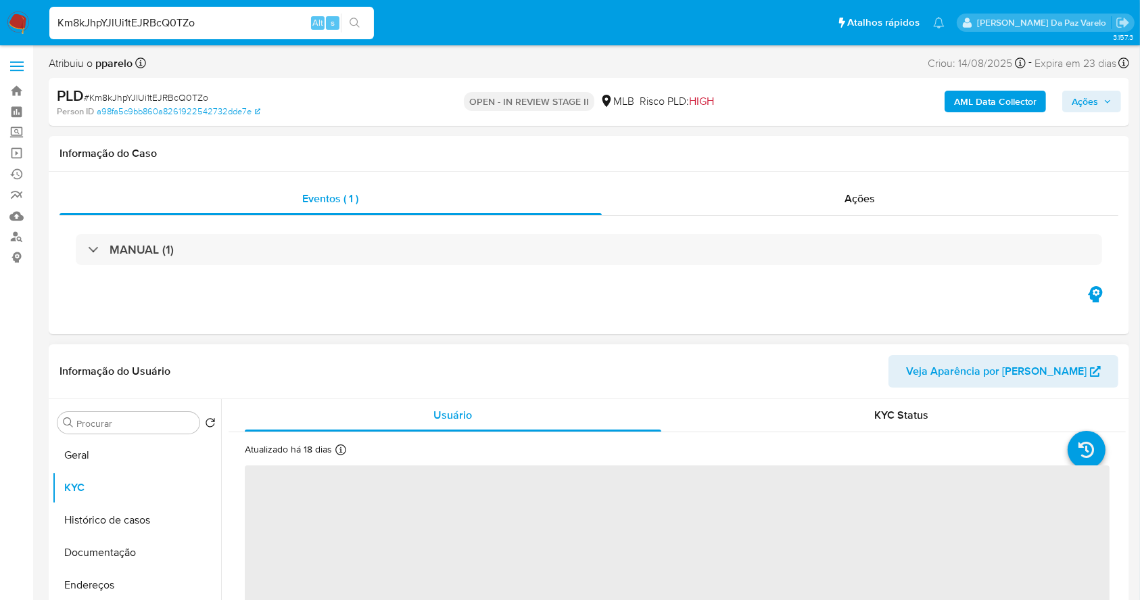
click at [335, 444] on icon at bounding box center [340, 449] width 11 height 11
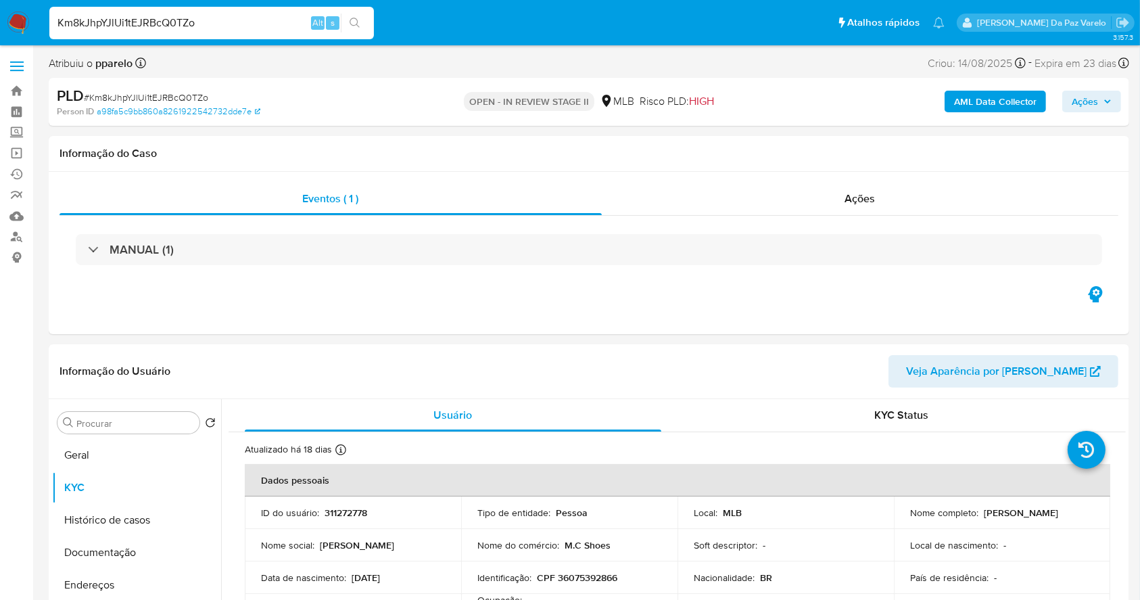
click at [248, 24] on input "Km8kJhpYJlUi1tEJRBcQ0TZo" at bounding box center [211, 23] width 325 height 18
paste input "QxhSw3a9VVJ7VTjmANnJ3gtY"
type input "QxhSw3a9VVJ7VTjmANnJ3gtY["
click at [127, 455] on button "Geral" at bounding box center [131, 455] width 158 height 32
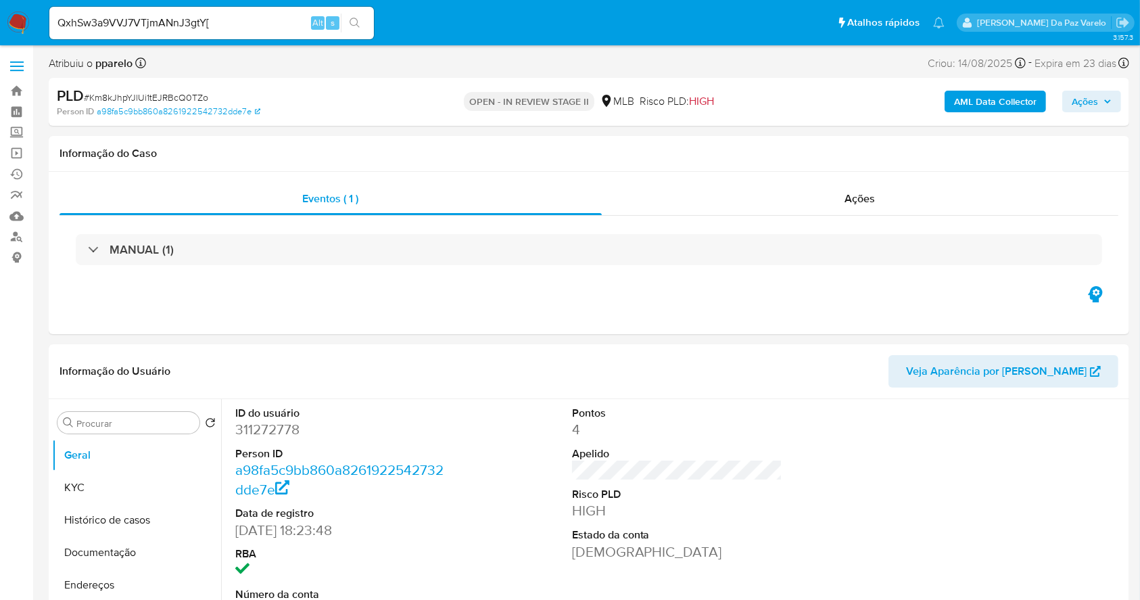
click at [247, 24] on input "QxhSw3a9VVJ7VTjmANnJ3gtY[" at bounding box center [211, 23] width 325 height 18
type input "QxhSw3a9VVJ7VTjmANnJ3gtY"
click at [354, 18] on icon "search-icon" at bounding box center [355, 23] width 11 height 11
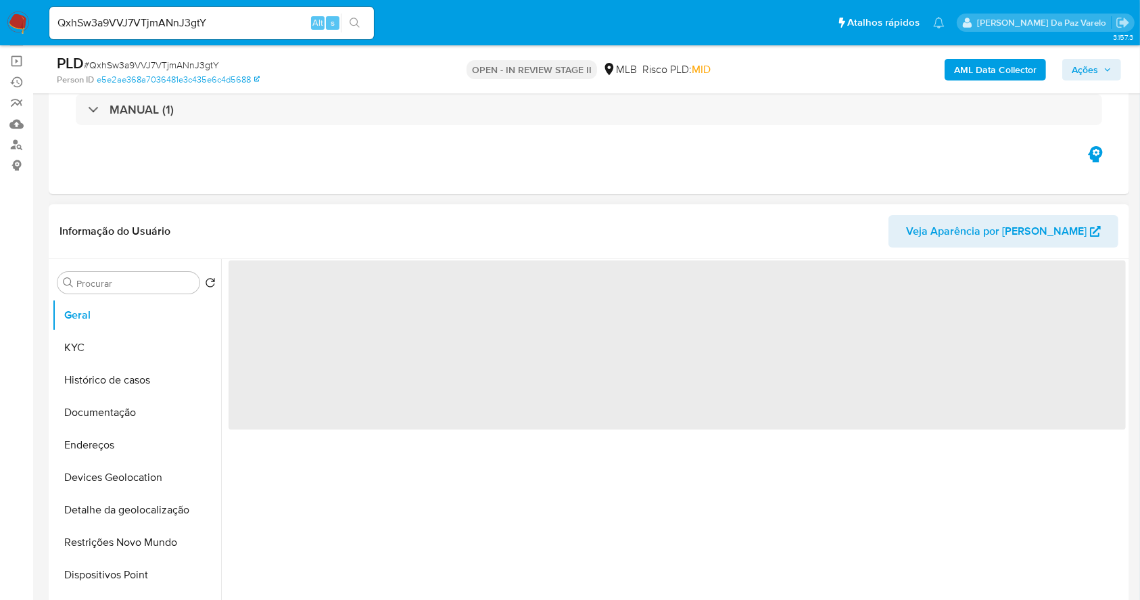
scroll to position [180, 0]
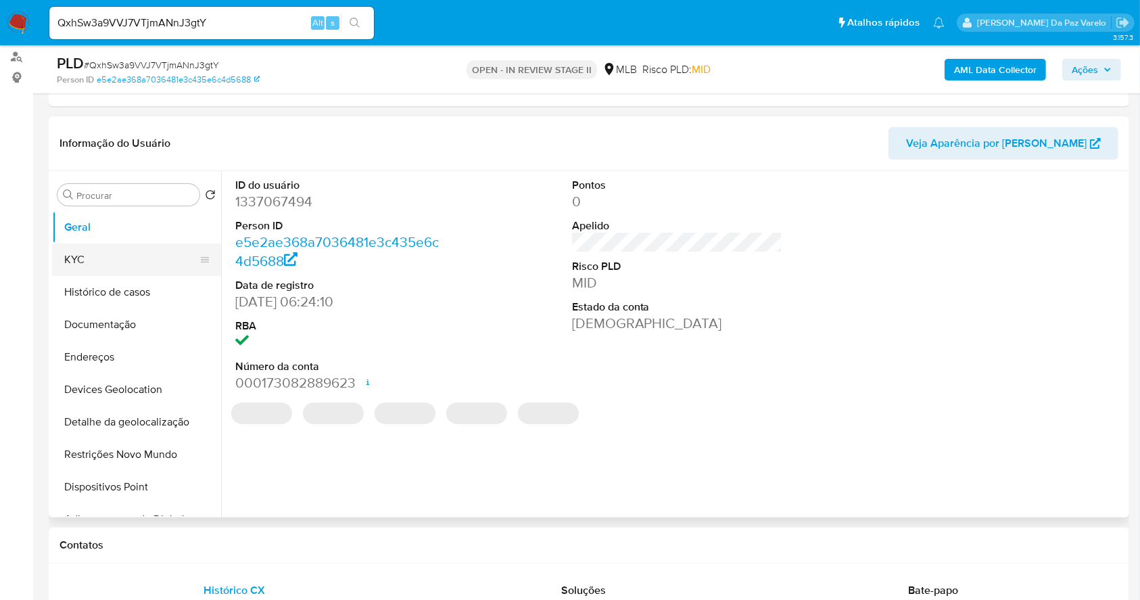
click at [110, 260] on button "KYC" at bounding box center [131, 259] width 158 height 32
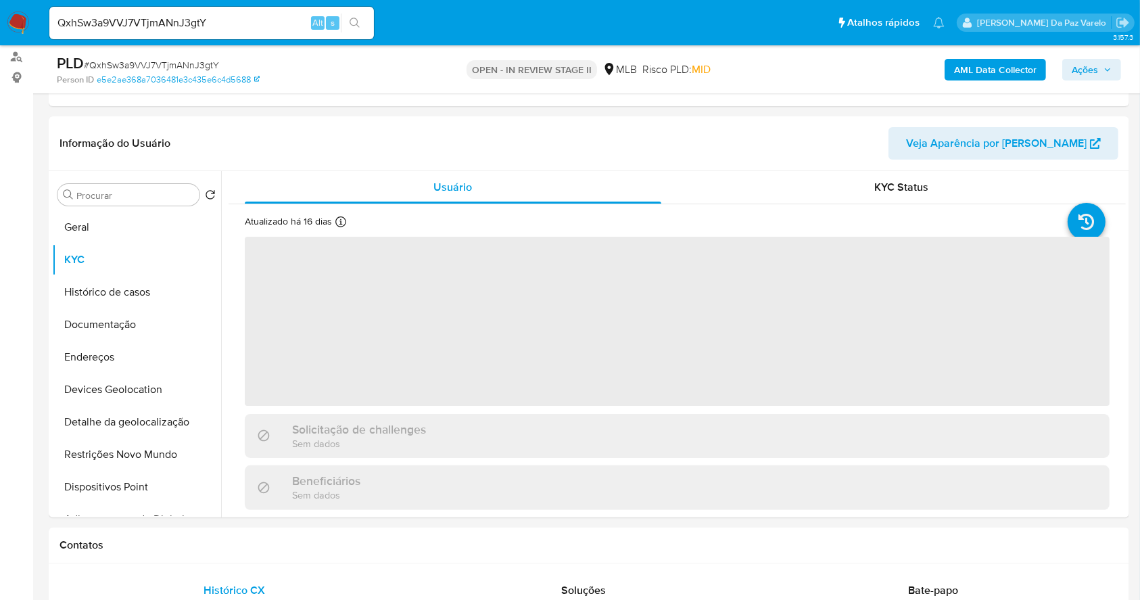
select select "10"
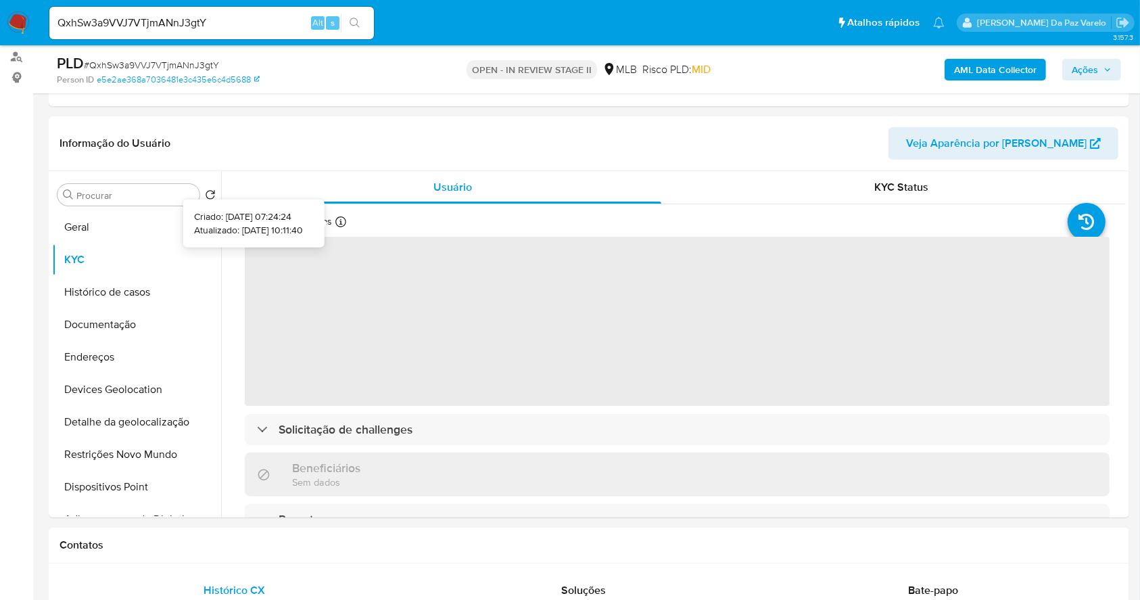
click at [335, 224] on icon at bounding box center [340, 221] width 11 height 11
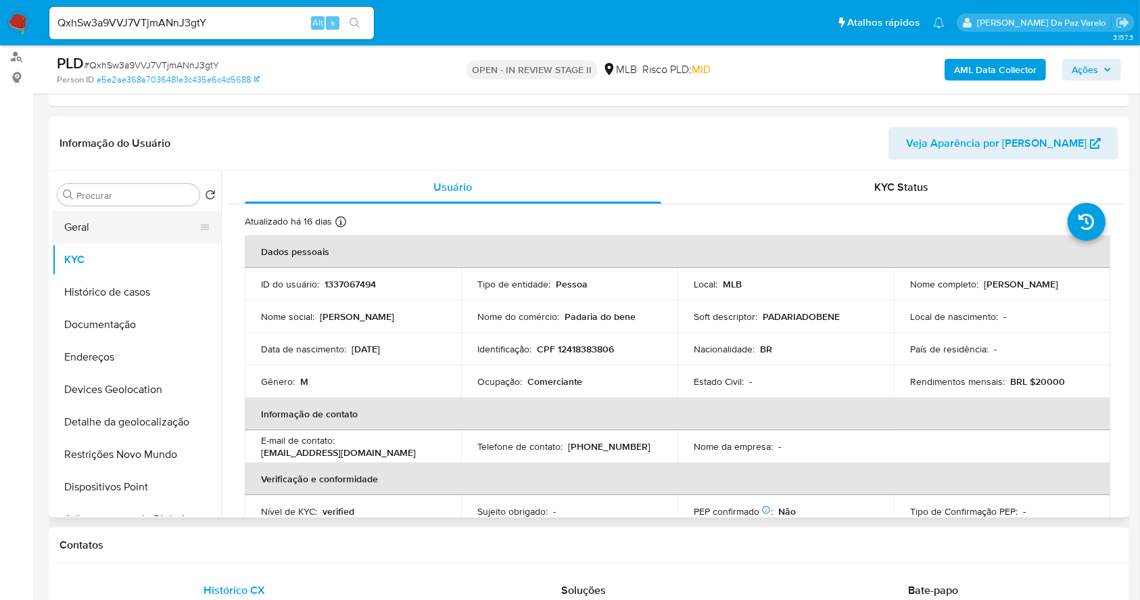
click at [142, 224] on button "Geral" at bounding box center [131, 227] width 158 height 32
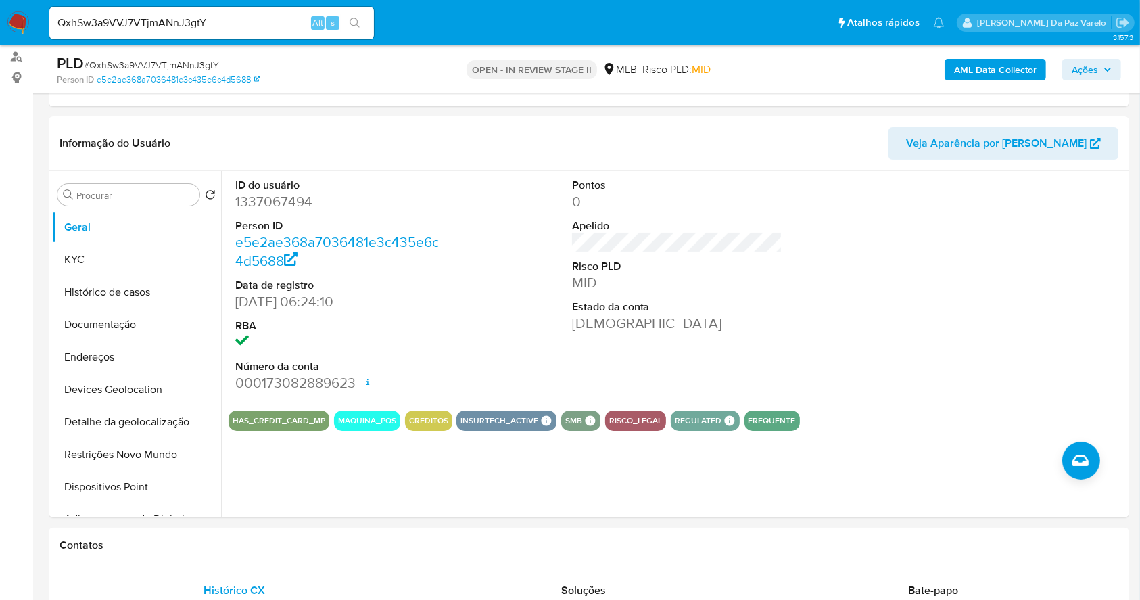
click at [168, 24] on input "QxhSw3a9VVJ7VTjmANnJ3gtY" at bounding box center [211, 23] width 325 height 18
paste input "hozliUUzVCI6t5y98Z5tlVrX"
type input "hozliUUzVCI6t5y98Z5tlVrX"
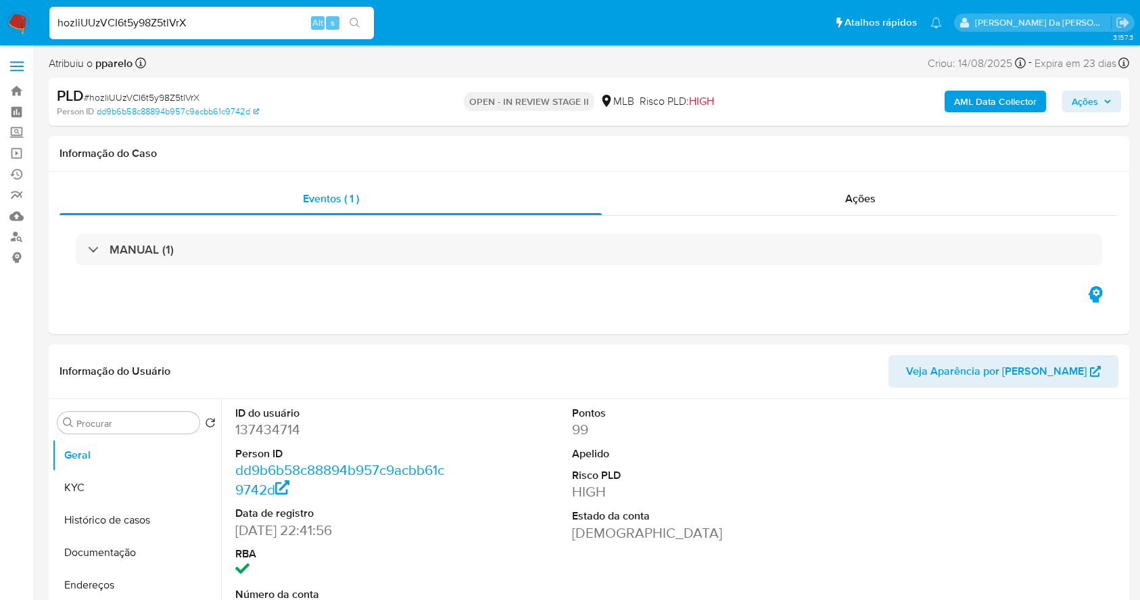
select select "10"
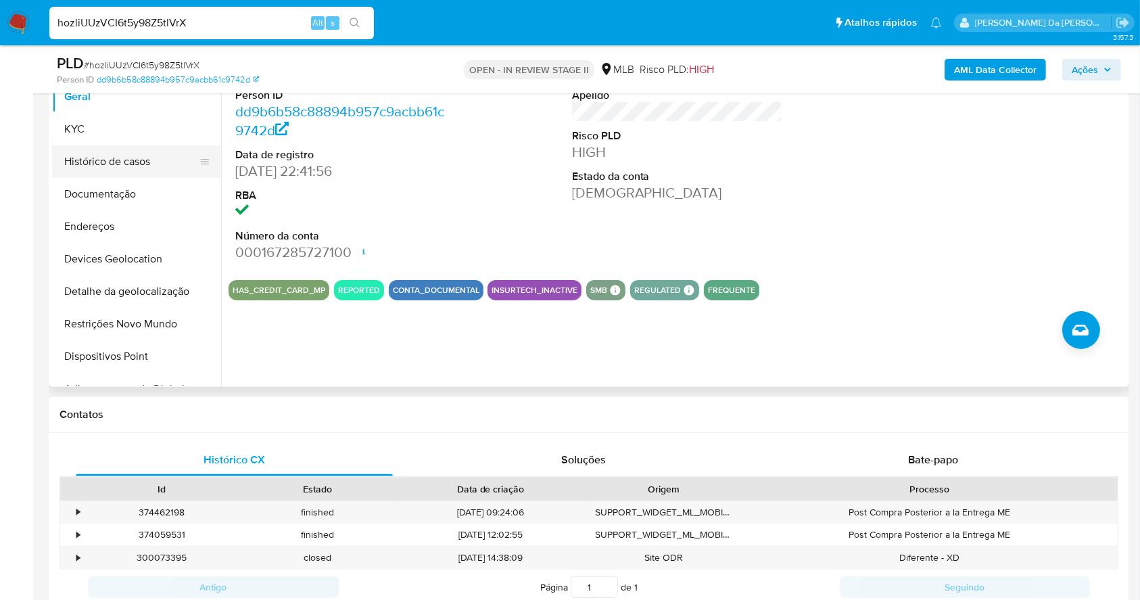
click at [110, 166] on button "Histórico de casos" at bounding box center [131, 161] width 158 height 32
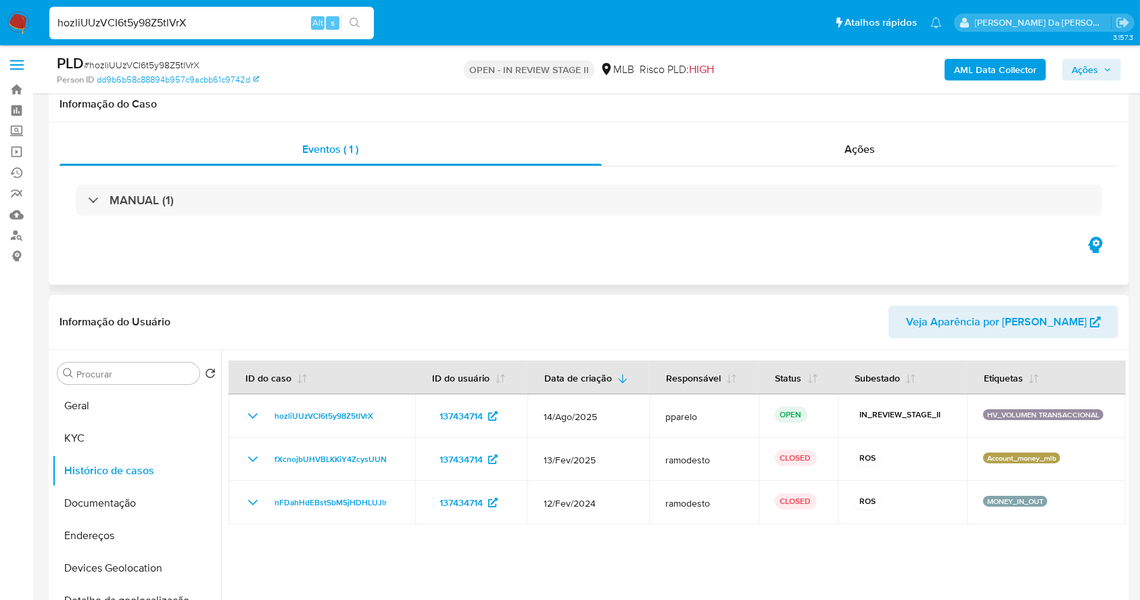
scroll to position [0, 0]
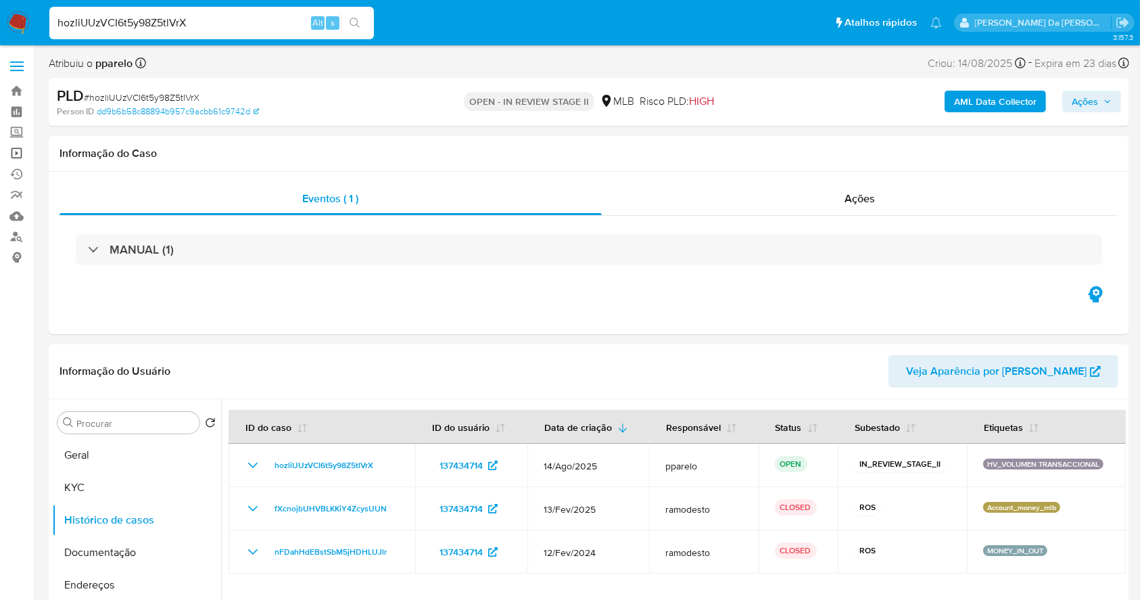
click at [16, 153] on link "Operações em massa" at bounding box center [80, 153] width 161 height 21
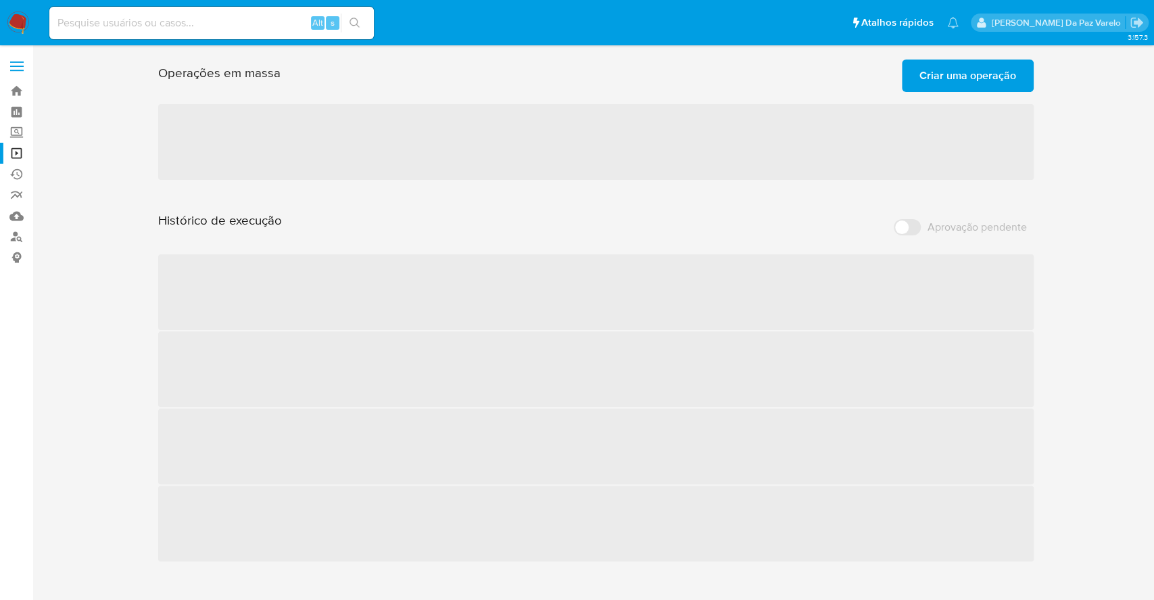
click at [946, 71] on span "Criar uma operação" at bounding box center [967, 76] width 97 height 30
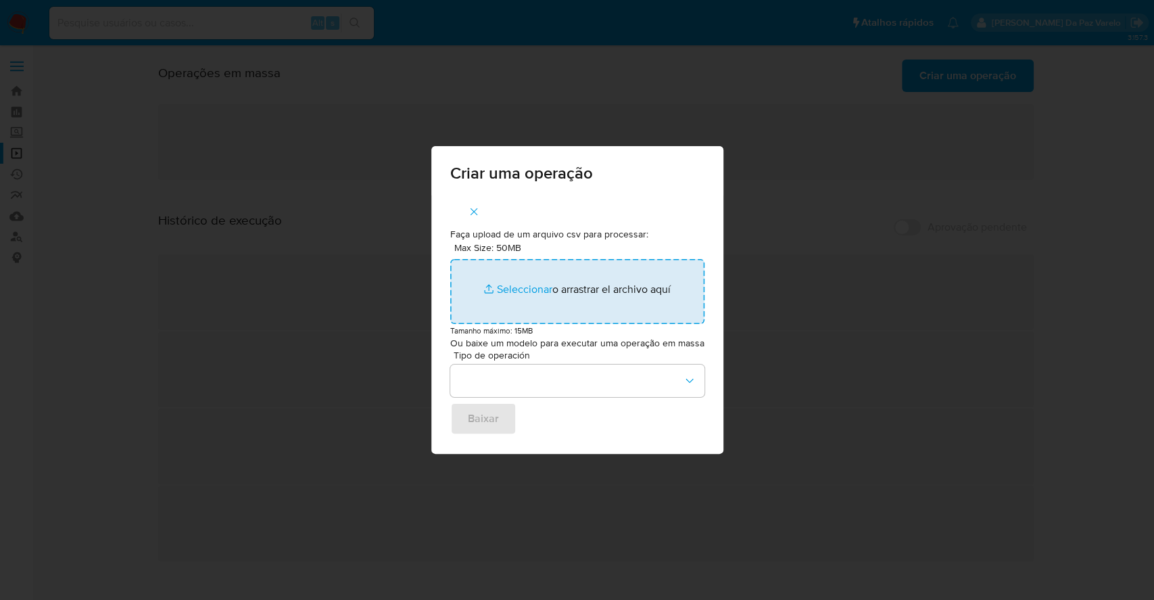
click at [525, 287] on input "Max Size: 50MB Seleccionar archivos" at bounding box center [577, 291] width 254 height 65
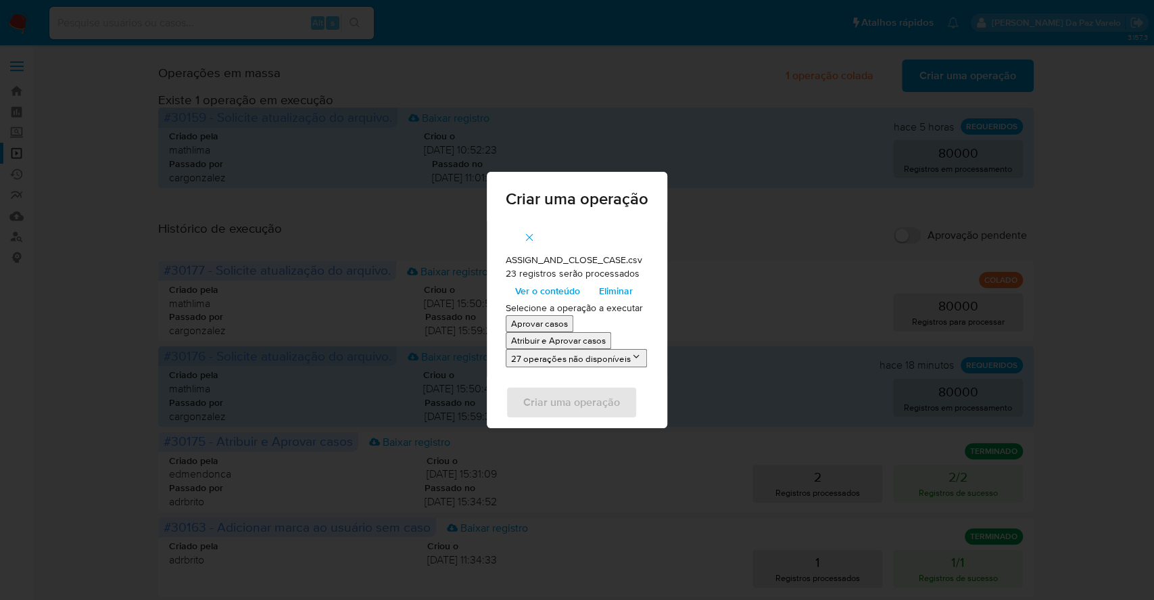
click at [565, 339] on p "Atribuir e Aprovar casos" at bounding box center [558, 340] width 95 height 13
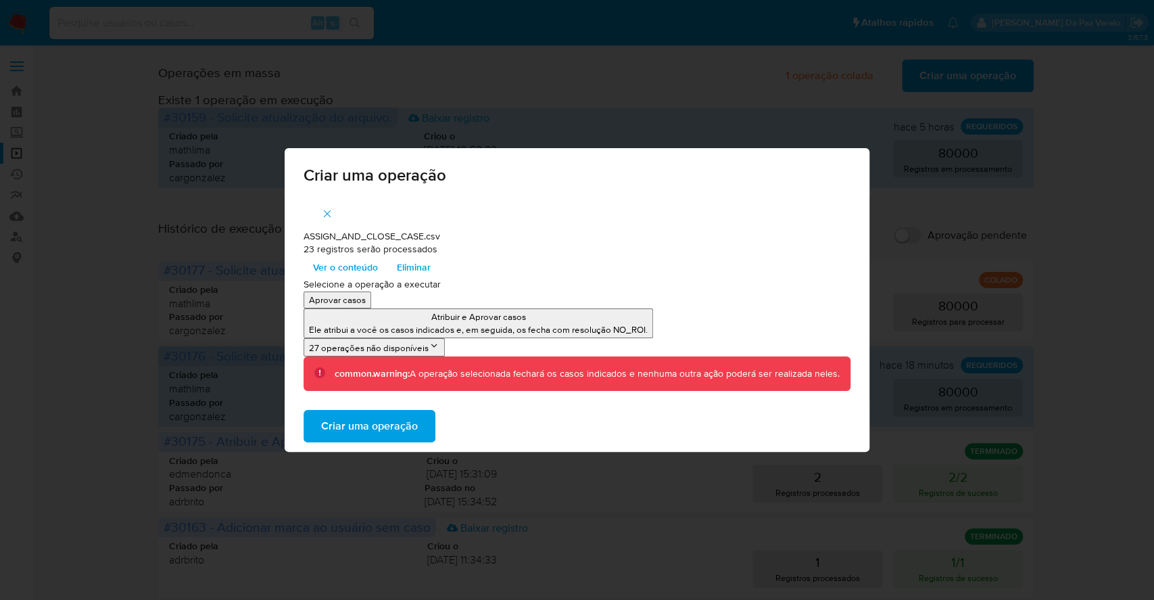
click at [363, 274] on span "Ver o conteúdo" at bounding box center [345, 267] width 65 height 19
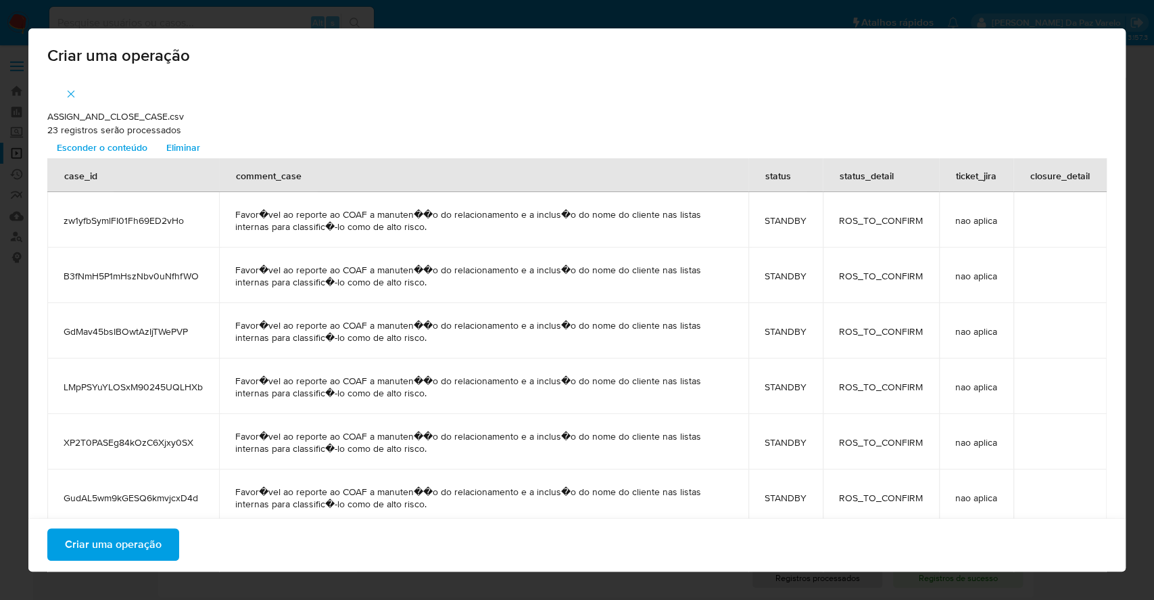
click at [141, 544] on span "Criar uma operação" at bounding box center [113, 544] width 97 height 30
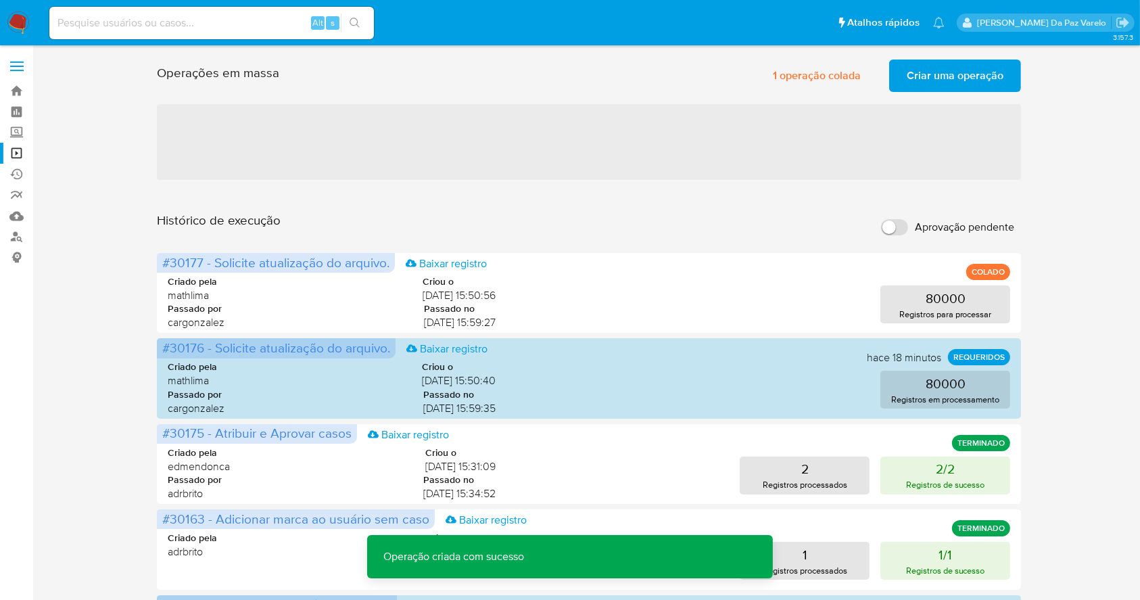
click at [934, 84] on span "Criar uma operação" at bounding box center [955, 76] width 97 height 30
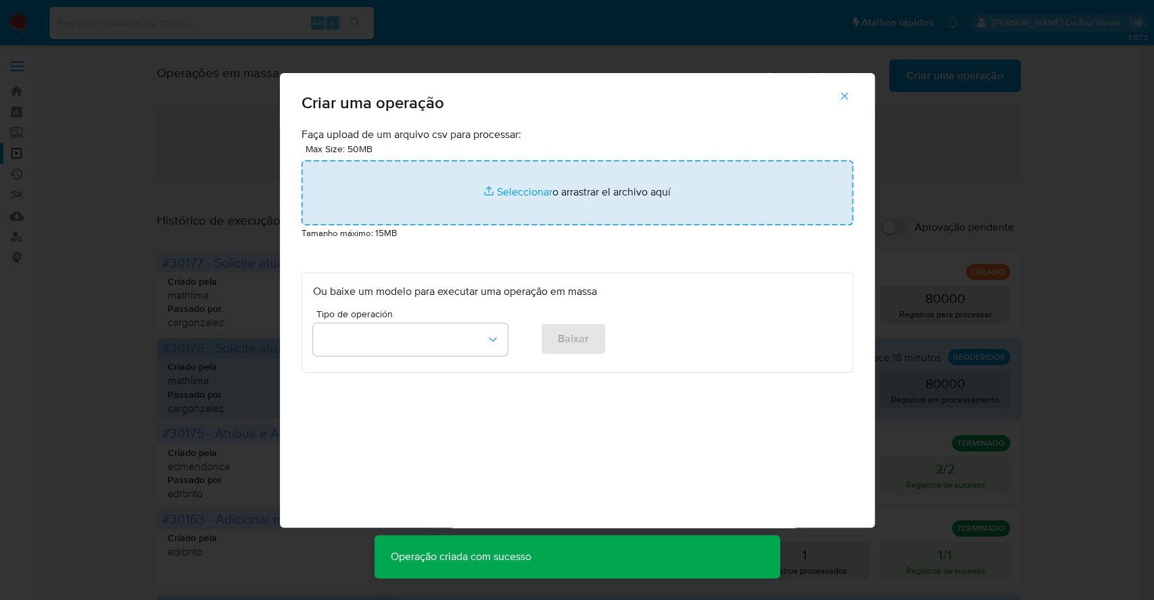
click at [516, 191] on input "file" at bounding box center [578, 192] width 552 height 65
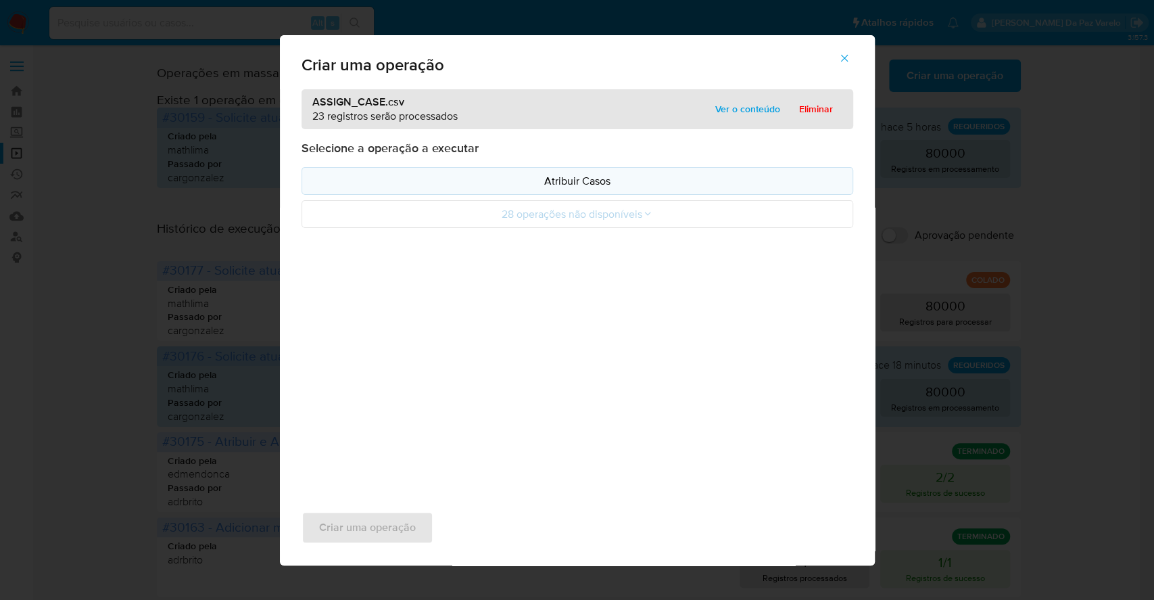
click at [590, 174] on p "Atribuir Casos" at bounding box center [577, 181] width 529 height 16
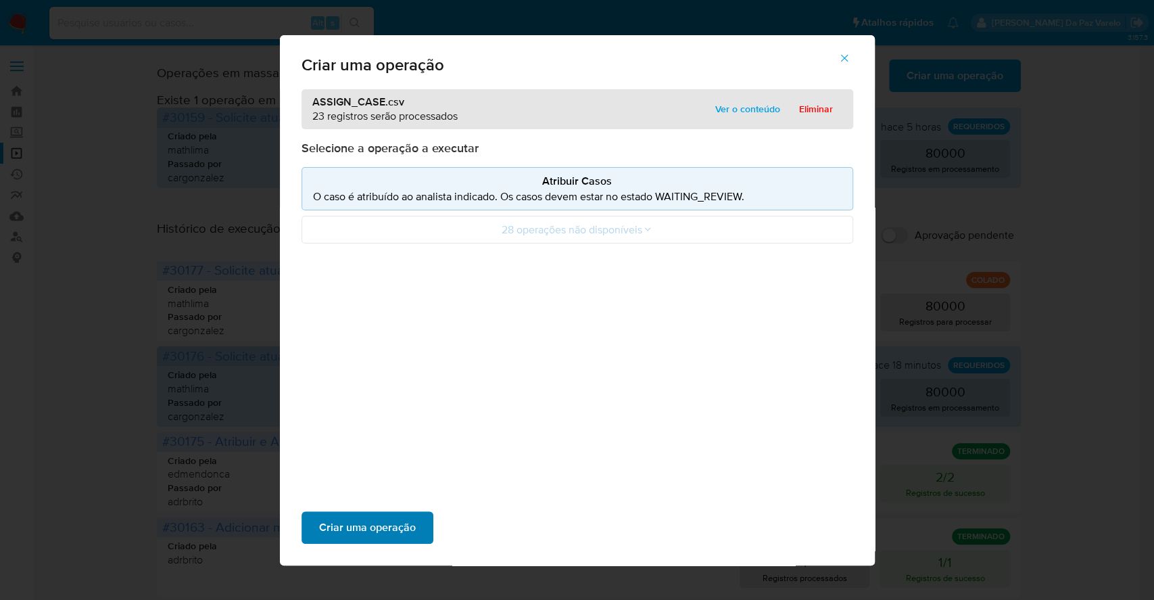
click at [389, 528] on span "Criar uma operação" at bounding box center [367, 527] width 97 height 30
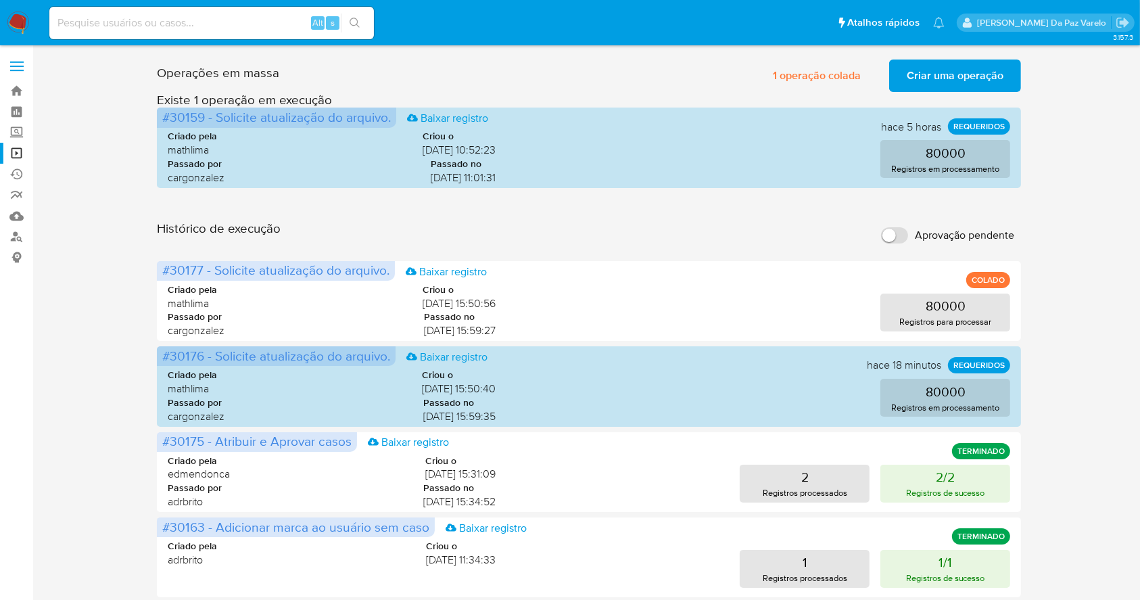
click at [268, 33] on div "Alt s" at bounding box center [211, 23] width 325 height 32
click at [271, 10] on div "Alt s" at bounding box center [211, 23] width 325 height 32
click at [268, 29] on input at bounding box center [211, 23] width 325 height 18
paste input "dT70GDlLip1Q6Sw6bKMY2nrA"
type input "dT70GDlLip1Q6Sw6bKMY2nrA"
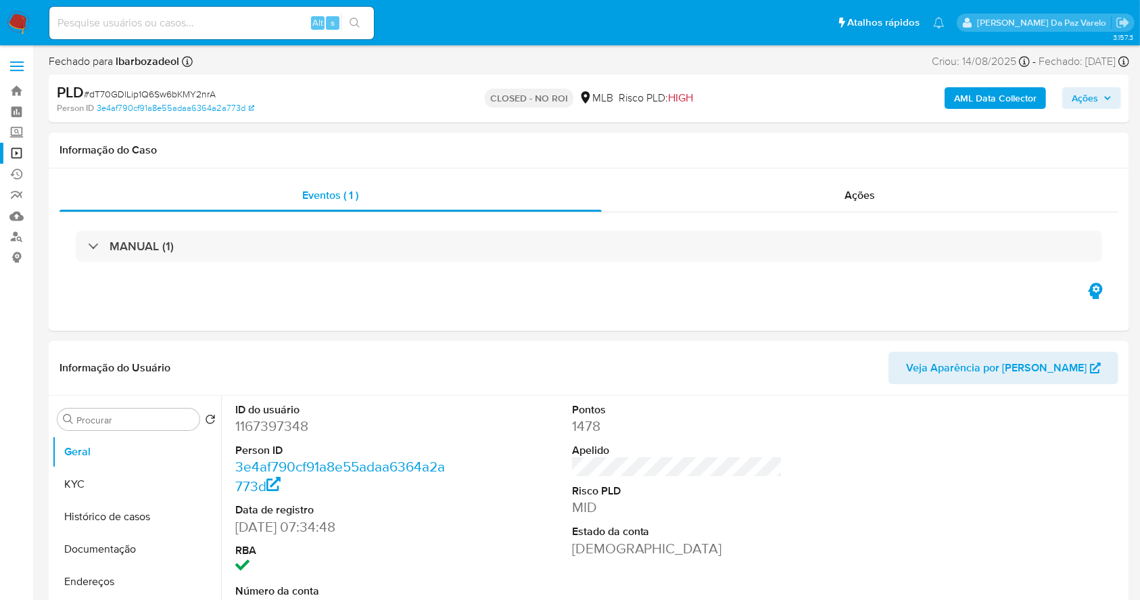
select select "10"
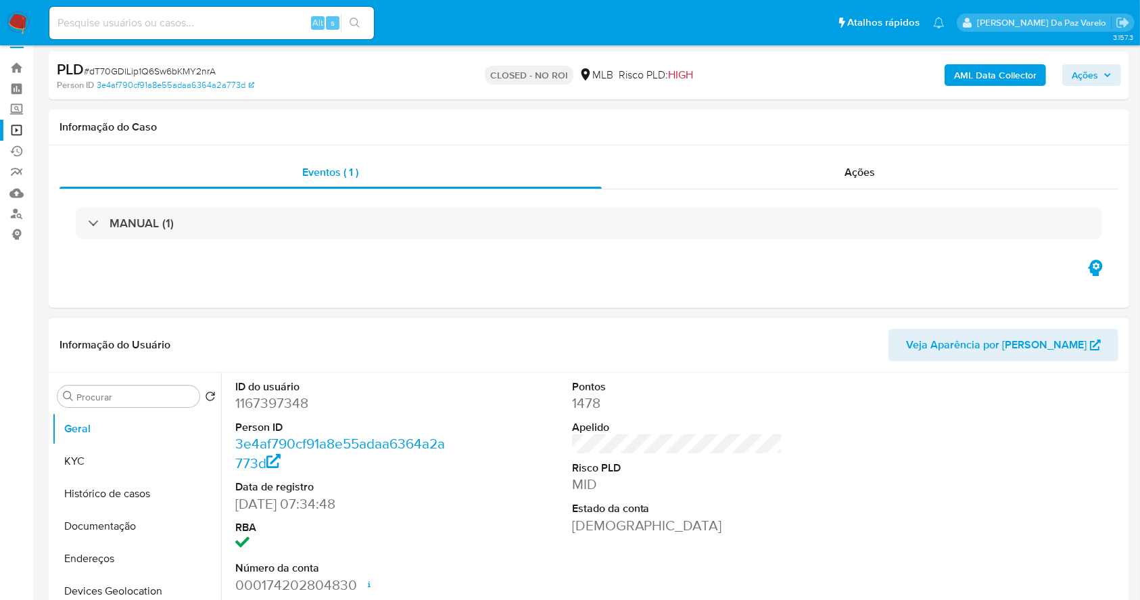
scroll to position [90, 0]
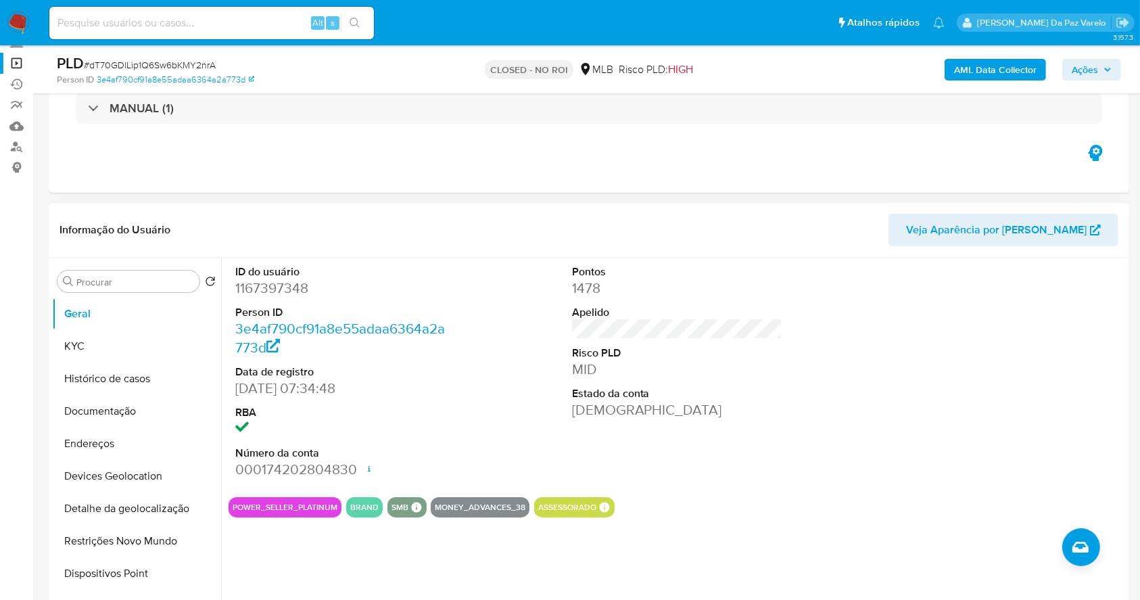
drag, startPoint x: 137, startPoint y: 385, endPoint x: 241, endPoint y: 291, distance: 140.7
click at [135, 385] on button "Histórico de casos" at bounding box center [136, 378] width 169 height 32
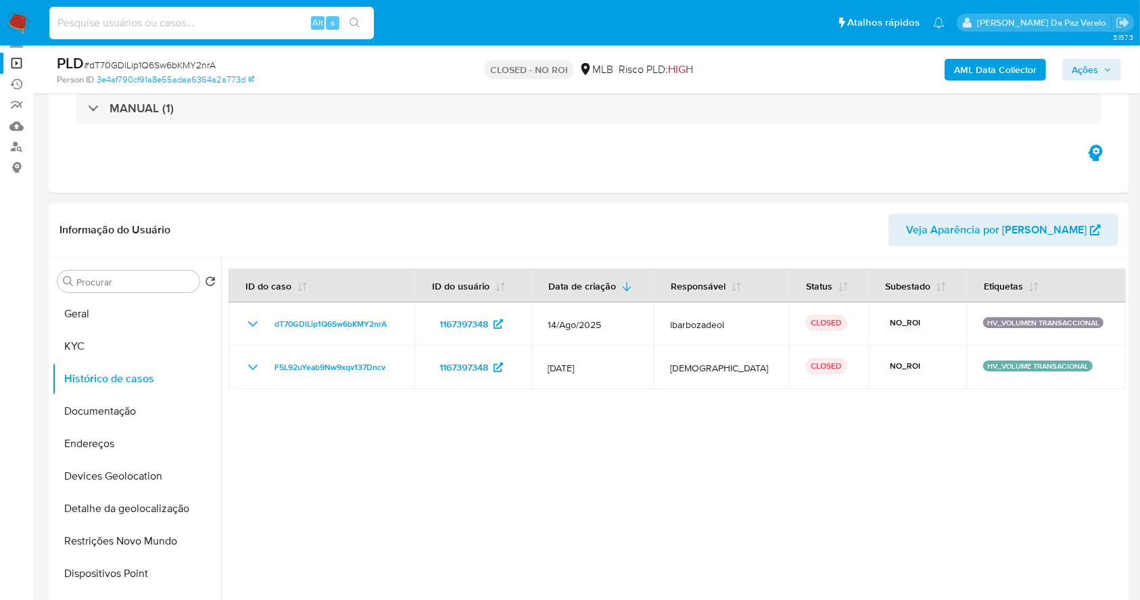
click at [225, 24] on input at bounding box center [211, 23] width 325 height 18
paste input "VwD4vnnKMKLUj1IKvIUAJLPo"
type input "VwD4vnnKMKLUj1IKvIUAJLPo"
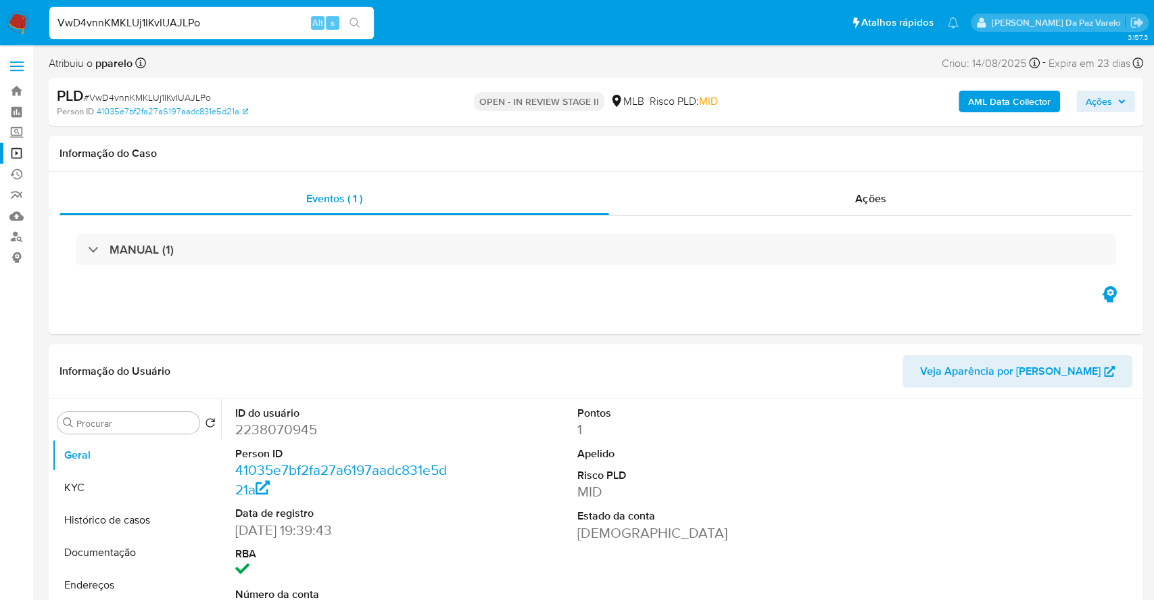
select select "10"
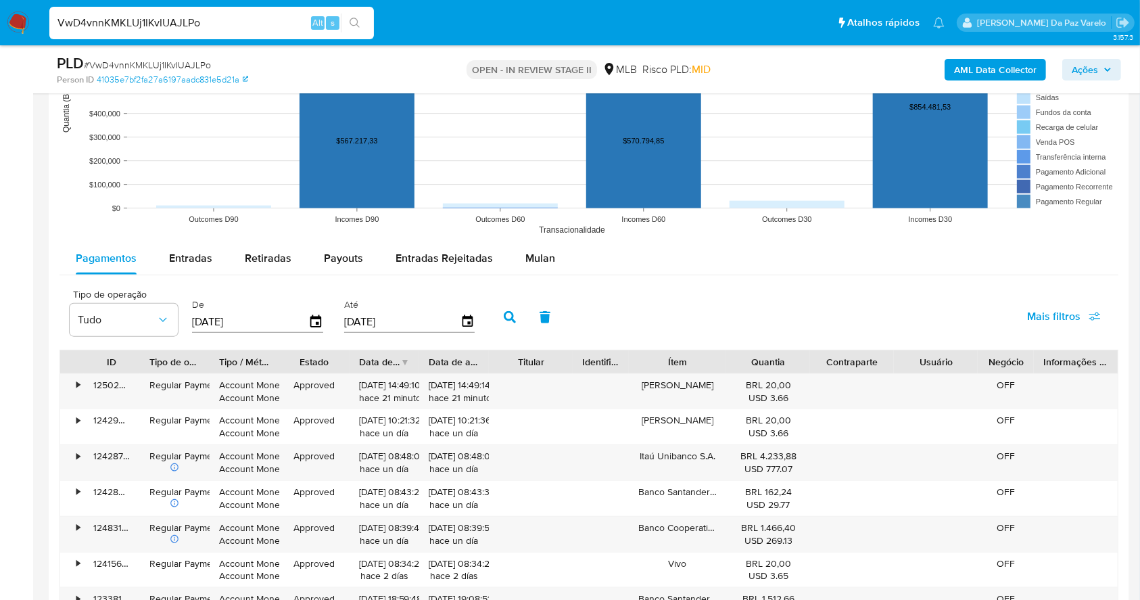
scroll to position [1392, 0]
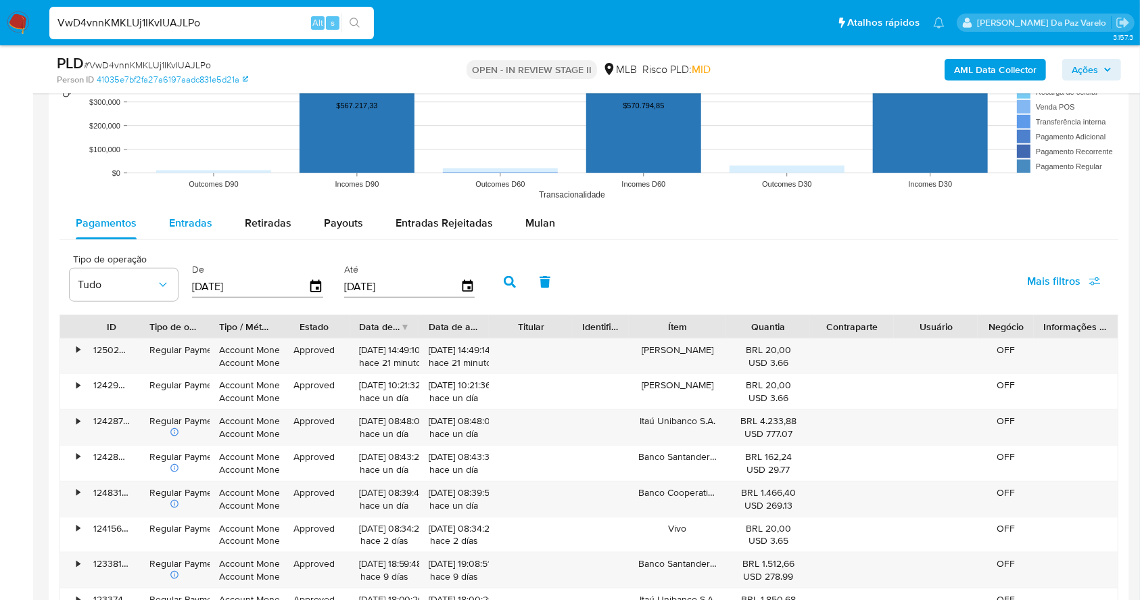
click at [171, 215] on span "Entradas" at bounding box center [190, 223] width 43 height 16
select select "10"
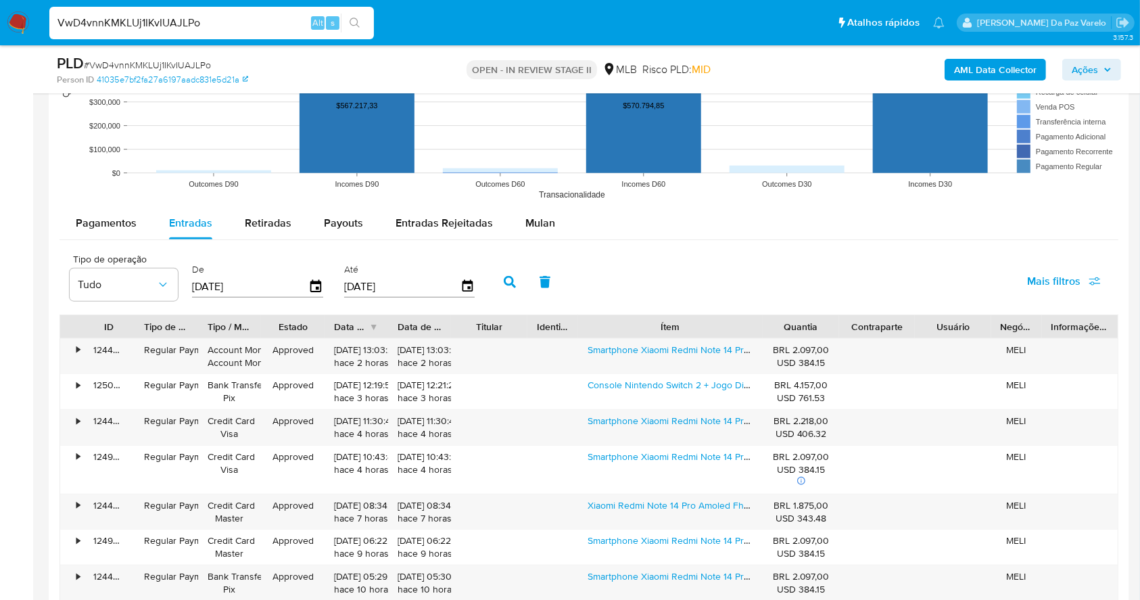
drag, startPoint x: 716, startPoint y: 327, endPoint x: 803, endPoint y: 327, distance: 87.2
click at [803, 327] on div "ID Tipo de operação Tipo / Método Estado Data de criação Data de aprovação Titu…" at bounding box center [588, 326] width 1057 height 23
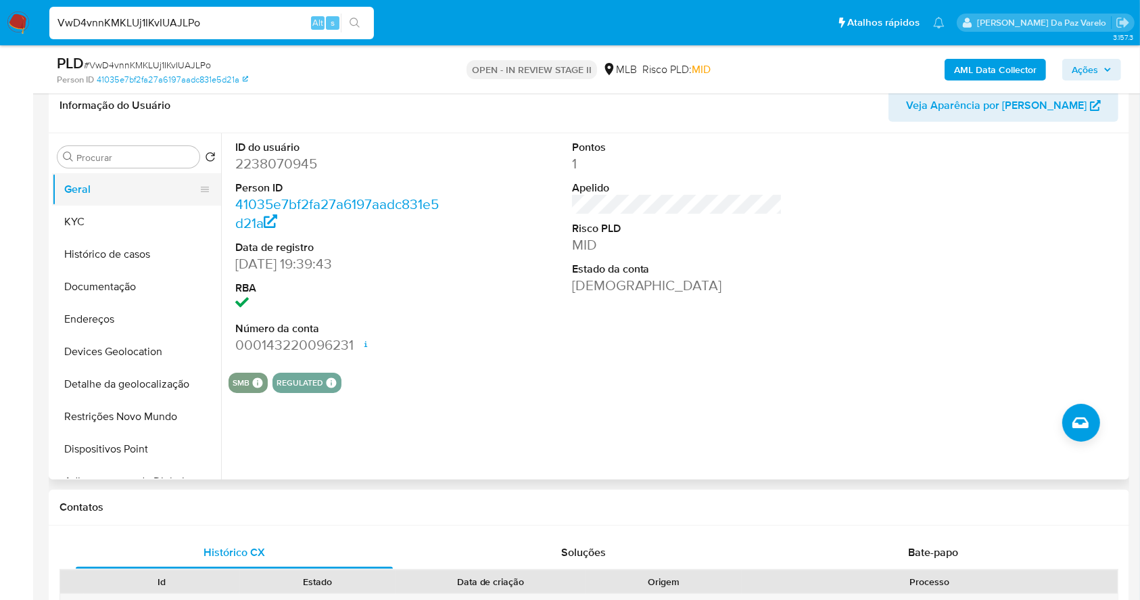
scroll to position [130, 0]
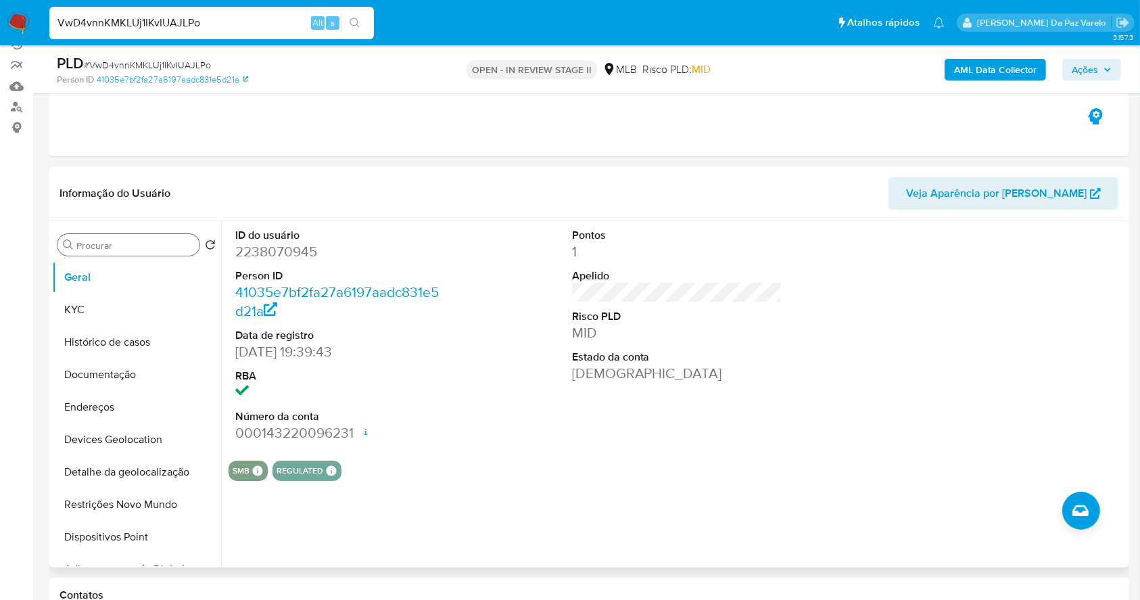
click at [164, 249] on input "Procurar" at bounding box center [135, 245] width 118 height 12
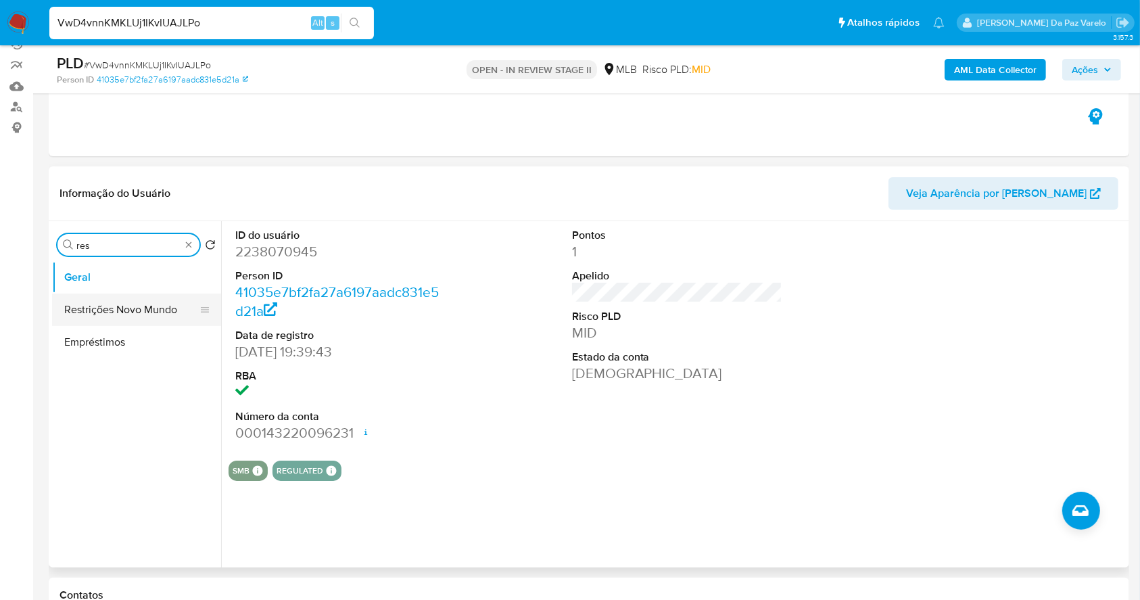
type input "res"
click at [162, 314] on button "Restrições Novo Mundo" at bounding box center [131, 309] width 158 height 32
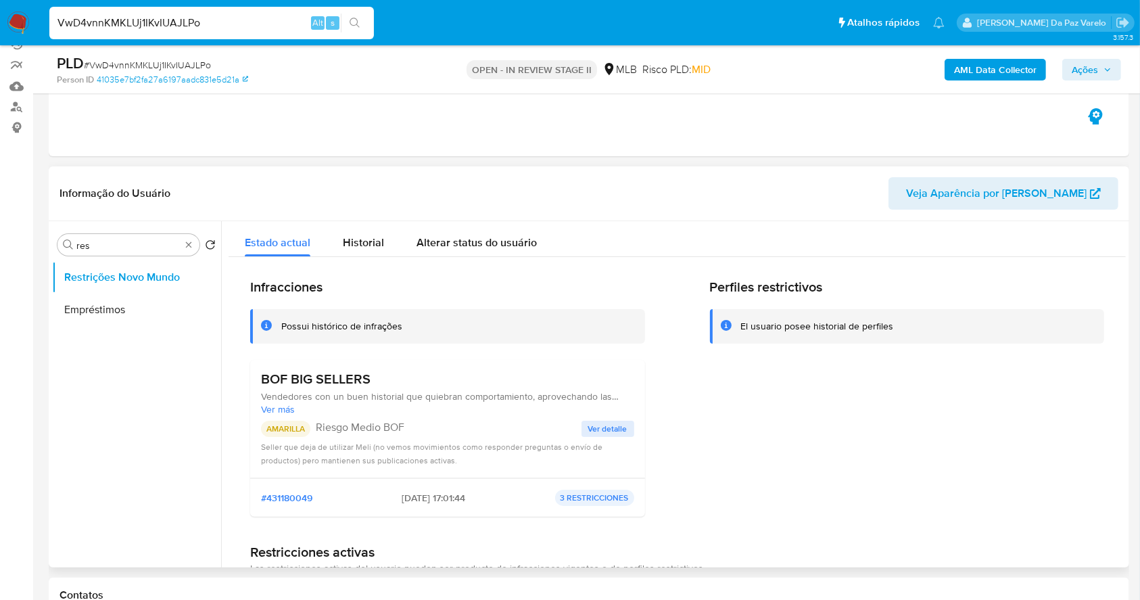
click at [597, 429] on span "Ver detalle" at bounding box center [607, 429] width 39 height 14
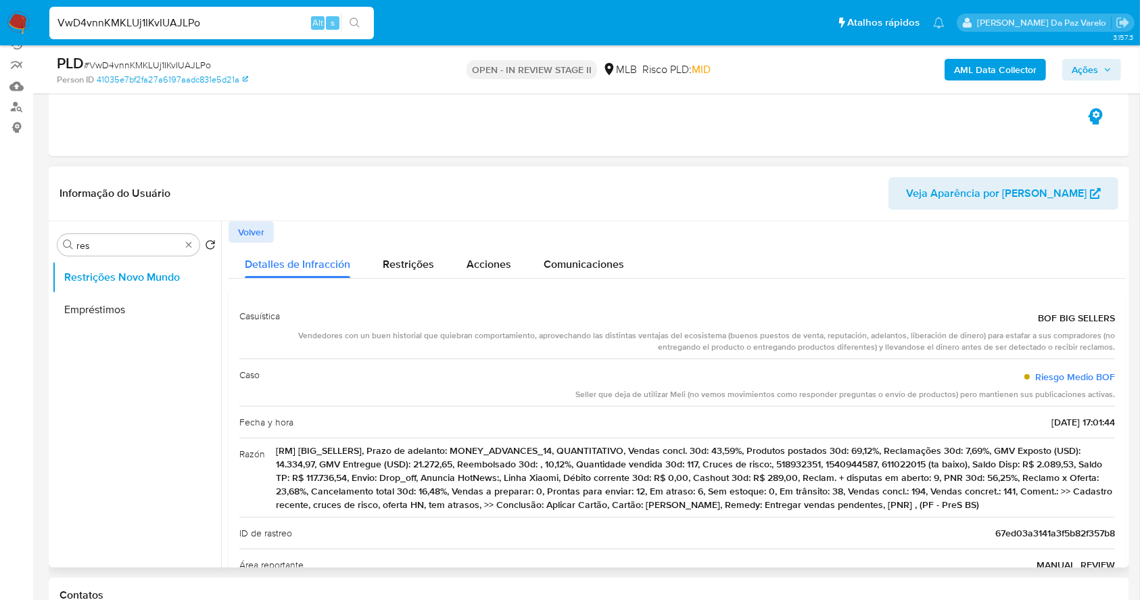
click at [258, 219] on div "Informação do Usuário Veja Aparência por Pessoa" at bounding box center [589, 193] width 1080 height 55
click at [264, 224] on span "Volver" at bounding box center [251, 231] width 26 height 19
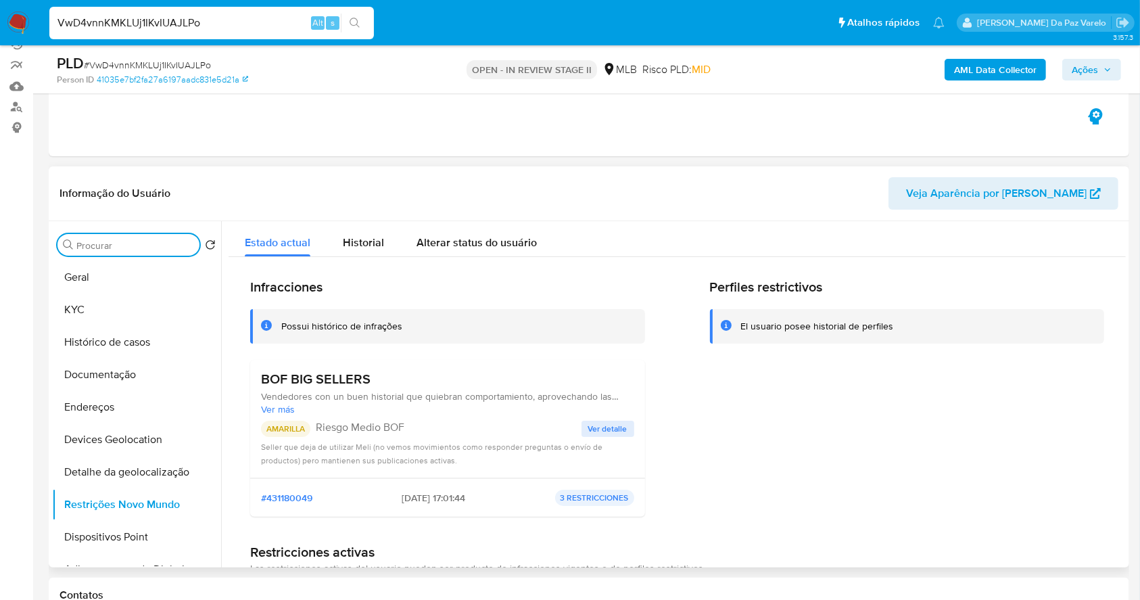
click at [105, 243] on input "Procurar" at bounding box center [135, 245] width 118 height 12
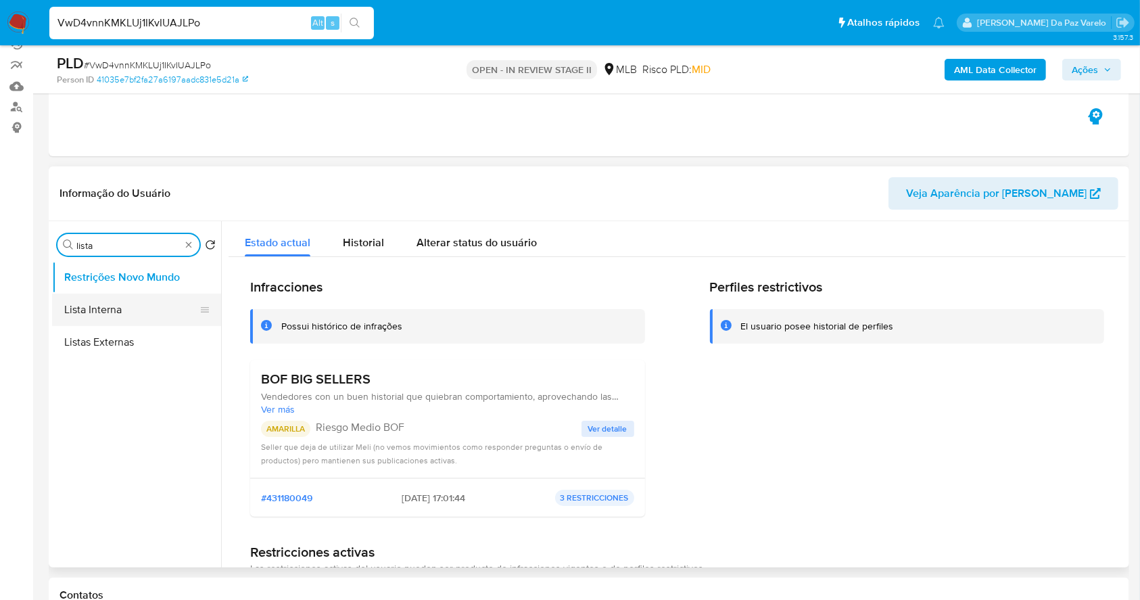
click at [118, 316] on button "Lista Interna" at bounding box center [131, 309] width 158 height 32
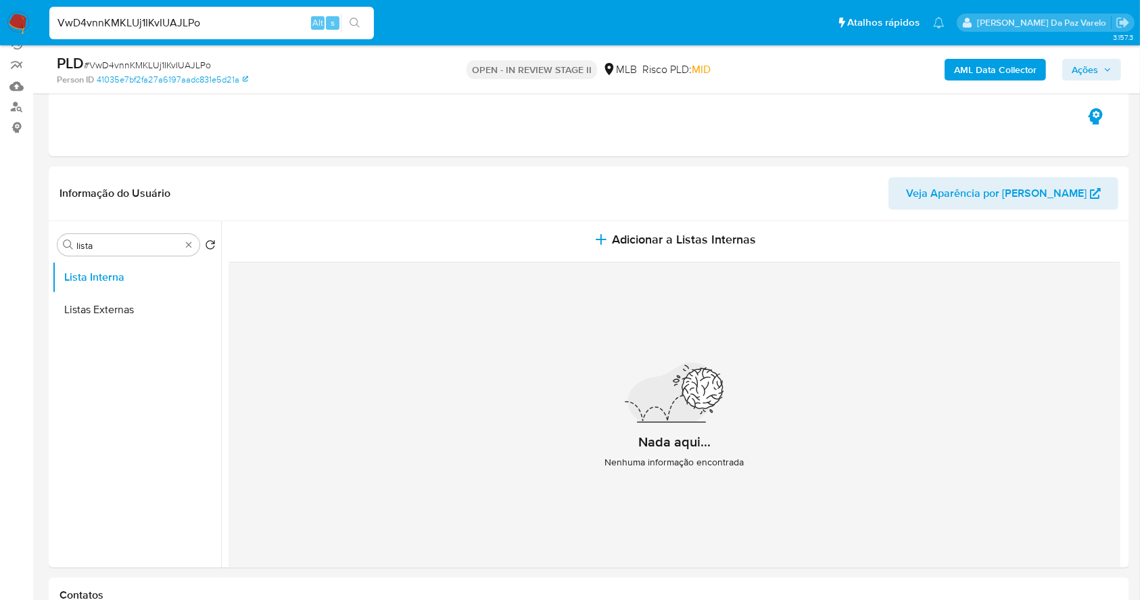
scroll to position [0, 0]
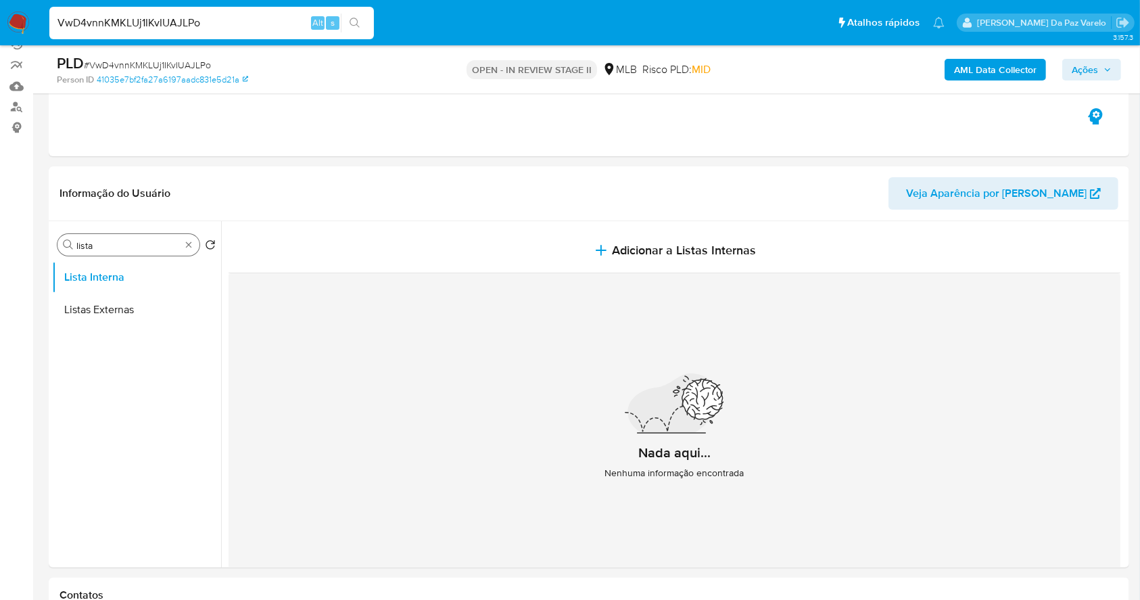
click at [148, 247] on input "lista" at bounding box center [128, 245] width 104 height 12
type input "marca"
click at [139, 311] on button "Marcas AML" at bounding box center [131, 309] width 158 height 32
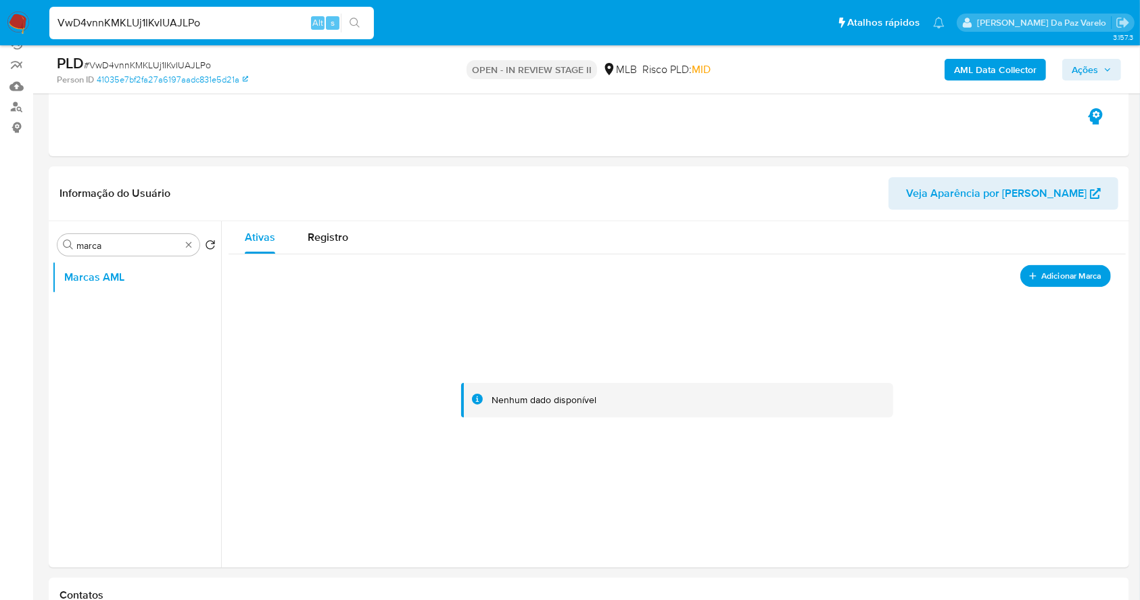
click at [1070, 274] on span "Adicionar Marca" at bounding box center [1071, 275] width 60 height 17
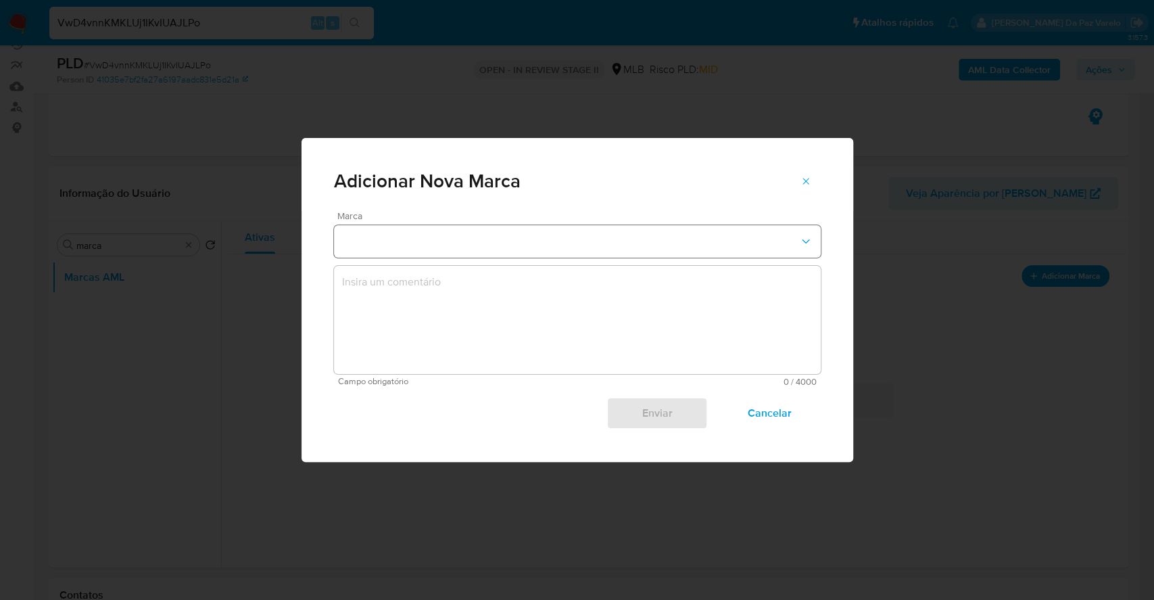
drag, startPoint x: 416, startPoint y: 220, endPoint x: 412, endPoint y: 237, distance: 16.7
click at [415, 220] on div "Marca" at bounding box center [577, 234] width 487 height 47
click at [411, 241] on button "marks-modal" at bounding box center [577, 241] width 487 height 32
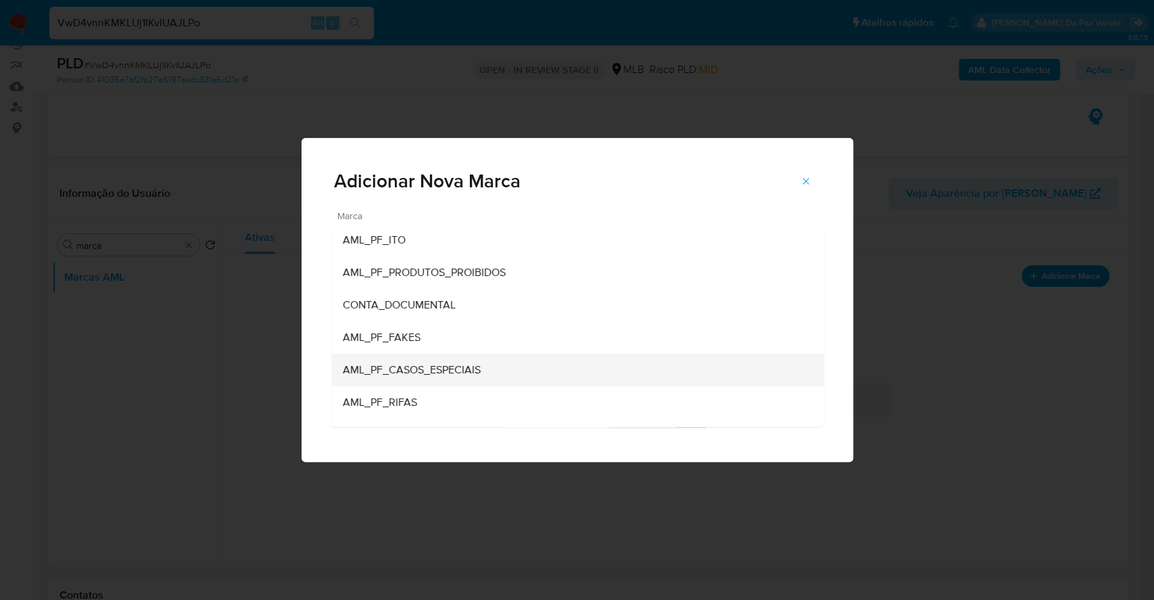
click at [465, 375] on span "AML_PF_CASOS_ESPECIAIS" at bounding box center [411, 370] width 138 height 14
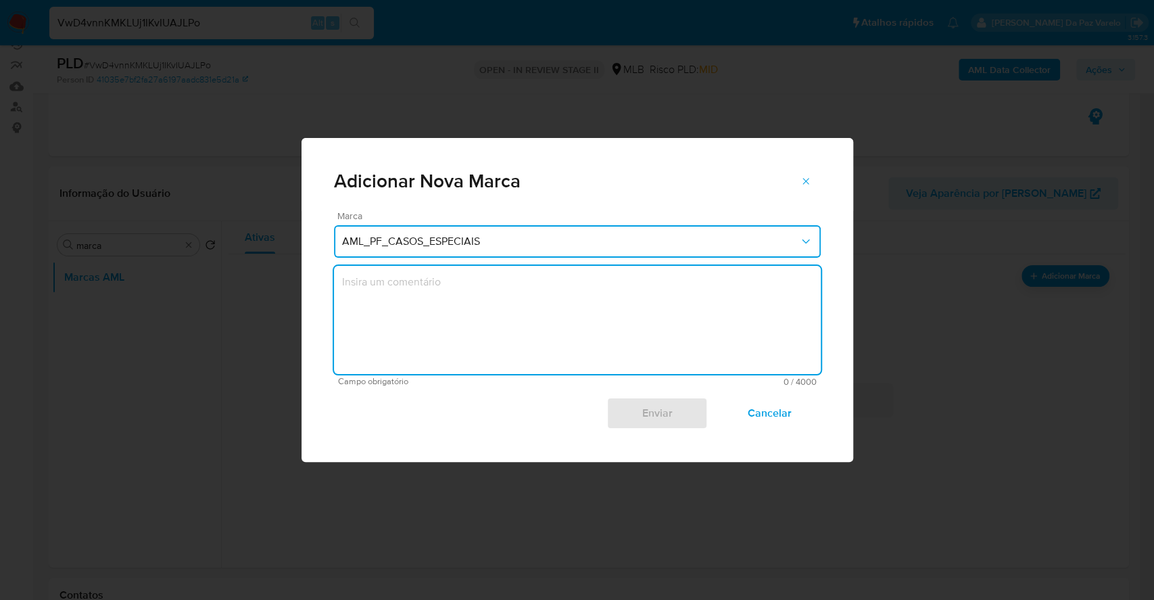
click at [460, 326] on textarea "marks-modal" at bounding box center [577, 320] width 487 height 108
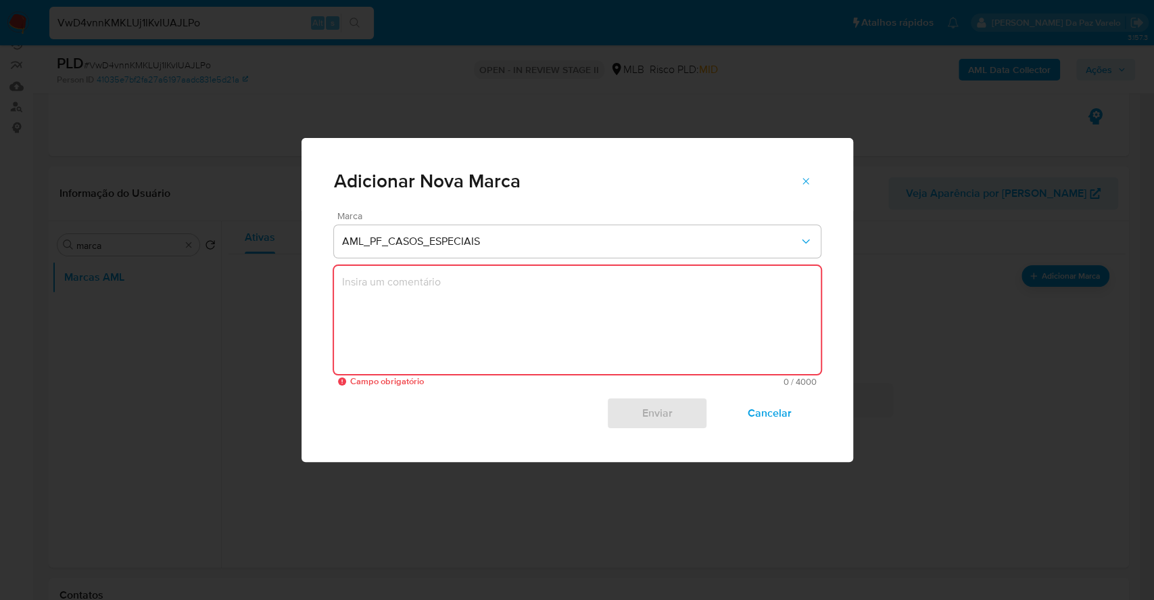
click at [473, 334] on textarea "marks-modal" at bounding box center [577, 320] width 487 height 108
paste textarea "As entradas de recursos advêm, em sua maioria, de vendas realizadas no marketpl…"
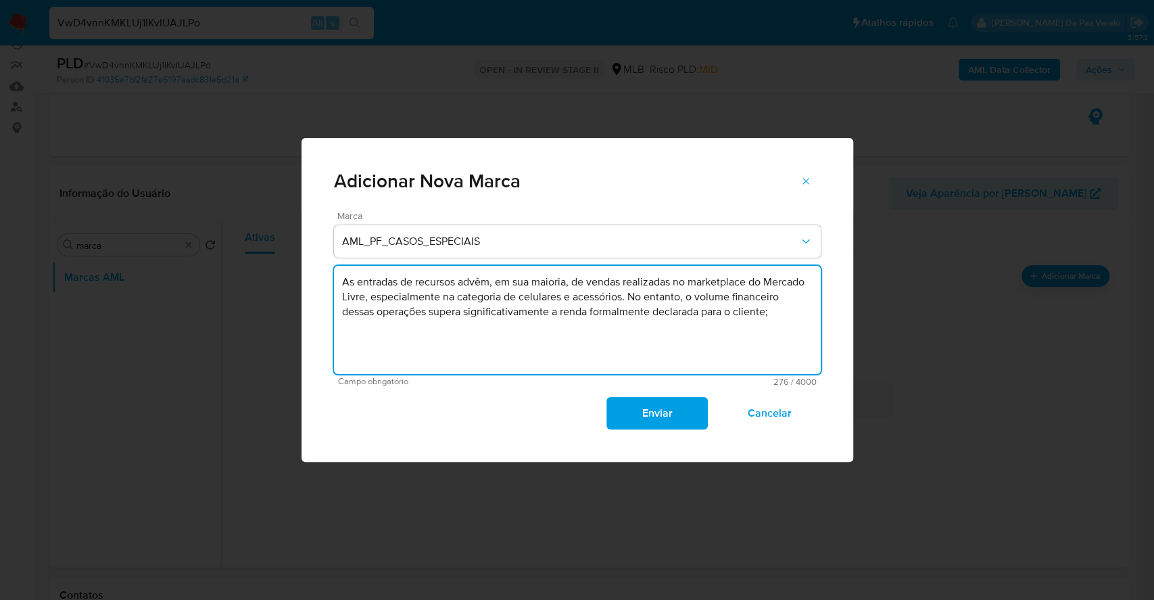
click at [625, 298] on textarea "As entradas de recursos advêm, em sua maioria, de vendas realizadas no marketpl…" at bounding box center [577, 320] width 487 height 108
click at [620, 298] on textarea "As entradas de recursos advêm, em sua maioria, de vendas realizadas no marketpl…" at bounding box center [577, 320] width 487 height 108
click at [623, 298] on textarea "As entradas de recursos advêm, em sua maioria, de vendas realizadas no marketpl…" at bounding box center [577, 320] width 487 height 108
click at [487, 335] on textarea "As entradas de recursos advêm, em sua maioria, de vendas realizadas no marketpl…" at bounding box center [577, 320] width 487 height 108
click at [483, 326] on textarea "As entradas de recursos advêm, em sua maioria, de vendas realizadas no marketpl…" at bounding box center [577, 320] width 487 height 108
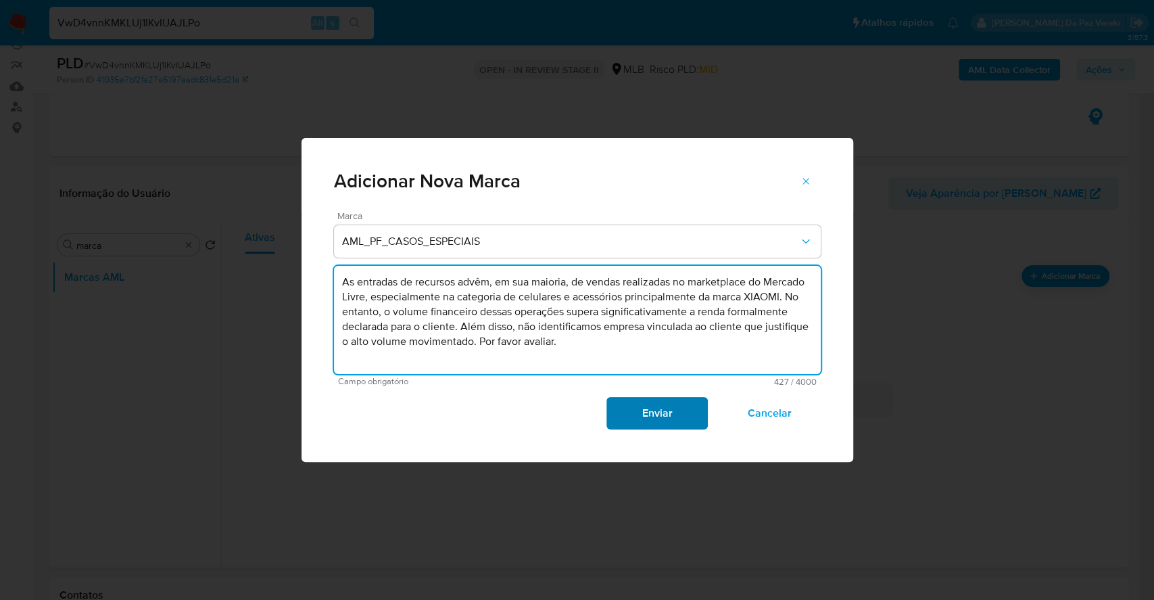
type textarea "As entradas de recursos advêm, em sua maioria, de vendas realizadas no marketpl…"
click at [639, 414] on span "Enviar" at bounding box center [657, 413] width 66 height 30
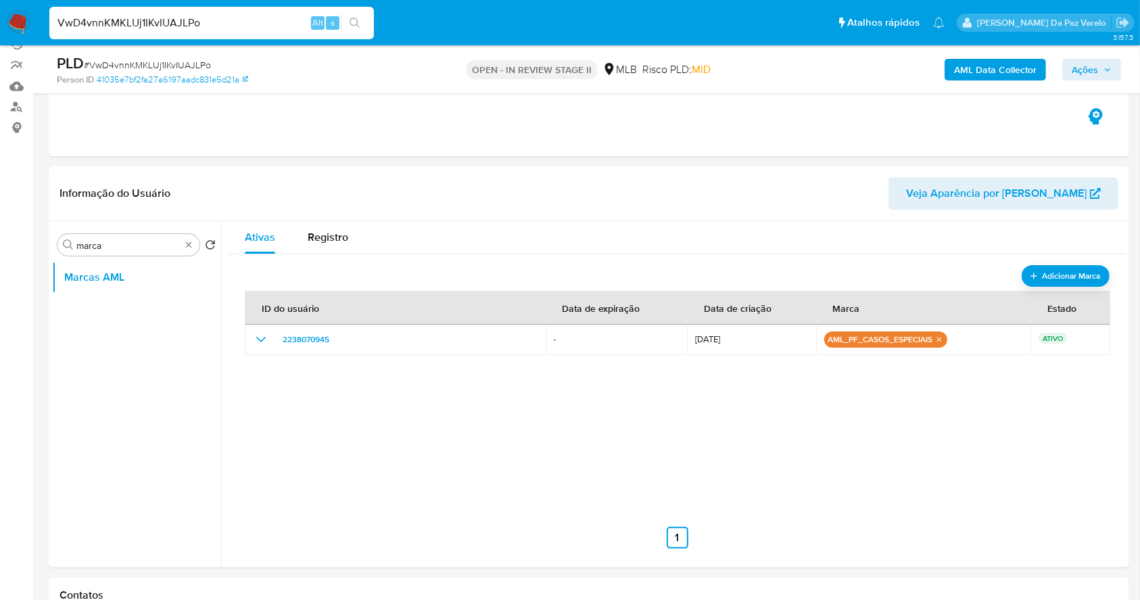
click at [207, 25] on input "VwD4vnnKMKLUj1IKvIUAJLPo" at bounding box center [211, 23] width 325 height 18
paste input "XvBWlyrk7qsOtmANxBWakCoi"
type input "XvBWlyrk7qsOtmANxBWakCoi"
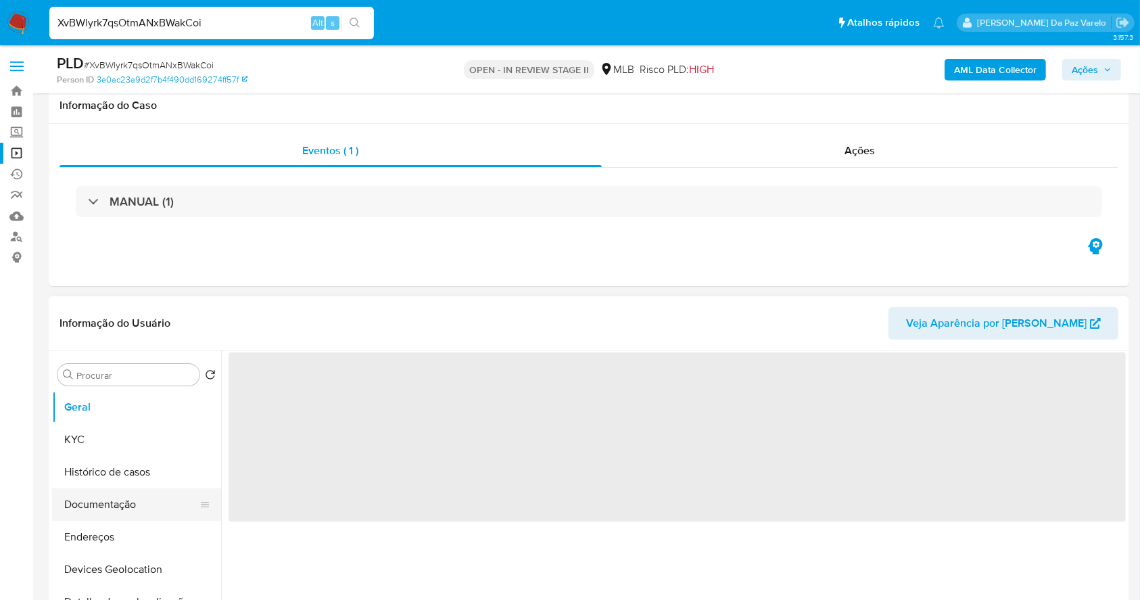
scroll to position [90, 0]
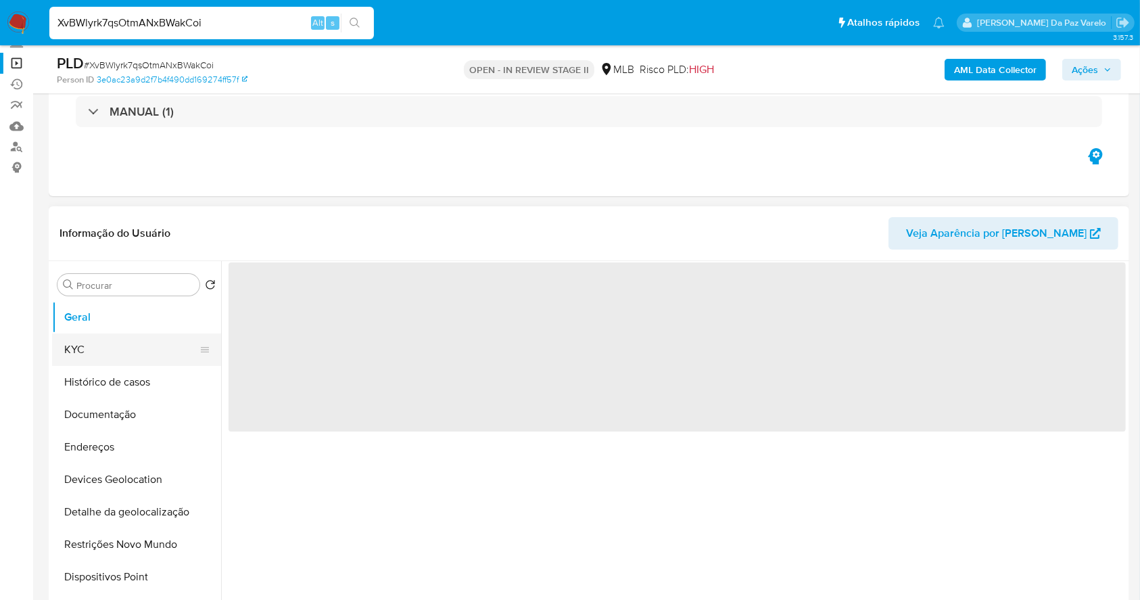
click at [98, 348] on button "KYC" at bounding box center [131, 349] width 158 height 32
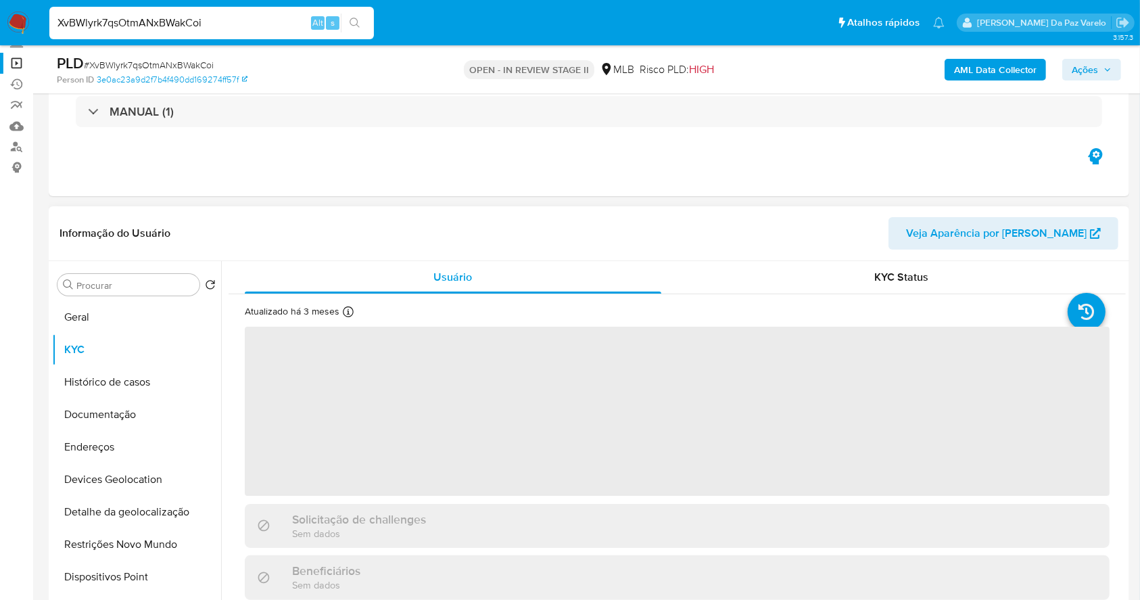
select select "10"
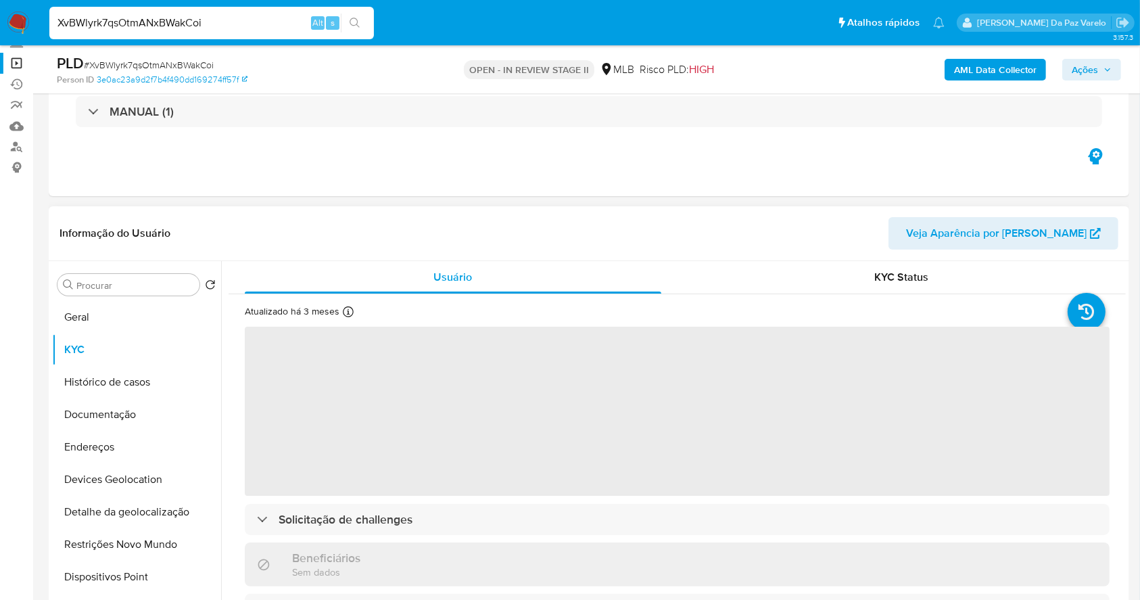
click at [341, 312] on div "Atualizado há 3 meses Criado: 16/03/2020 21:39:18 Atualizado: 08/06/2025 04:42:…" at bounding box center [319, 314] width 149 height 18
click at [347, 310] on icon at bounding box center [348, 311] width 11 height 11
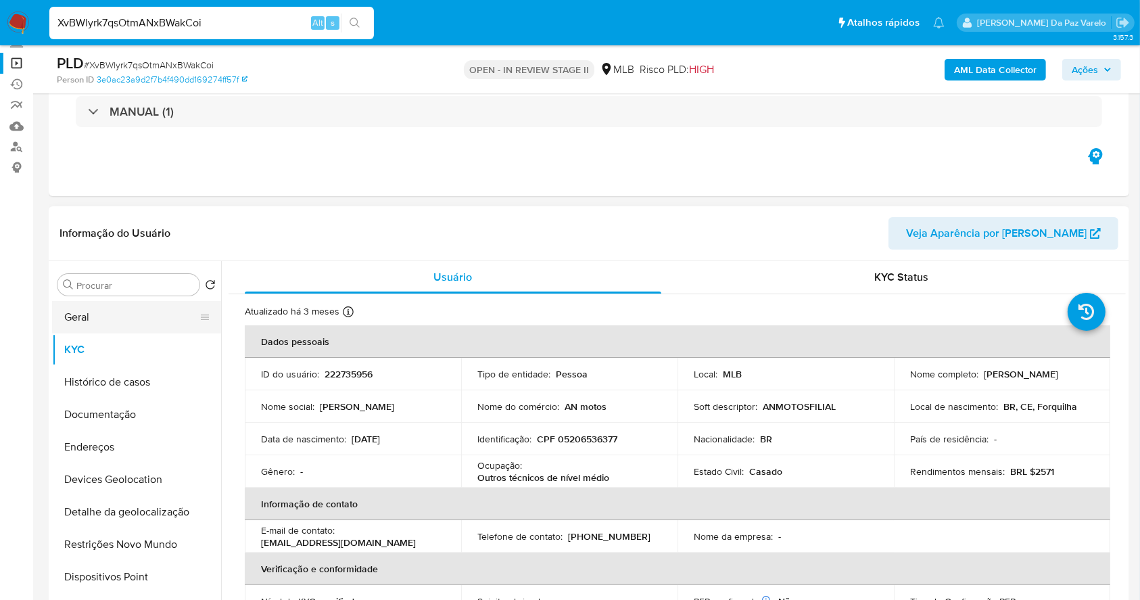
click at [162, 322] on button "Geral" at bounding box center [131, 317] width 158 height 32
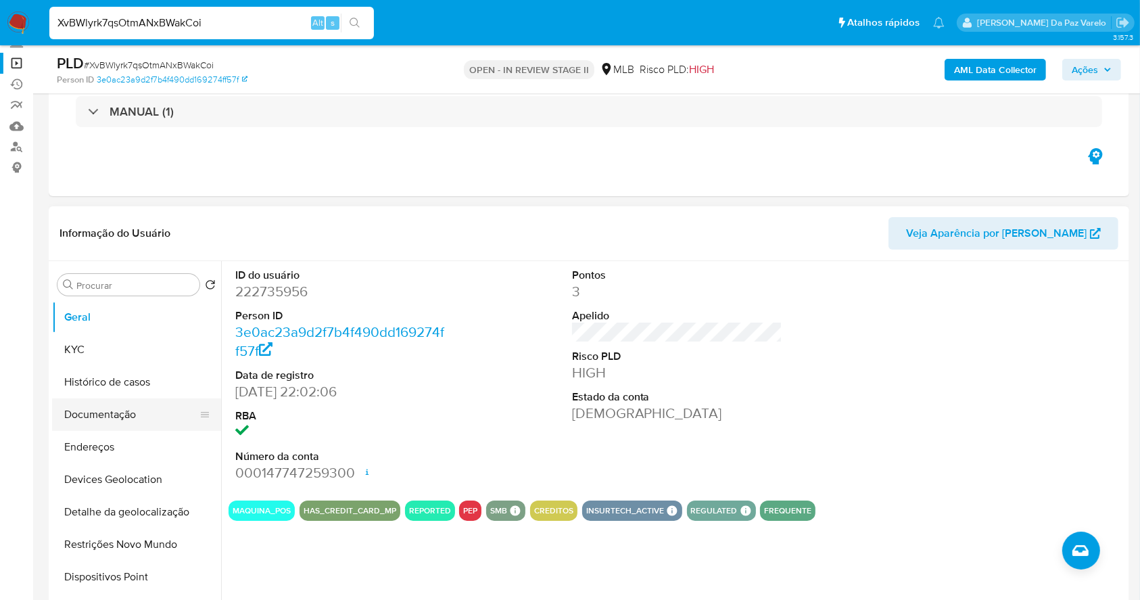
click at [116, 414] on button "Documentação" at bounding box center [131, 414] width 158 height 32
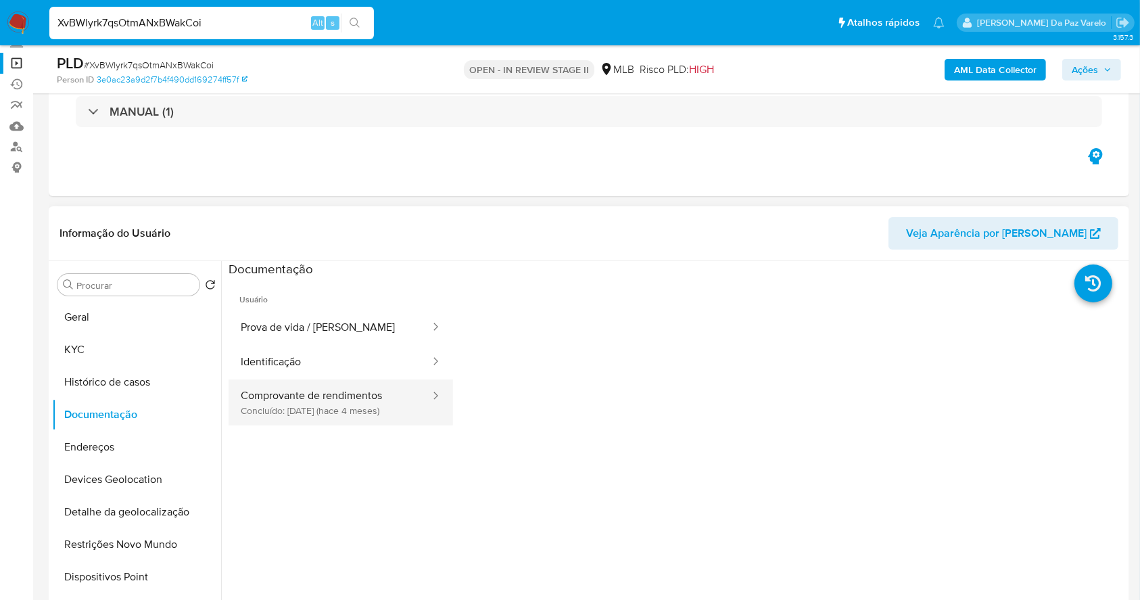
click at [327, 403] on button "Comprovante de rendimentos Concluído: 23/04/2025 (hace 4 meses)" at bounding box center [330, 402] width 203 height 46
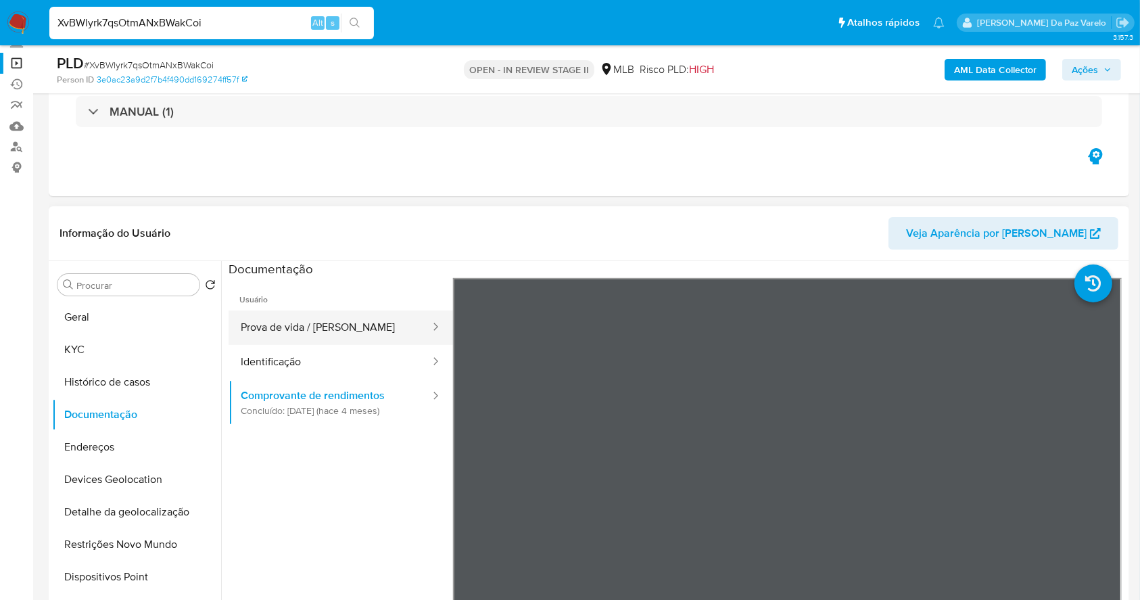
click at [362, 330] on button "Prova de vida / [PERSON_NAME]" at bounding box center [330, 327] width 203 height 34
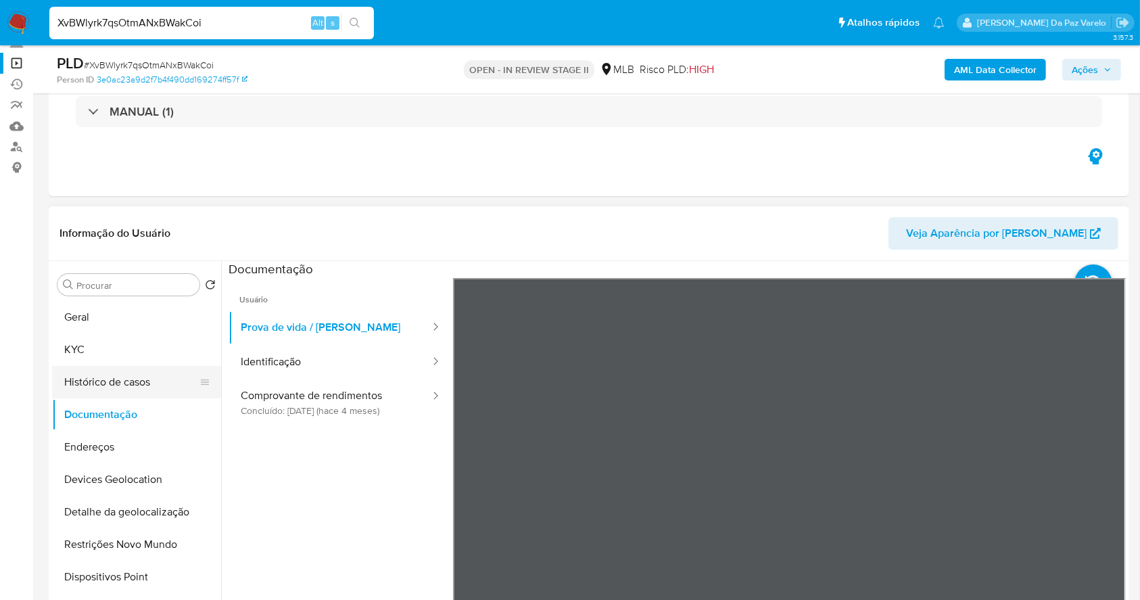
click at [133, 391] on button "Histórico de casos" at bounding box center [131, 382] width 158 height 32
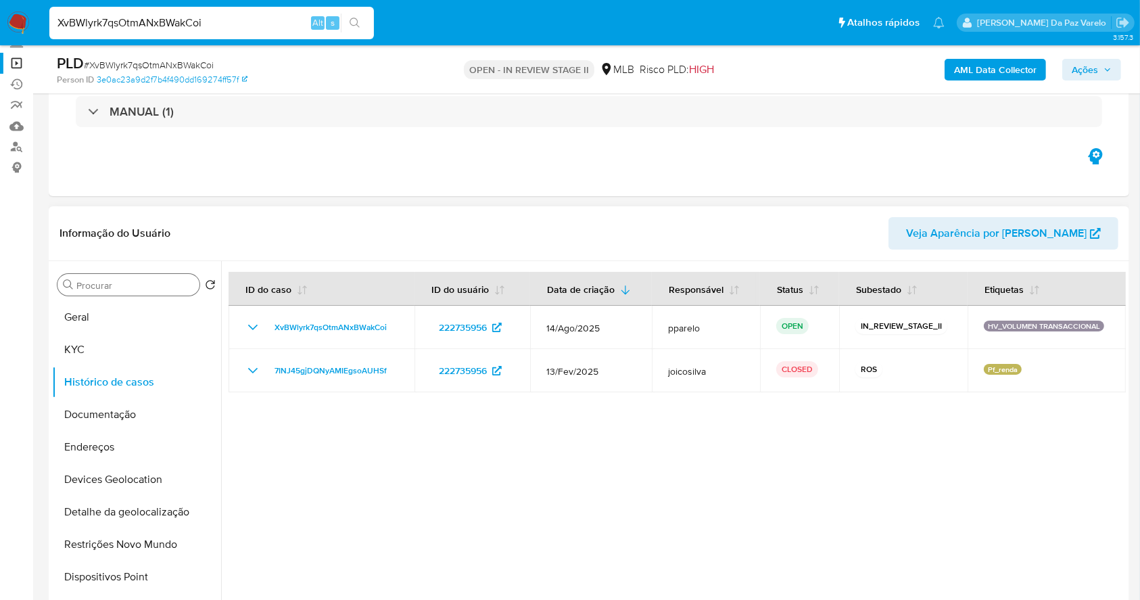
click at [126, 281] on input "Procurar" at bounding box center [135, 285] width 118 height 12
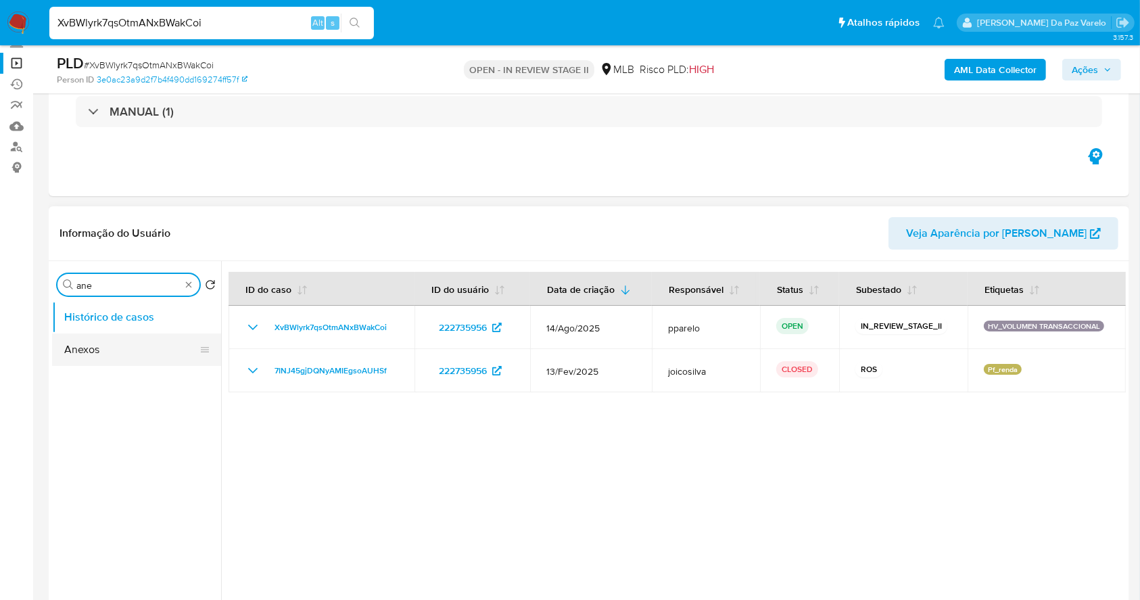
type input "ane"
click at [131, 341] on button "Anexos" at bounding box center [131, 349] width 158 height 32
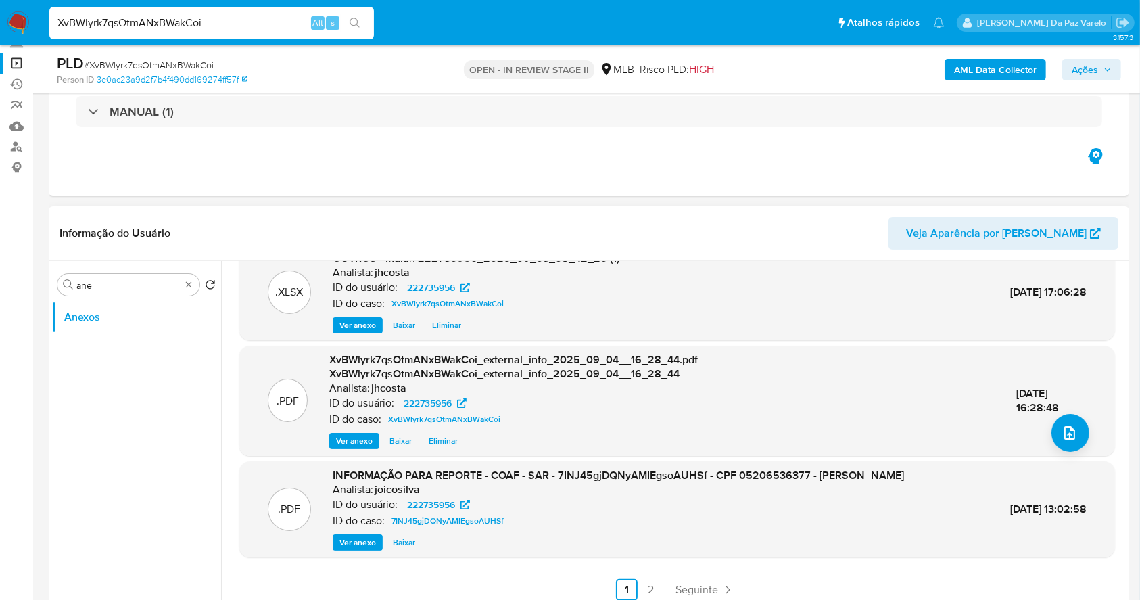
scroll to position [180, 0]
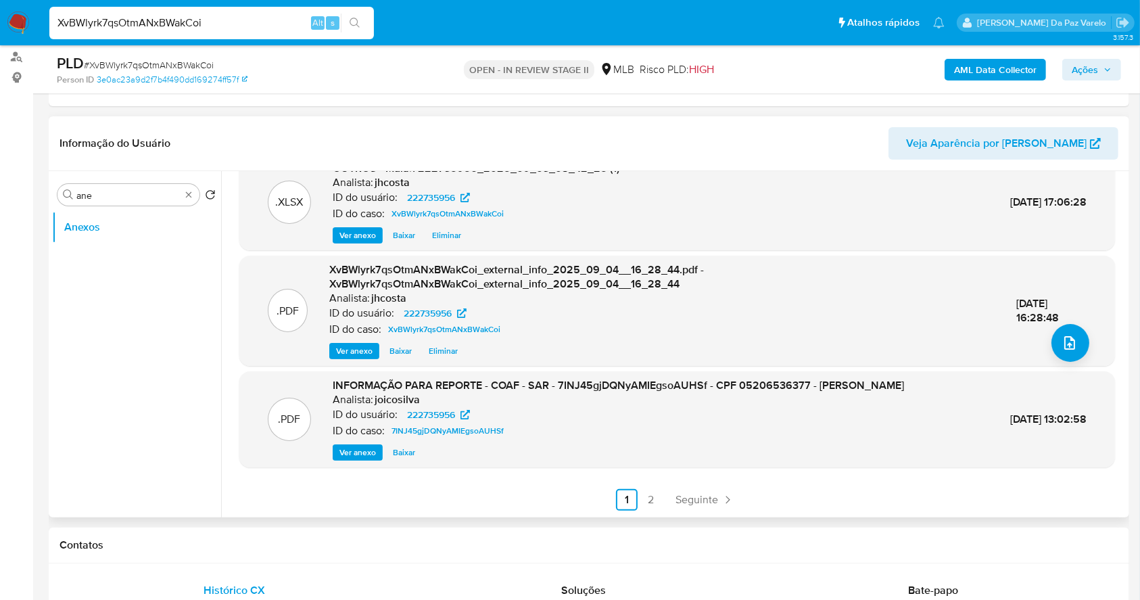
click at [349, 446] on span "Ver anexo" at bounding box center [357, 453] width 37 height 14
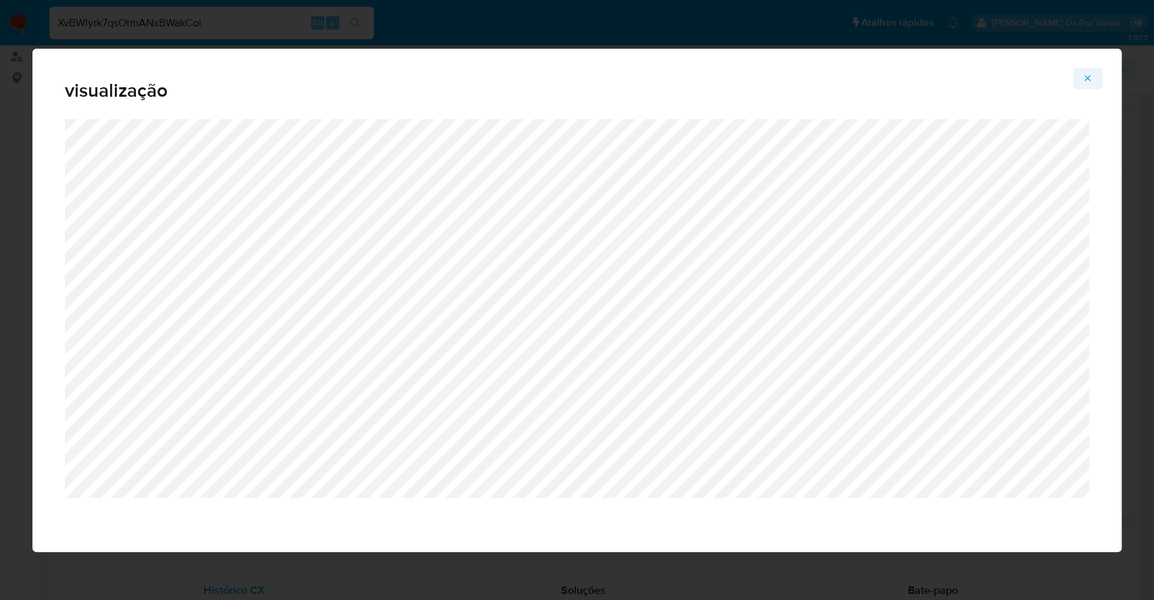
click at [1086, 78] on icon "Attachment preview" at bounding box center [1087, 78] width 11 height 11
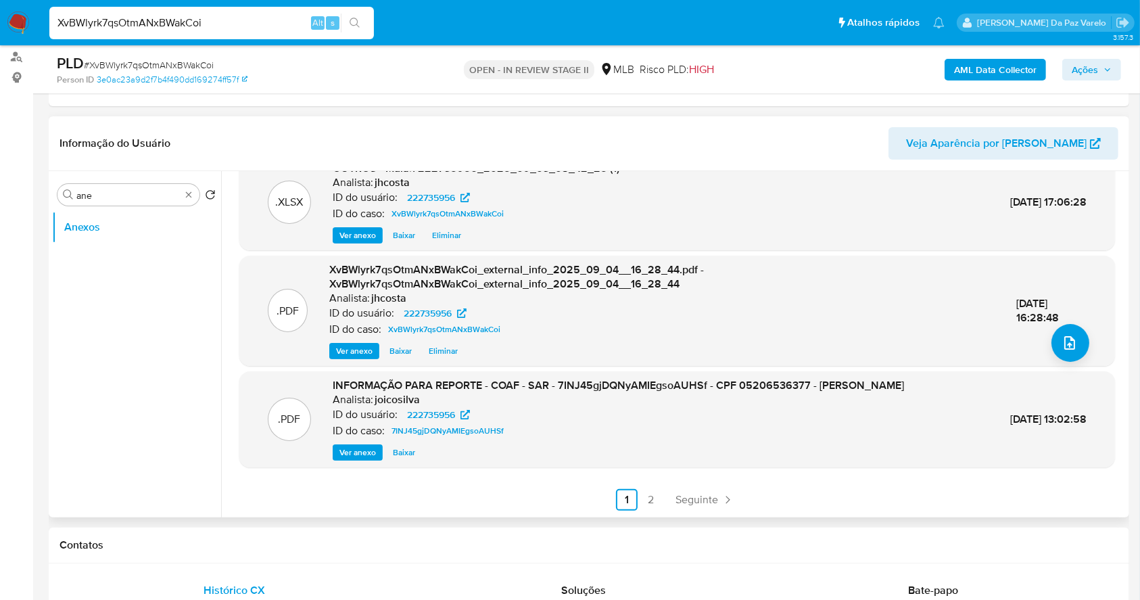
click at [205, 30] on input "XvBWlyrk7qsOtmANxBWakCoi" at bounding box center [211, 23] width 325 height 18
paste input "kwEyFcQ9Sr6jeS3DbKLgv6Og"
type input "kwEyFcQ9Sr6jeS3DbKLgv6Og"
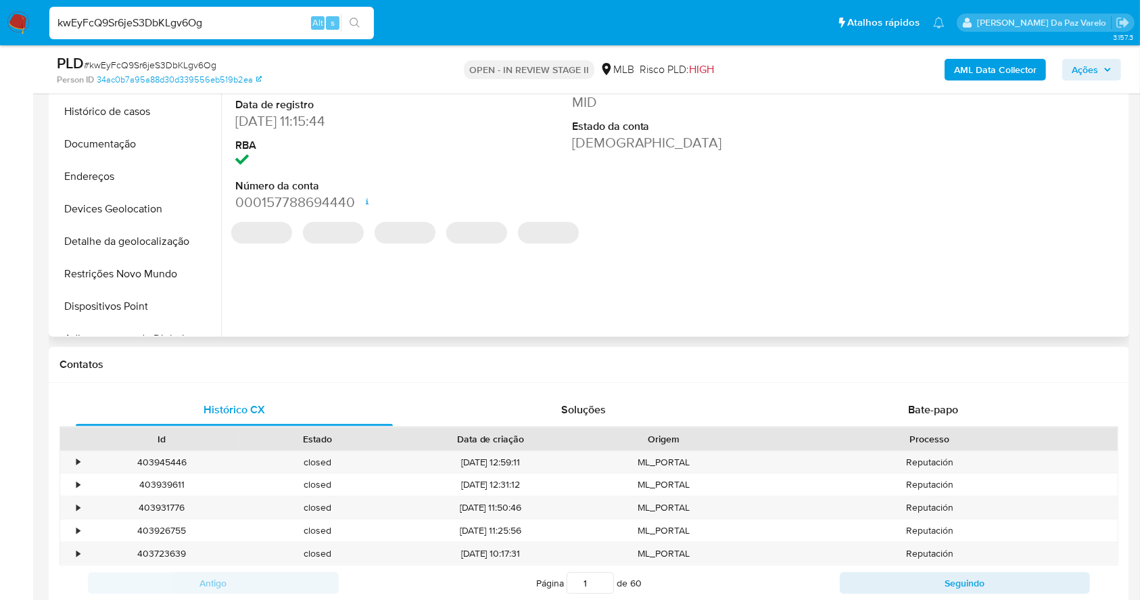
scroll to position [180, 0]
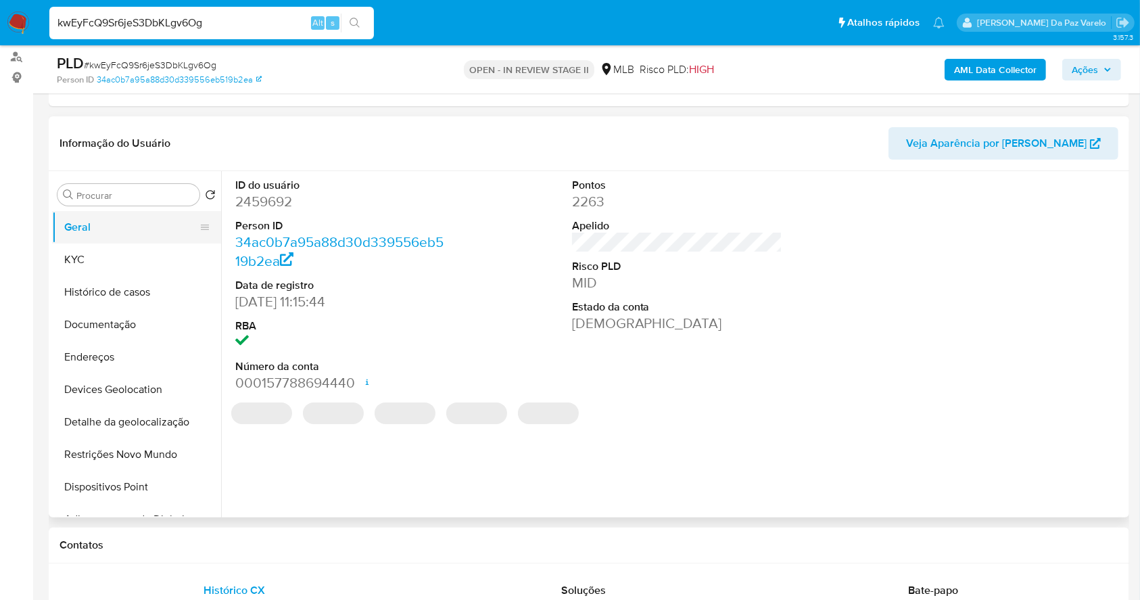
select select "10"
click at [100, 268] on button "KYC" at bounding box center [131, 259] width 158 height 32
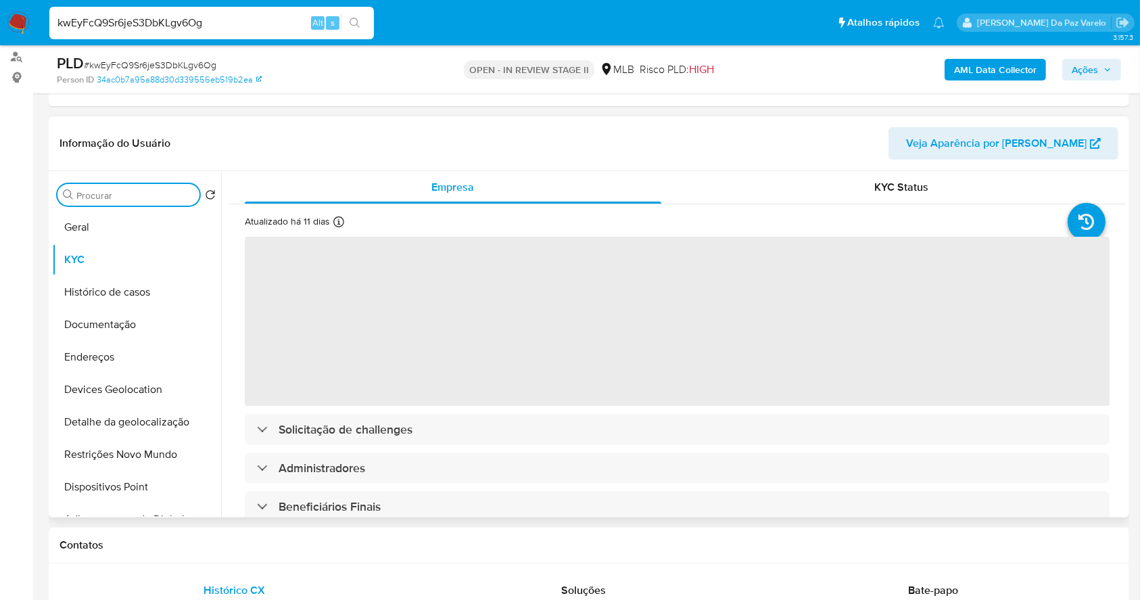
click at [121, 200] on input "Procurar" at bounding box center [135, 195] width 118 height 12
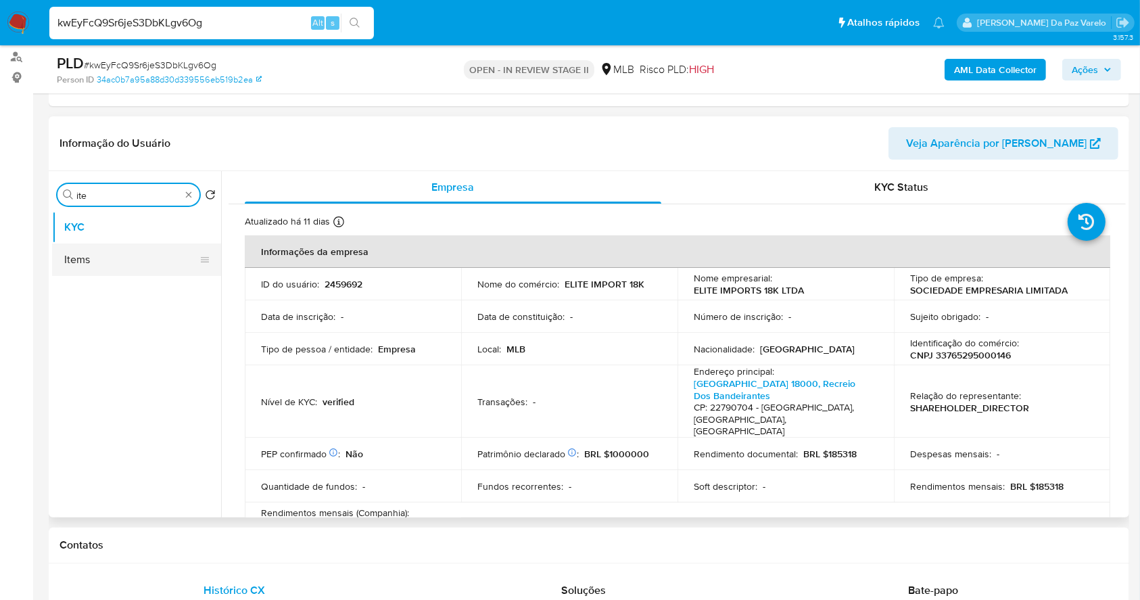
type input "ite"
click at [111, 257] on button "Items" at bounding box center [131, 259] width 158 height 32
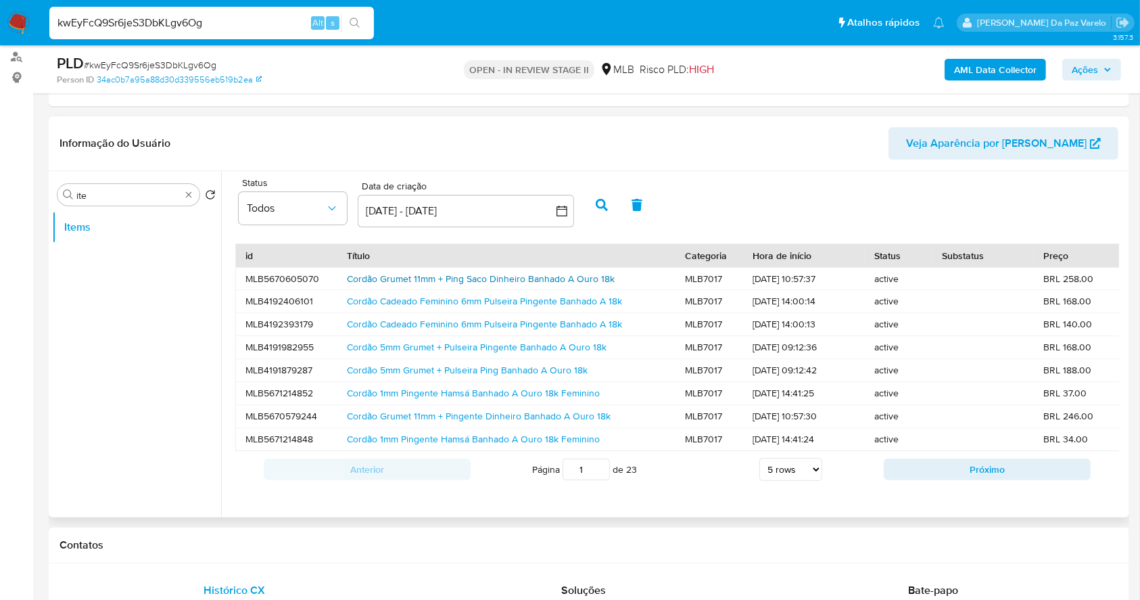
click at [427, 280] on link "Cordão Grumet 11mm + Ping Saco Dinheiro Banhado A Ouro 18k" at bounding box center [481, 279] width 268 height 14
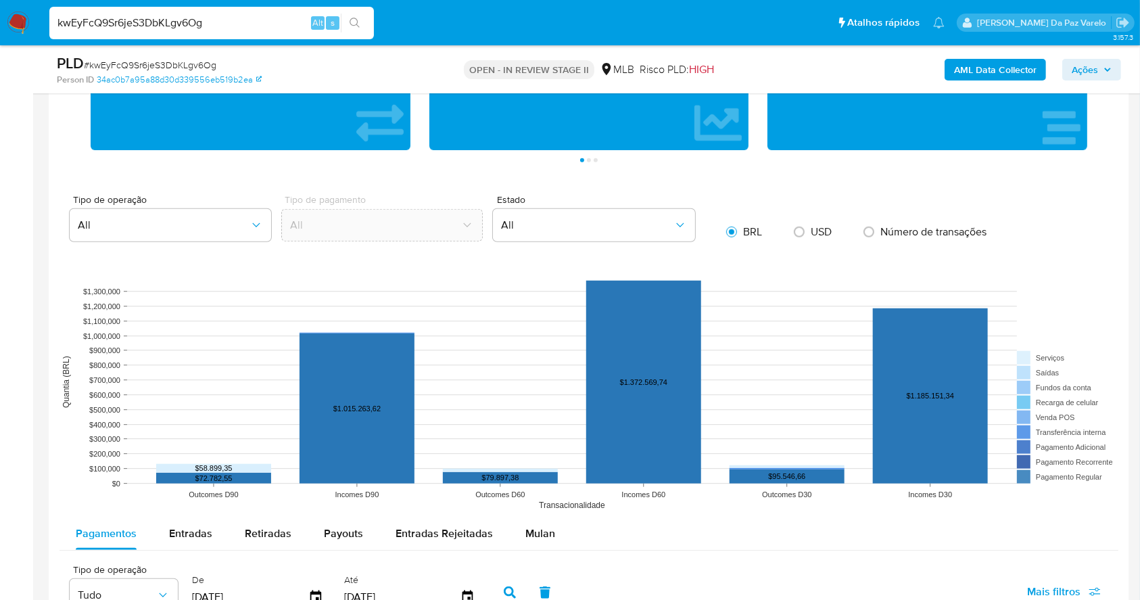
scroll to position [1352, 0]
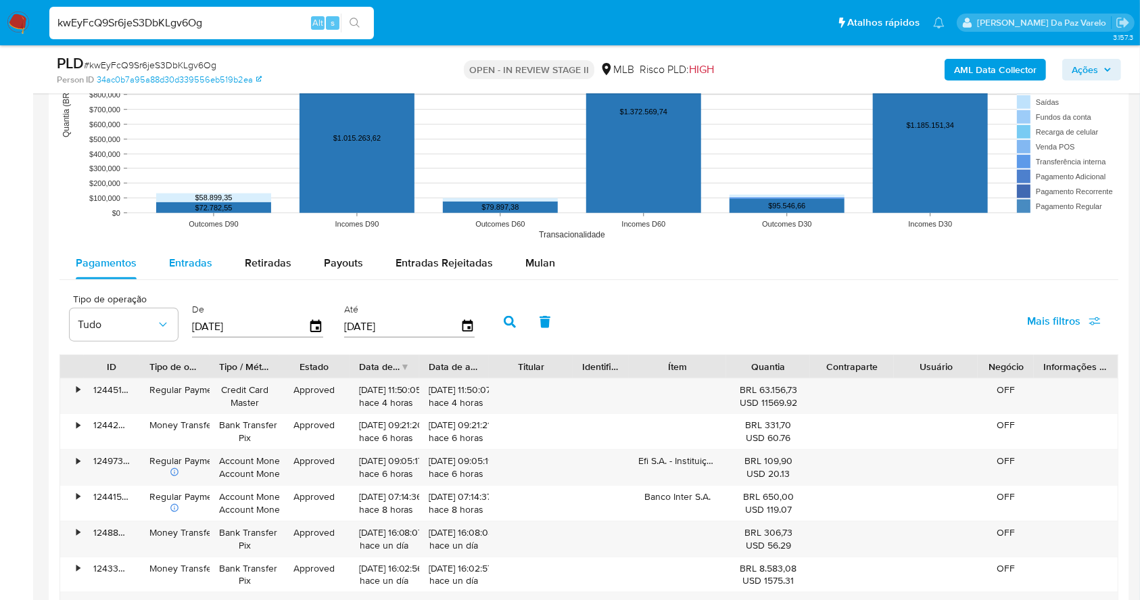
click at [195, 270] on span "Entradas" at bounding box center [190, 263] width 43 height 16
select select "10"
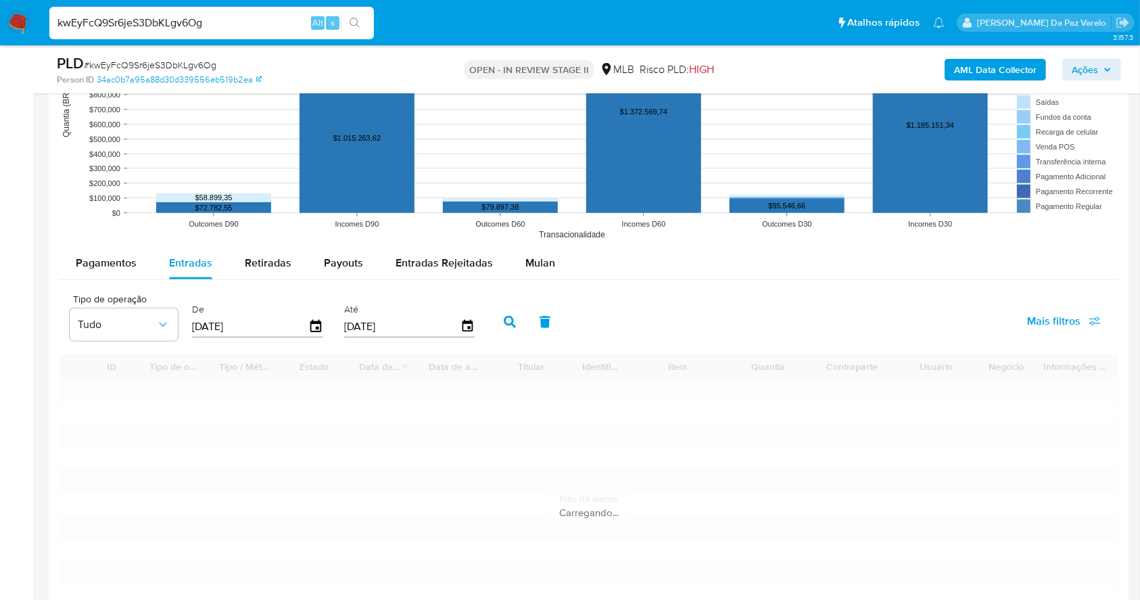
scroll to position [1623, 0]
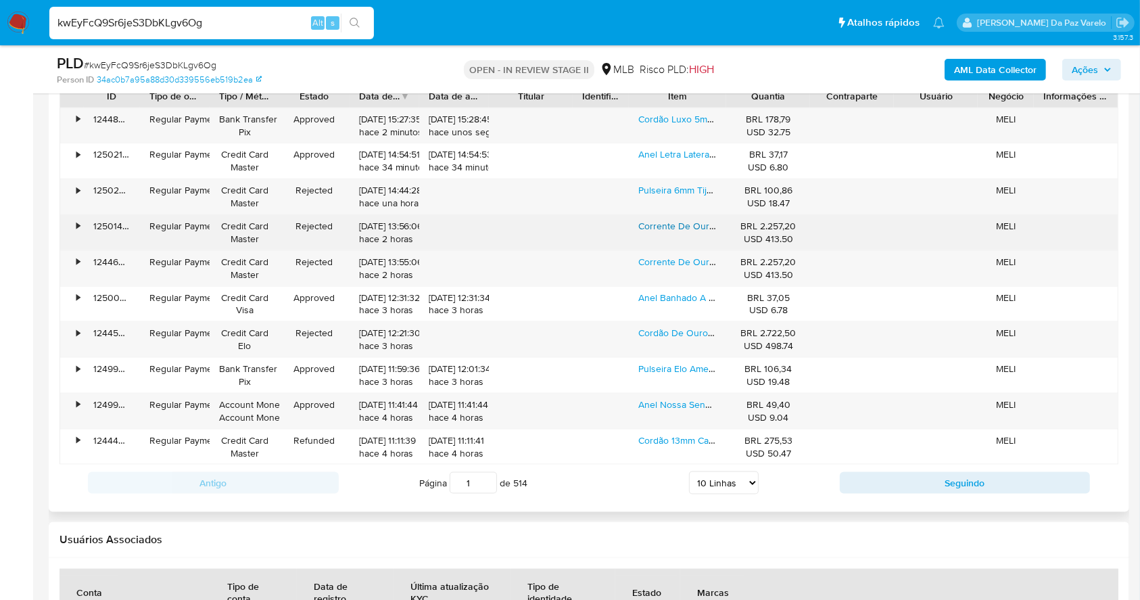
click at [678, 229] on link "Corrente De Ouro Maciço 4.8g Cadeado Alongada Italiana 60cm" at bounding box center [772, 226] width 268 height 14
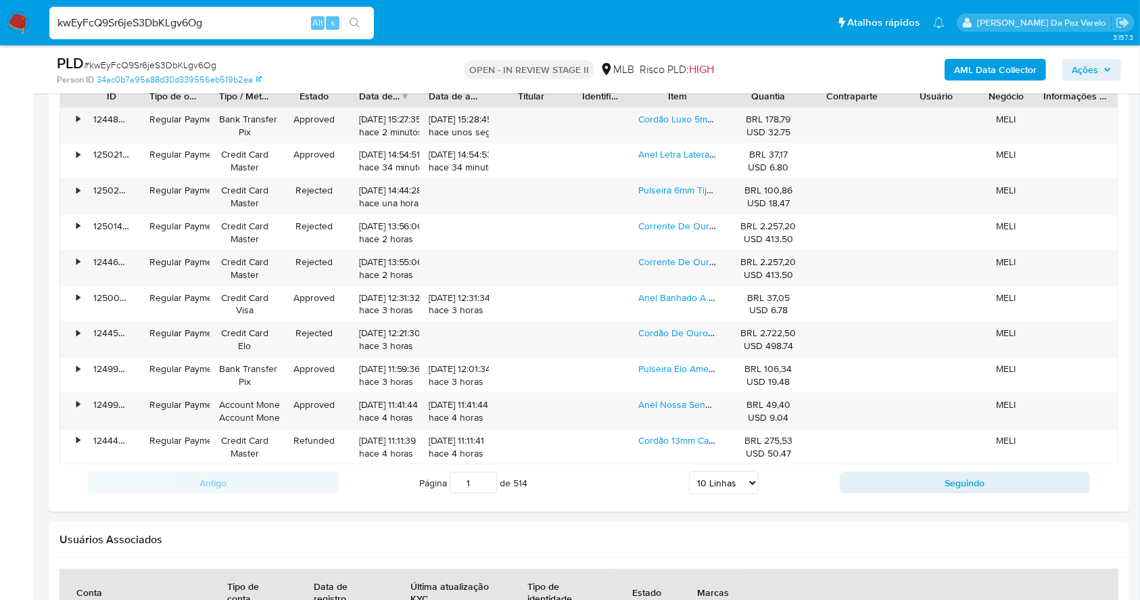
click at [225, 24] on input "kwEyFcQ9Sr6jeS3DbKLgv6Og" at bounding box center [211, 23] width 325 height 18
paste input "XvBWlyrk7qsOtmANxBWakCoi"
click at [225, 24] on input "kwEyFcQ9Sr6jeS3DbKLgv6OgXvBWlyrk7qsOtmANxBWakCoi" at bounding box center [211, 23] width 325 height 18
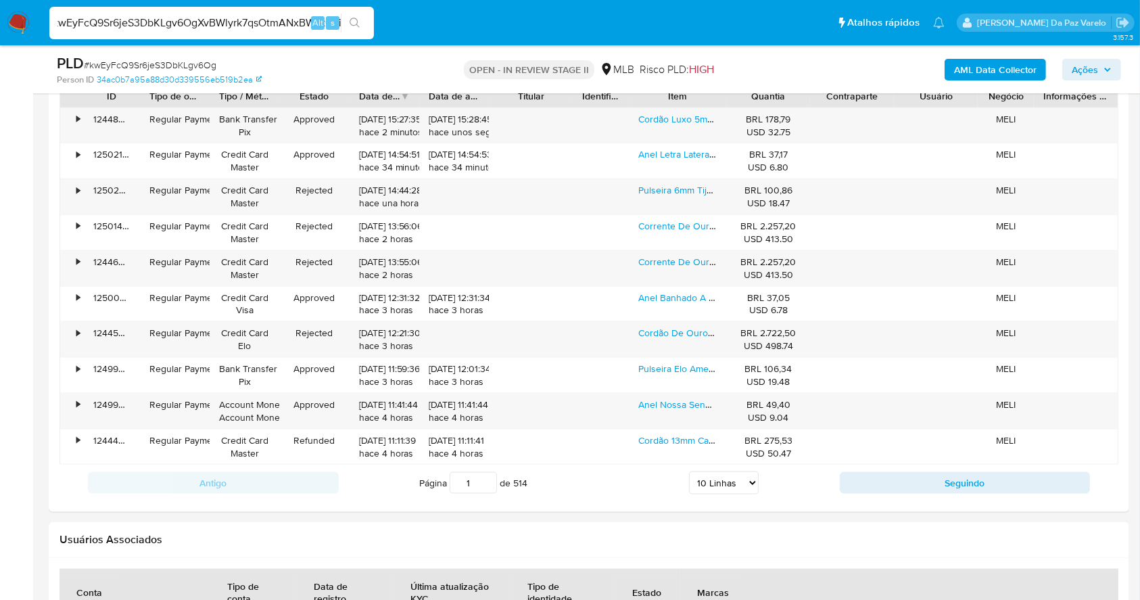
click at [225, 24] on input "kwEyFcQ9Sr6jeS3DbKLgv6OgXvBWlyrk7qsOtmANxBWakCoi" at bounding box center [211, 23] width 325 height 18
paste input
type input "XvBWlyrk7qsOtmANxBWakCoi"
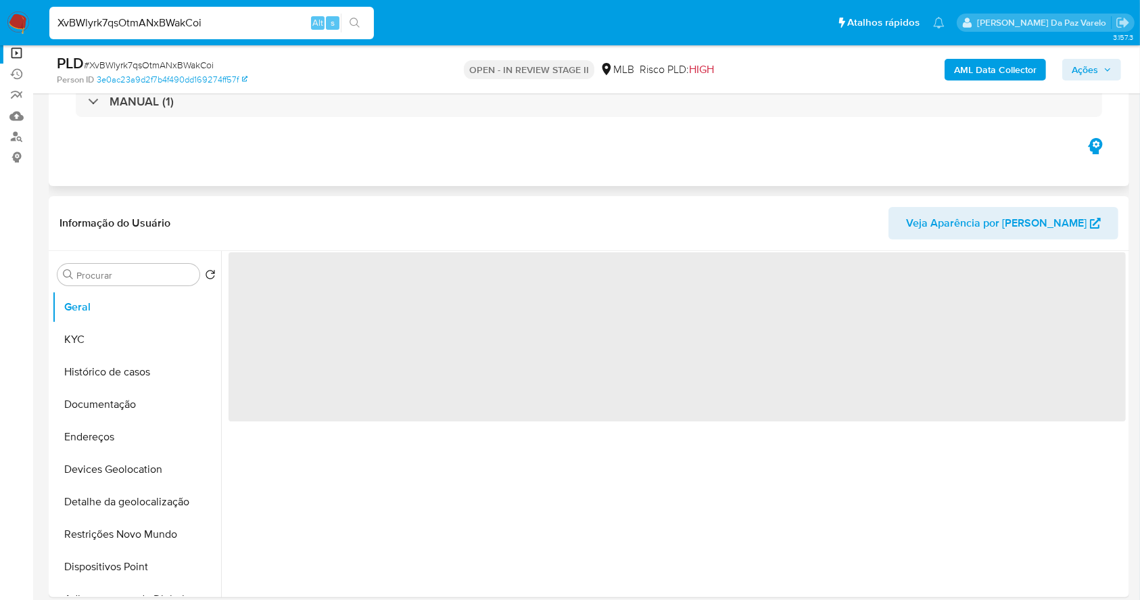
scroll to position [180, 0]
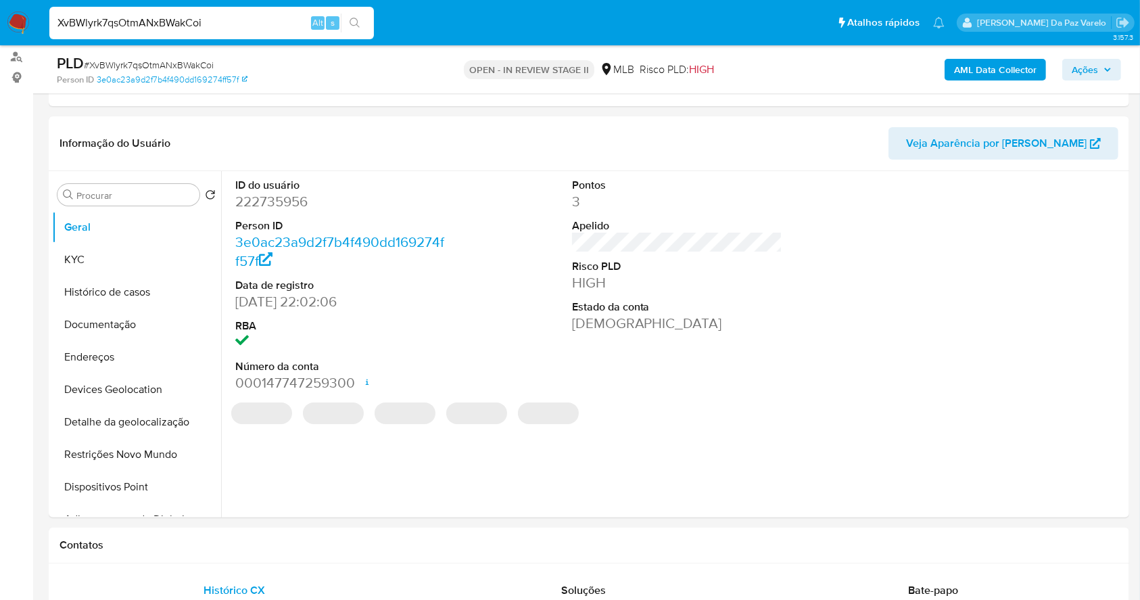
select select "10"
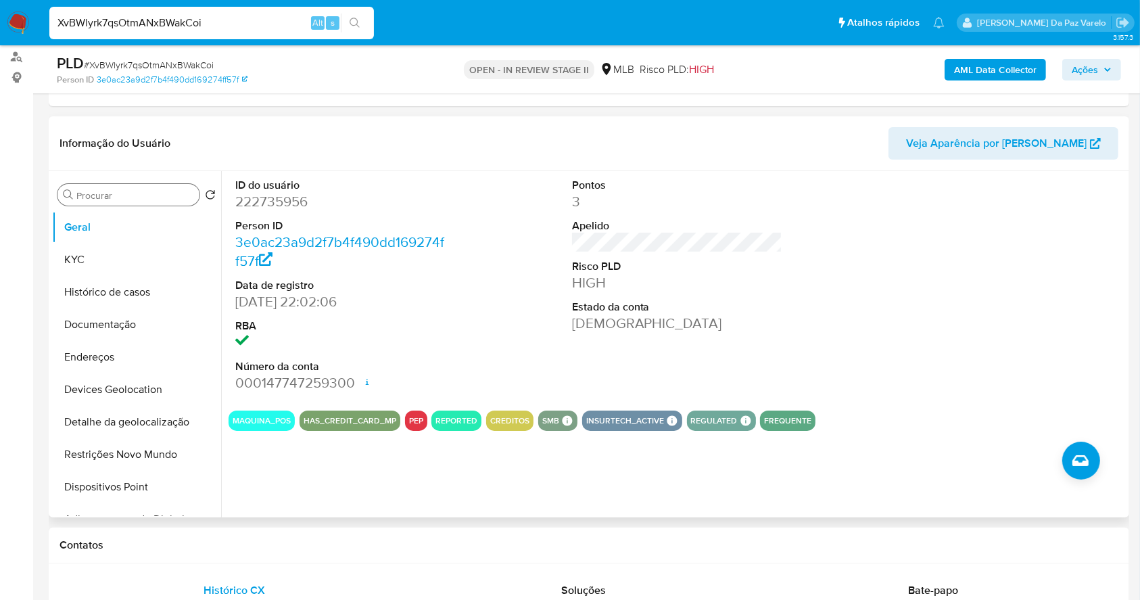
click at [133, 194] on input "Procurar" at bounding box center [135, 195] width 118 height 12
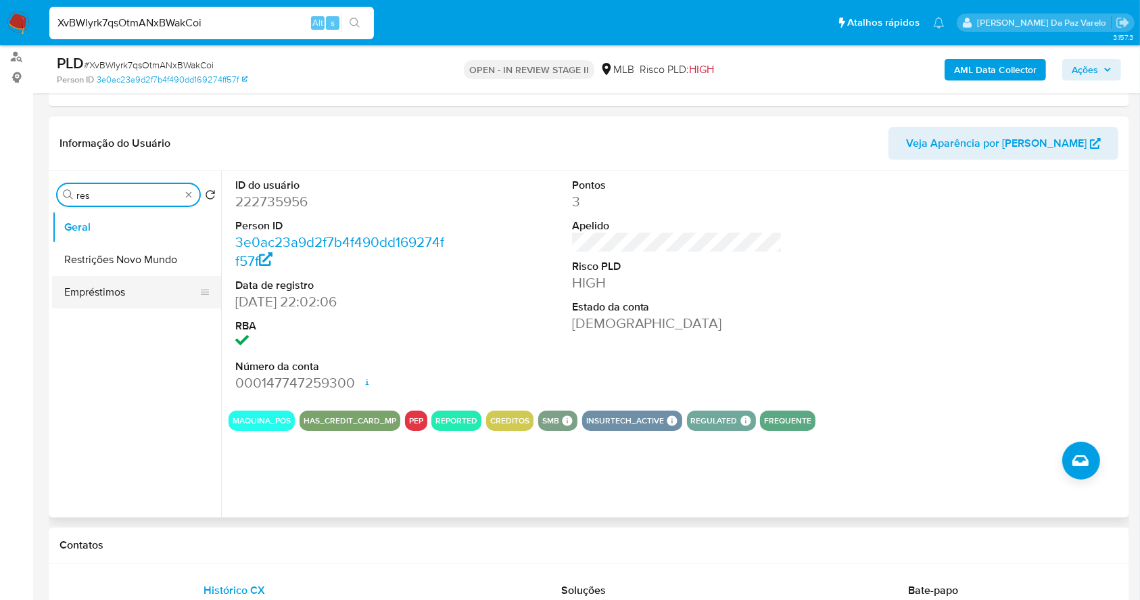
type input "res"
click at [142, 256] on button "Restrições Novo Mundo" at bounding box center [136, 259] width 169 height 32
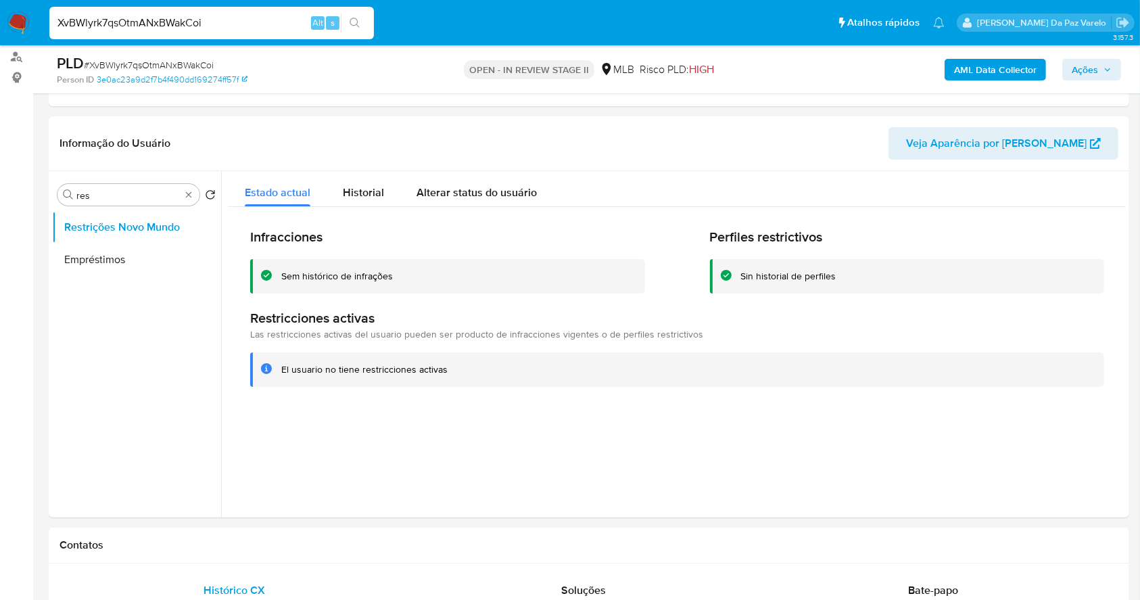
click at [258, 28] on input "XvBWlyrk7qsOtmANxBWakCoi" at bounding box center [211, 23] width 325 height 18
paste input "kwEyFcQ9Sr6jeS3DbKLgv6Og"
type input "kwEyFcQ9Sr6jeS3DbKLgv6Og"
click at [354, 19] on icon "search-icon" at bounding box center [355, 23] width 11 height 11
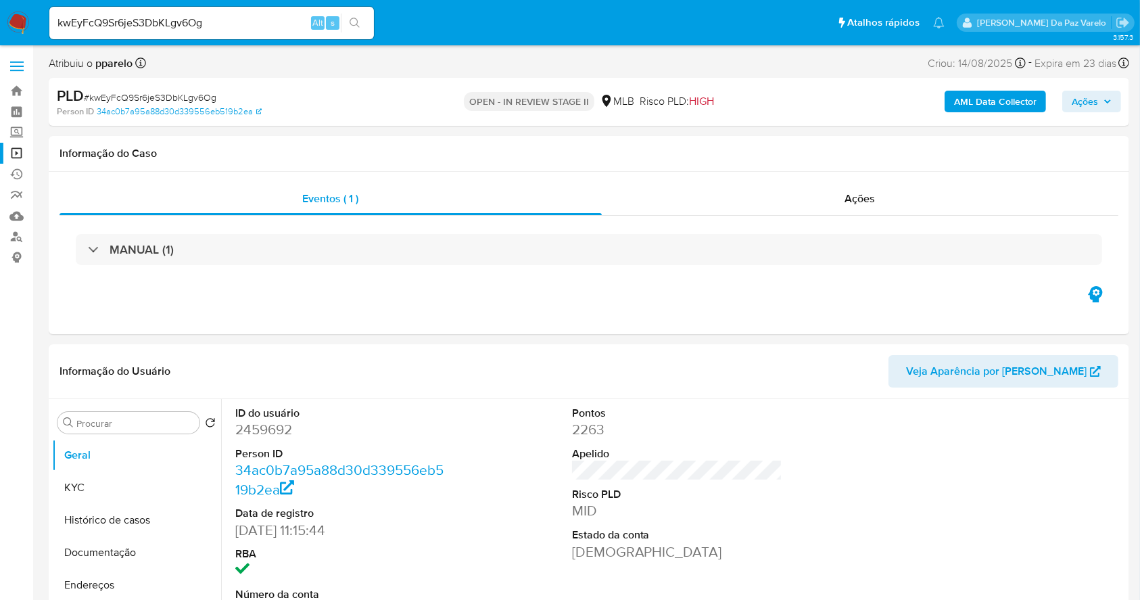
select select "10"
click at [1083, 99] on span "Ações" at bounding box center [1085, 102] width 26 height 22
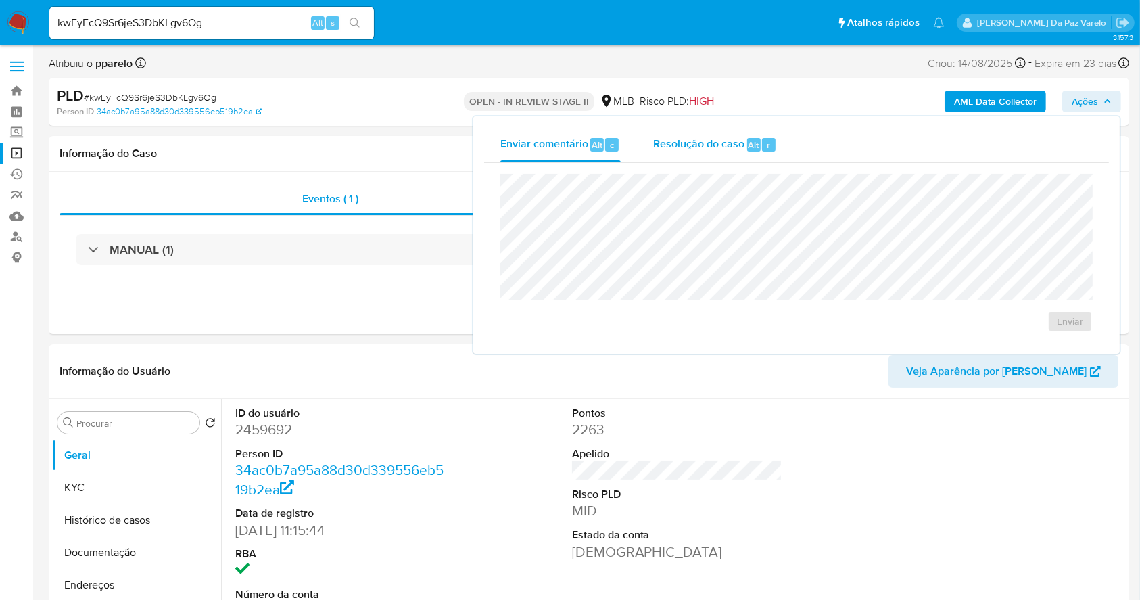
click at [704, 157] on div "Resolução do caso Alt r" at bounding box center [715, 144] width 124 height 35
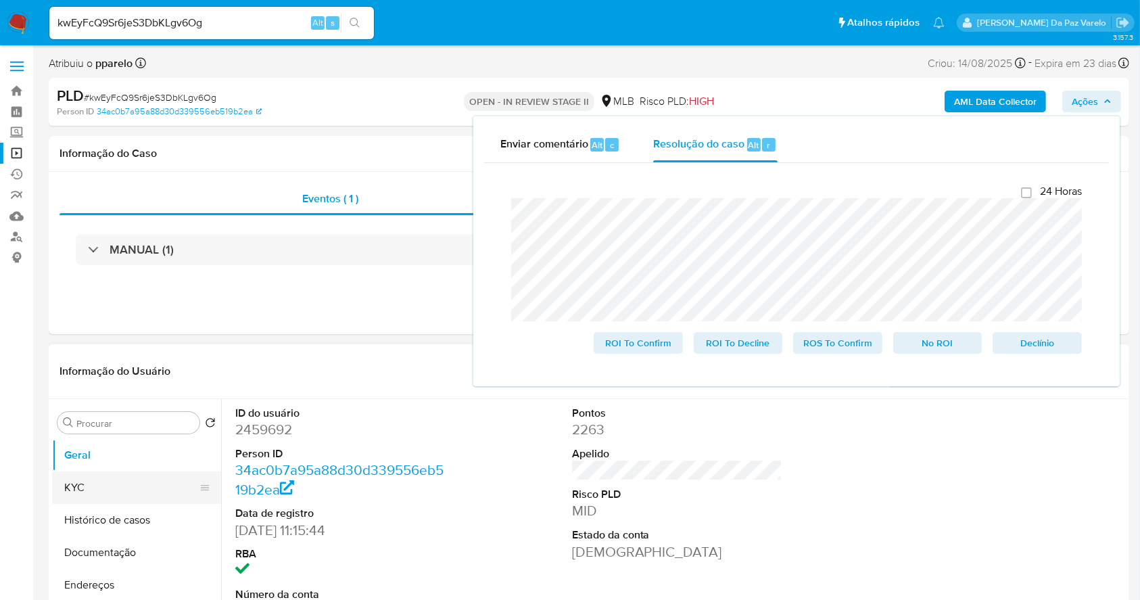
click at [90, 479] on button "KYC" at bounding box center [131, 487] width 158 height 32
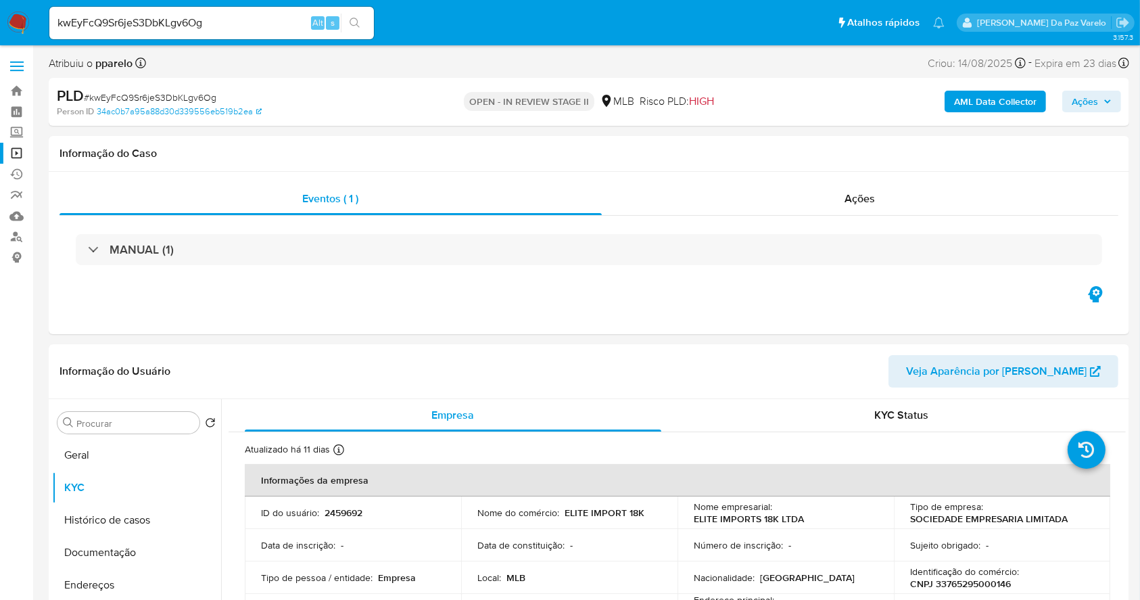
click at [1087, 86] on div "AML Data Collector Ações" at bounding box center [945, 102] width 351 height 32
click at [1083, 97] on span "Ações" at bounding box center [1085, 102] width 26 height 22
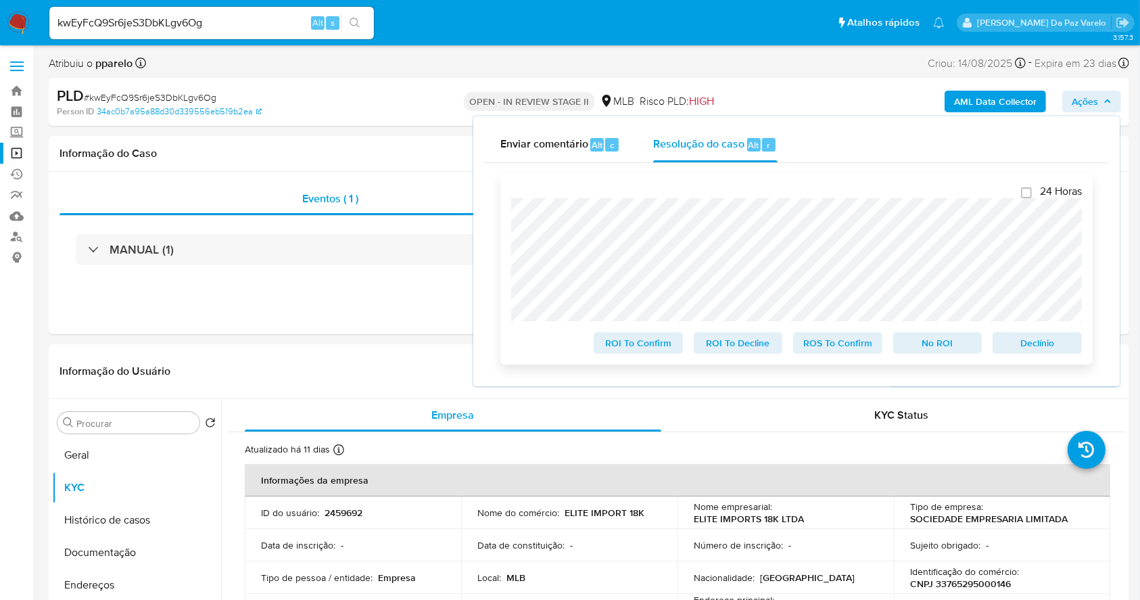
click at [844, 345] on span "ROS To Confirm" at bounding box center [837, 342] width 70 height 19
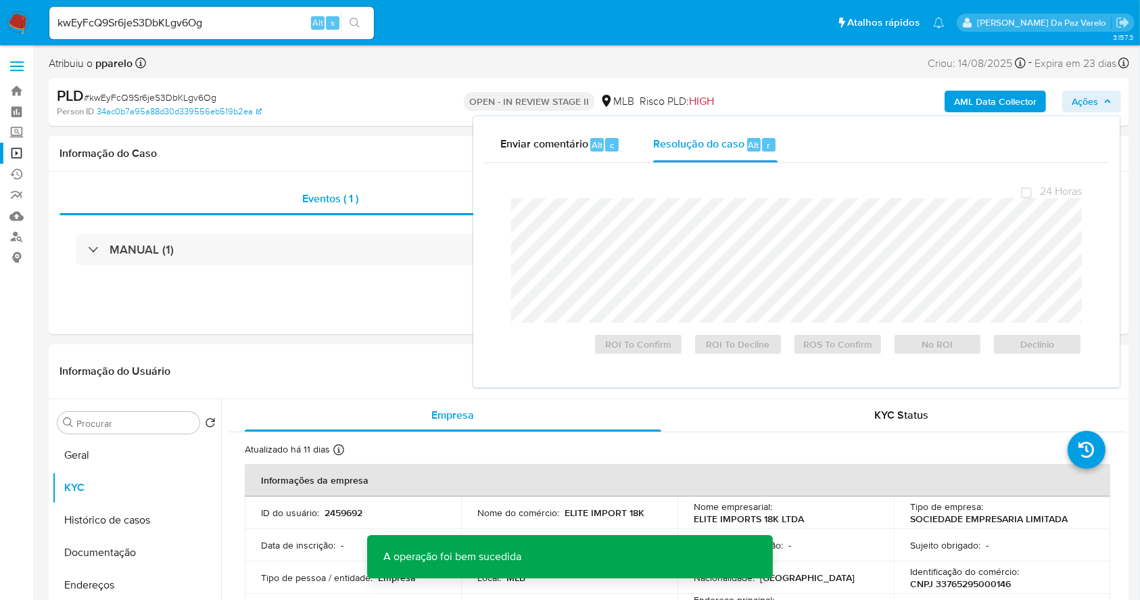
click at [145, 95] on span "# kwEyFcQ9Sr6jeS3DbKLgv6Og" at bounding box center [150, 98] width 133 height 14
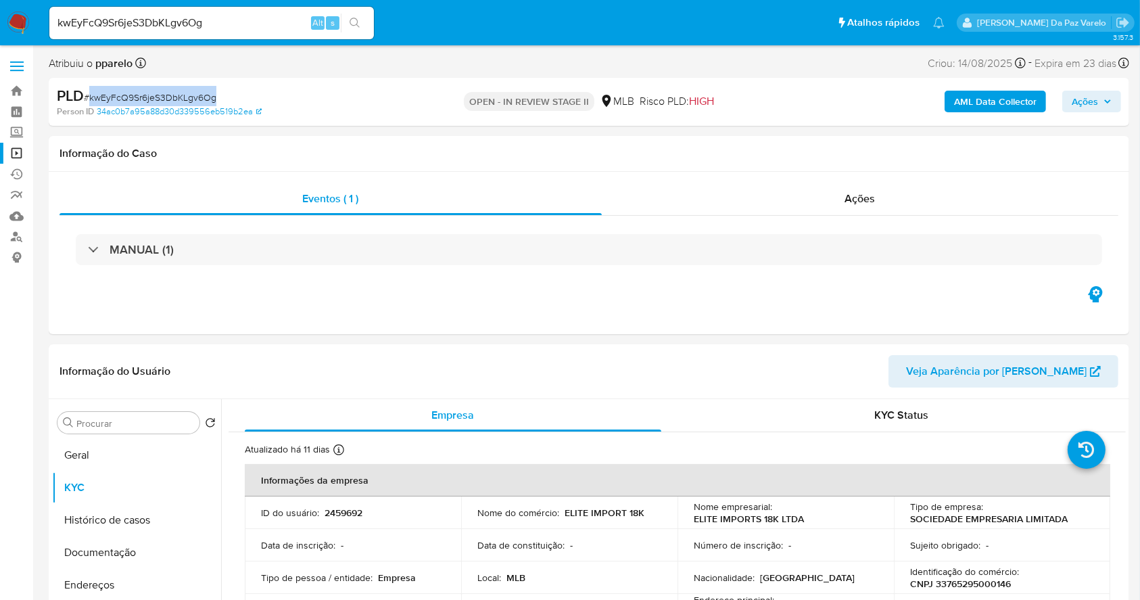
click at [145, 95] on span "# kwEyFcQ9Sr6jeS3DbKLgv6Og" at bounding box center [150, 98] width 133 height 14
copy span "kwEyFcQ9Sr6jeS3DbKLgv6Og"
click at [16, 23] on img at bounding box center [18, 22] width 23 height 23
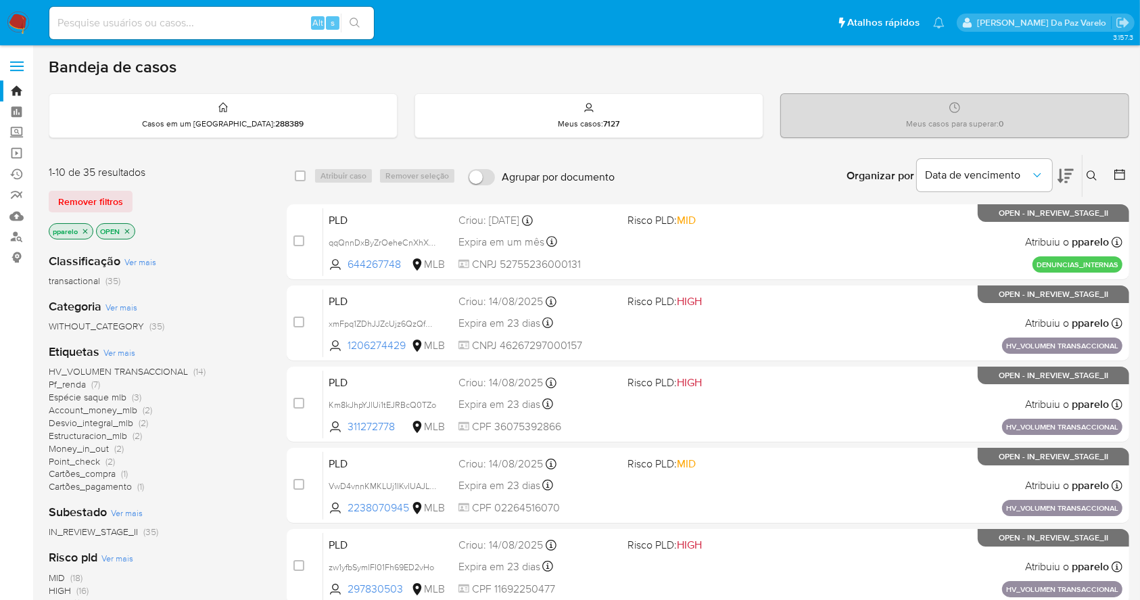
click at [1093, 175] on icon at bounding box center [1091, 175] width 11 height 11
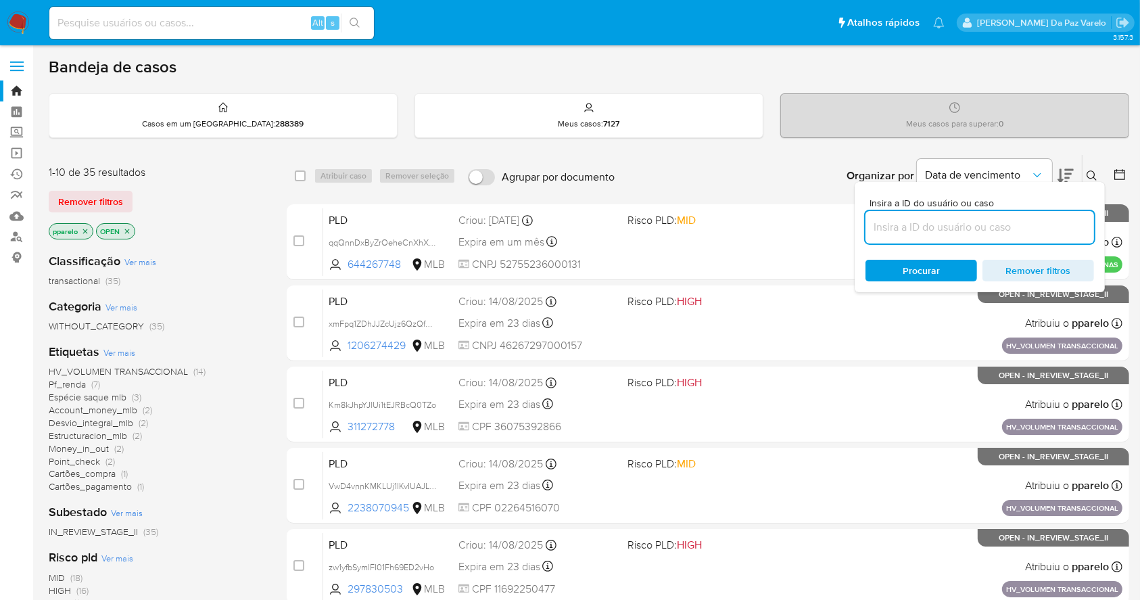
click at [967, 224] on input at bounding box center [979, 227] width 229 height 18
type input "kwEyFcQ9Sr6jeS3DbKLgv6Og"
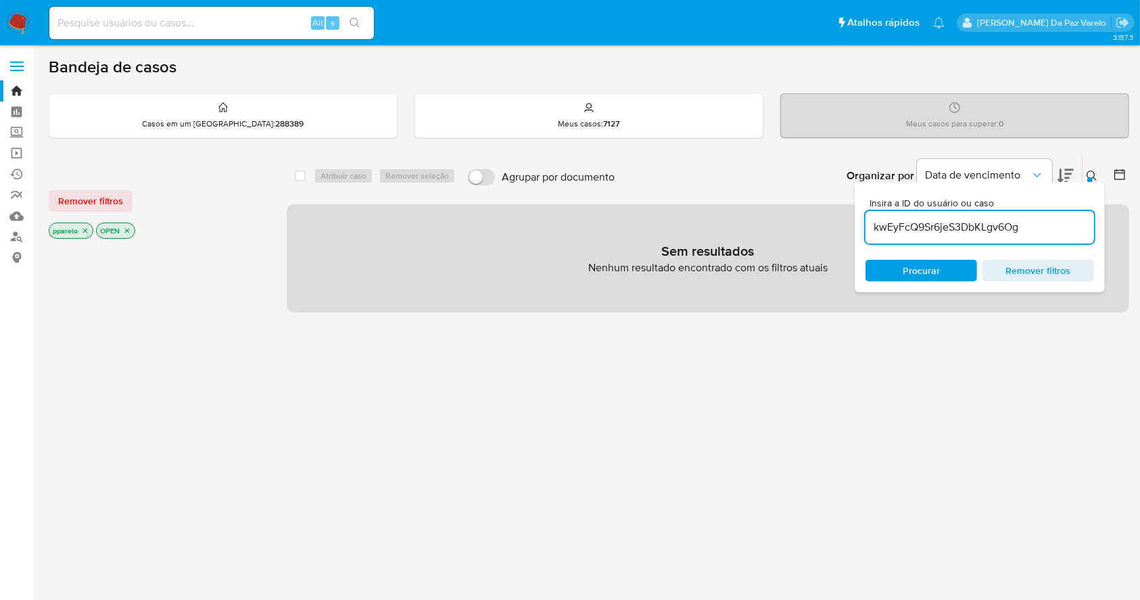
click at [86, 226] on icon "close-filter" at bounding box center [85, 230] width 8 height 8
click at [80, 227] on icon "close-filter" at bounding box center [80, 230] width 8 height 8
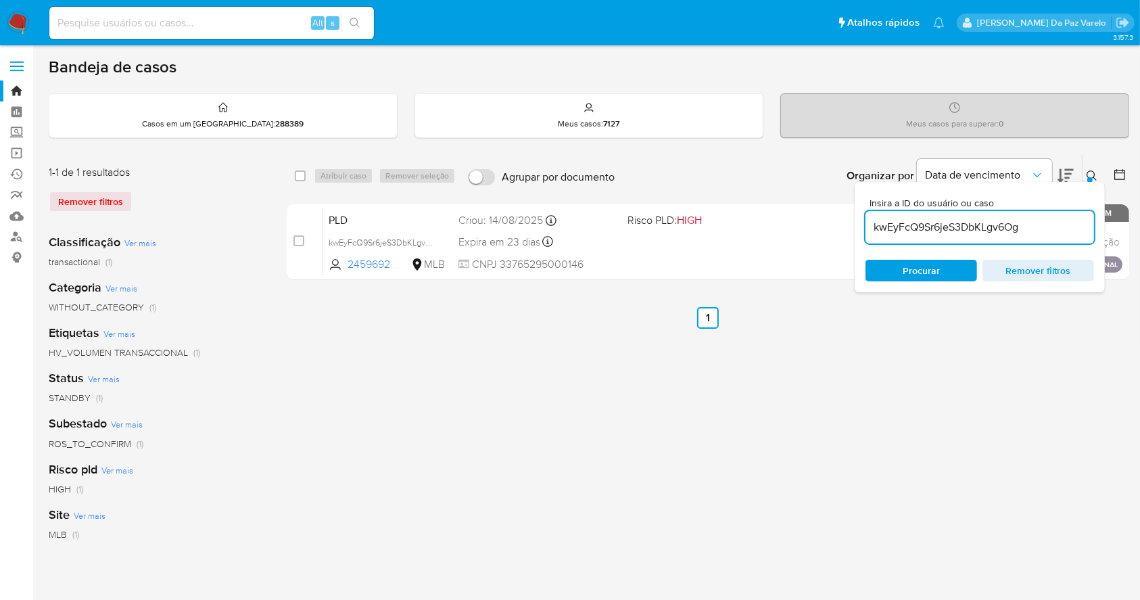
click at [308, 178] on div "select-all-cases-checkbox" at bounding box center [303, 176] width 16 height 16
click at [300, 172] on input "checkbox" at bounding box center [300, 175] width 11 height 11
checkbox input "true"
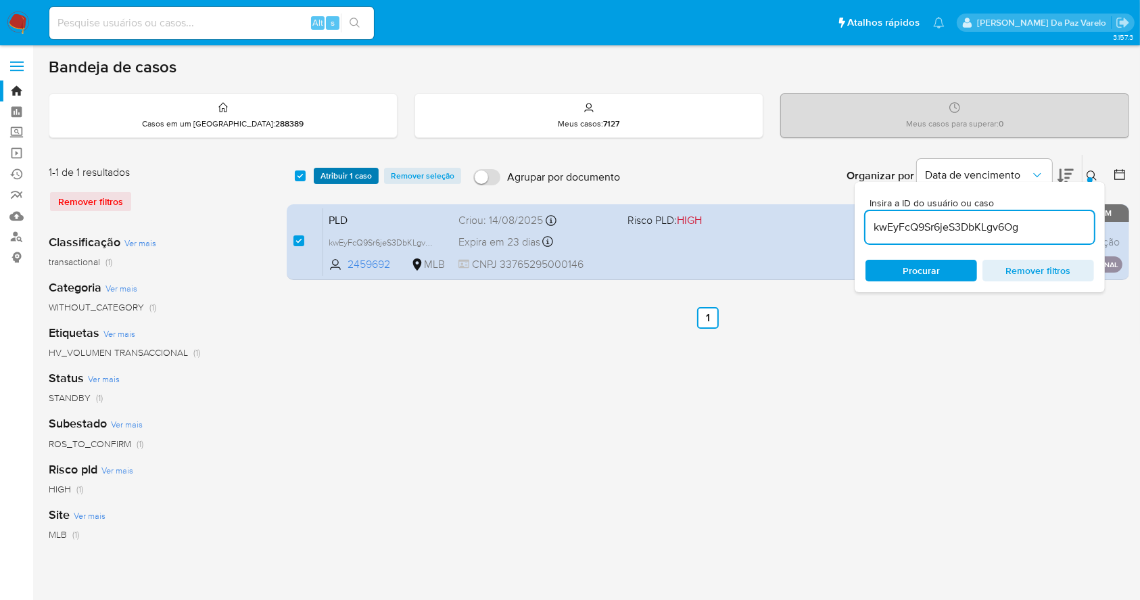
click at [326, 172] on span "Atribuir 1 caso" at bounding box center [345, 176] width 51 height 14
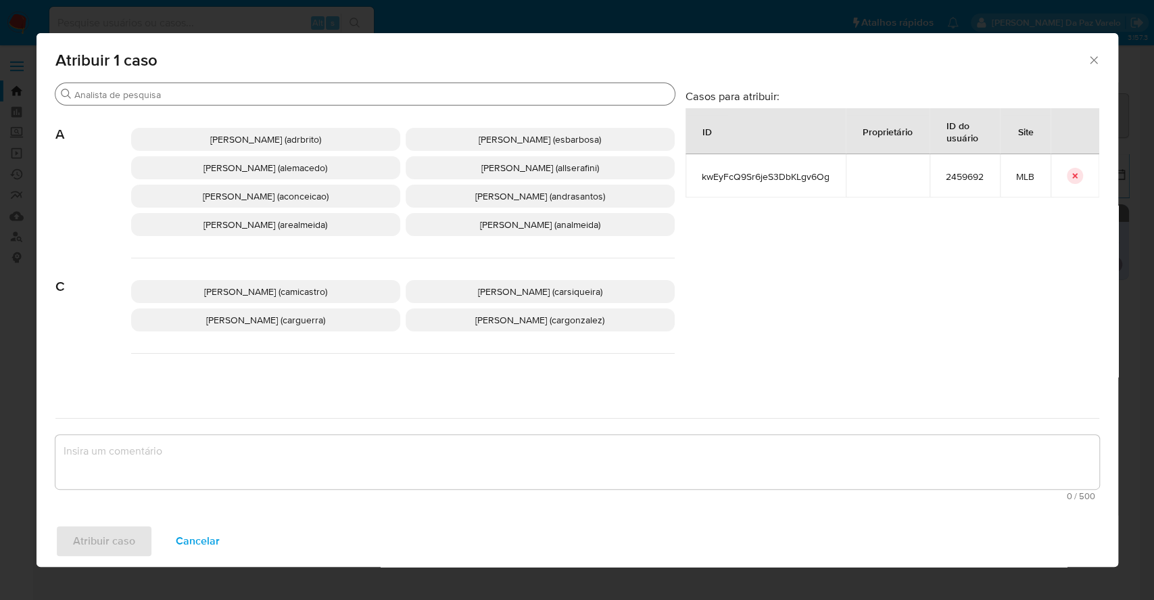
click at [327, 97] on input "Procurar" at bounding box center [371, 95] width 595 height 12
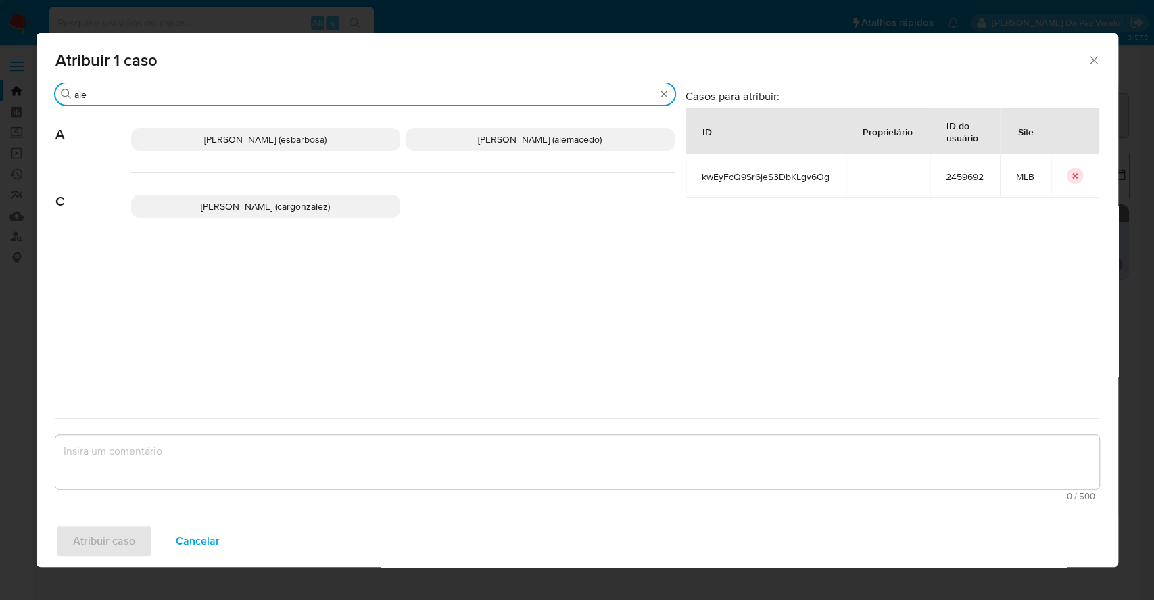
type input "ale"
click at [478, 143] on span "[PERSON_NAME] (alemacedo)" at bounding box center [540, 140] width 124 height 14
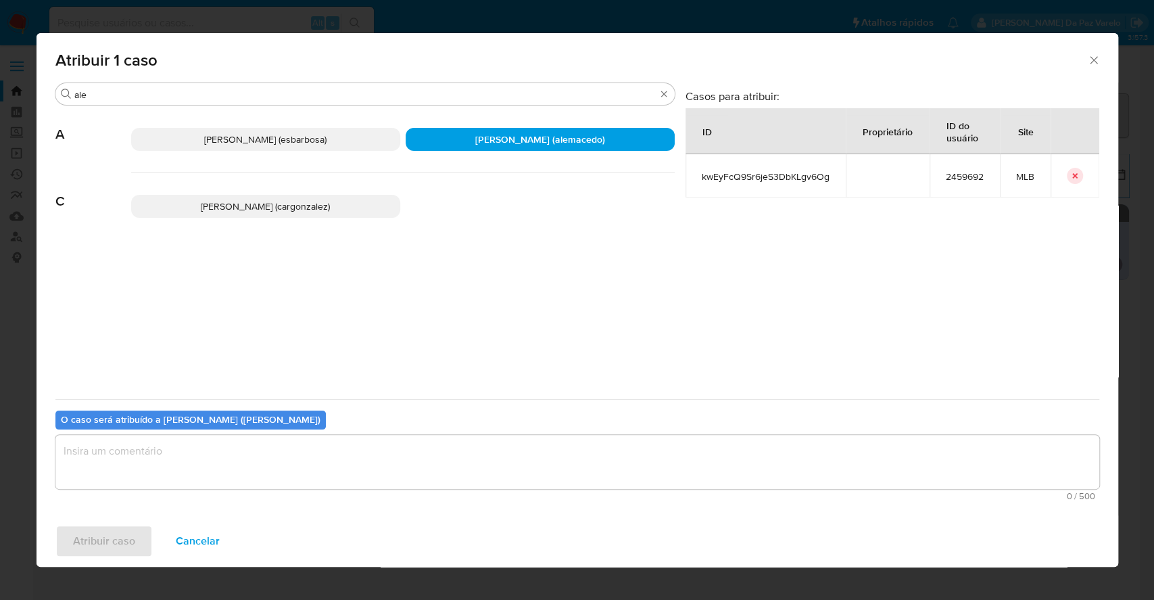
click at [447, 473] on textarea "assign-modal" at bounding box center [577, 462] width 1044 height 54
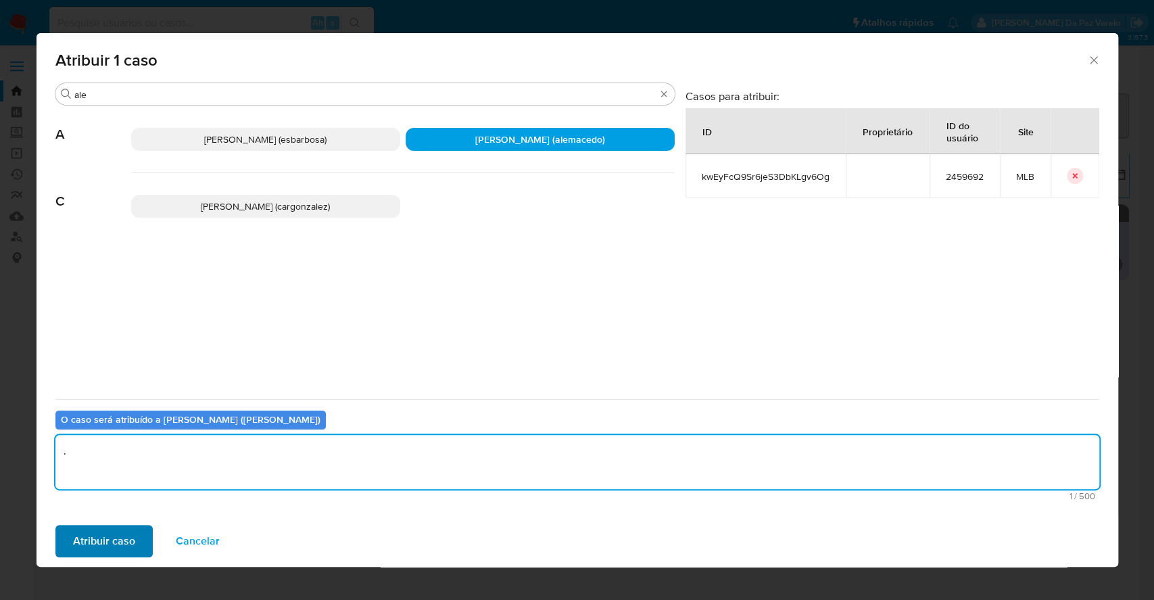
type textarea "."
click at [122, 533] on span "Atribuir caso" at bounding box center [104, 541] width 62 height 30
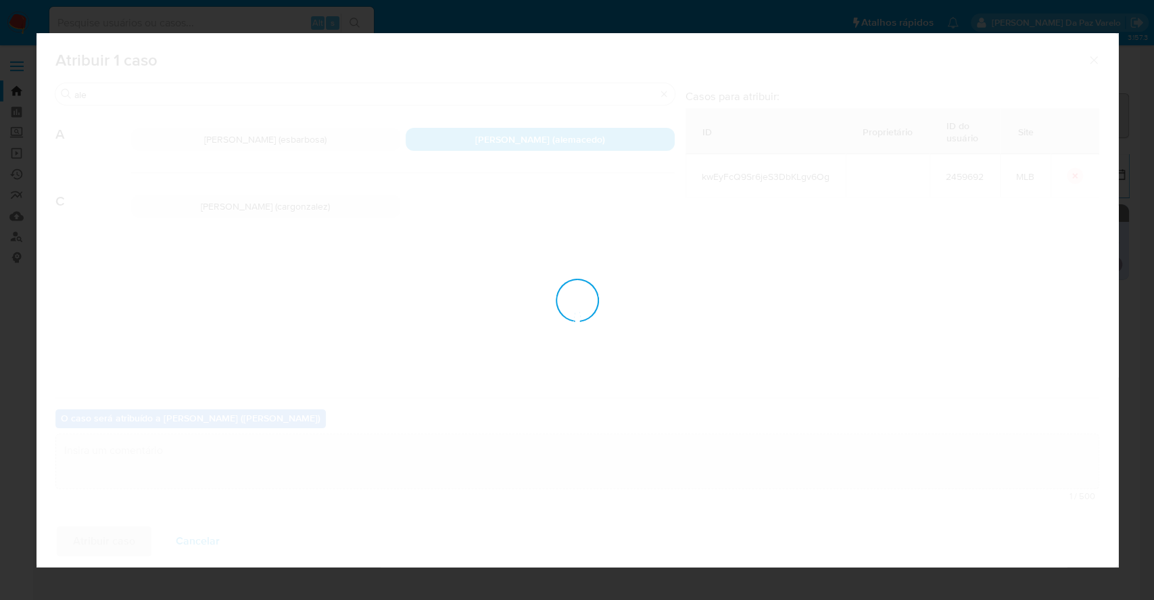
checkbox input "false"
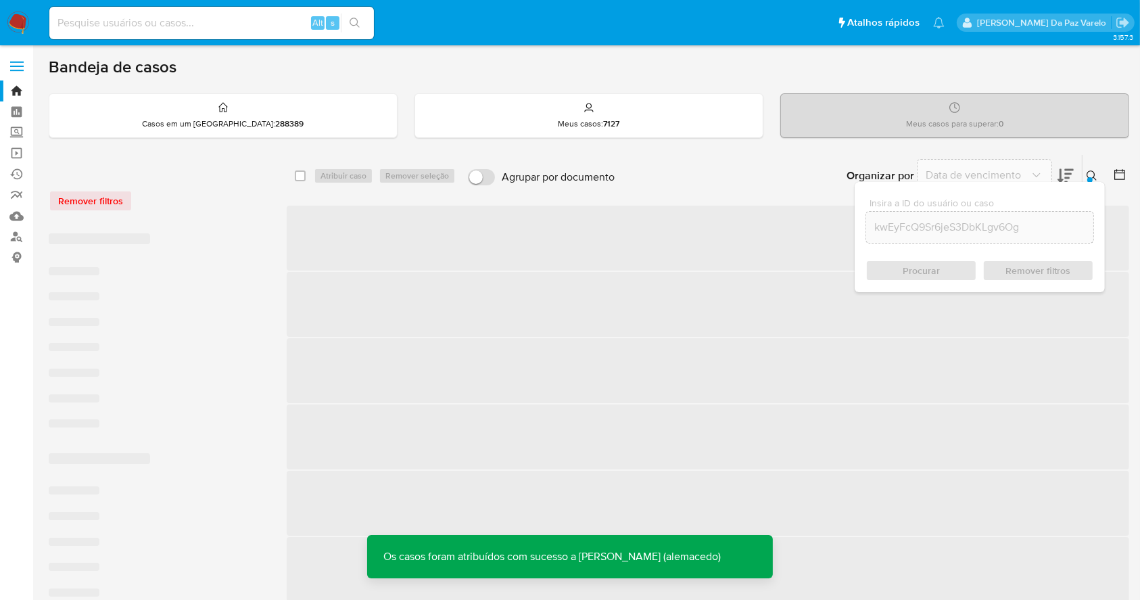
click at [782, 384] on span "‌" at bounding box center [708, 370] width 842 height 65
click at [1094, 168] on button at bounding box center [1093, 176] width 22 height 16
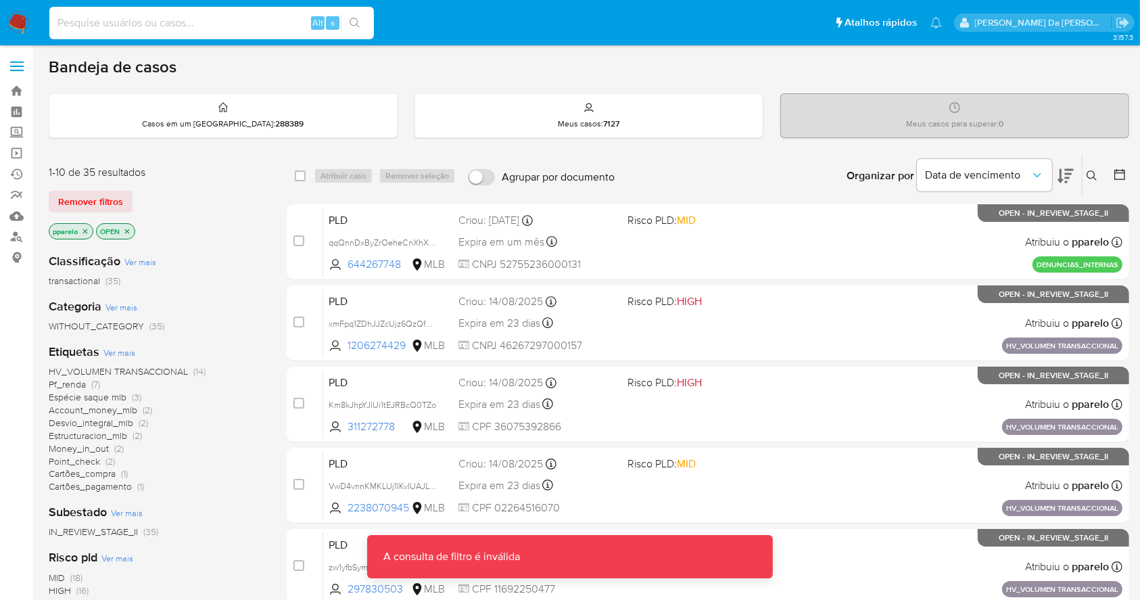
click at [285, 19] on input at bounding box center [211, 23] width 325 height 18
paste input "XvBWlyrk7qsOtmANxBWakCoi"
type input "XvBWlyrk7qsOtmANxBWakCoi"
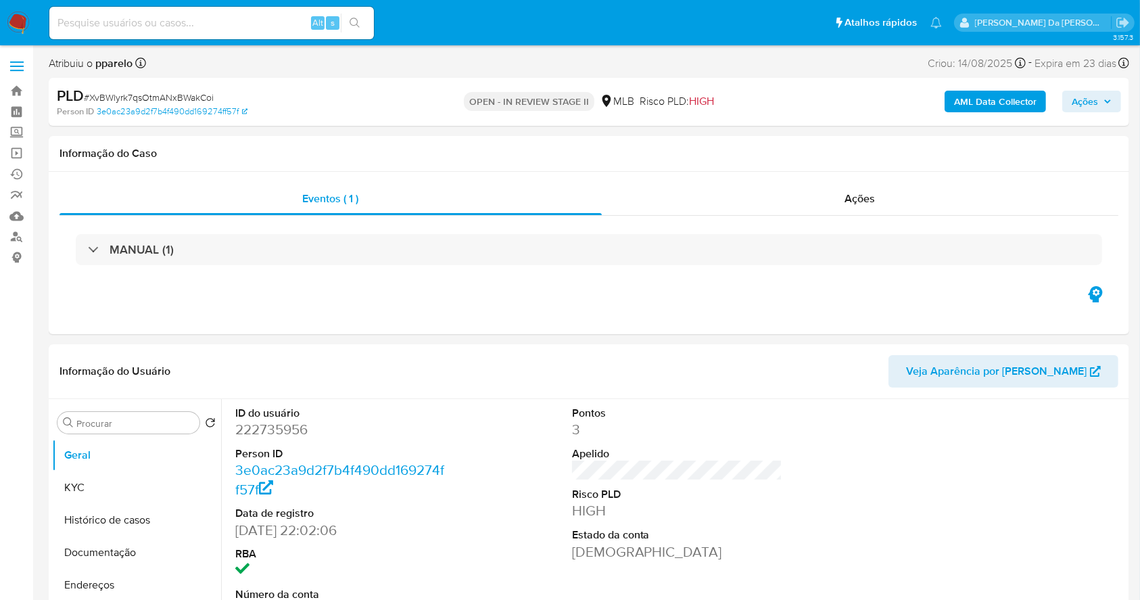
select select "10"
click at [148, 418] on input "Procurar" at bounding box center [135, 423] width 118 height 12
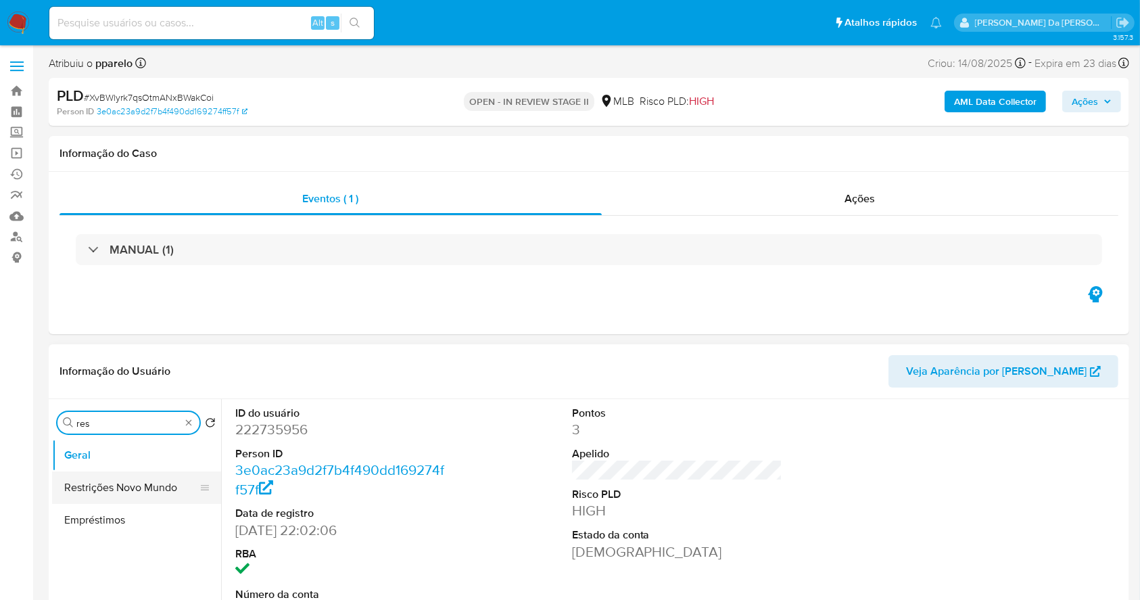
type input "res"
click at [155, 491] on button "Restrições Novo Mundo" at bounding box center [131, 487] width 158 height 32
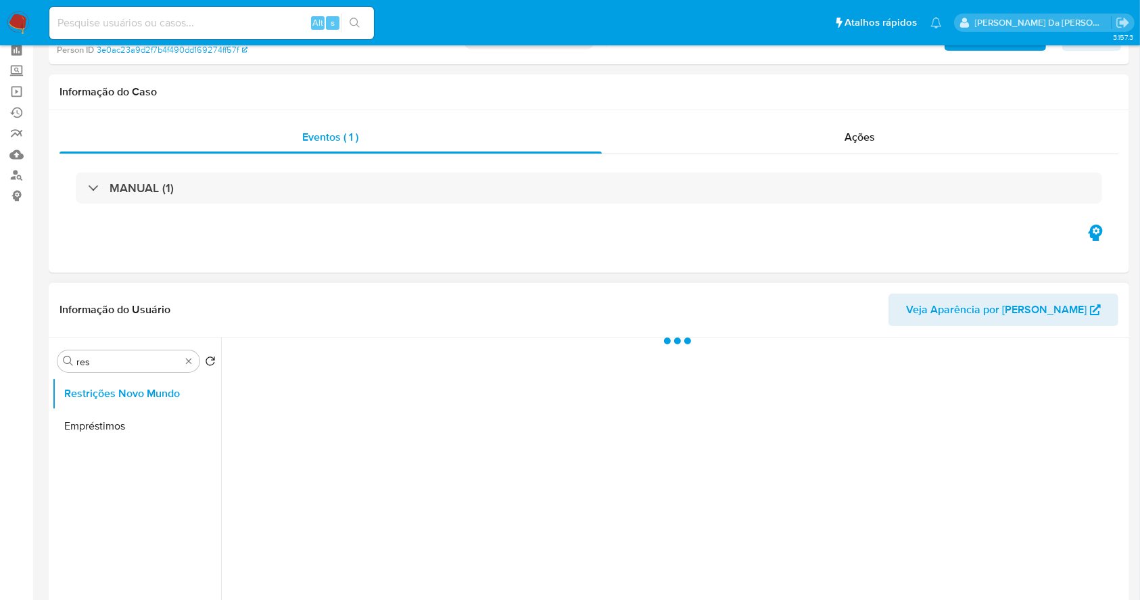
scroll to position [90, 0]
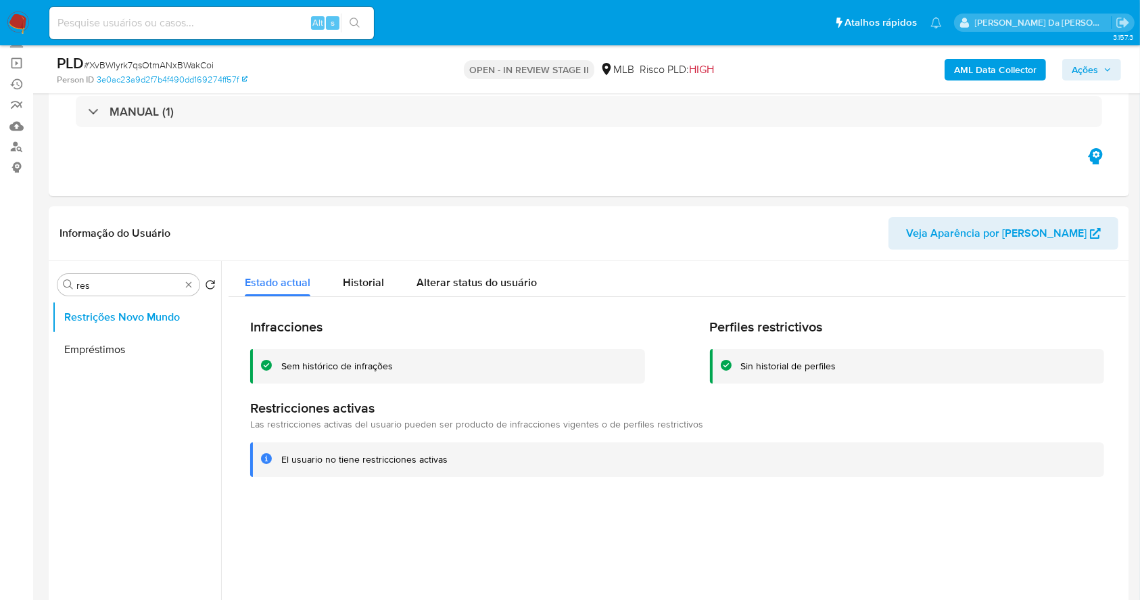
click at [254, 35] on div "Alt s" at bounding box center [211, 23] width 325 height 32
click at [265, 21] on input at bounding box center [211, 23] width 325 height 18
paste input "EuNwWcabJVDuKClBKD7Hkom5"
type input "EuNwWcabJVDuKClBKD7Hkom5"
click at [353, 21] on icon "search-icon" at bounding box center [355, 23] width 11 height 11
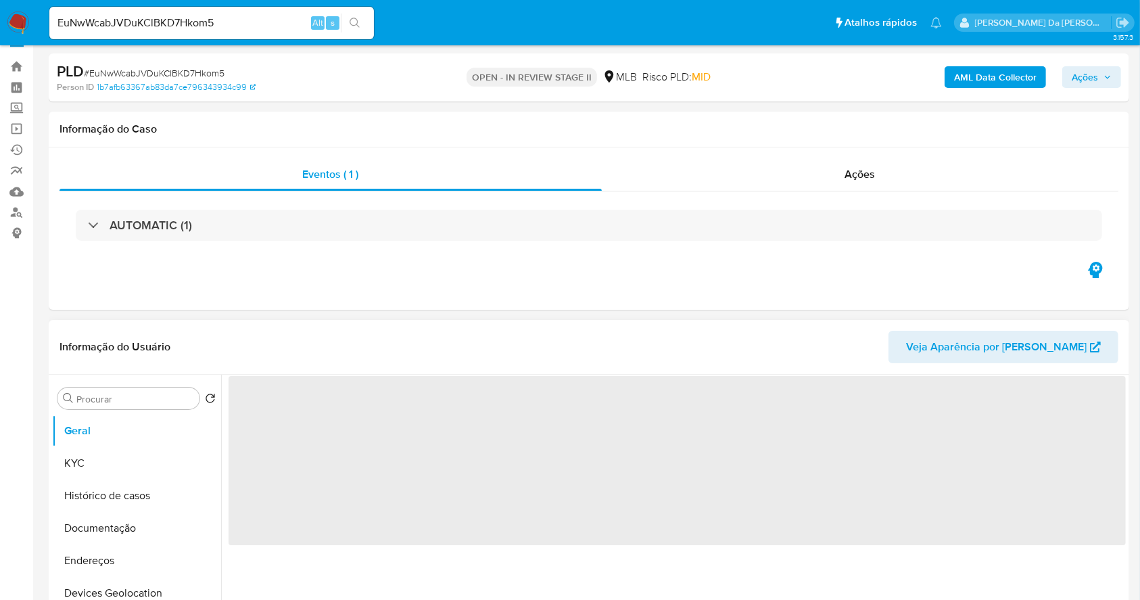
scroll to position [90, 0]
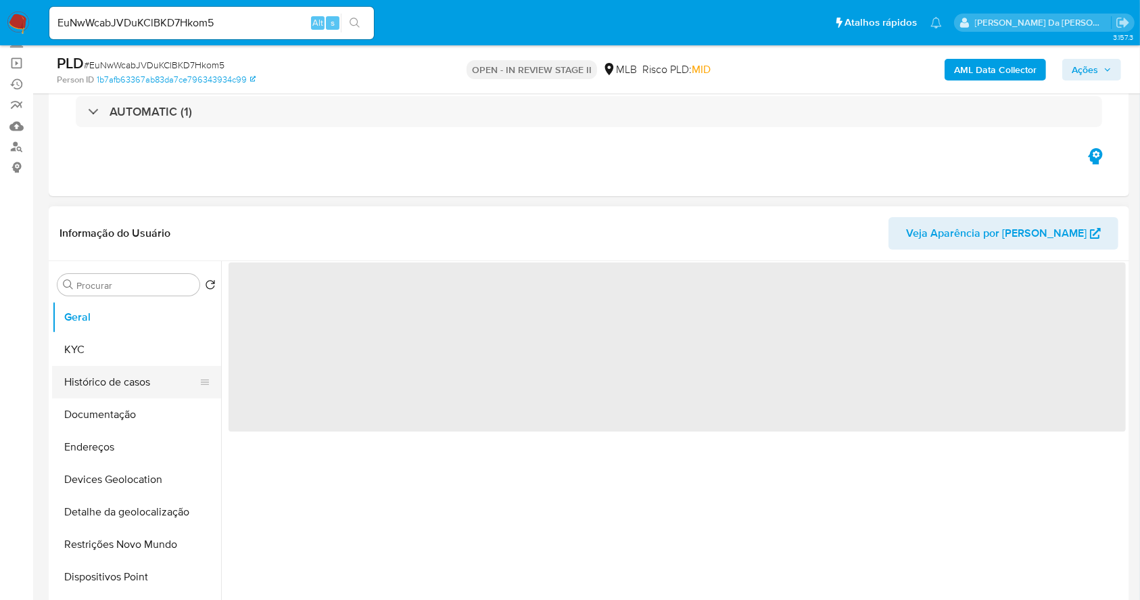
click at [157, 381] on button "Histórico de casos" at bounding box center [131, 382] width 158 height 32
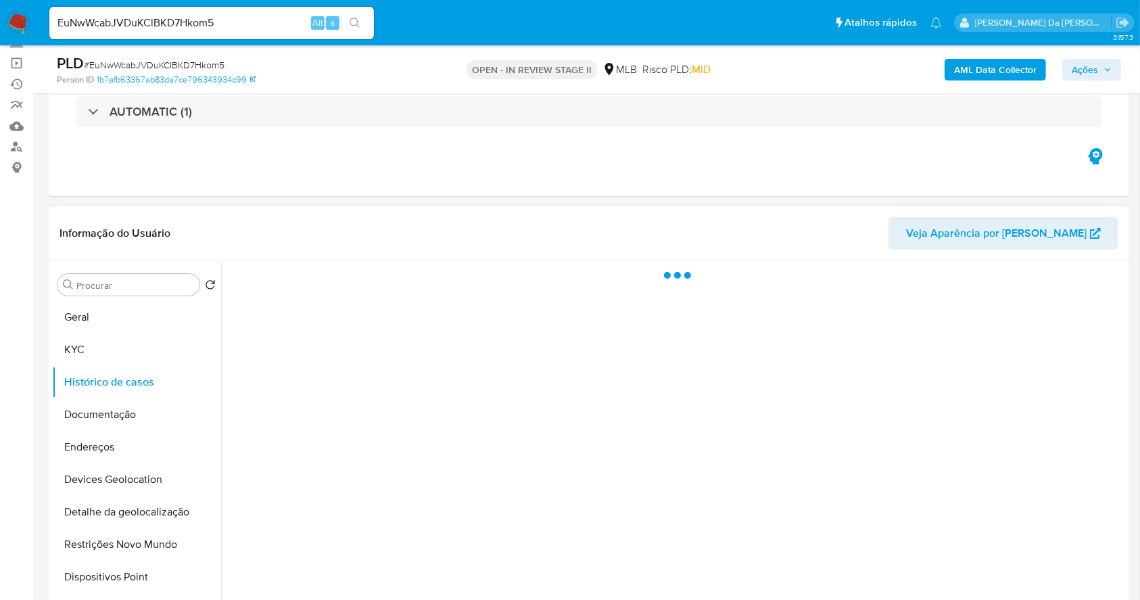
select select "10"
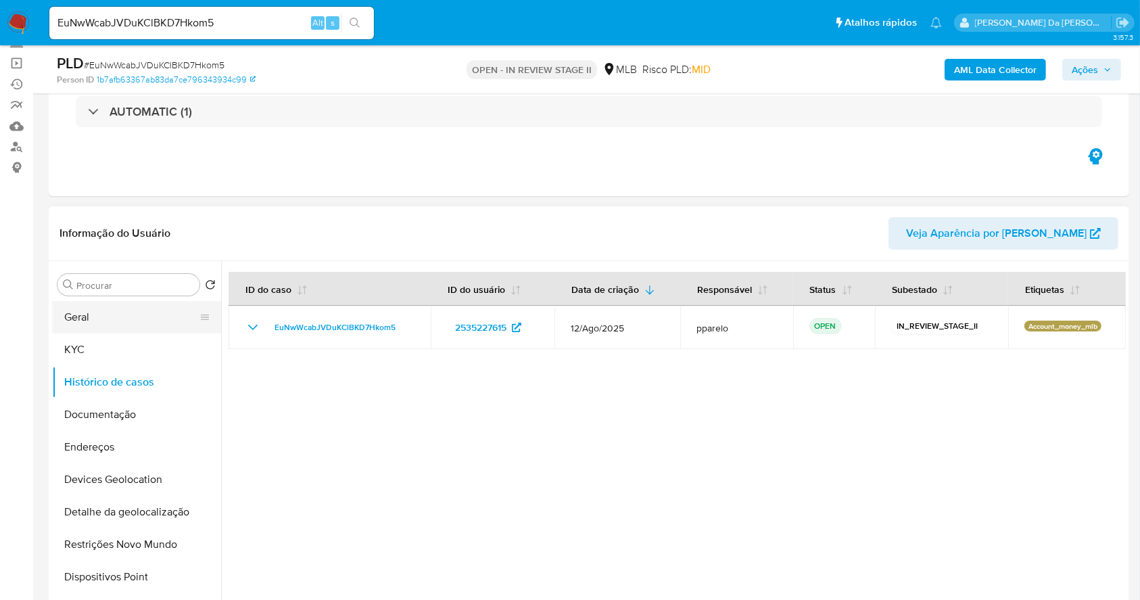
click at [122, 316] on button "Geral" at bounding box center [131, 317] width 158 height 32
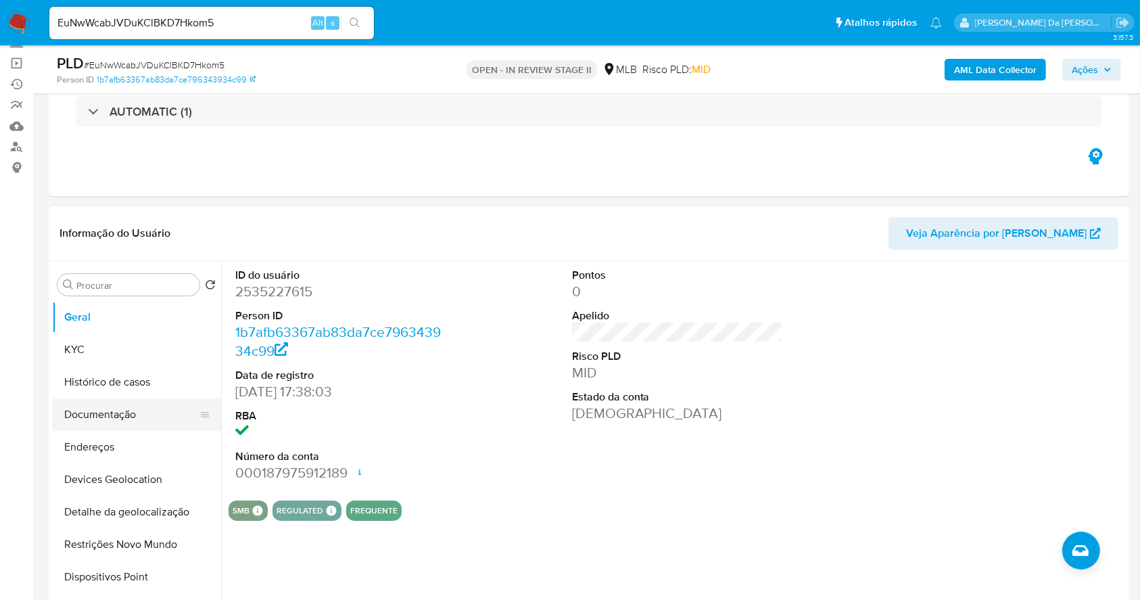
click at [149, 414] on button "Documentação" at bounding box center [131, 414] width 158 height 32
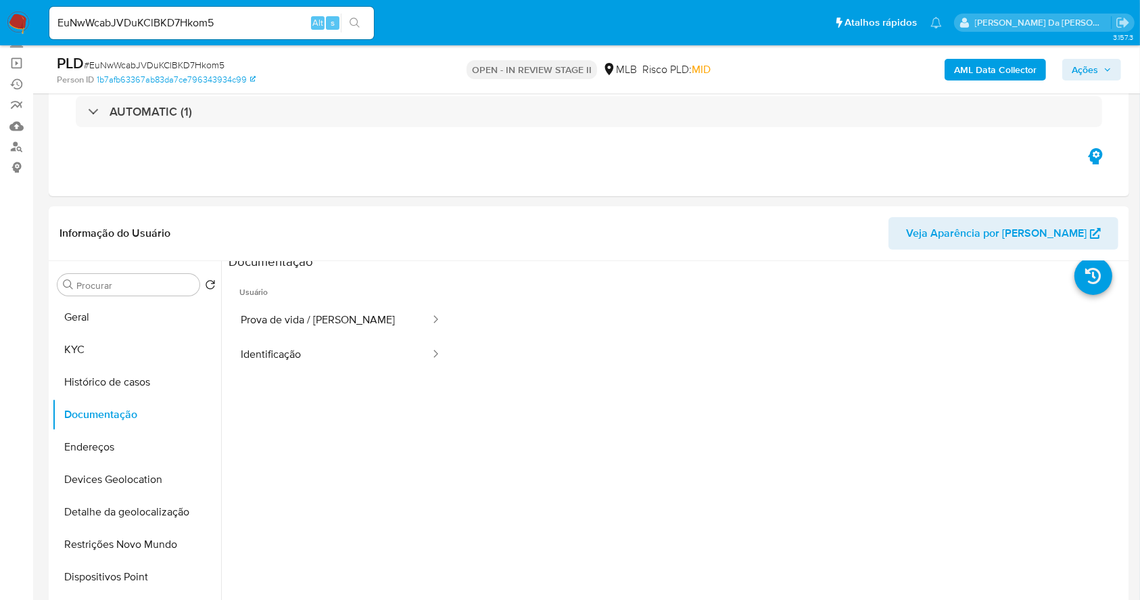
scroll to position [0, 0]
click at [339, 310] on button "Prova de vida / [PERSON_NAME]" at bounding box center [330, 327] width 203 height 34
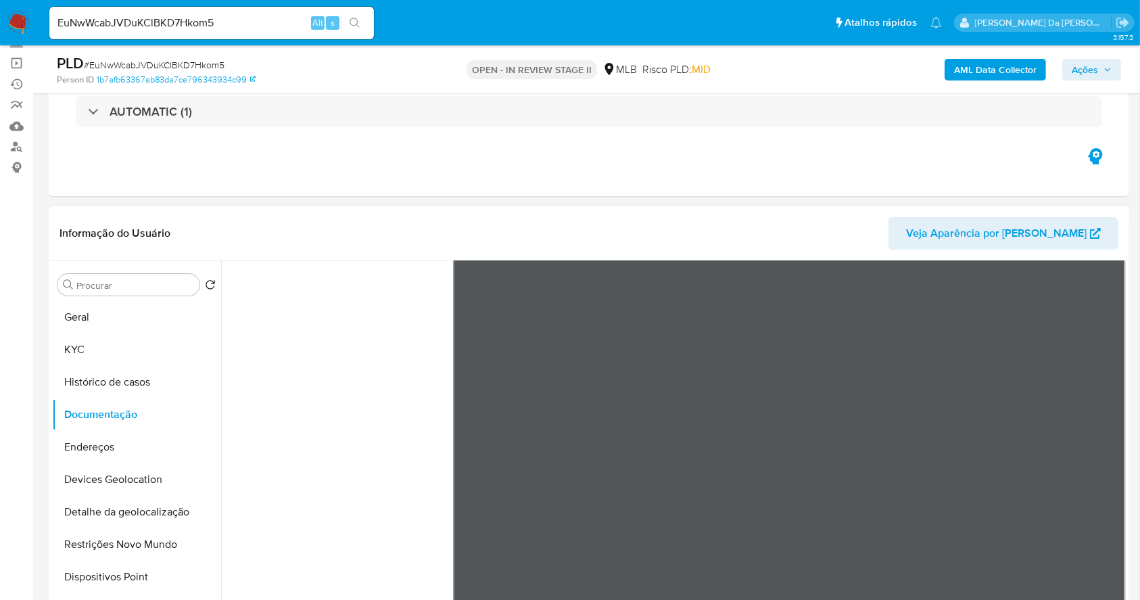
scroll to position [450, 0]
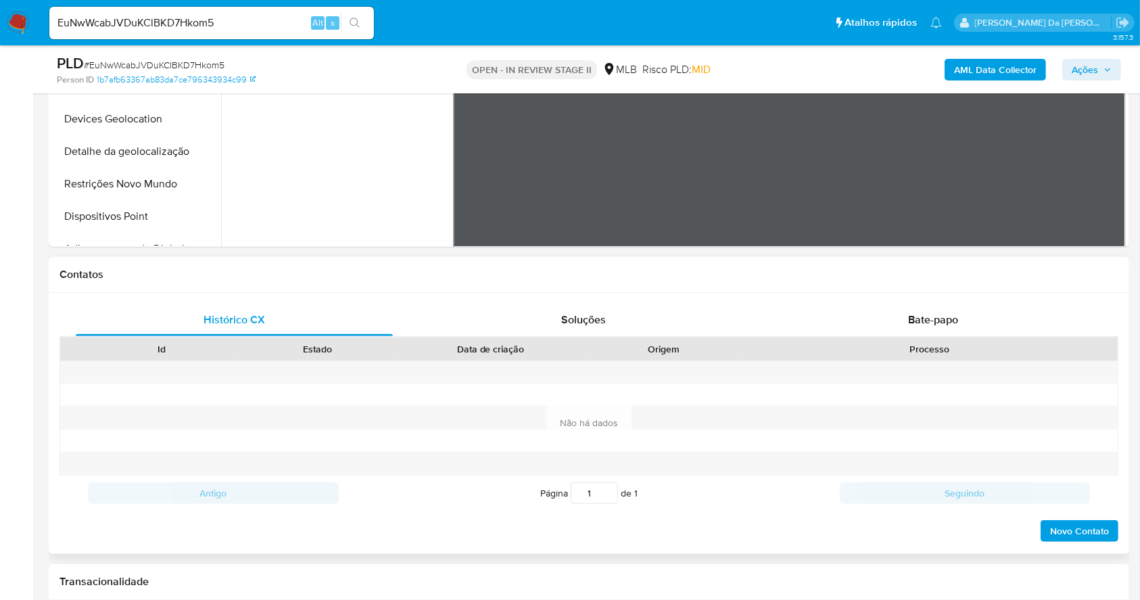
click at [927, 316] on span "Bate-papo" at bounding box center [933, 320] width 50 height 16
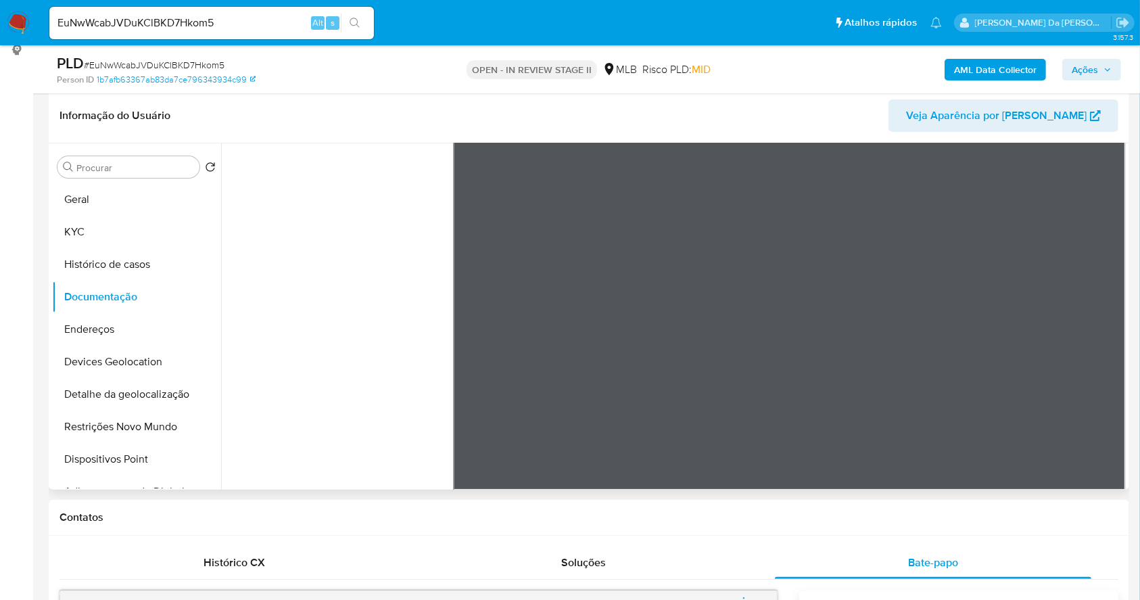
scroll to position [180, 0]
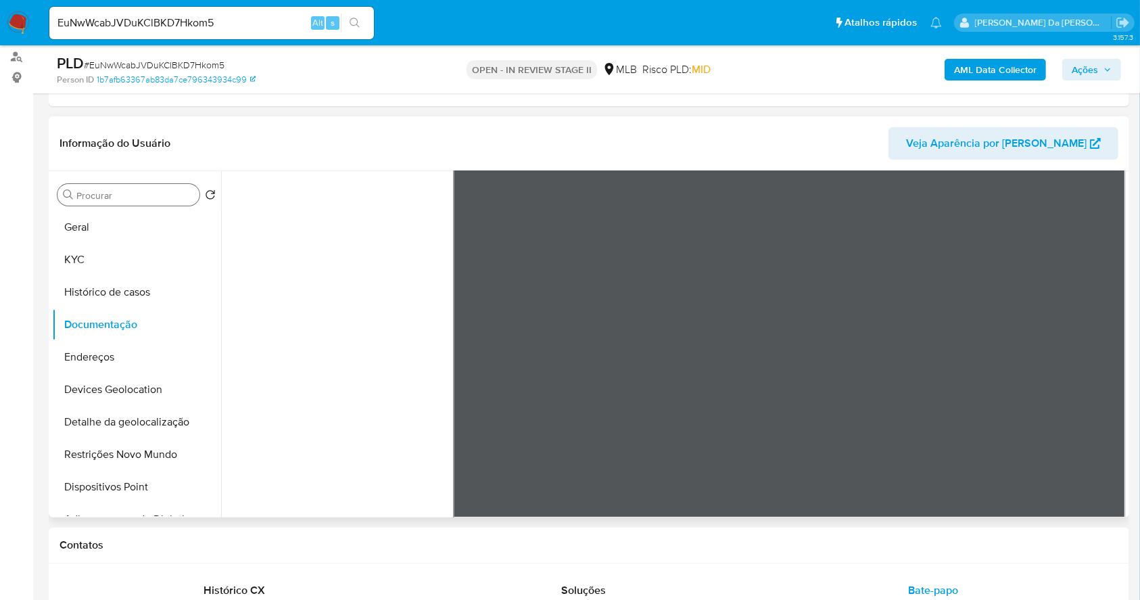
click at [117, 187] on div "Procurar" at bounding box center [128, 195] width 142 height 22
click at [115, 202] on div "Procurar" at bounding box center [128, 195] width 142 height 22
click at [114, 192] on input "Procurar" at bounding box center [135, 195] width 118 height 12
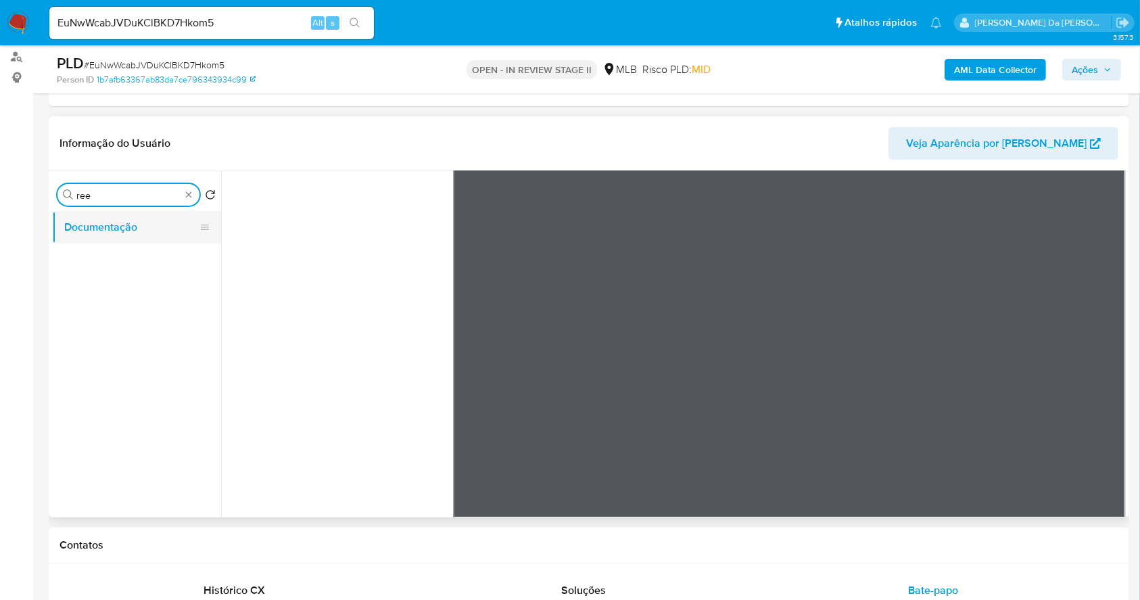
click at [108, 234] on button "Documentação" at bounding box center [131, 227] width 158 height 32
click at [108, 195] on input "ree" at bounding box center [128, 195] width 104 height 12
type input "res"
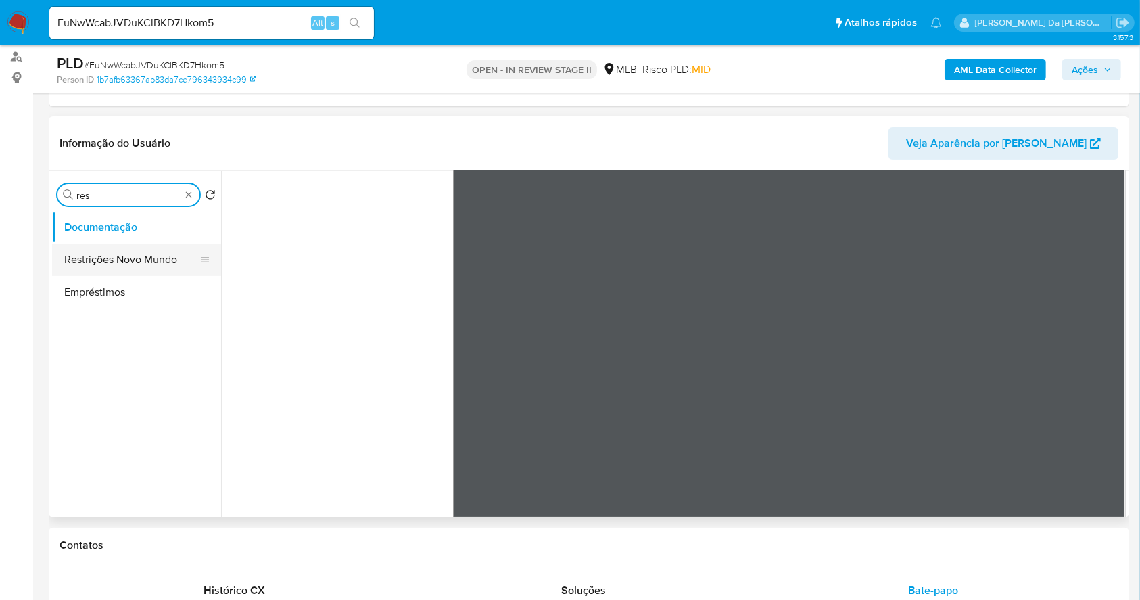
click at [137, 257] on button "Restrições Novo Mundo" at bounding box center [131, 259] width 158 height 32
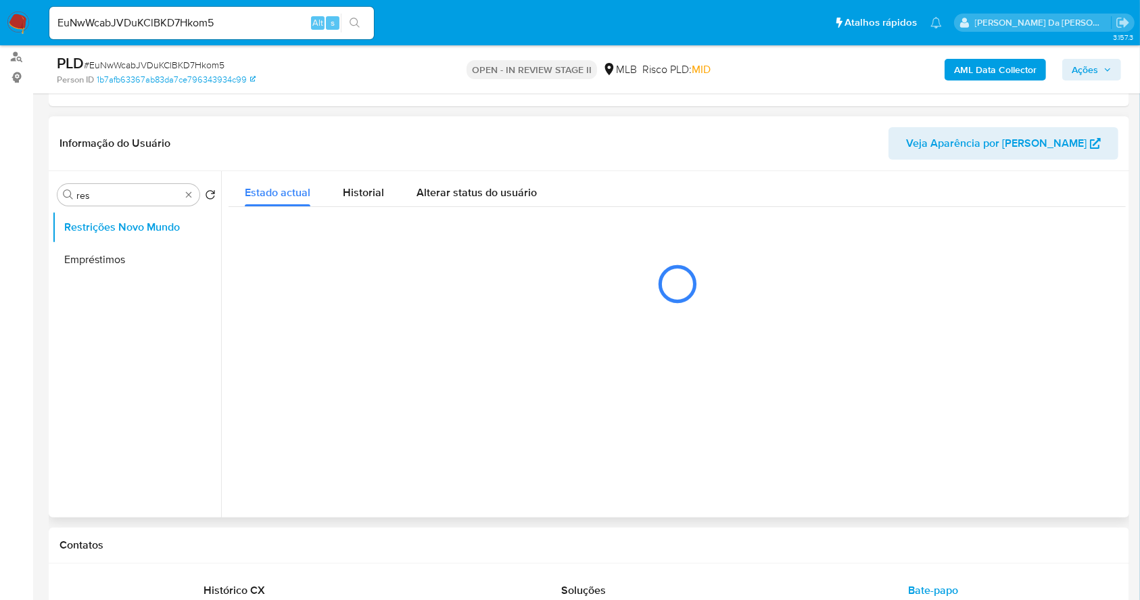
scroll to position [0, 0]
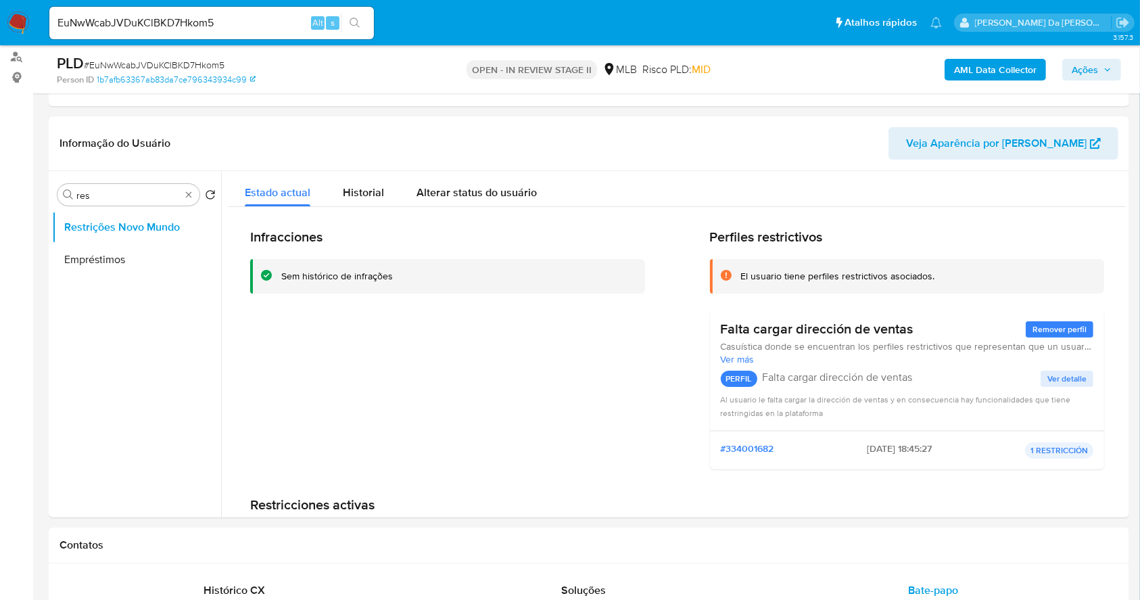
click at [275, 14] on input "EuNwWcabJVDuKClBKD7Hkom5" at bounding box center [211, 23] width 325 height 18
paste input "35aejX53WD0WWRQGOSAwYqdR"
type input "35aejX53WD0WWRQGOSAwYqdR"
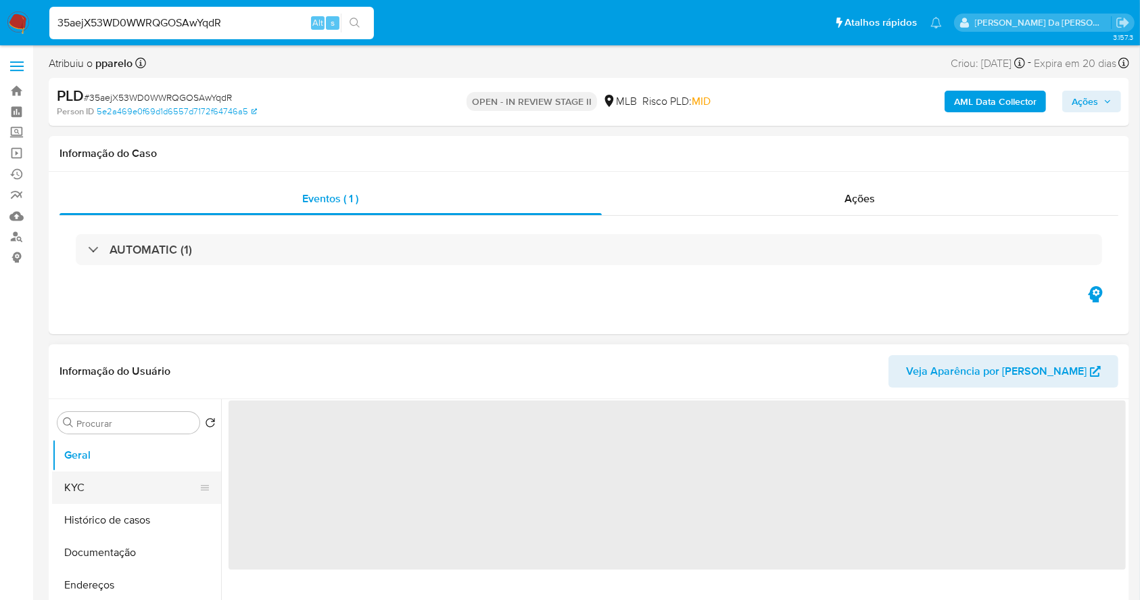
click at [99, 483] on button "KYC" at bounding box center [131, 487] width 158 height 32
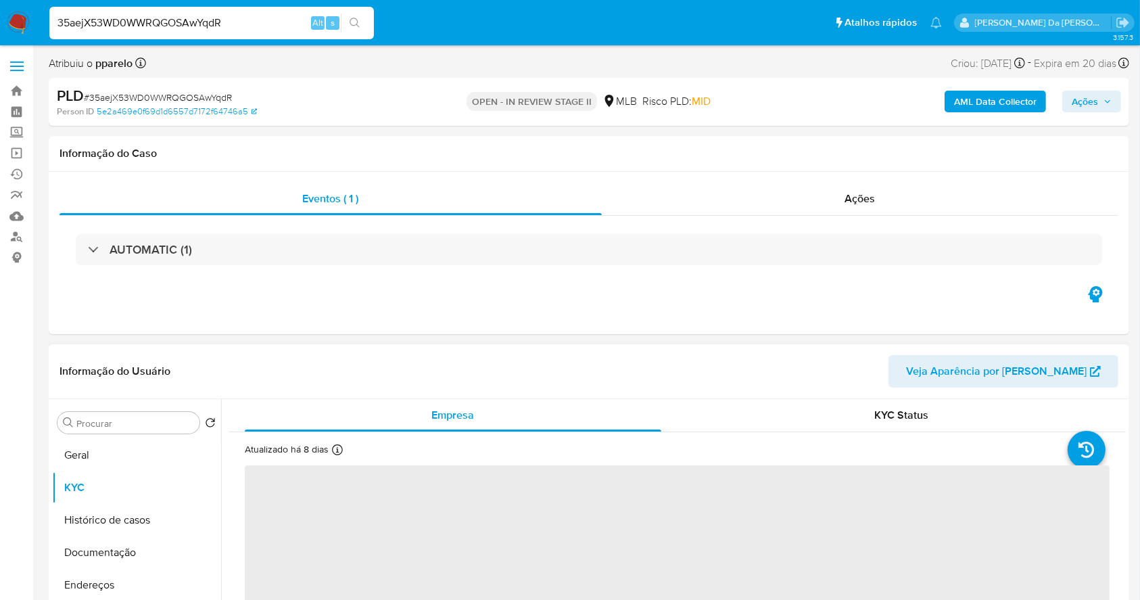
select select "10"
drag, startPoint x: 325, startPoint y: 452, endPoint x: 333, endPoint y: 450, distance: 8.2
click at [332, 450] on div "Atualizado há 8 [PERSON_NAME] [PERSON_NAME]: [DATE] 18:06:27 Atualizado: [DATE]…" at bounding box center [314, 452] width 139 height 18
click at [335, 450] on icon at bounding box center [337, 449] width 11 height 11
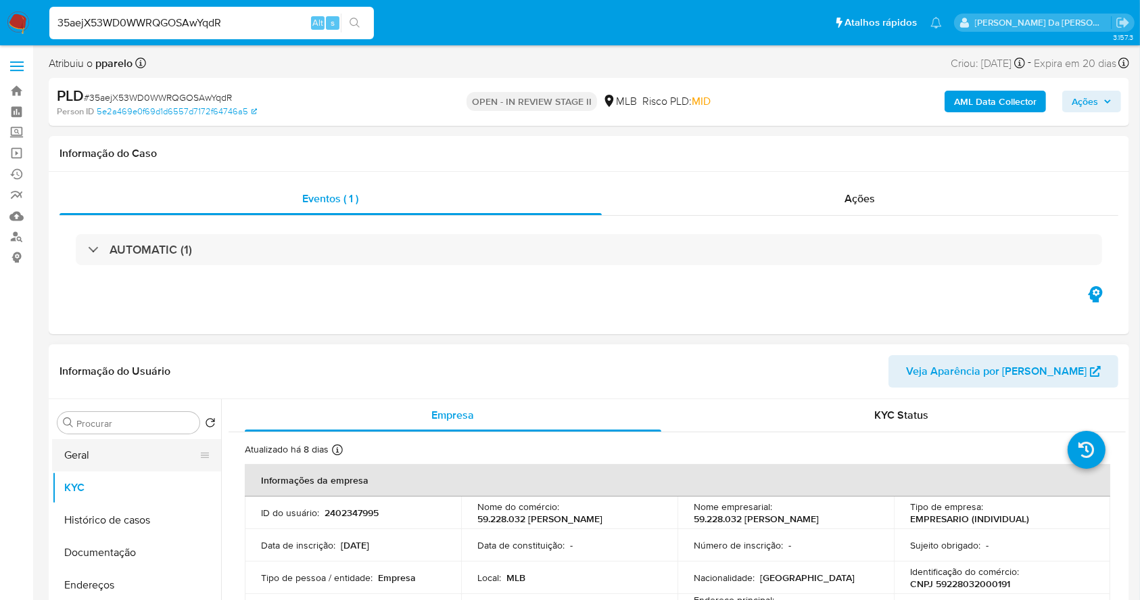
click at [117, 443] on button "Geral" at bounding box center [131, 455] width 158 height 32
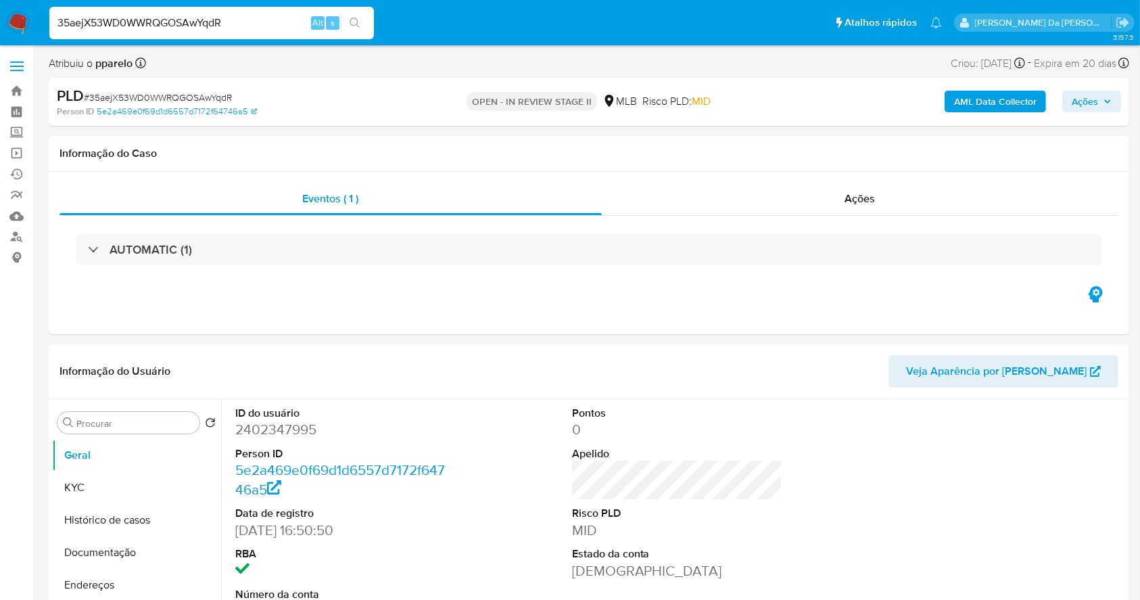
click at [210, 14] on input "35aejX53WD0WWRQGOSAwYqdR" at bounding box center [211, 23] width 325 height 18
click at [196, 22] on input "35aejX53WD0WWRQGOSAwYqdR" at bounding box center [211, 23] width 325 height 18
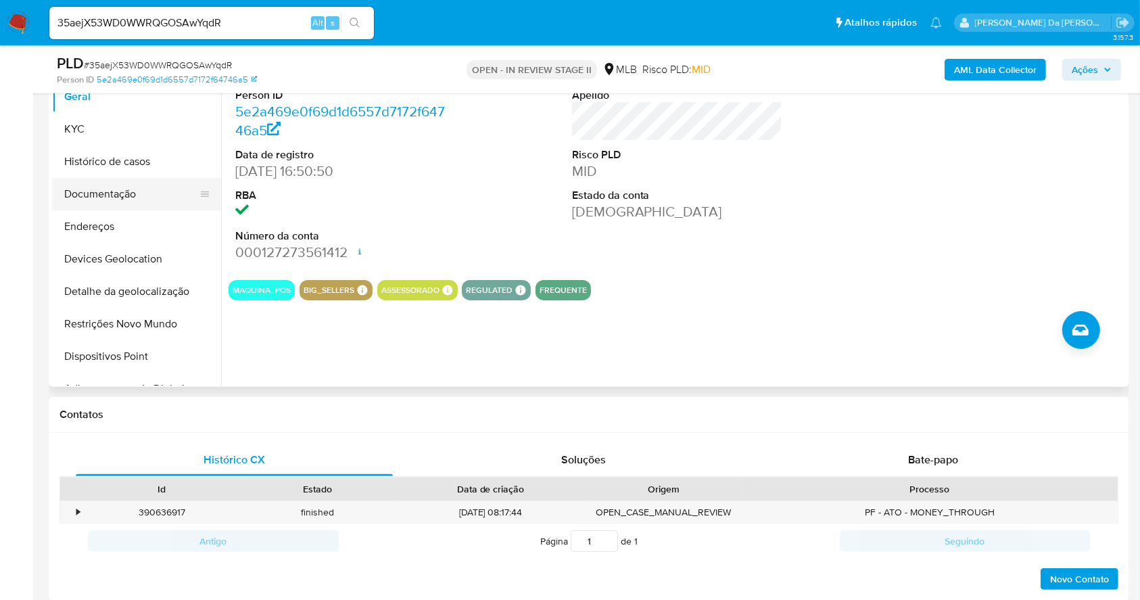
scroll to position [130, 0]
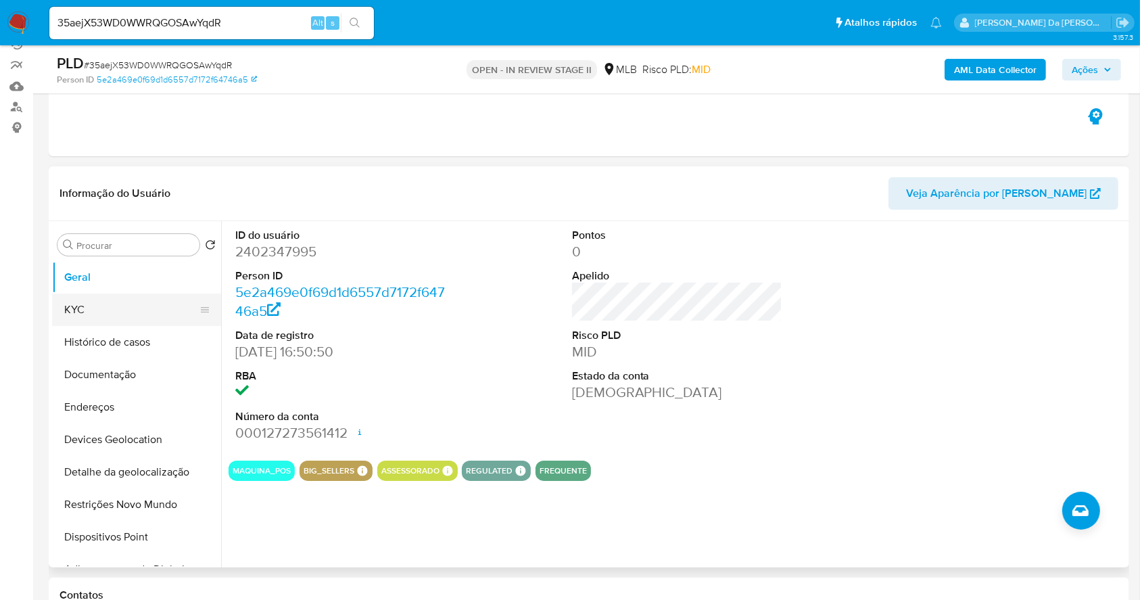
click at [87, 315] on button "KYC" at bounding box center [131, 309] width 158 height 32
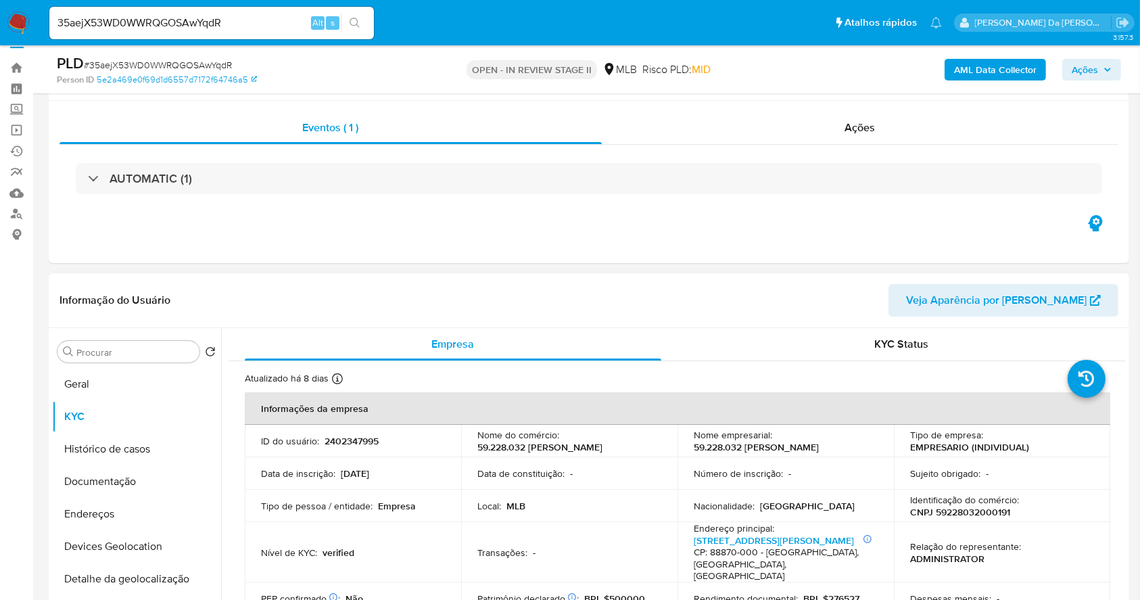
scroll to position [0, 0]
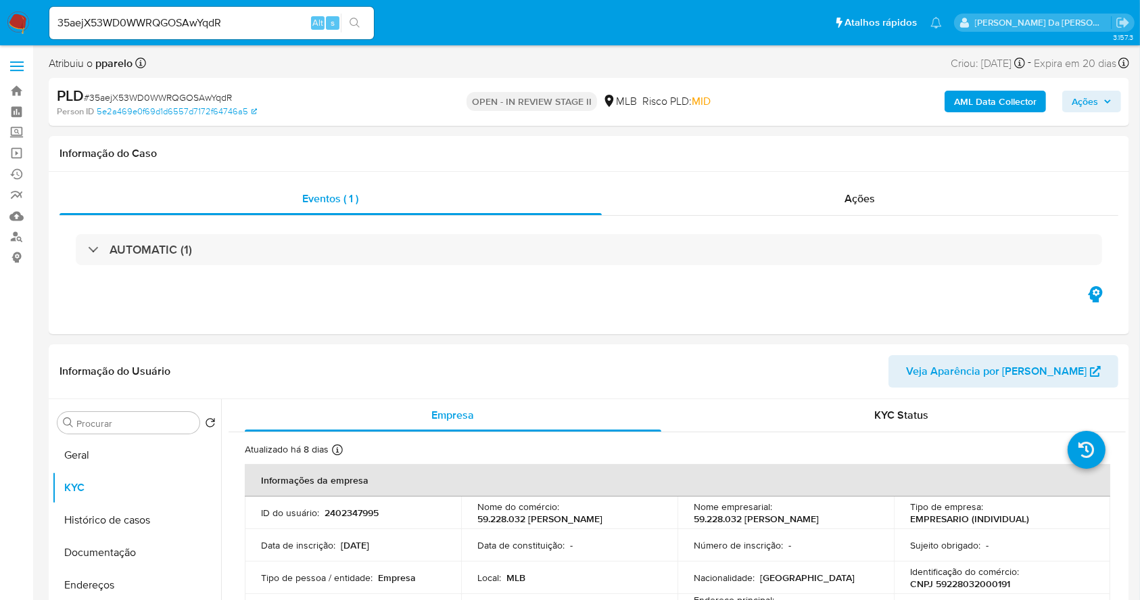
click at [1086, 100] on span "Ações" at bounding box center [1085, 102] width 26 height 22
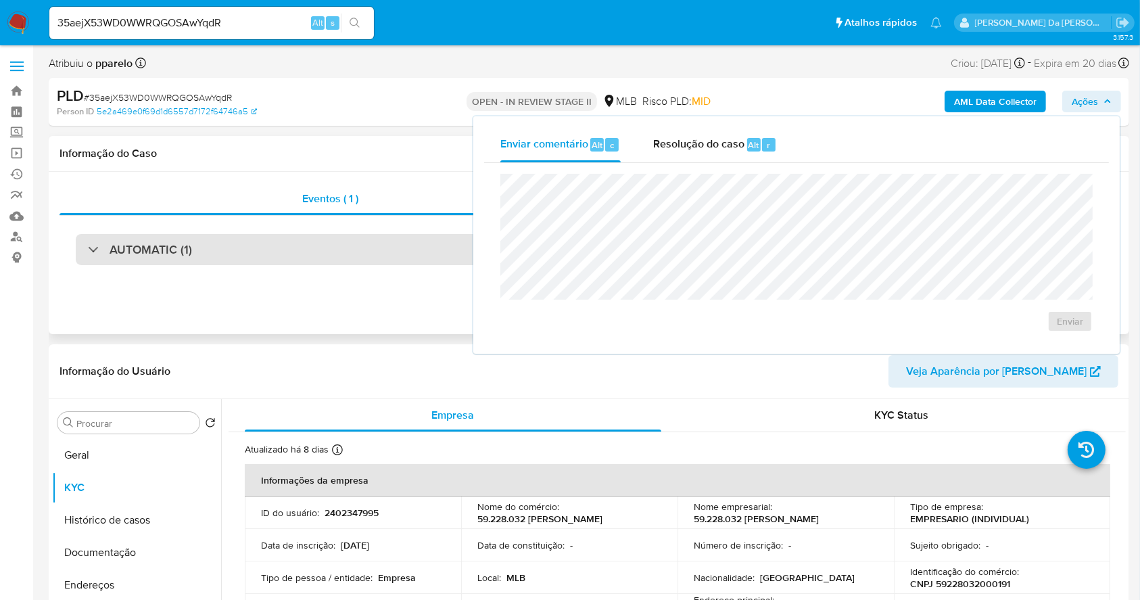
click at [325, 258] on div "AUTOMATIC (1)" at bounding box center [589, 249] width 1026 height 31
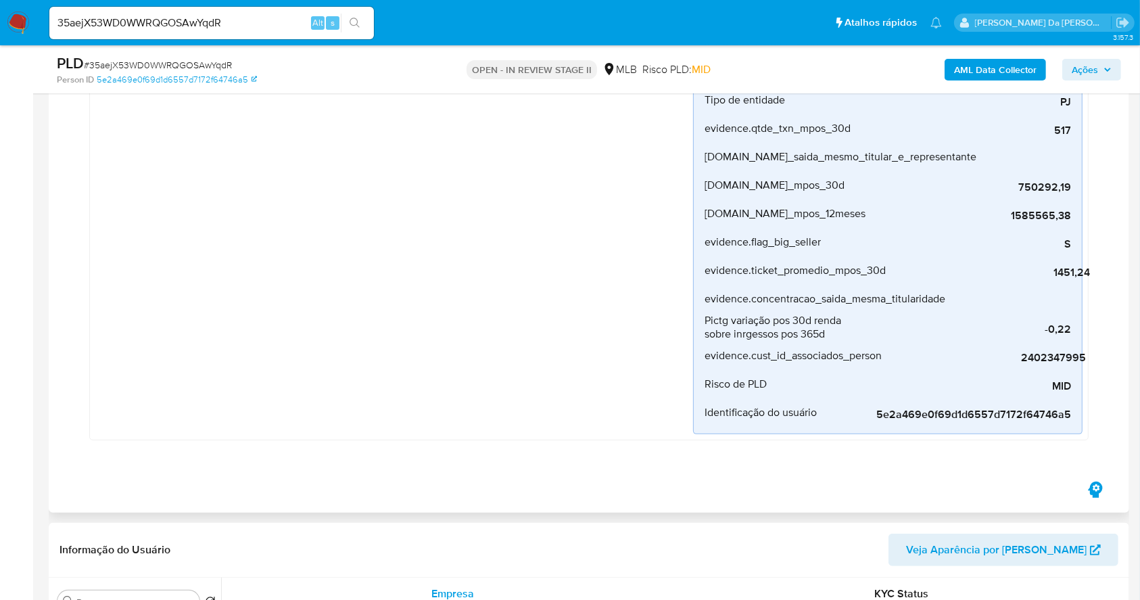
scroll to position [360, 0]
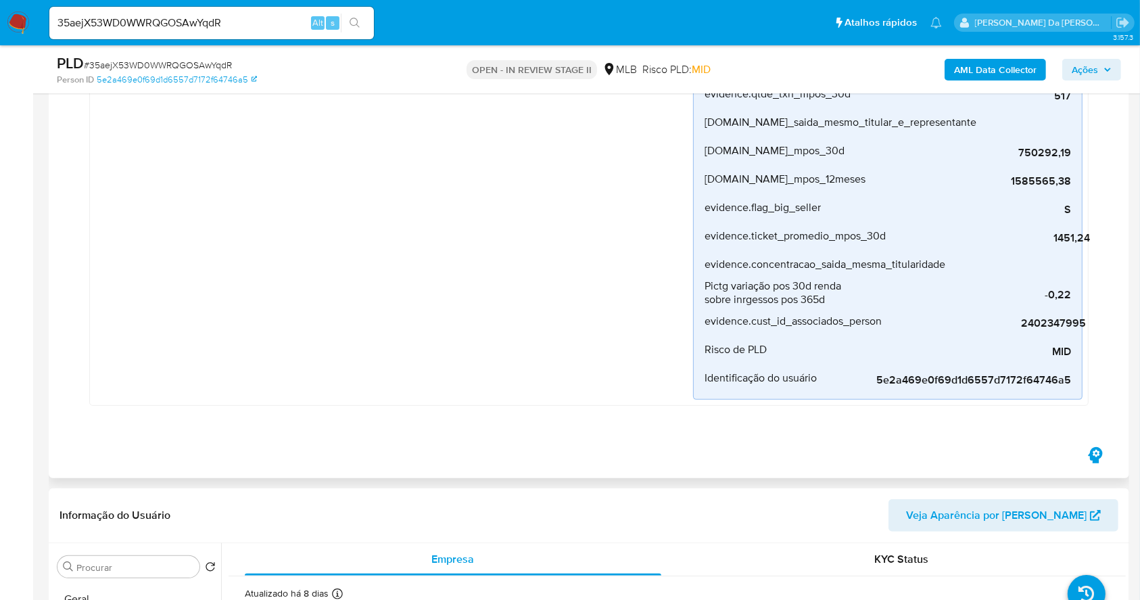
click at [585, 421] on div "Point_check [PERSON_NAME] 25 [PERSON_NAME] [PERSON_NAME]: [DATE] 00:30:43 Orige…" at bounding box center [589, 141] width 1026 height 569
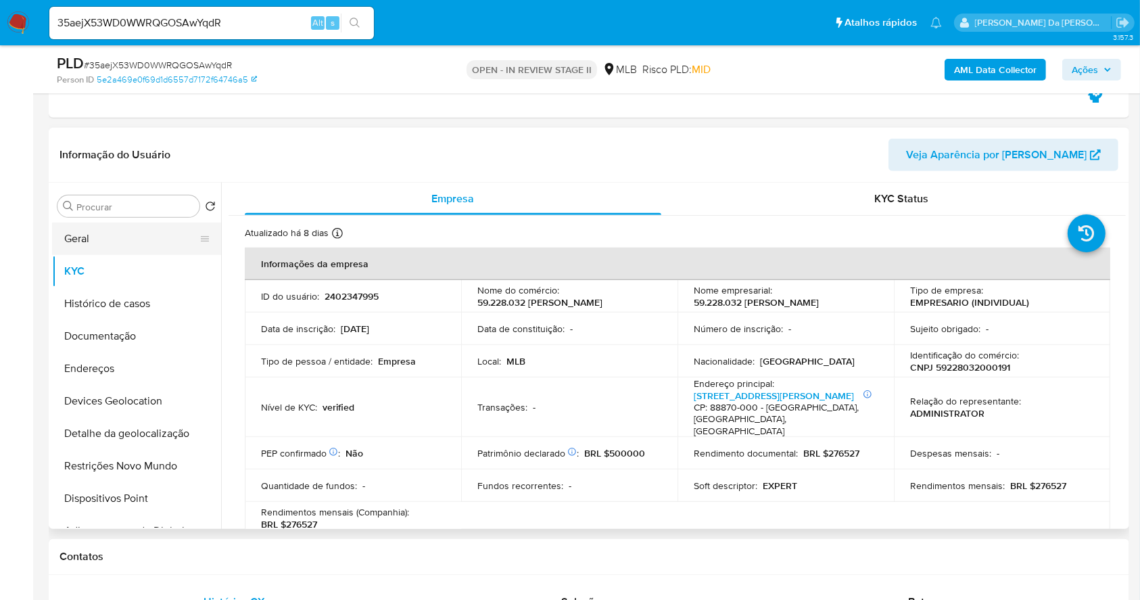
click at [126, 243] on button "Geral" at bounding box center [131, 238] width 158 height 32
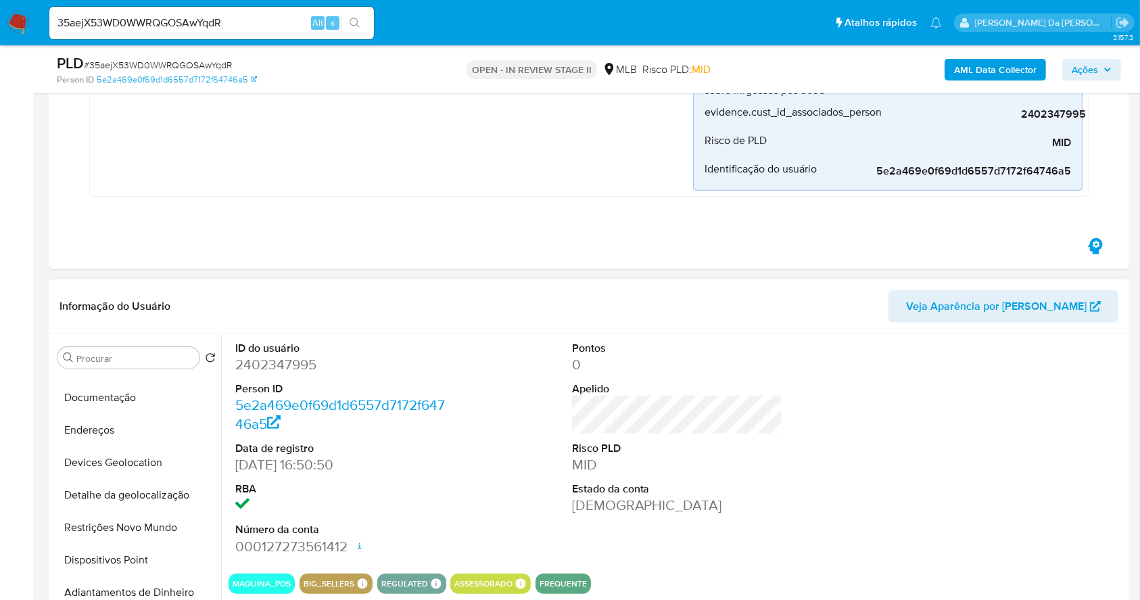
scroll to position [821, 0]
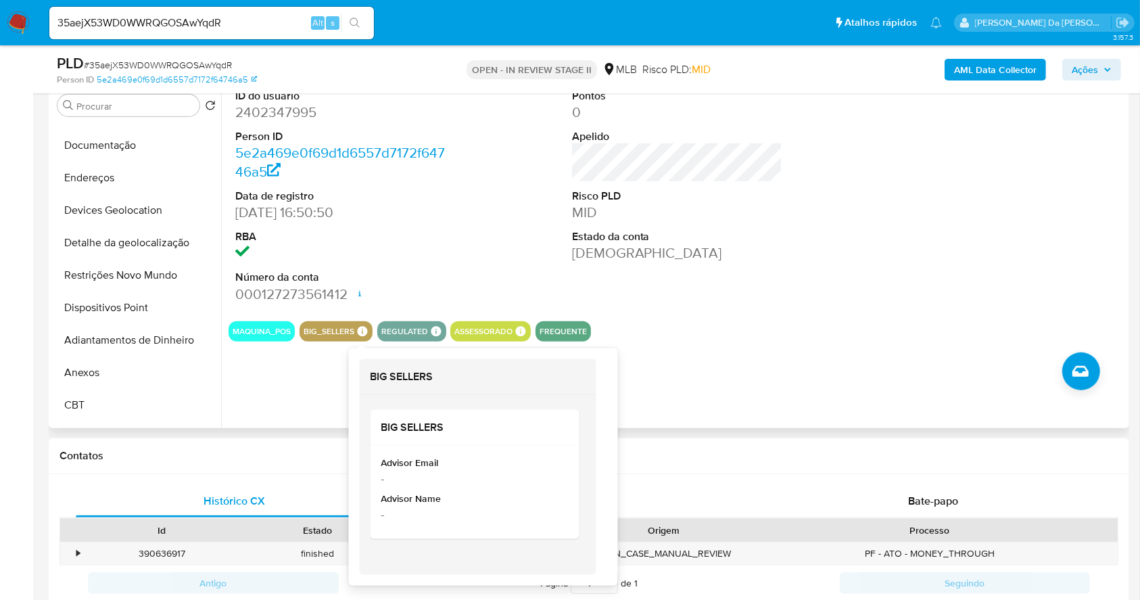
click at [357, 327] on icon at bounding box center [362, 331] width 12 height 12
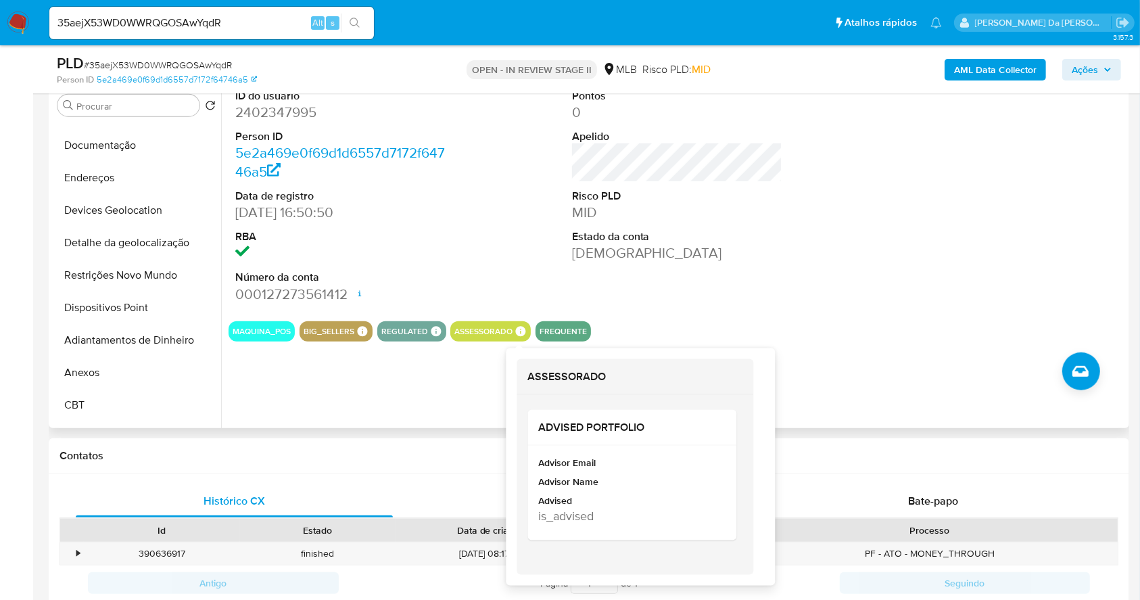
click at [518, 331] on icon at bounding box center [521, 332] width 10 height 10
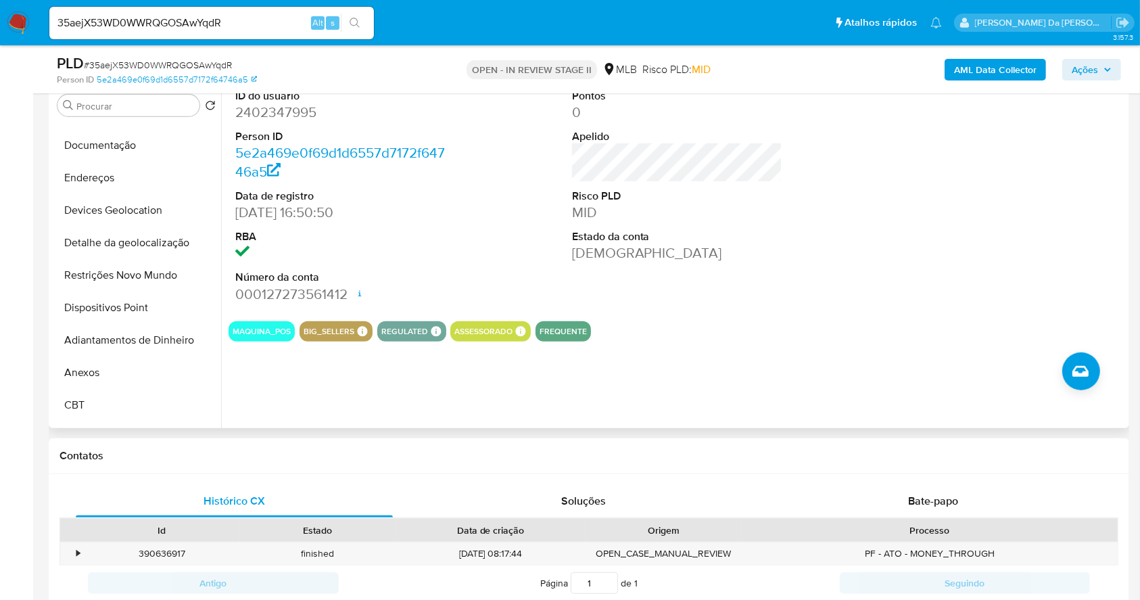
click at [356, 327] on icon at bounding box center [362, 331] width 12 height 12
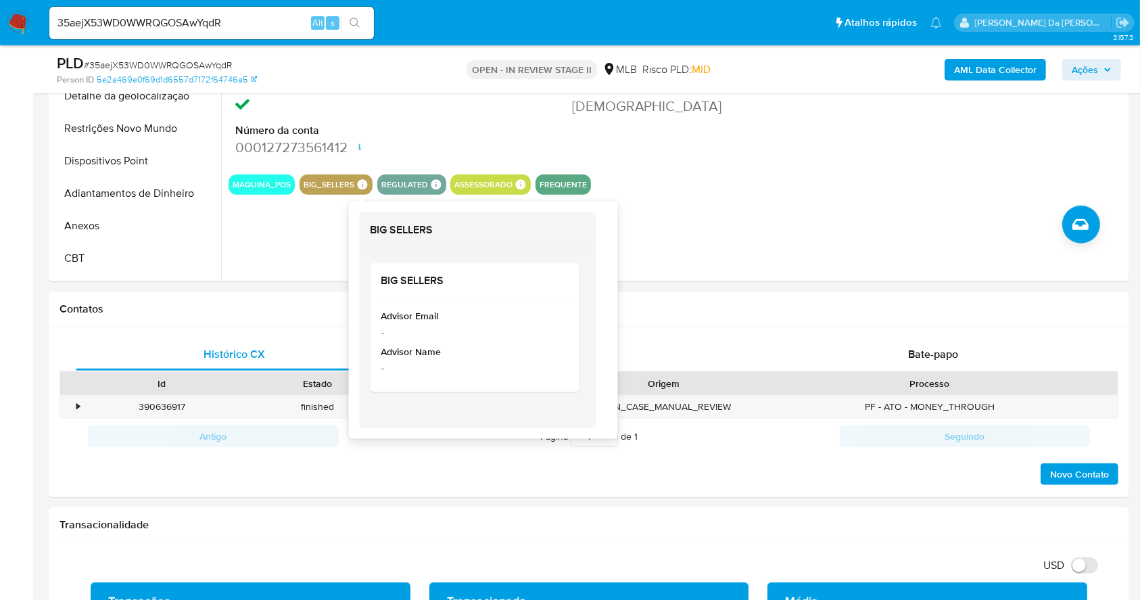
scroll to position [1001, 0]
